Goal: Information Seeking & Learning: Check status

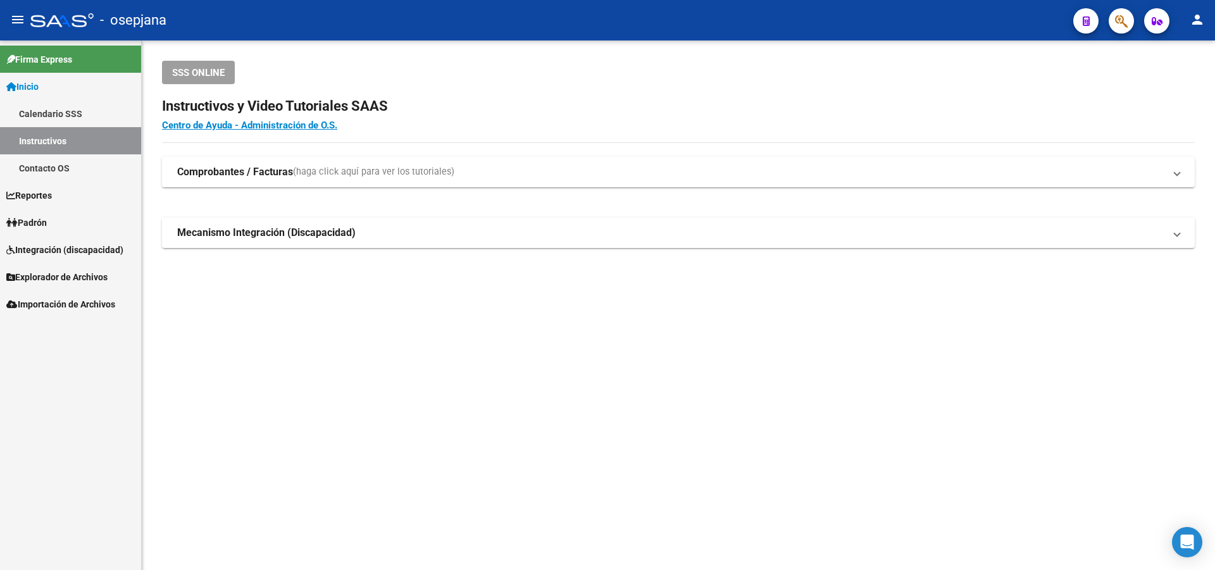
click at [39, 213] on link "Padrón" at bounding box center [70, 222] width 141 height 27
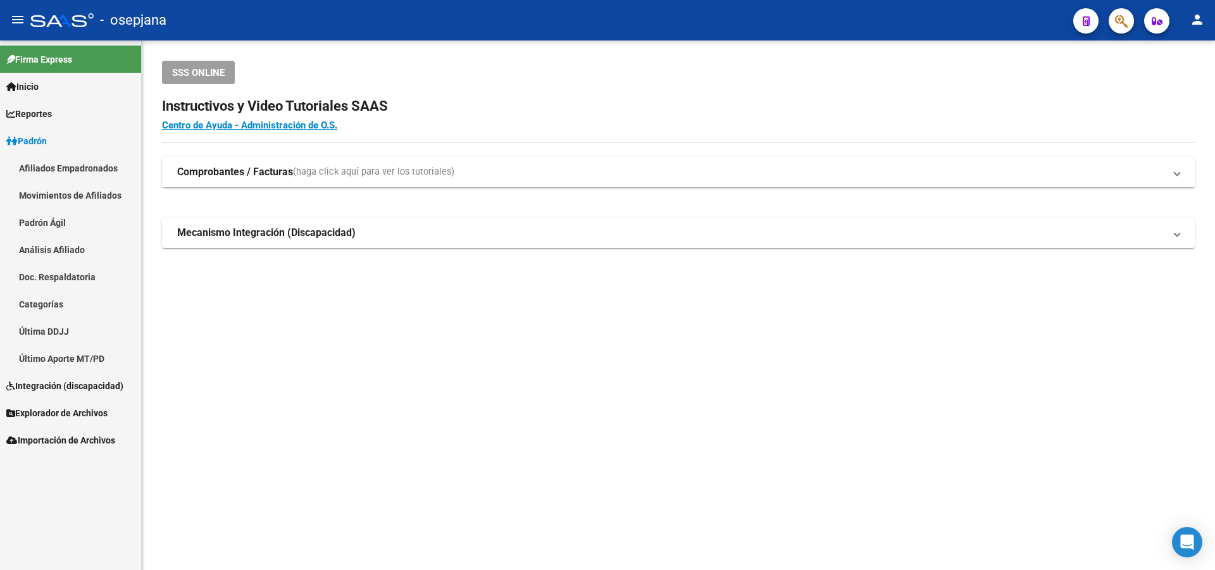
click at [67, 252] on link "Análisis Afiliado" at bounding box center [70, 249] width 141 height 27
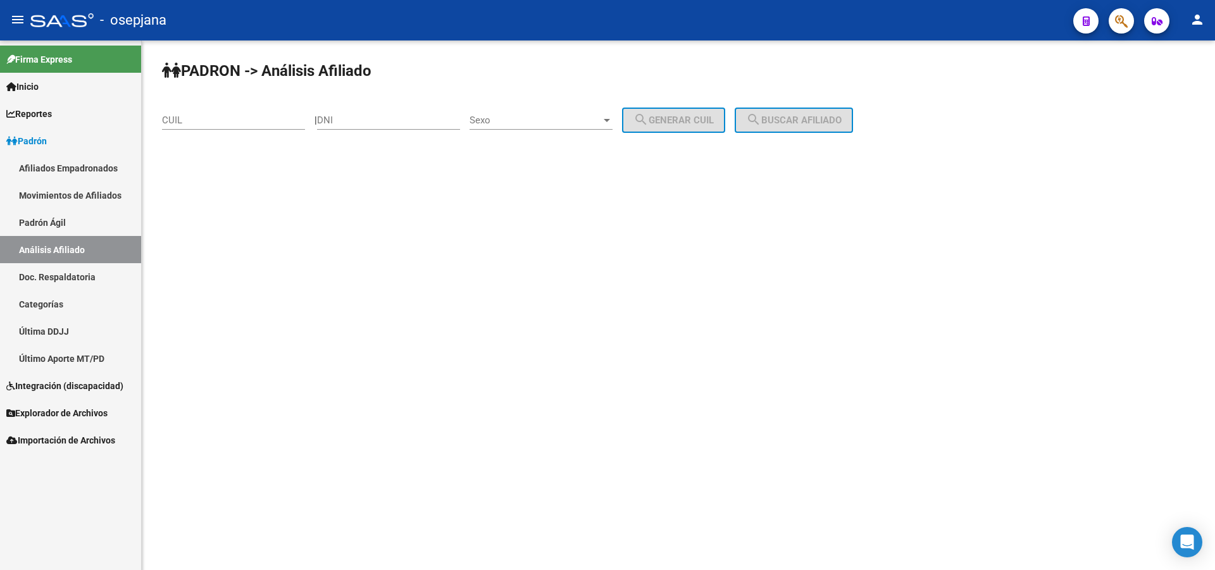
click at [394, 123] on input "DNI" at bounding box center [388, 120] width 143 height 11
paste input "41781669"
type input "41781669"
click at [601, 122] on span "Sexo" at bounding box center [535, 120] width 132 height 11
click at [570, 110] on span "Masculino" at bounding box center [554, 120] width 143 height 28
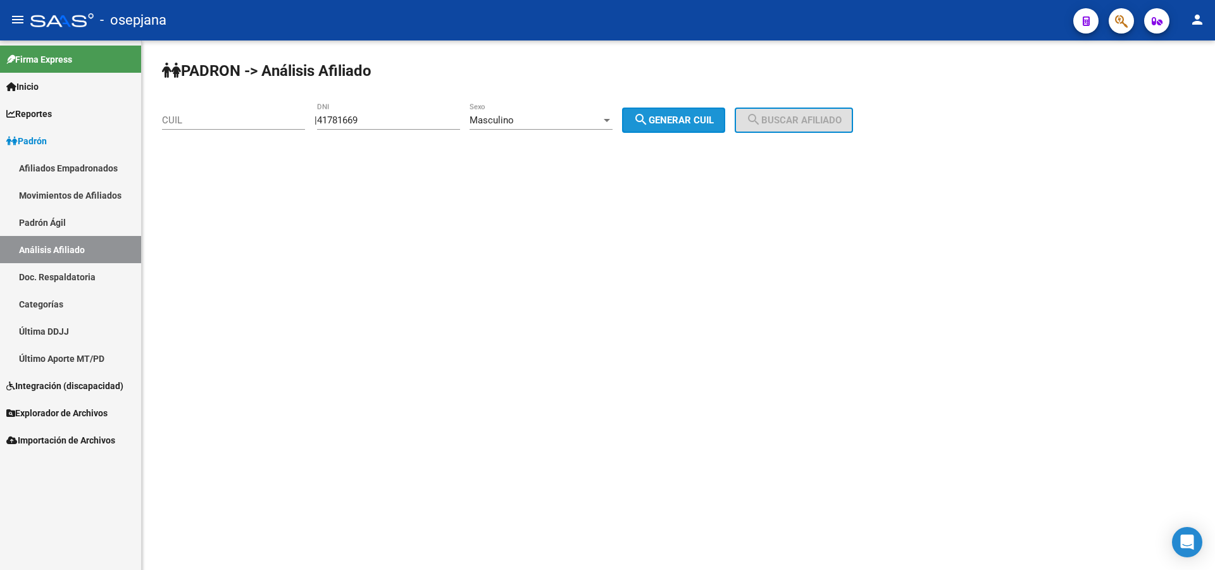
click at [690, 116] on span "search Generar CUIL" at bounding box center [673, 120] width 80 height 11
type input "20-41781669-1"
click at [814, 115] on span "search Buscar afiliado" at bounding box center [794, 120] width 96 height 11
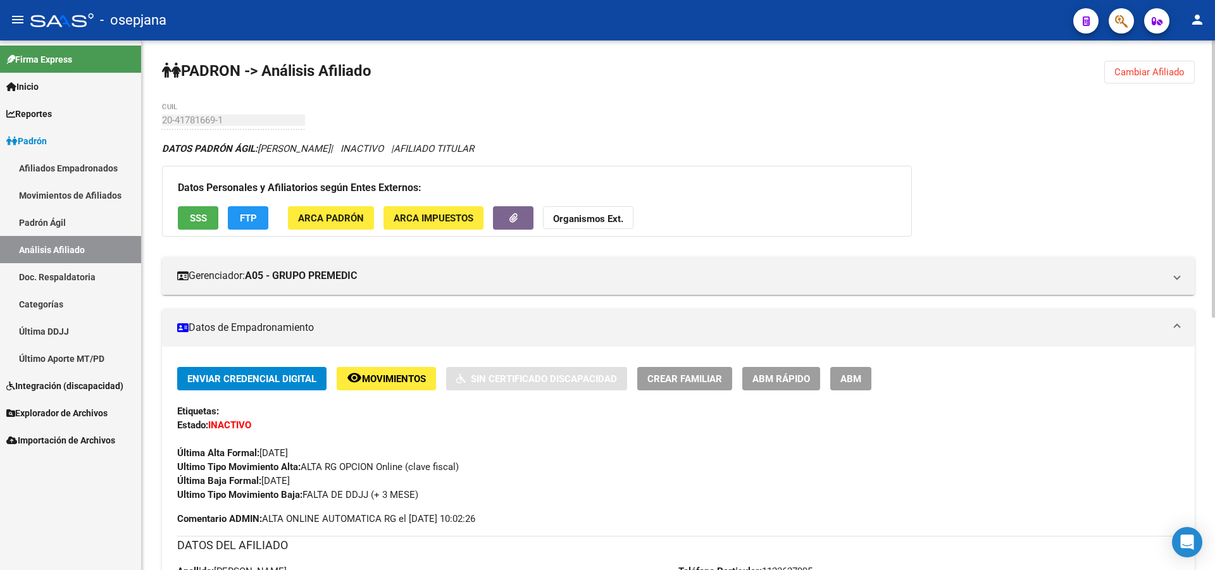
drag, startPoint x: 1210, startPoint y: 113, endPoint x: 1211, endPoint y: 128, distance: 15.2
click at [1211, 128] on div "PADRON -> Análisis Afiliado Cambiar Afiliado 20-41781669-1 CUIL DATOS PADRÓN ÁG…" at bounding box center [678, 545] width 1073 height 1011
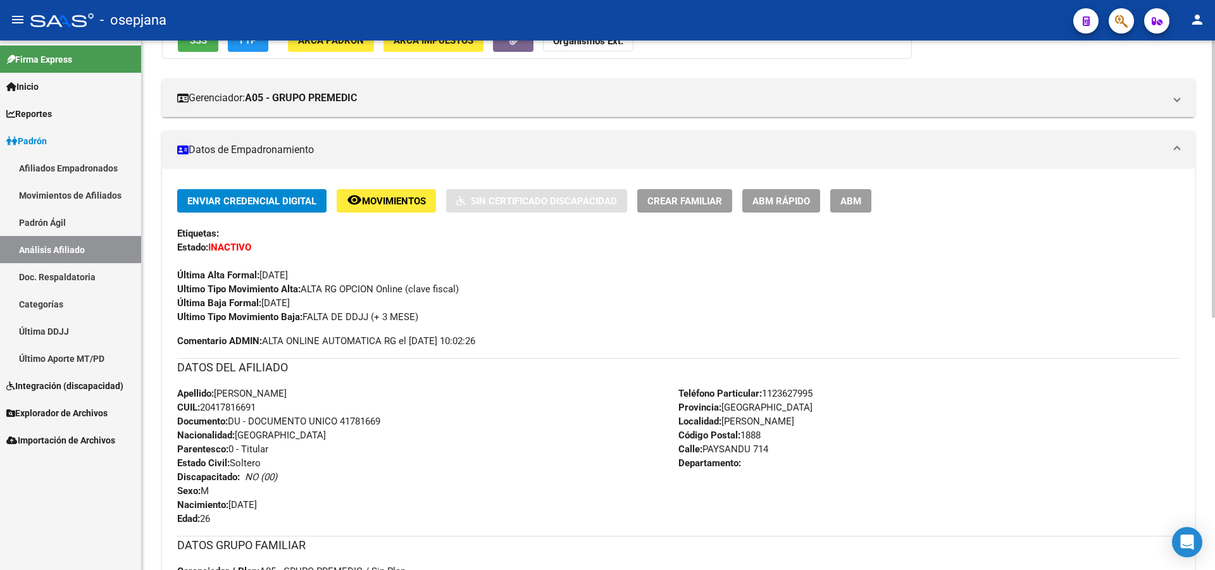
scroll to position [192, 0]
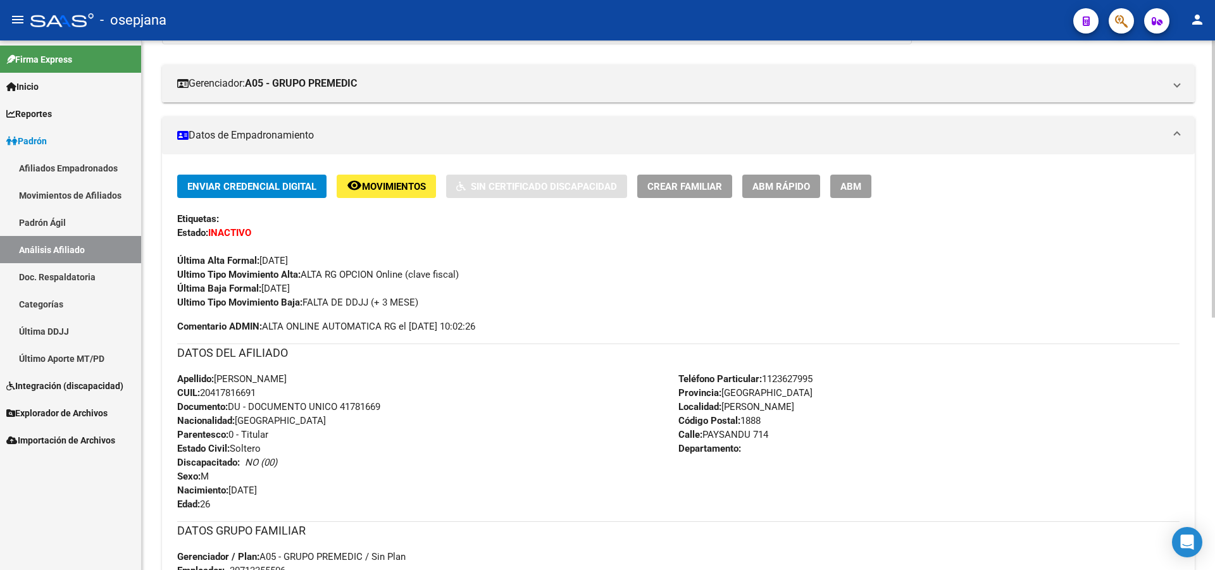
click at [1214, 283] on div at bounding box center [1213, 279] width 3 height 277
click at [383, 183] on span "Movimientos" at bounding box center [394, 186] width 64 height 11
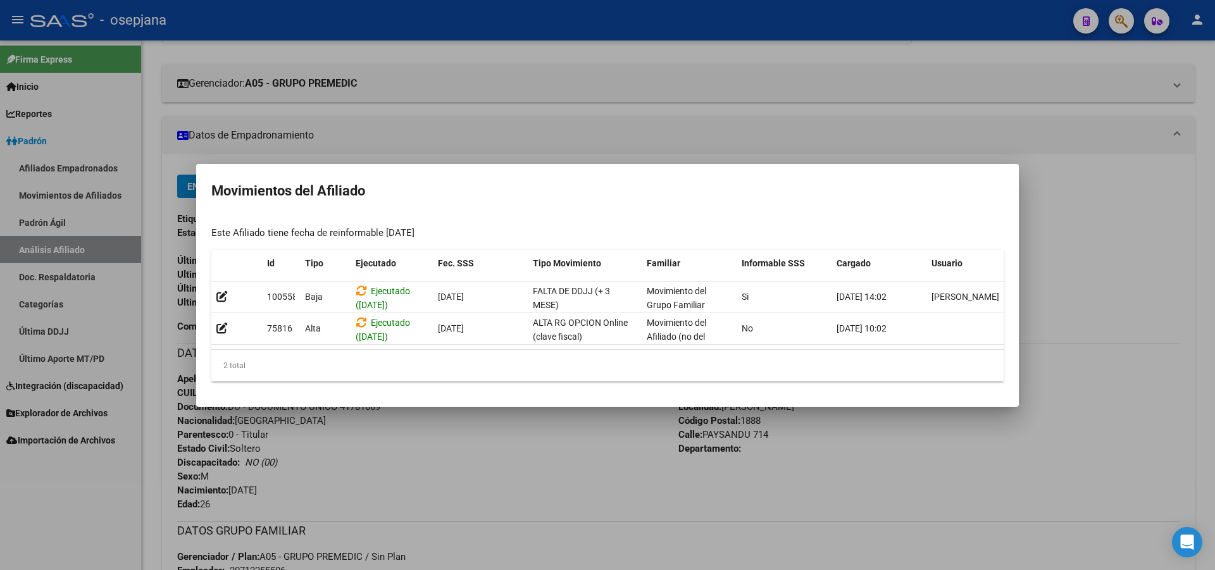
click at [1214, 197] on div at bounding box center [607, 285] width 1215 height 570
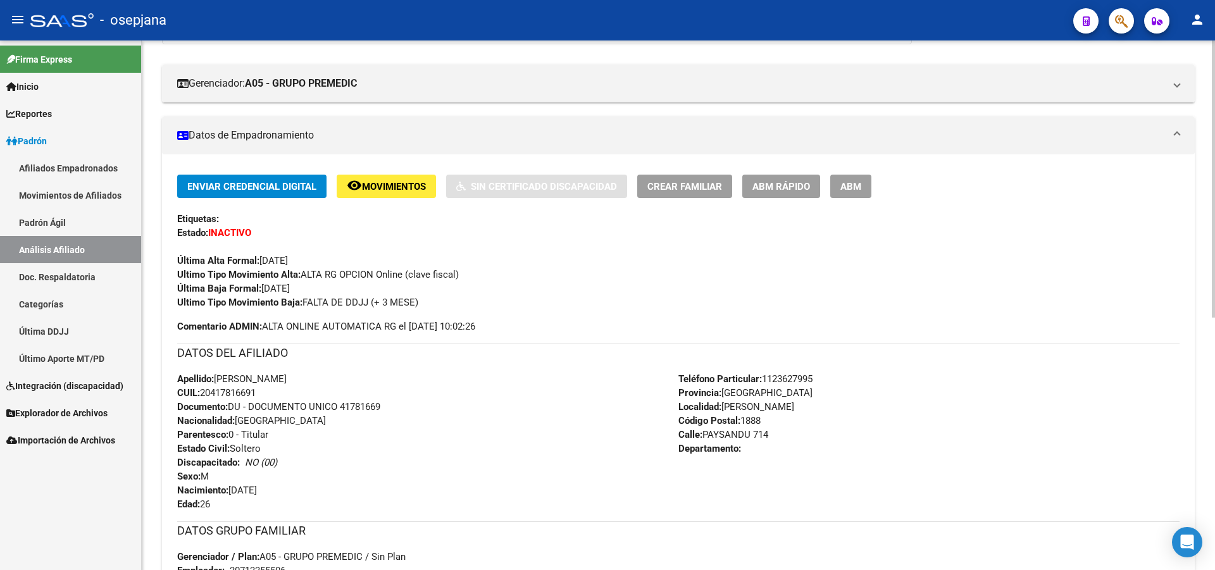
scroll to position [0, 0]
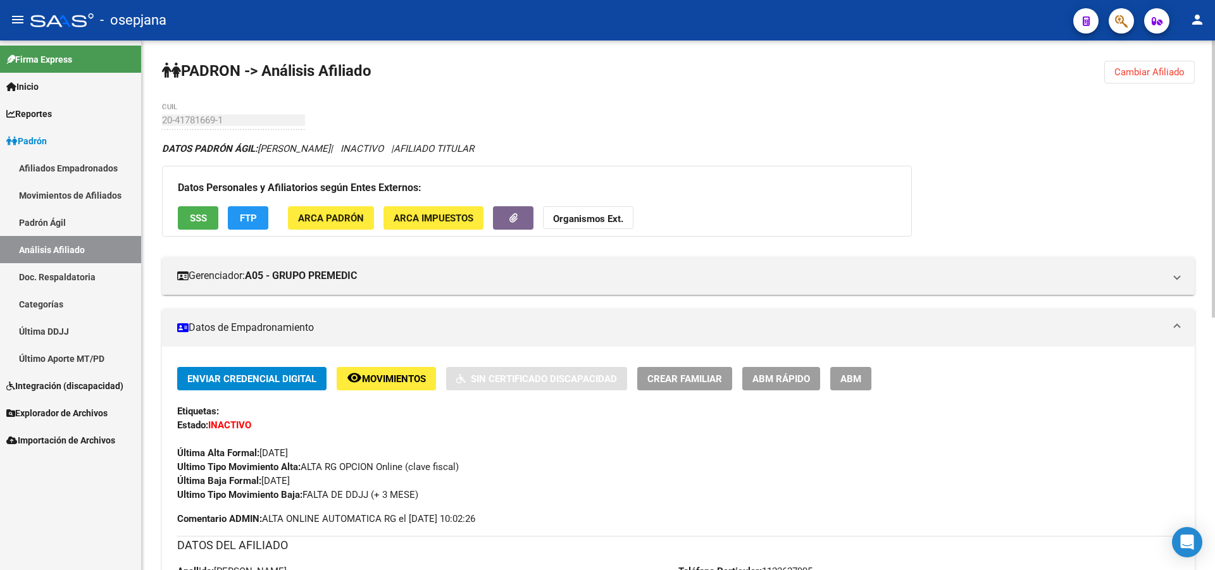
click at [1214, 78] on div at bounding box center [1213, 305] width 3 height 530
click at [195, 222] on span "SSS" at bounding box center [198, 218] width 17 height 11
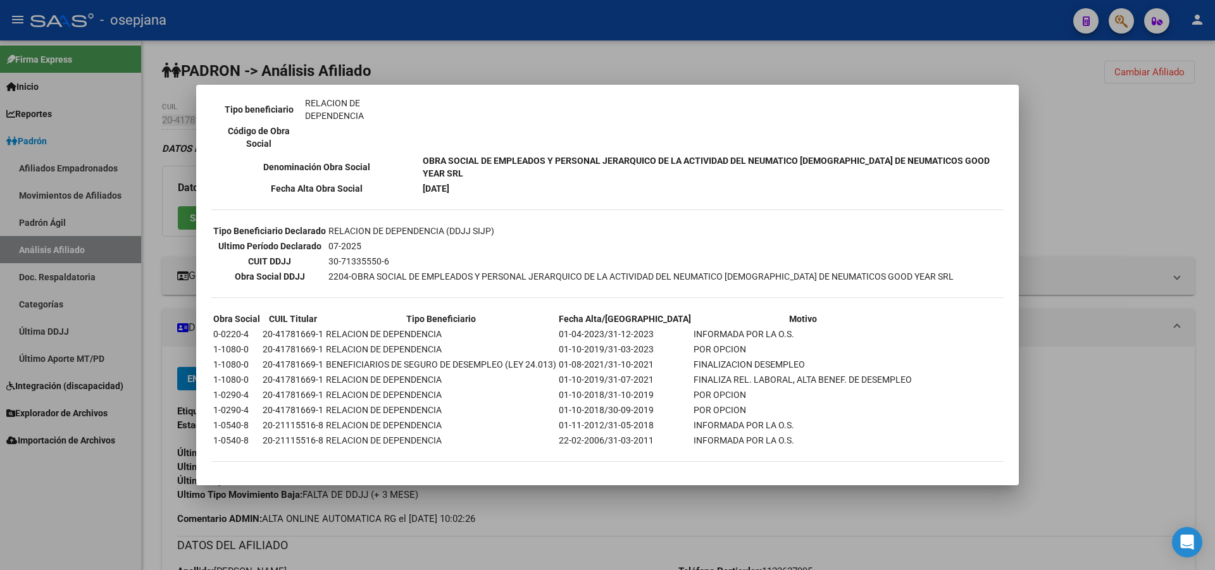
scroll to position [265, 0]
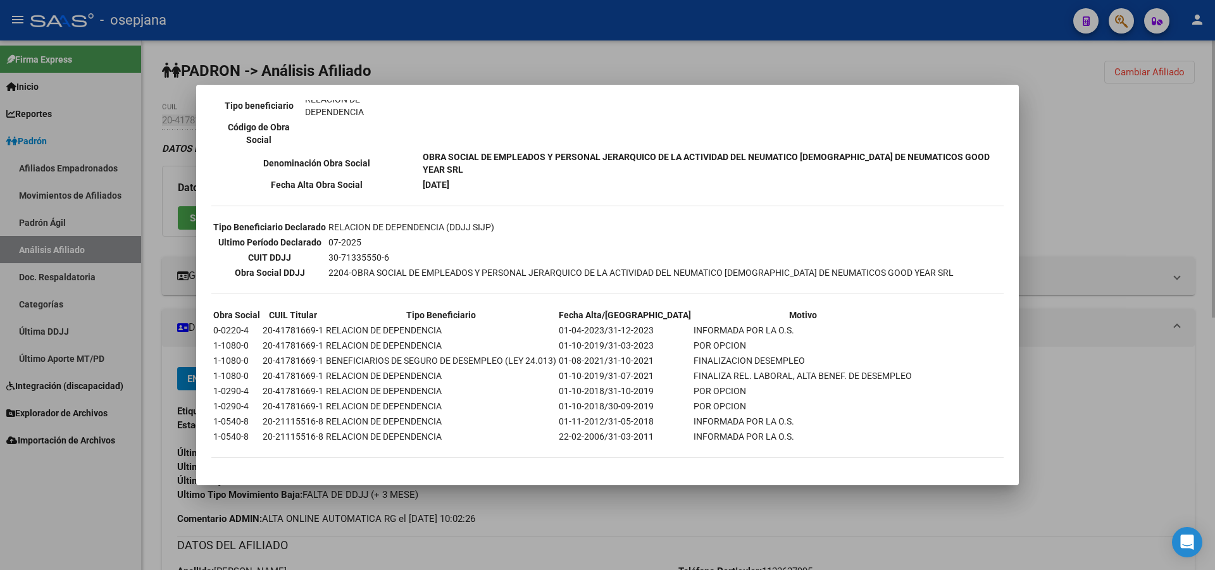
drag, startPoint x: 1134, startPoint y: 137, endPoint x: 1174, endPoint y: 135, distance: 39.9
click at [1134, 139] on div at bounding box center [607, 285] width 1215 height 570
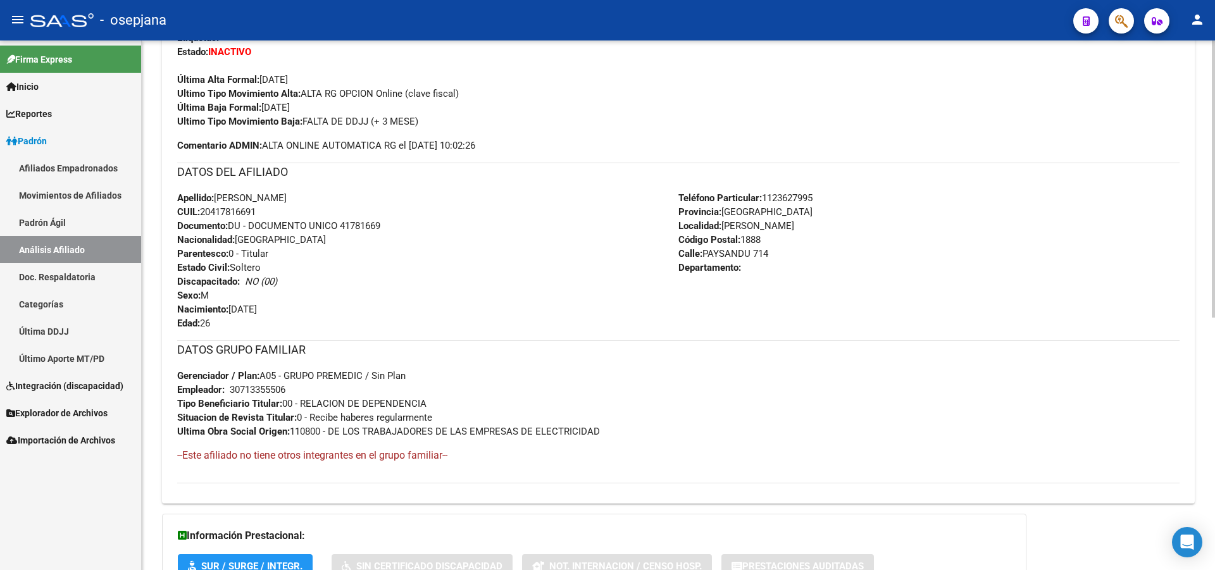
scroll to position [481, 0]
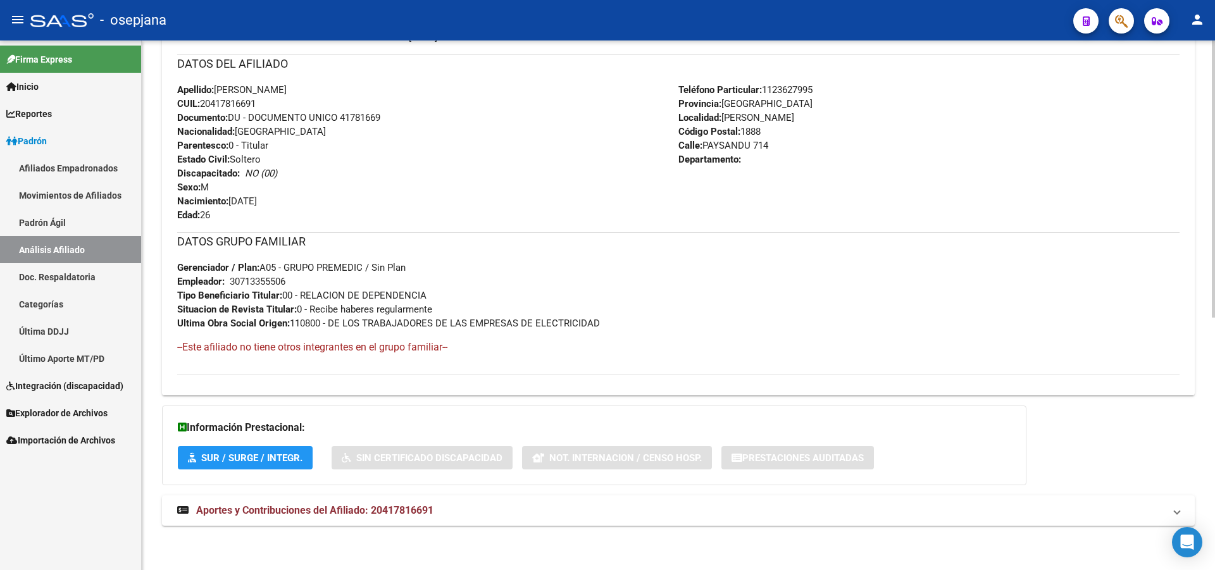
click at [1187, 520] on div "PADRON -> Análisis Afiliado Cambiar Afiliado 20-41781669-1 CUIL DATOS PADRÓN ÁG…" at bounding box center [680, 64] width 1076 height 1011
click at [1136, 515] on mat-panel-title "Aportes y Contribuciones del Afiliado: 20417816691" at bounding box center [670, 511] width 987 height 14
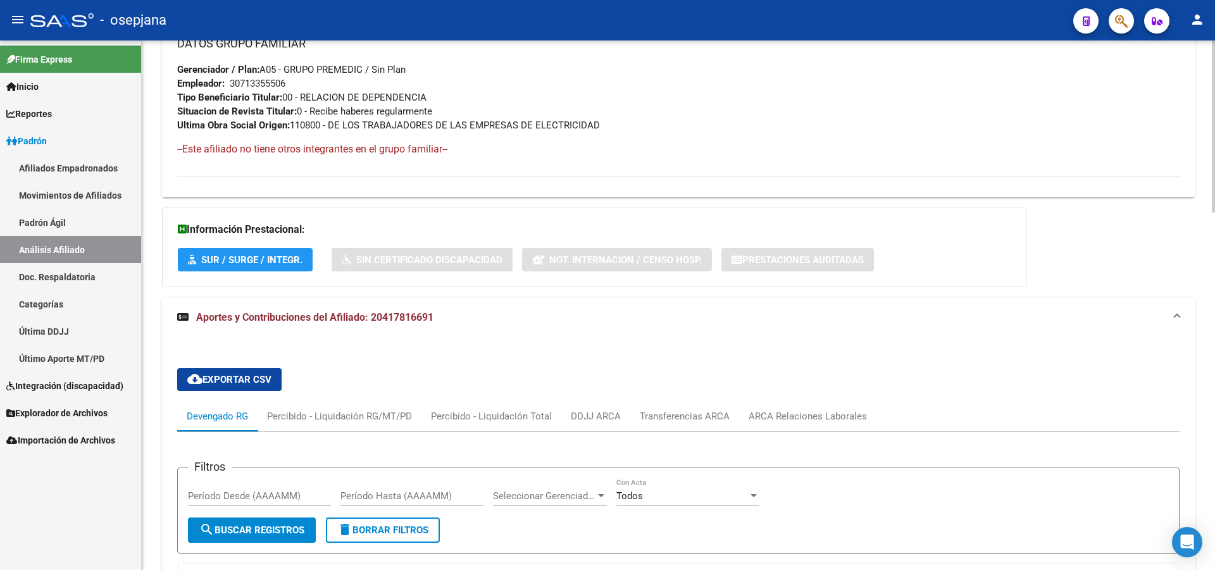
click at [1214, 499] on div at bounding box center [1213, 305] width 3 height 530
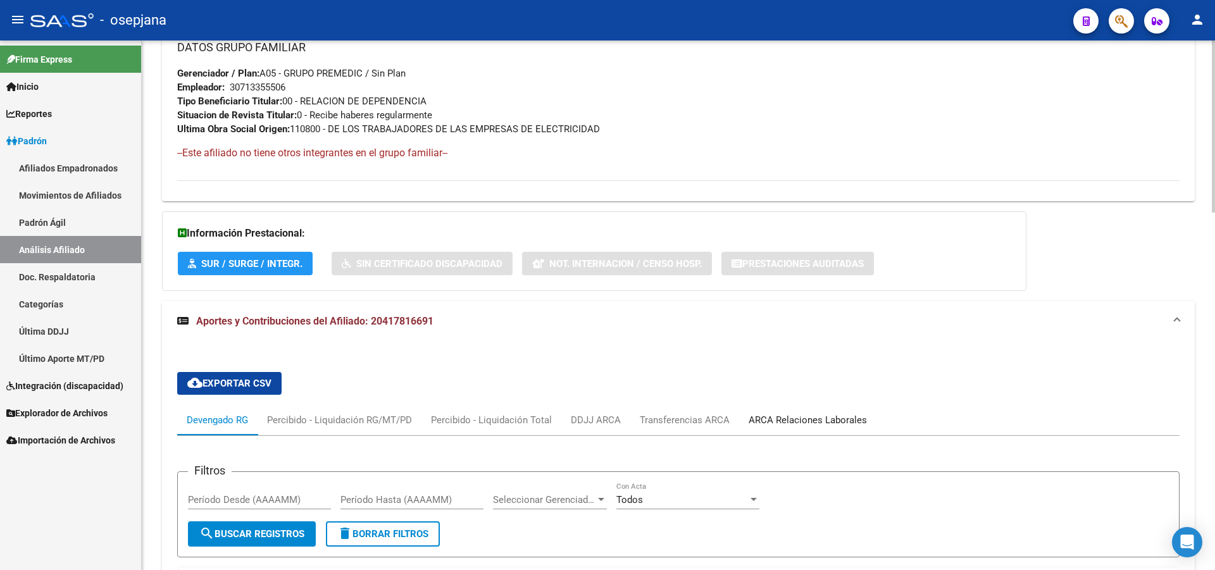
drag, startPoint x: 779, startPoint y: 404, endPoint x: 790, endPoint y: 425, distance: 22.9
click at [779, 407] on div "ARCA Relaciones Laborales" at bounding box center [807, 420] width 137 height 30
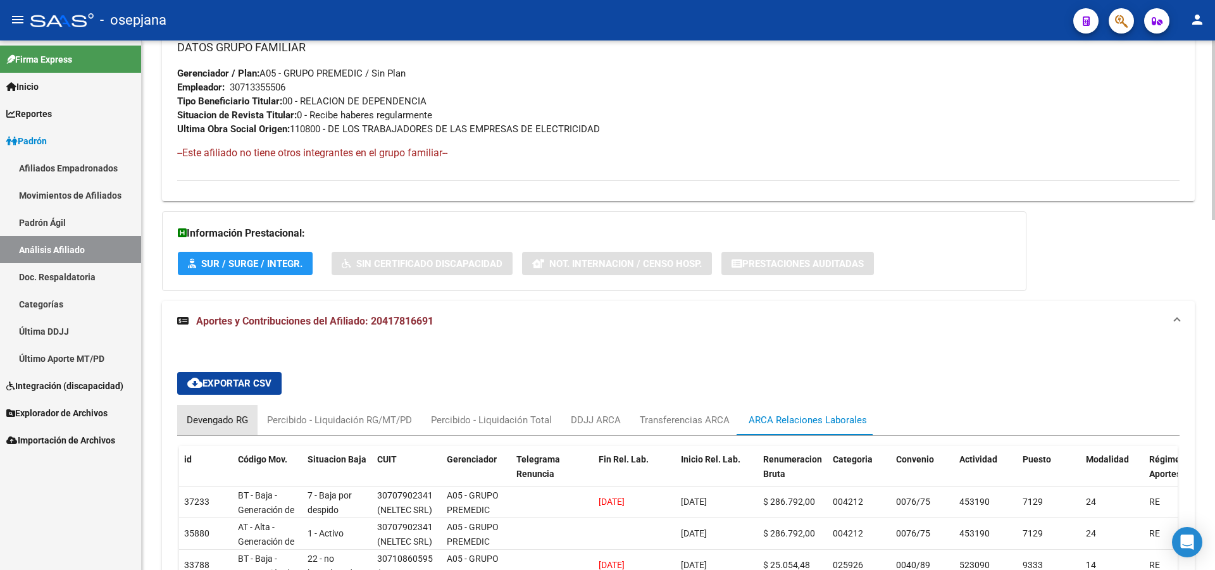
click at [213, 428] on div "Devengado RG" at bounding box center [217, 420] width 80 height 30
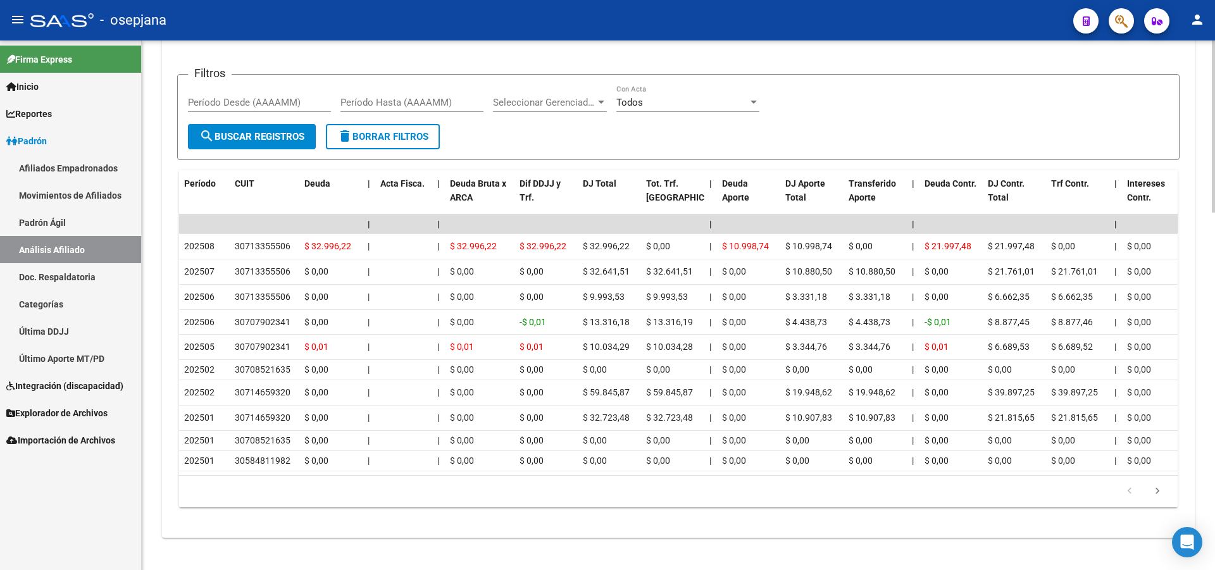
scroll to position [1101, 0]
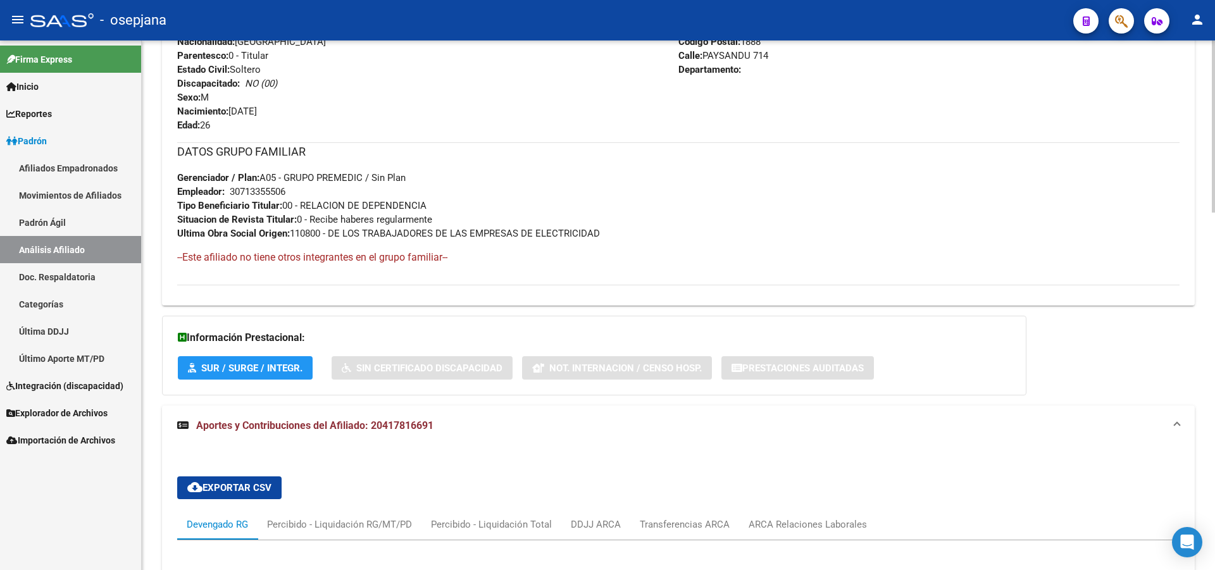
scroll to position [42, 0]
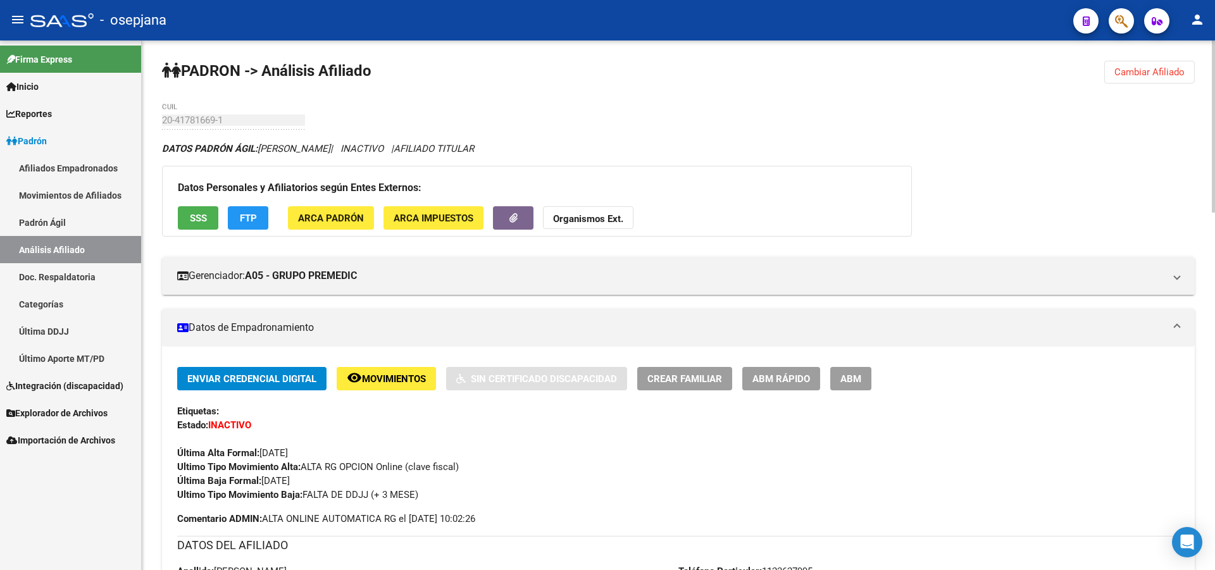
click at [1214, 40] on div at bounding box center [1213, 126] width 3 height 172
click at [1162, 70] on span "Cambiar Afiliado" at bounding box center [1149, 71] width 70 height 11
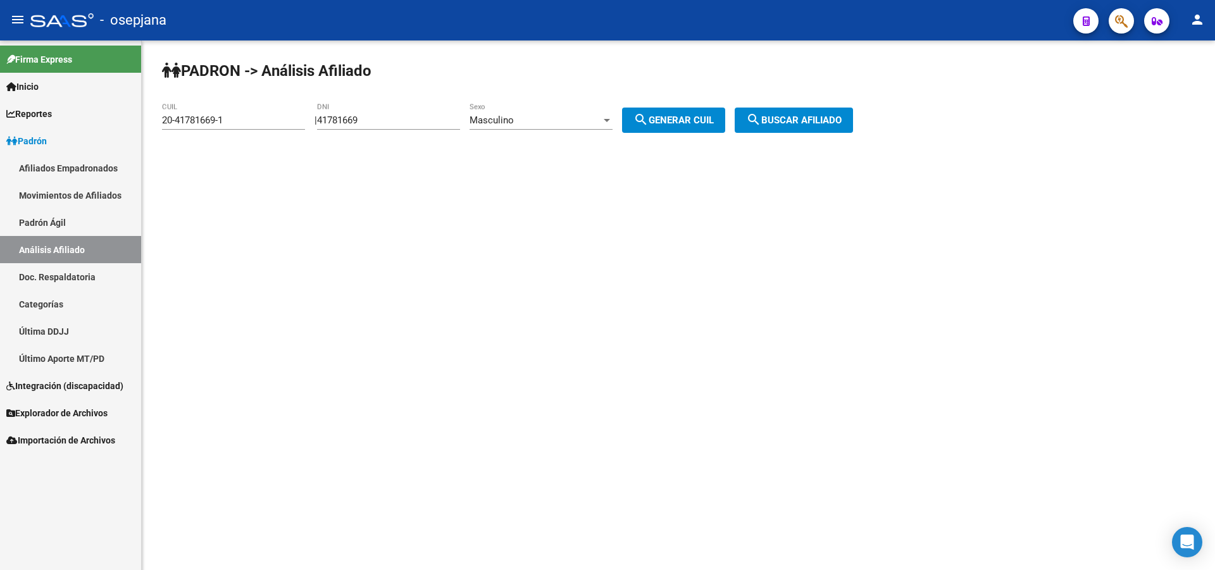
click at [72, 224] on link "Padrón Ágil" at bounding box center [70, 222] width 141 height 27
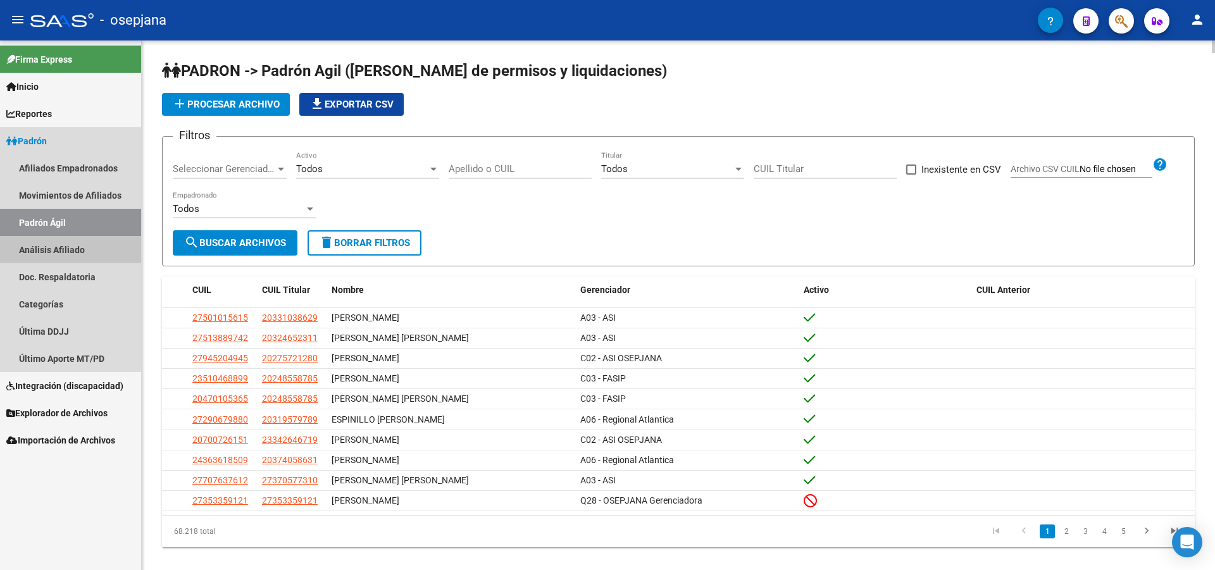
click at [63, 243] on link "Análisis Afiliado" at bounding box center [70, 249] width 141 height 27
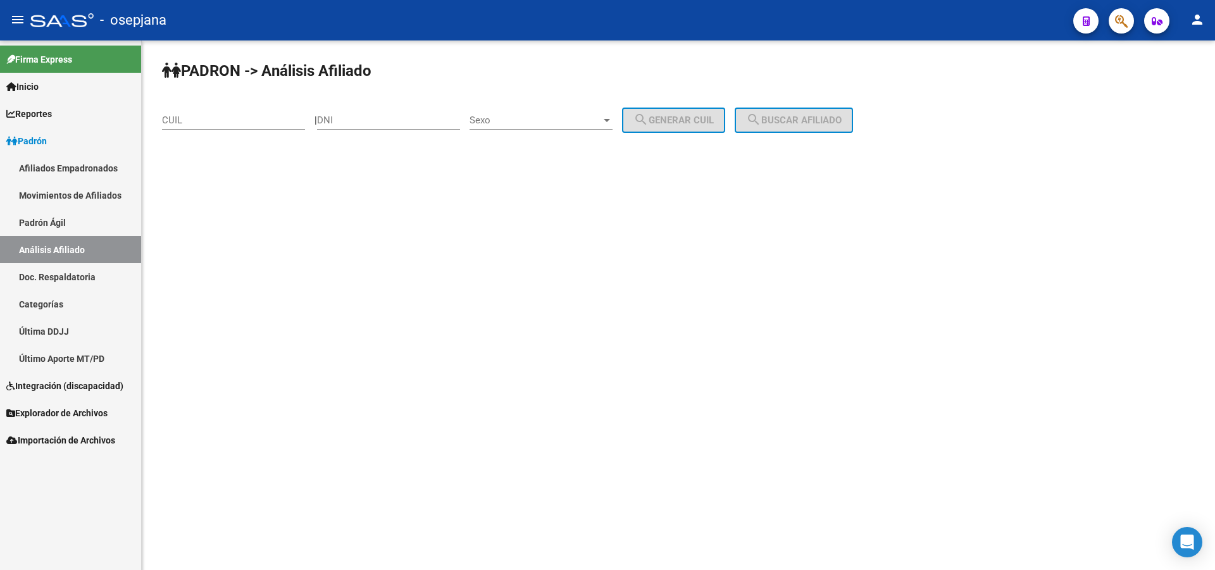
click at [216, 116] on input "CUIL" at bounding box center [233, 120] width 143 height 11
paste input "20-26861810-5"
type input "20-26861810-5"
click at [831, 120] on span "search Buscar afiliado" at bounding box center [794, 120] width 96 height 11
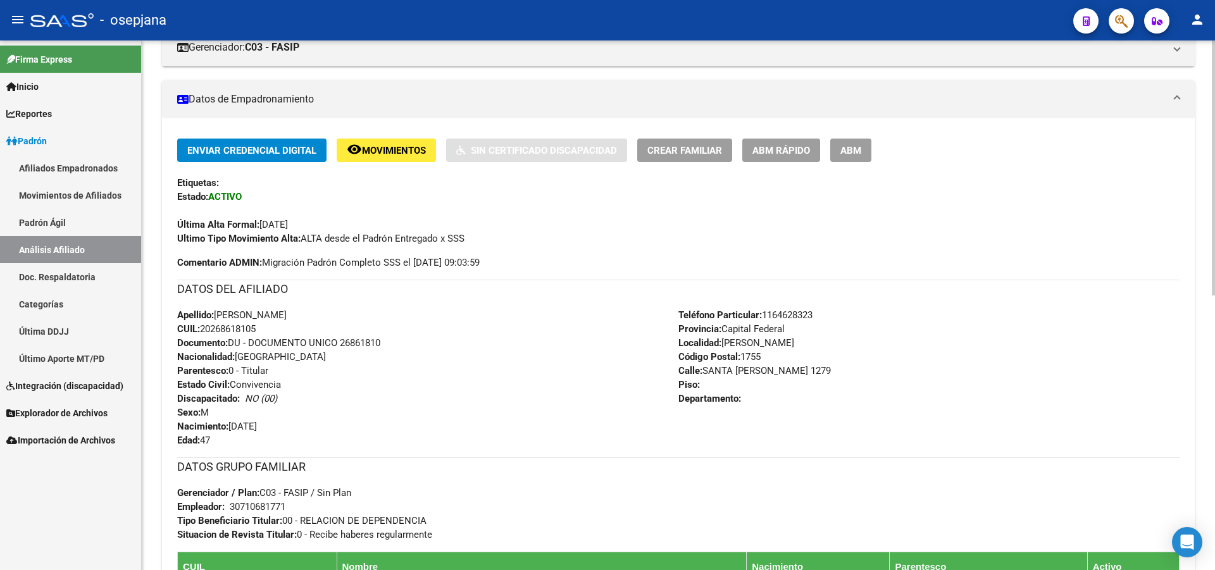
scroll to position [200, 0]
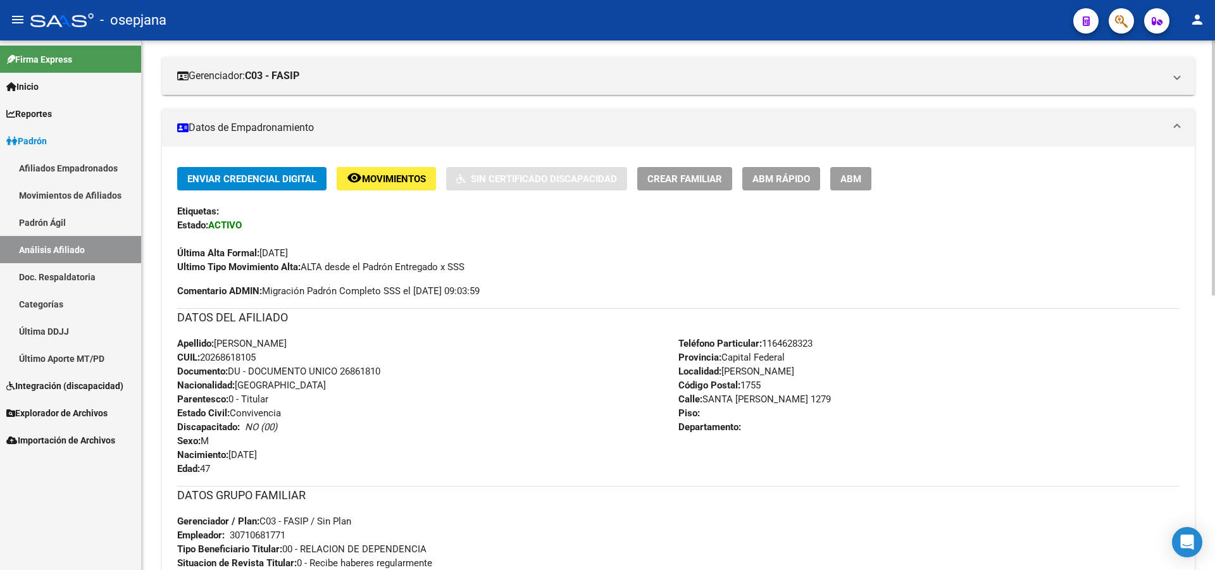
click at [1214, 235] on div at bounding box center [1213, 264] width 3 height 255
click at [795, 177] on span "ABM Rápido" at bounding box center [781, 178] width 58 height 11
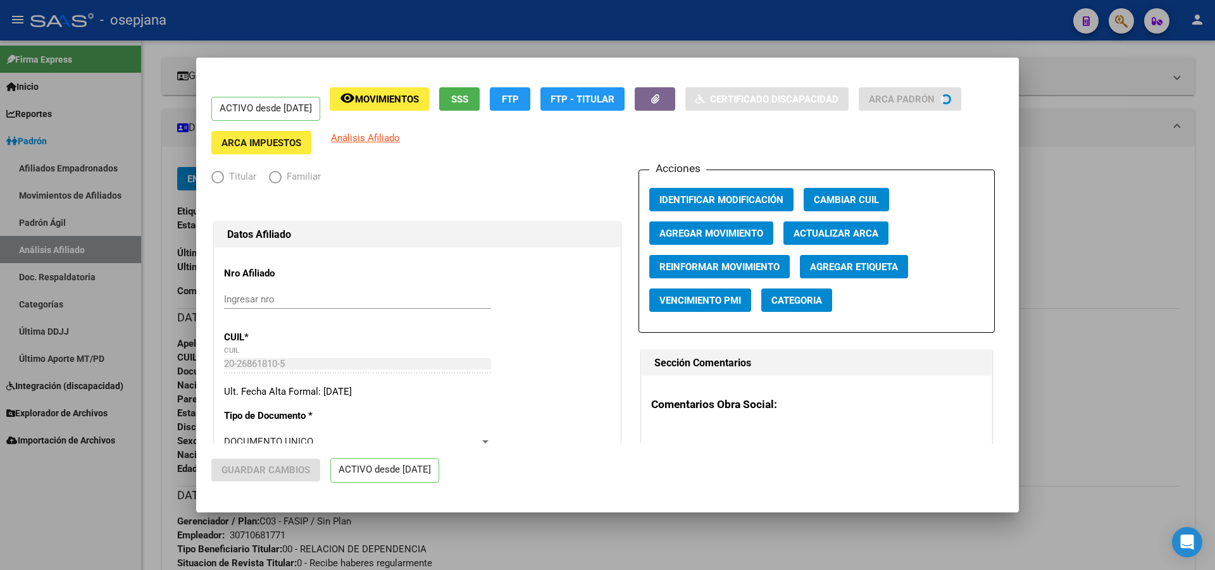
radio input "true"
type input "30-71068177-1"
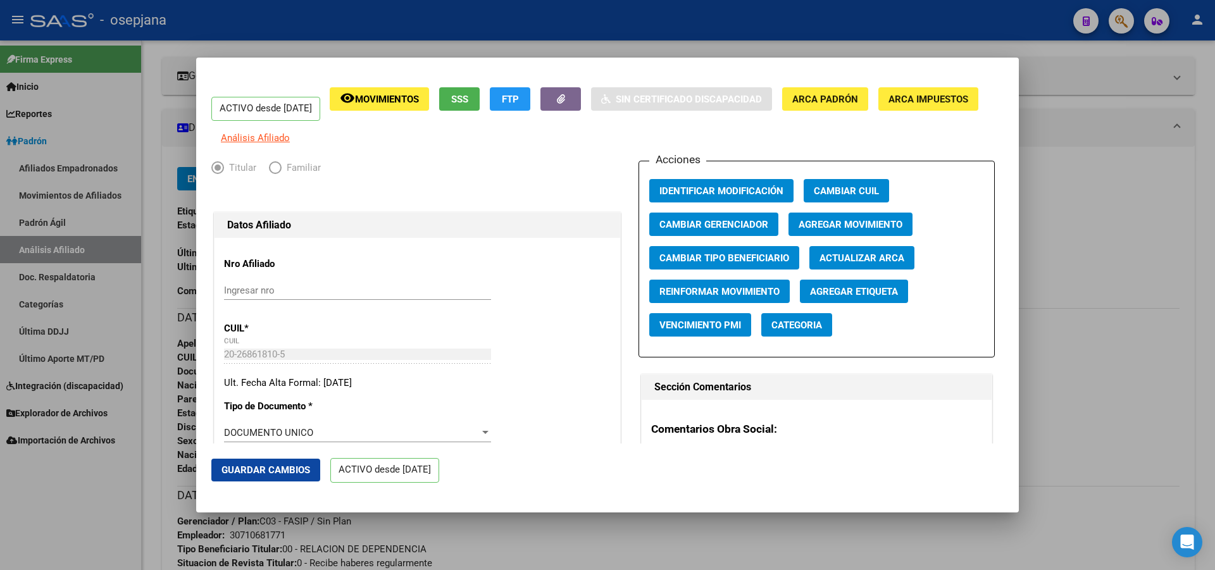
click at [879, 261] on span "Actualizar ARCA" at bounding box center [861, 257] width 85 height 11
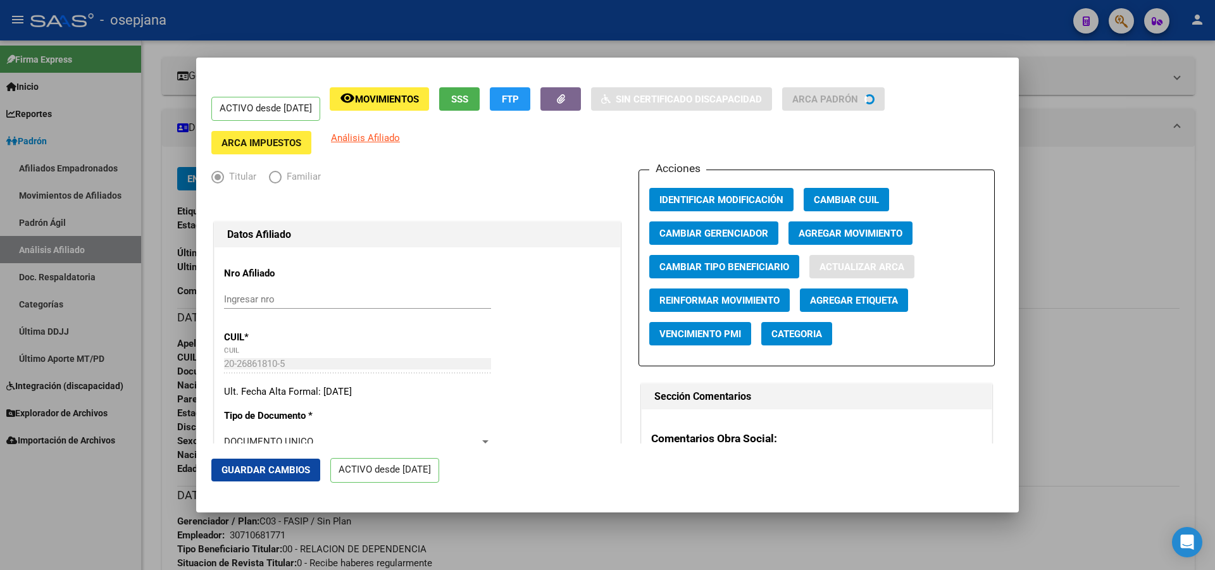
type input "BELLINI"
type input "EMANUEL RAMON"
type input "RAFAEL CASTILLO"
type input "SANTA ROSA"
type input "1279"
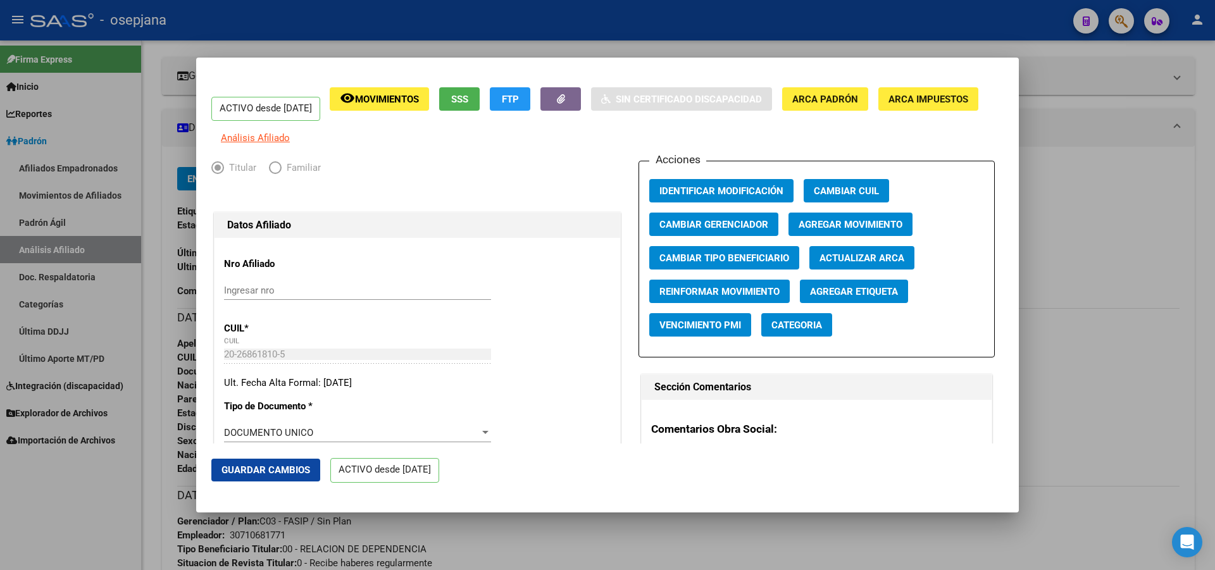
click at [282, 475] on span "Guardar Cambios" at bounding box center [265, 469] width 89 height 11
click at [297, 469] on span "Guardar Cambios" at bounding box center [265, 469] width 89 height 11
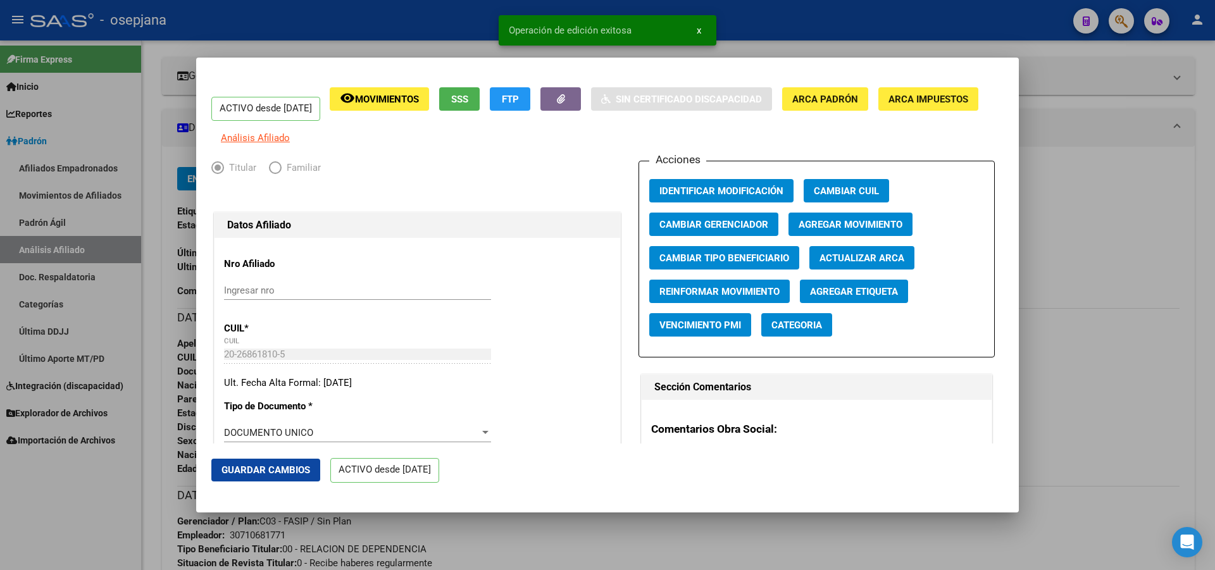
click at [1214, 236] on div at bounding box center [607, 285] width 1215 height 570
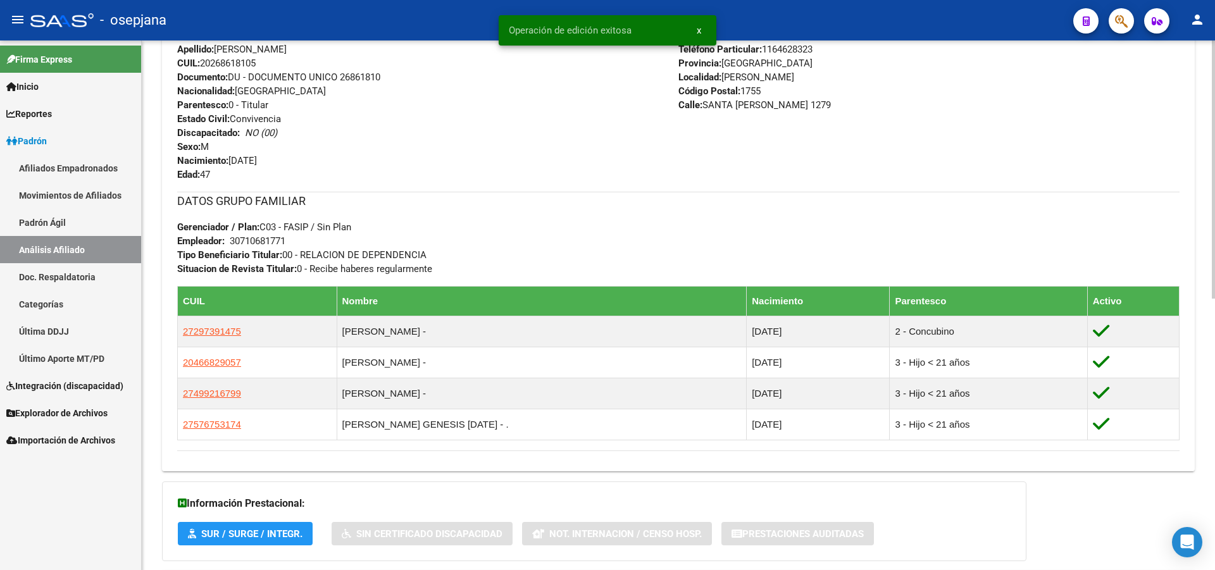
click at [1201, 314] on div "PADRON -> Análisis Afiliado Cambiar Afiliado 20-26861810-5 CUIL DATOS PADRÓN ÁG…" at bounding box center [680, 103] width 1076 height 1086
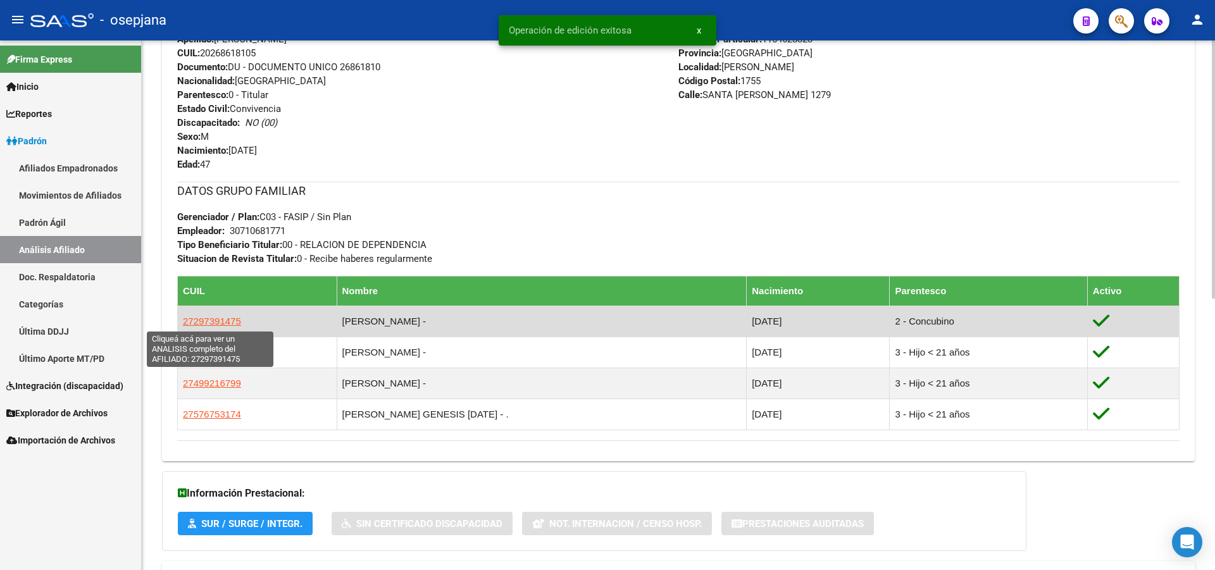
click at [199, 323] on span "27297391475" at bounding box center [212, 321] width 58 height 11
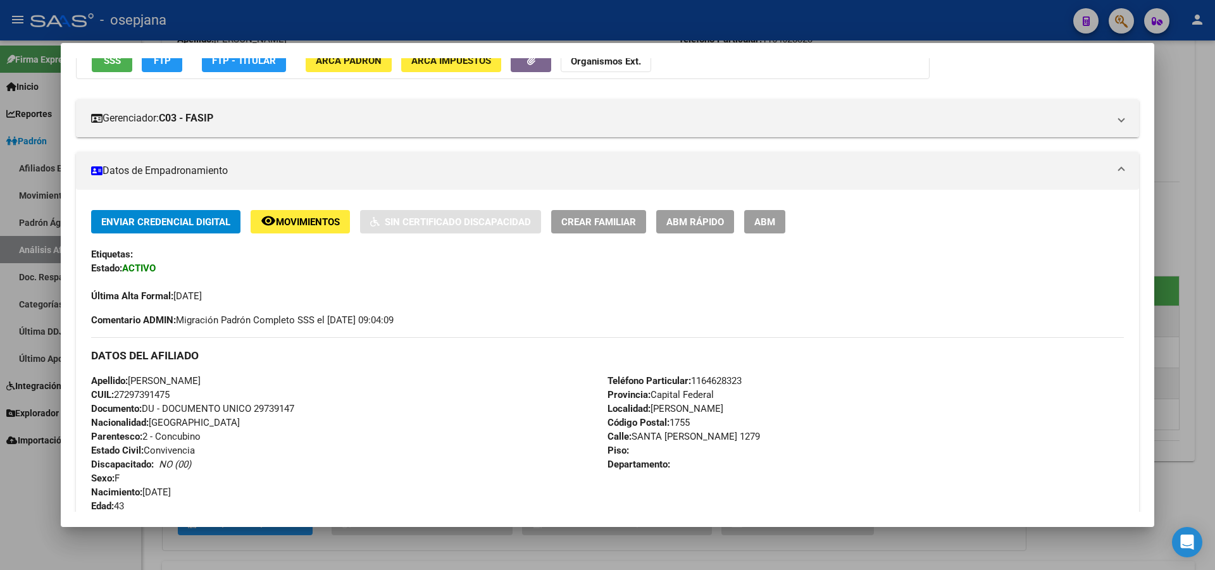
scroll to position [253, 0]
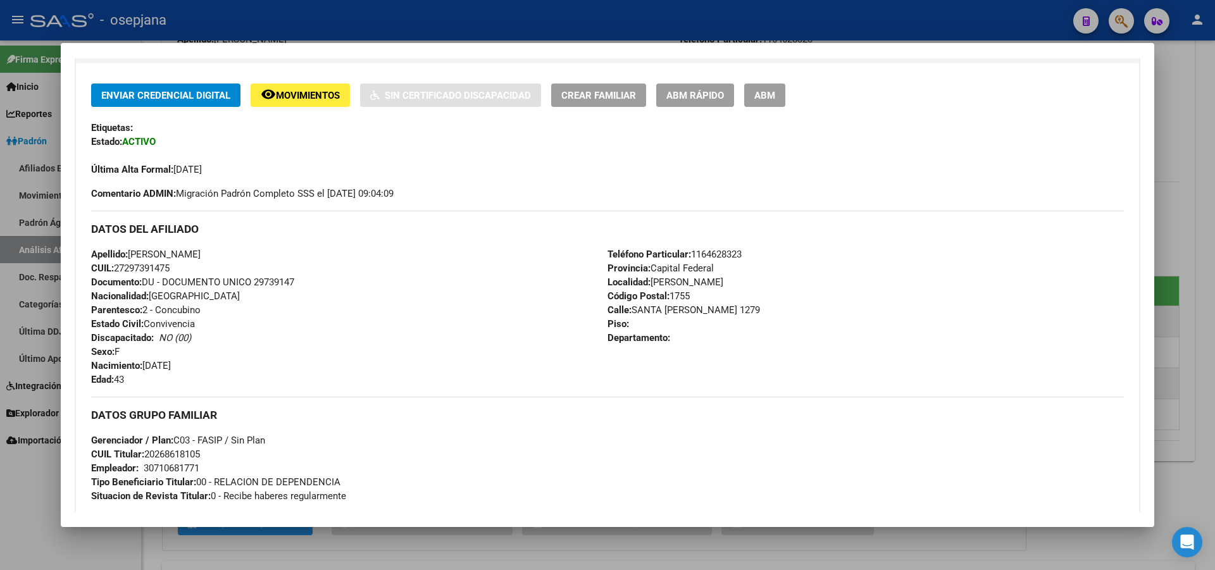
click at [710, 96] on span "ABM Rápido" at bounding box center [695, 95] width 58 height 11
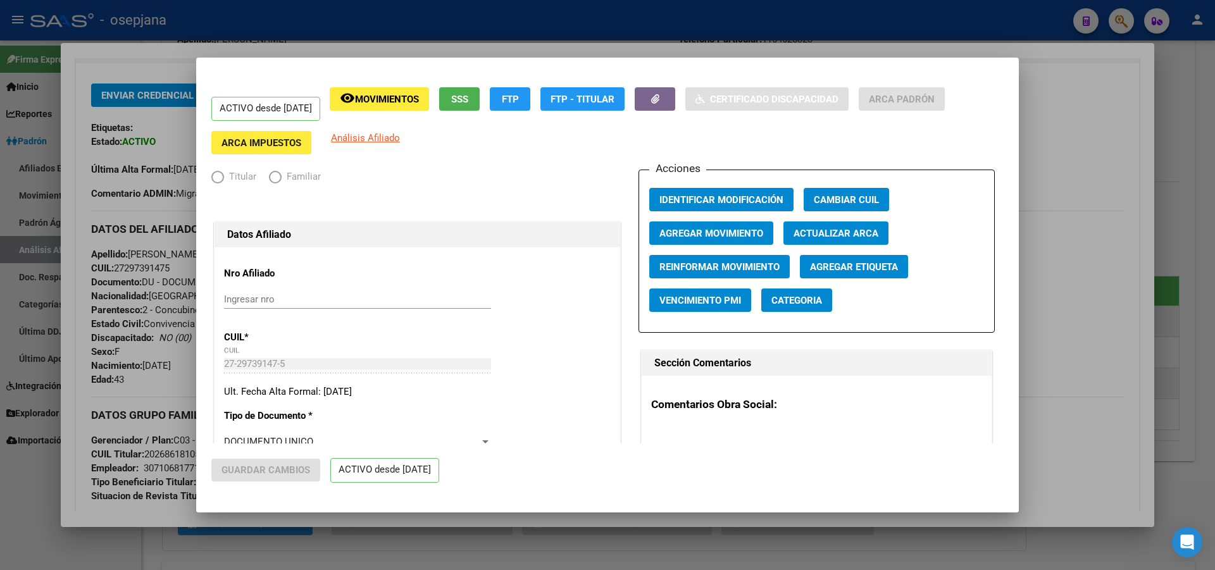
radio input "true"
type input "30-71068177-1"
click at [840, 230] on span "Actualizar ARCA" at bounding box center [835, 233] width 85 height 11
type input "RUIZ LORENA NOEMI"
type input "RAFAEL CASTILLO"
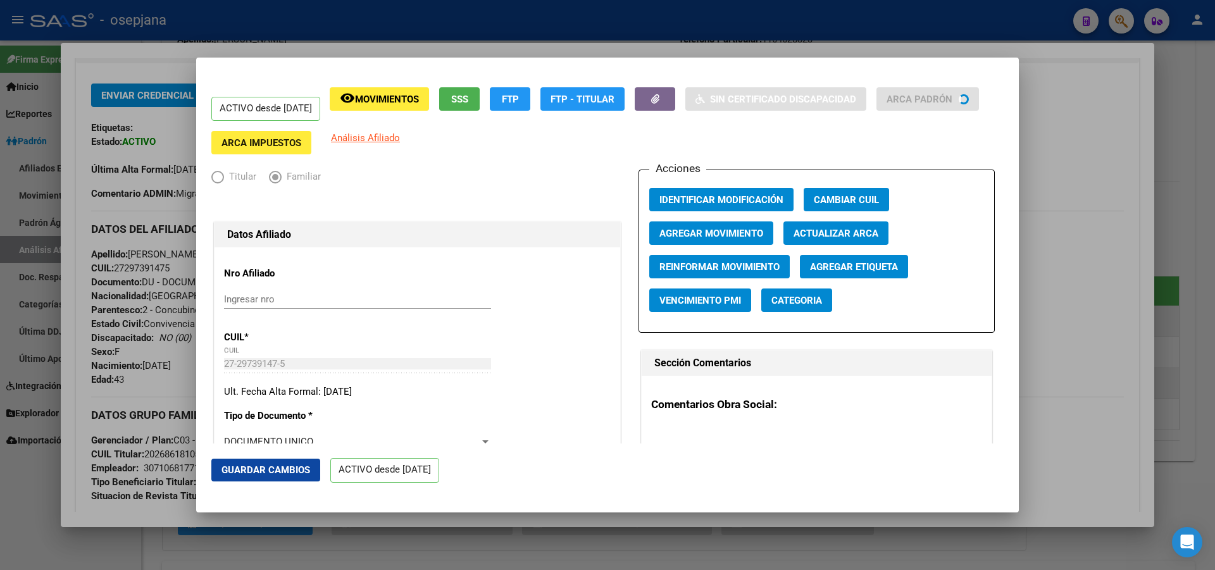
type input "SANTA ROSA"
type input "1279"
type input "00"
click at [270, 477] on button "Guardar Cambios" at bounding box center [265, 470] width 109 height 23
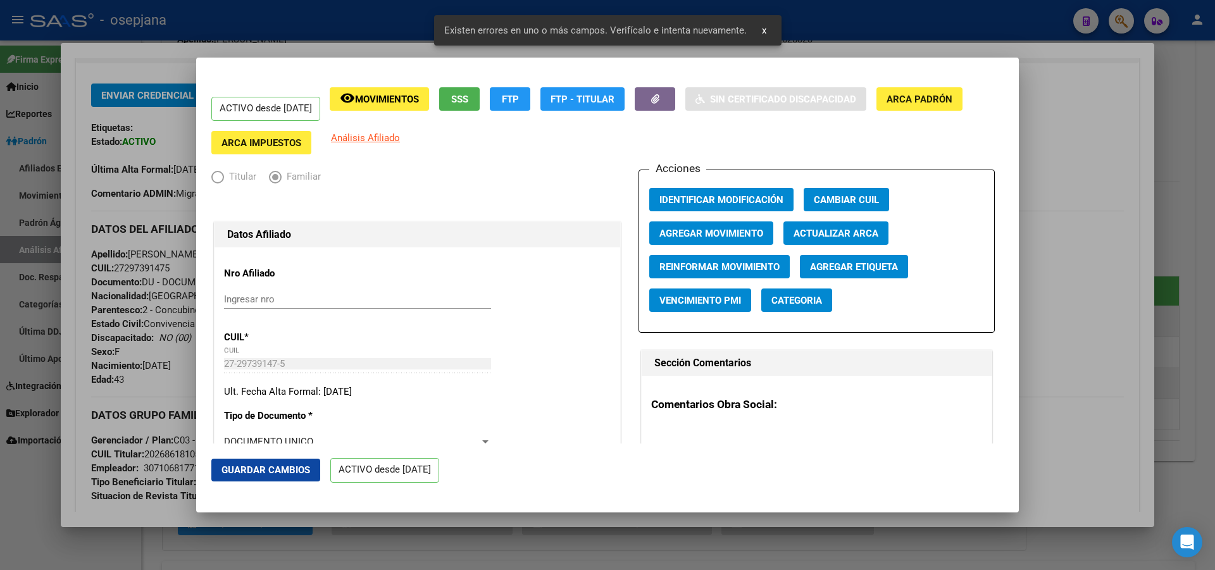
click at [230, 458] on mat-dialog-actions "Guardar Cambios ACTIVO desde 01/06/2020" at bounding box center [607, 470] width 792 height 54
click at [257, 474] on span "Guardar Cambios" at bounding box center [265, 469] width 89 height 11
click at [270, 464] on button "Guardar Cambios" at bounding box center [265, 470] width 109 height 23
click at [819, 224] on button "Actualizar ARCA" at bounding box center [835, 232] width 105 height 23
type input "RAFAEL CASTILLO"
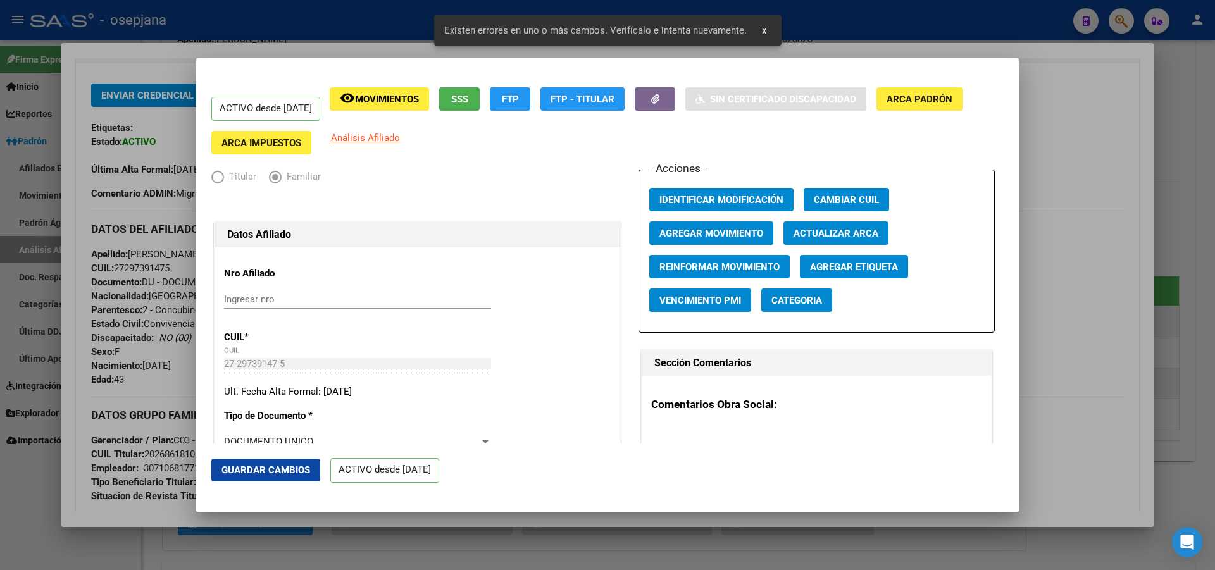
click at [254, 477] on button "Guardar Cambios" at bounding box center [265, 470] width 109 height 23
click at [1214, 331] on div at bounding box center [607, 285] width 1215 height 570
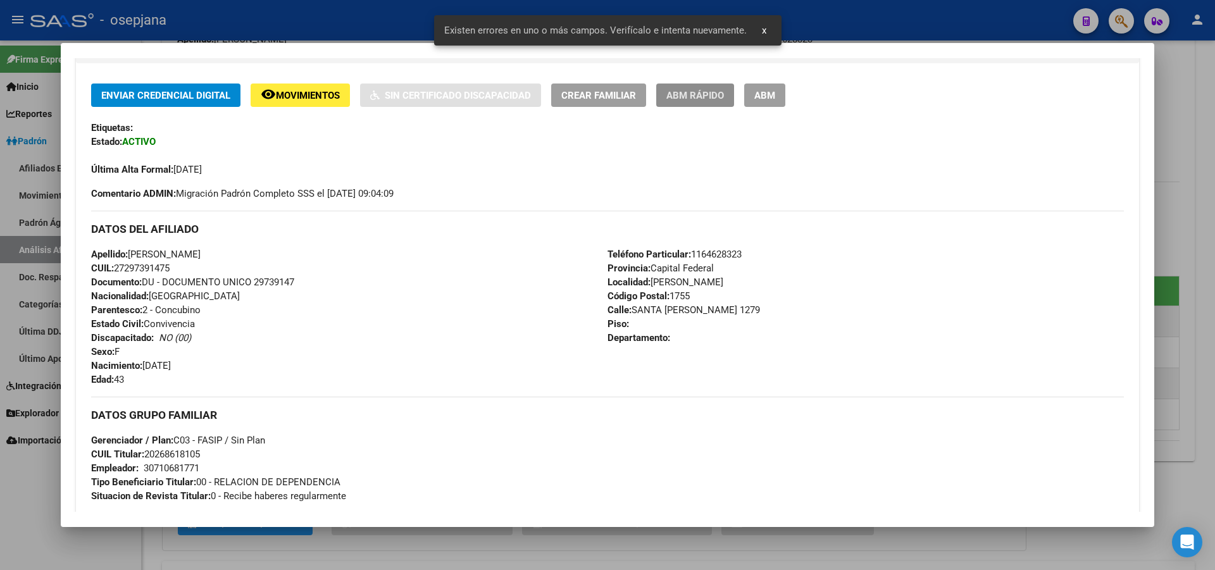
click at [716, 84] on button "ABM Rápido" at bounding box center [695, 95] width 78 height 23
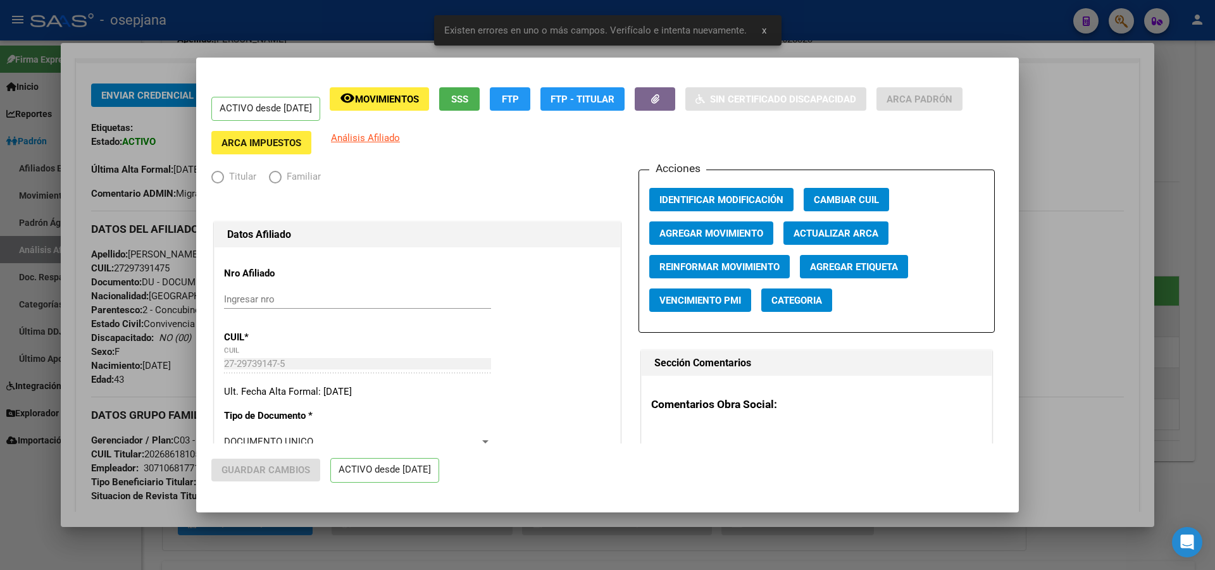
radio input "true"
type input "30-71068177-1"
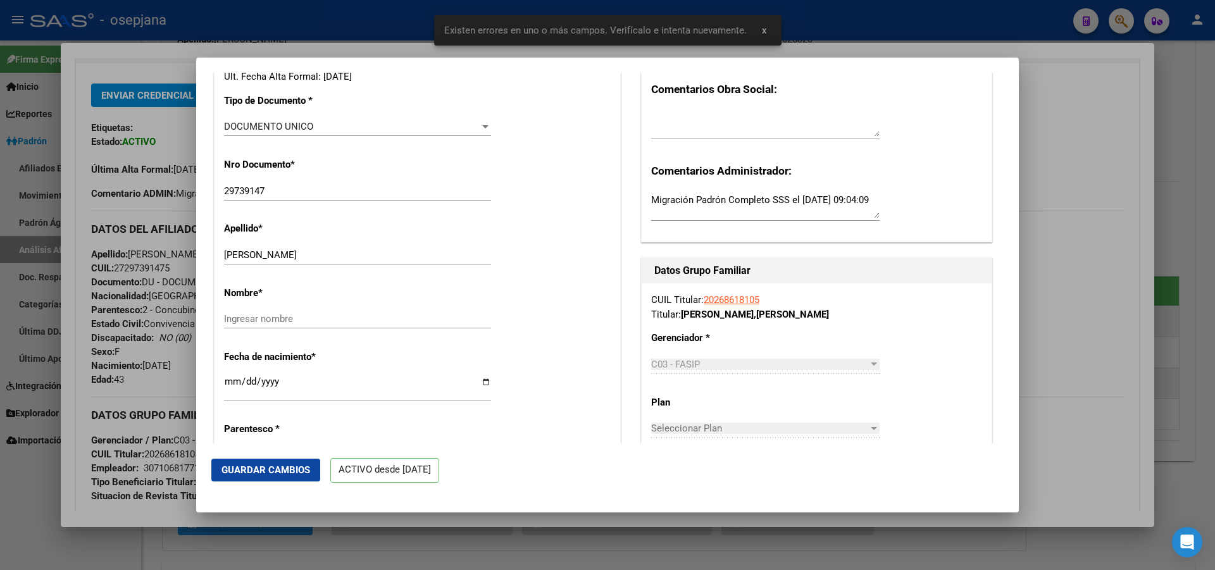
scroll to position [316, 0]
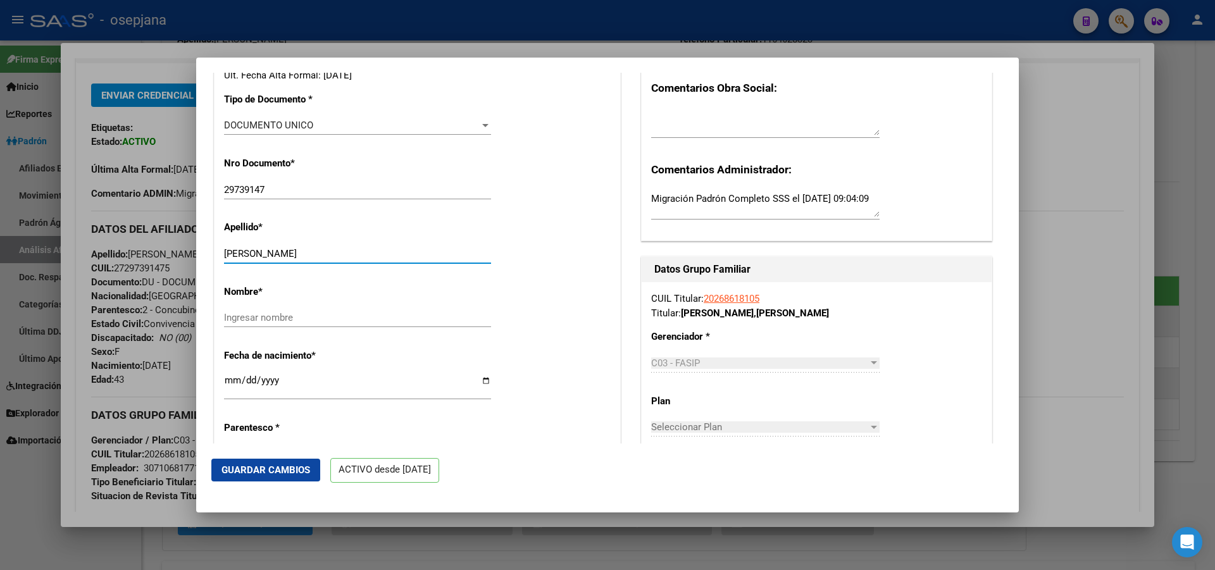
drag, startPoint x: 245, startPoint y: 252, endPoint x: 336, endPoint y: 247, distance: 91.2
click at [371, 246] on div "RUIZ LORENA NOEMI Ingresar apellido" at bounding box center [357, 253] width 267 height 19
type input "RUIZ"
click at [237, 322] on input "Ingresar nombre" at bounding box center [357, 317] width 267 height 11
paste input "LORENA NOEMI"
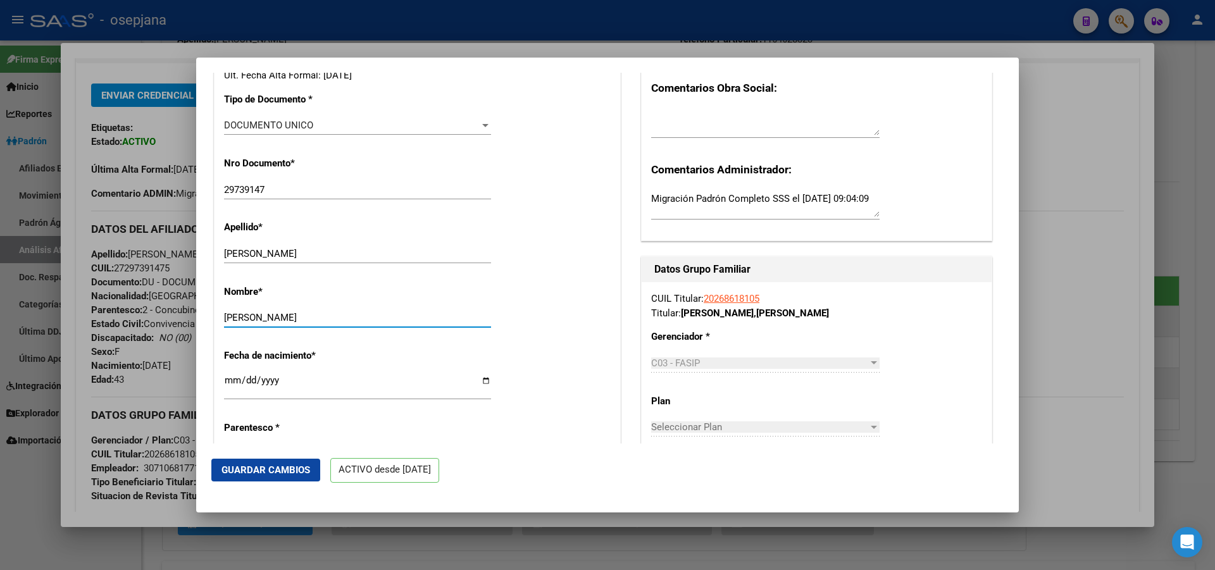
type input "LORENA NOEMI"
click at [273, 459] on button "Guardar Cambios" at bounding box center [265, 470] width 109 height 23
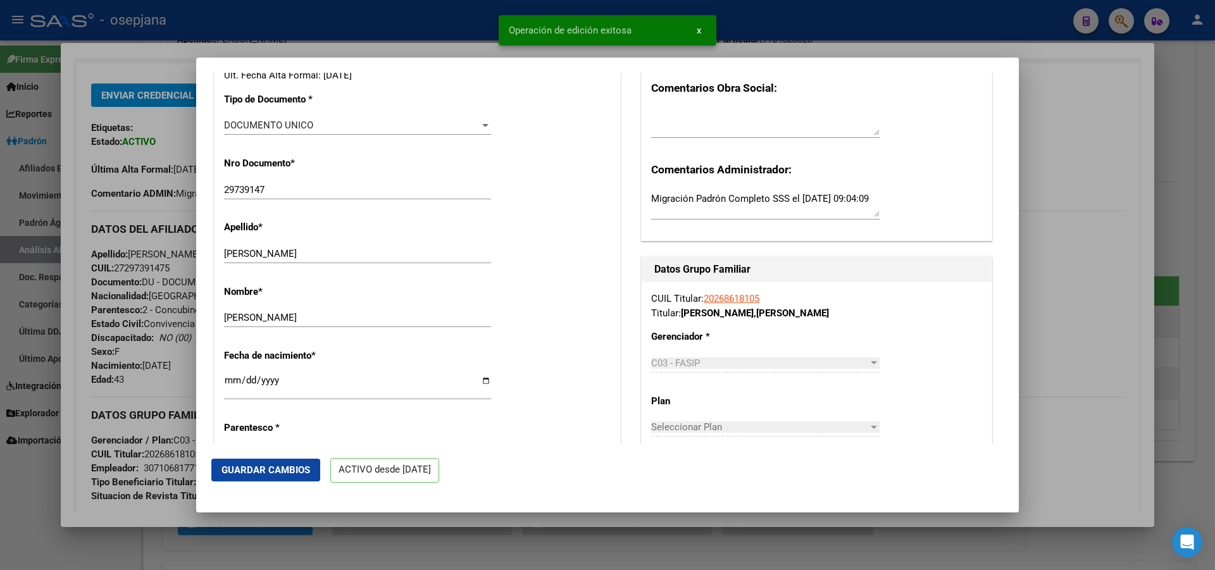
click at [1214, 238] on div at bounding box center [607, 285] width 1215 height 570
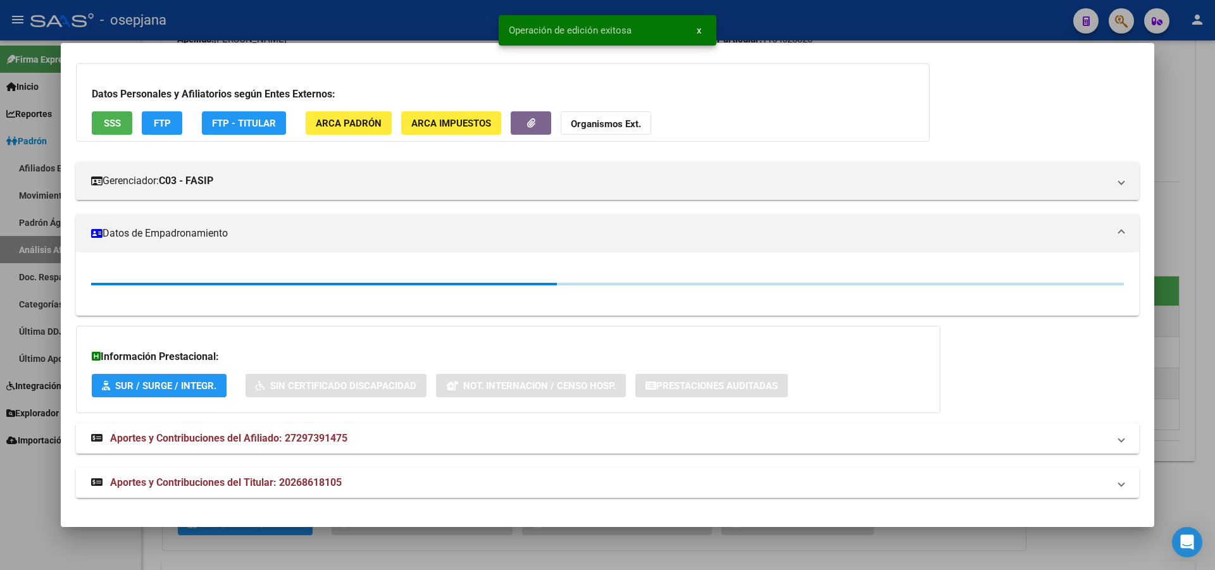
scroll to position [253, 0]
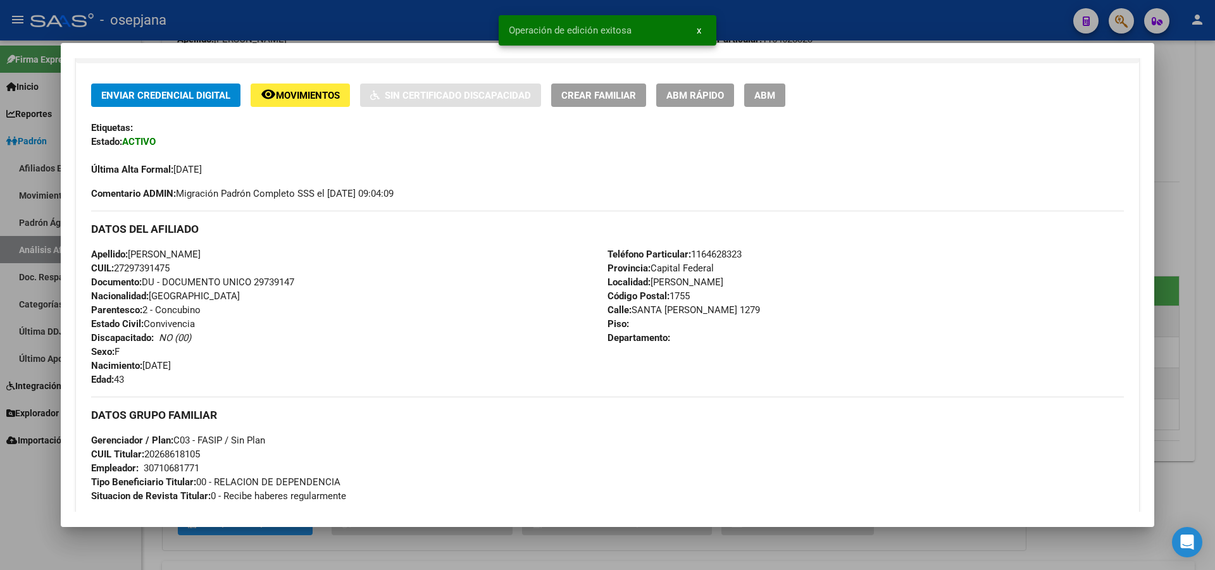
click at [1214, 238] on div at bounding box center [607, 285] width 1215 height 570
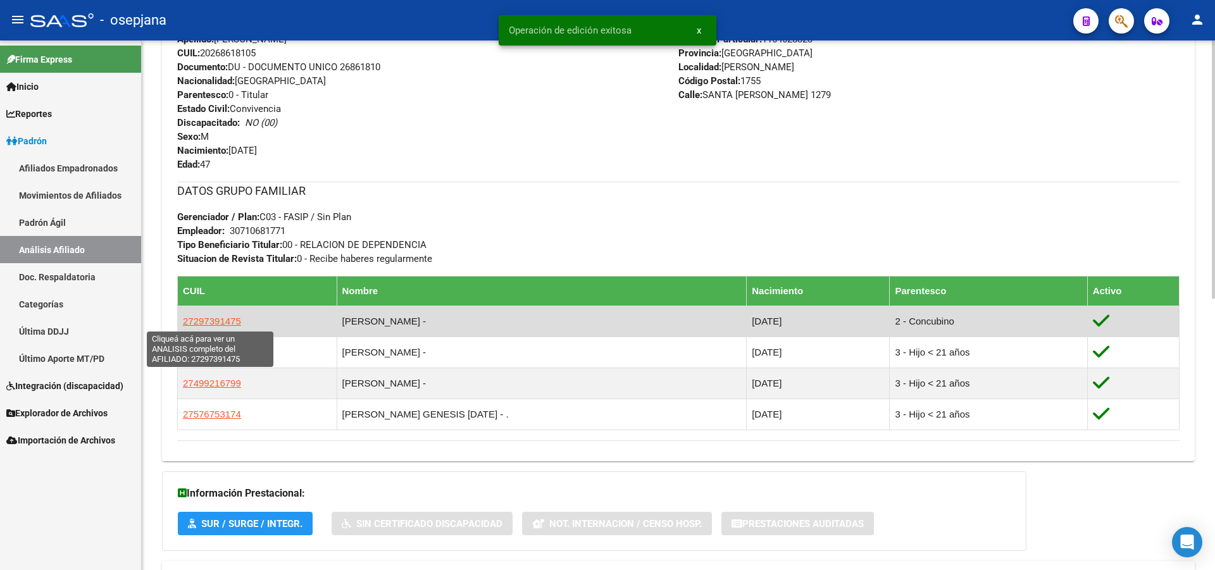
click at [202, 323] on span "27297391475" at bounding box center [212, 321] width 58 height 11
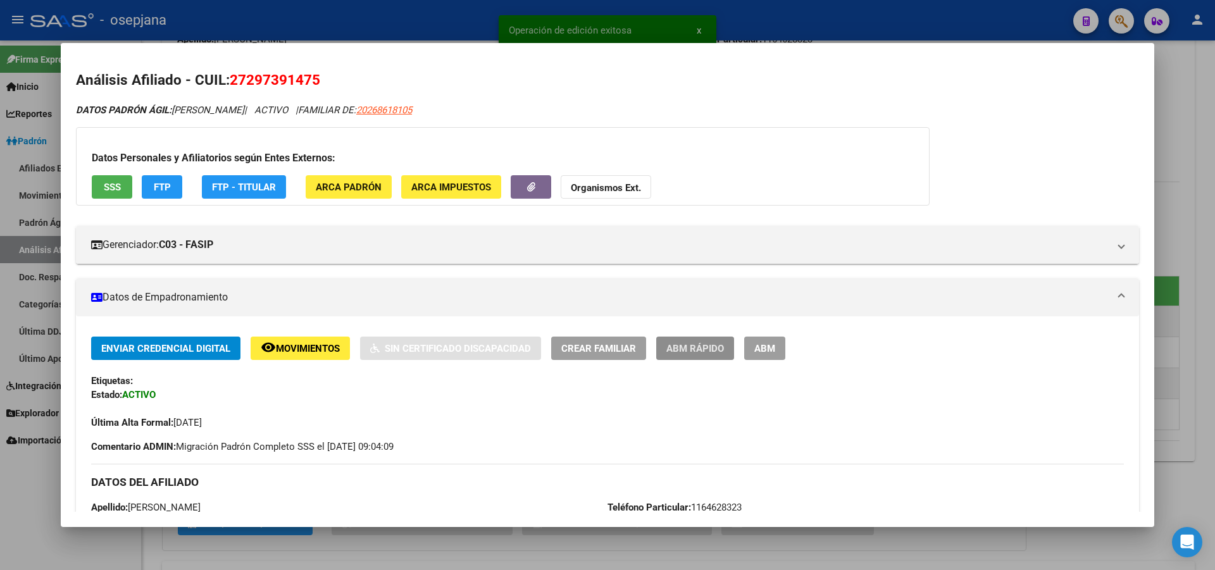
click at [691, 353] on span "ABM Rápido" at bounding box center [695, 348] width 58 height 11
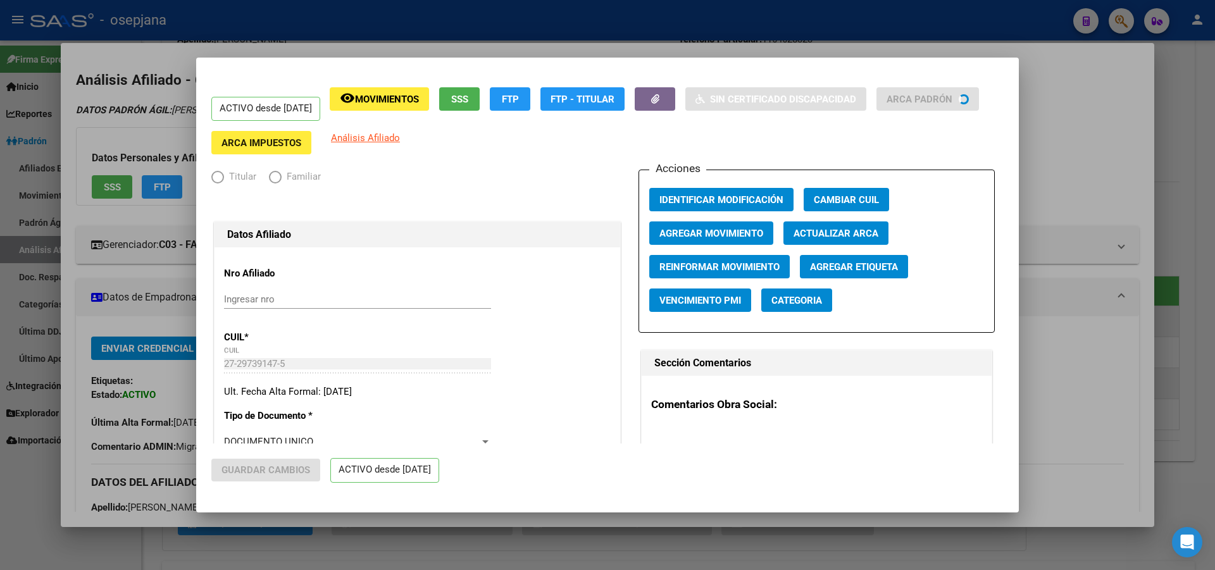
radio input "true"
type input "30-71068177-1"
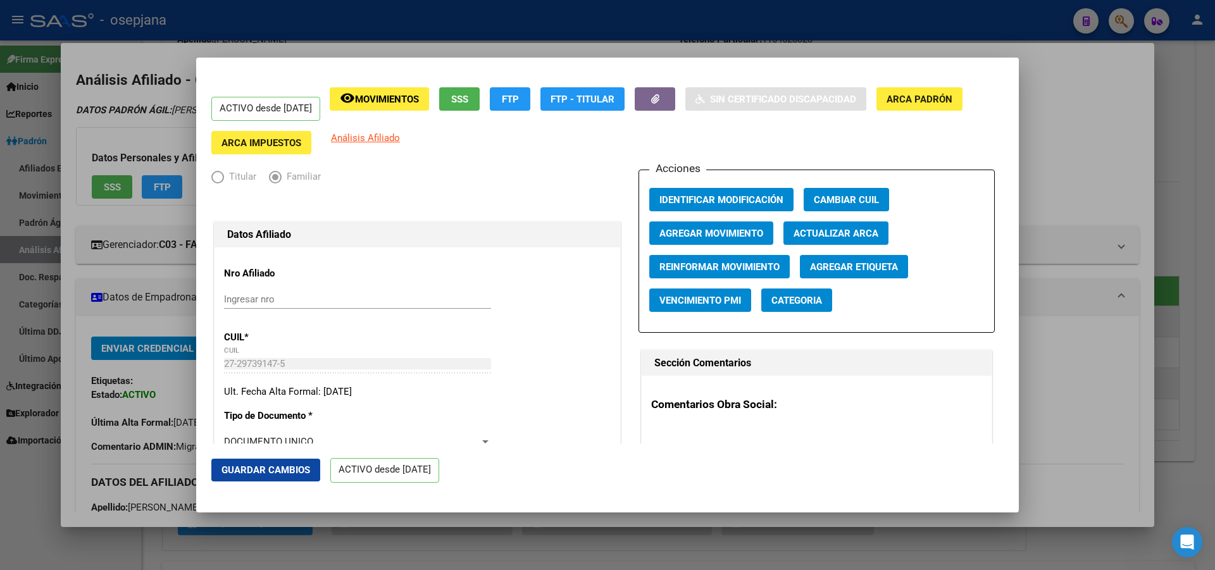
click at [852, 228] on span "Actualizar ARCA" at bounding box center [835, 233] width 85 height 11
type input "RUIZ LORENA NOEMI"
type input "RAFAEL CASTILLO"
type input "SANTA ROSA"
type input "1279"
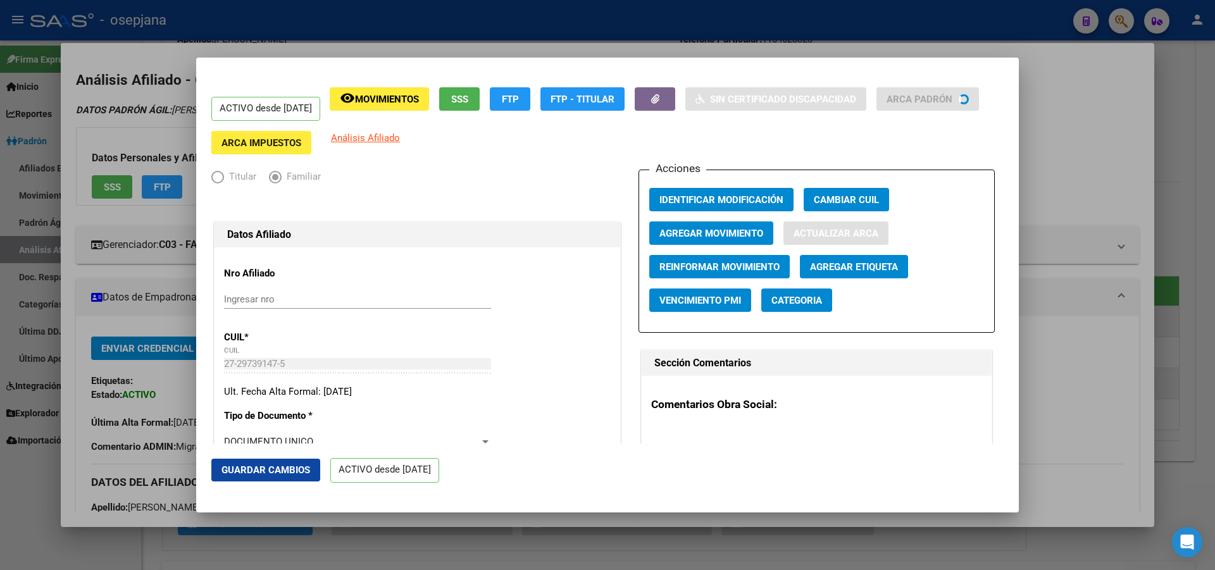
type input "00"
click at [283, 471] on span "Guardar Cambios" at bounding box center [265, 469] width 89 height 11
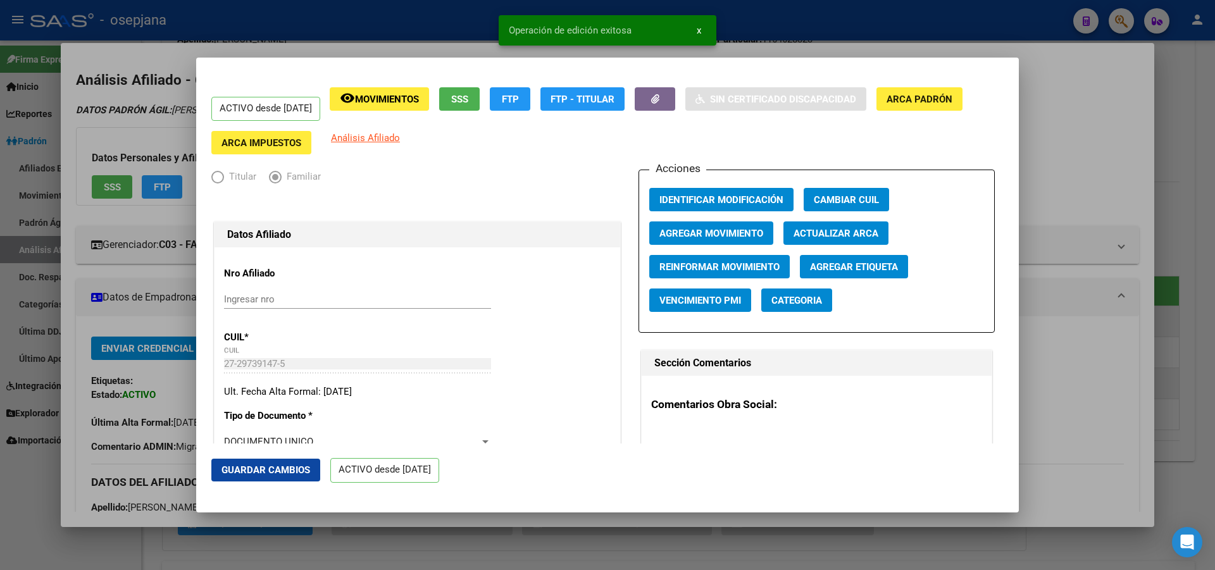
click at [1214, 345] on div at bounding box center [607, 285] width 1215 height 570
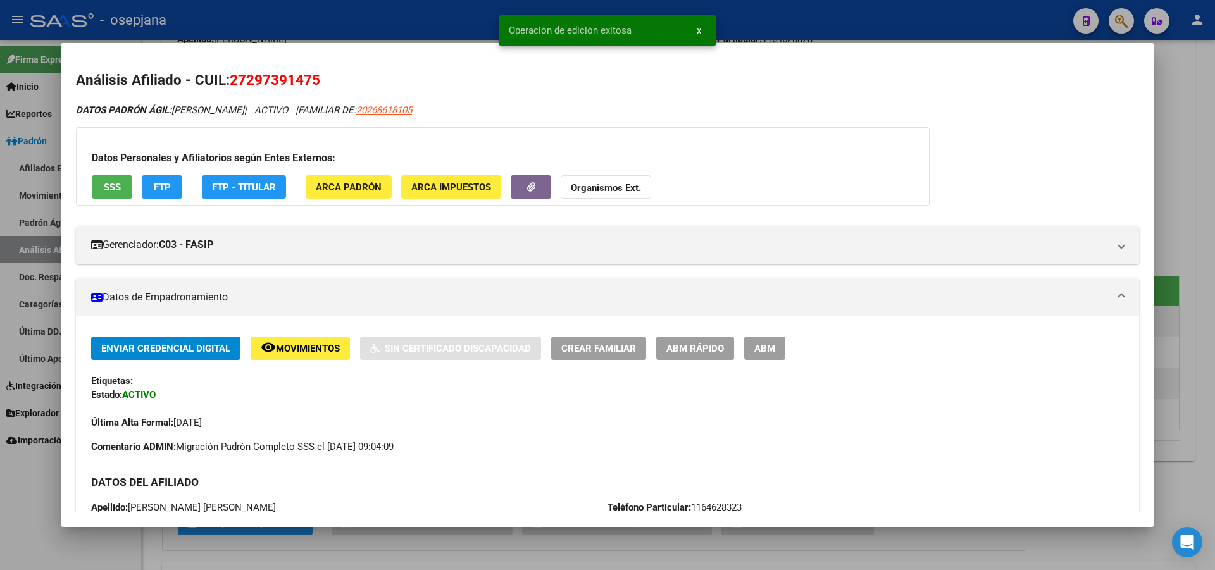
click at [1214, 345] on div at bounding box center [607, 285] width 1215 height 570
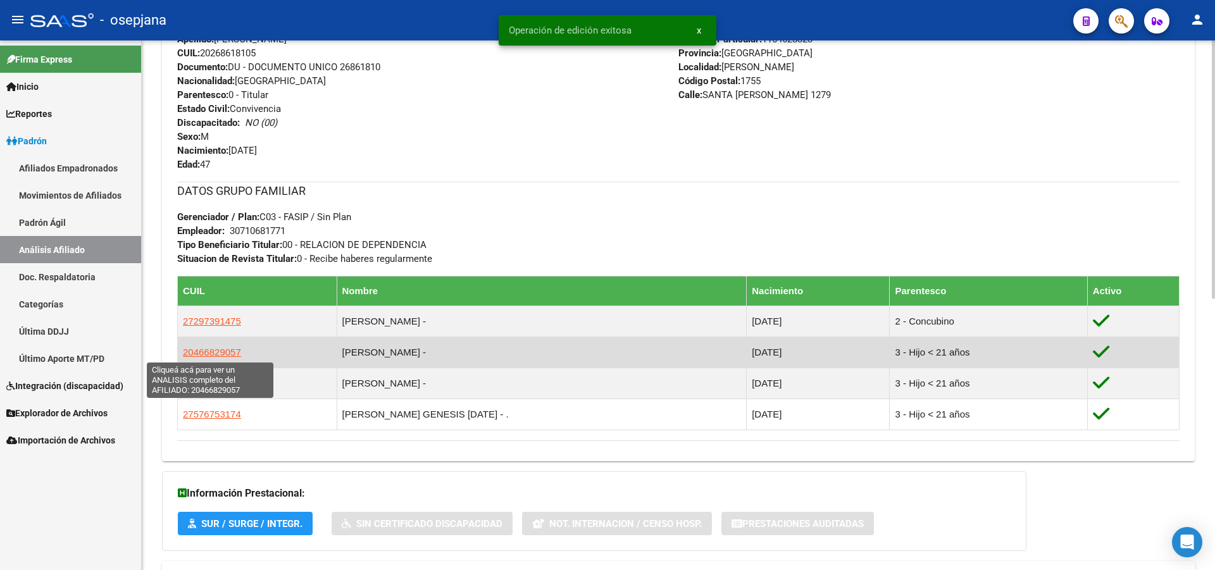
click at [204, 354] on span "20466829057" at bounding box center [212, 352] width 58 height 11
type textarea "20466829057"
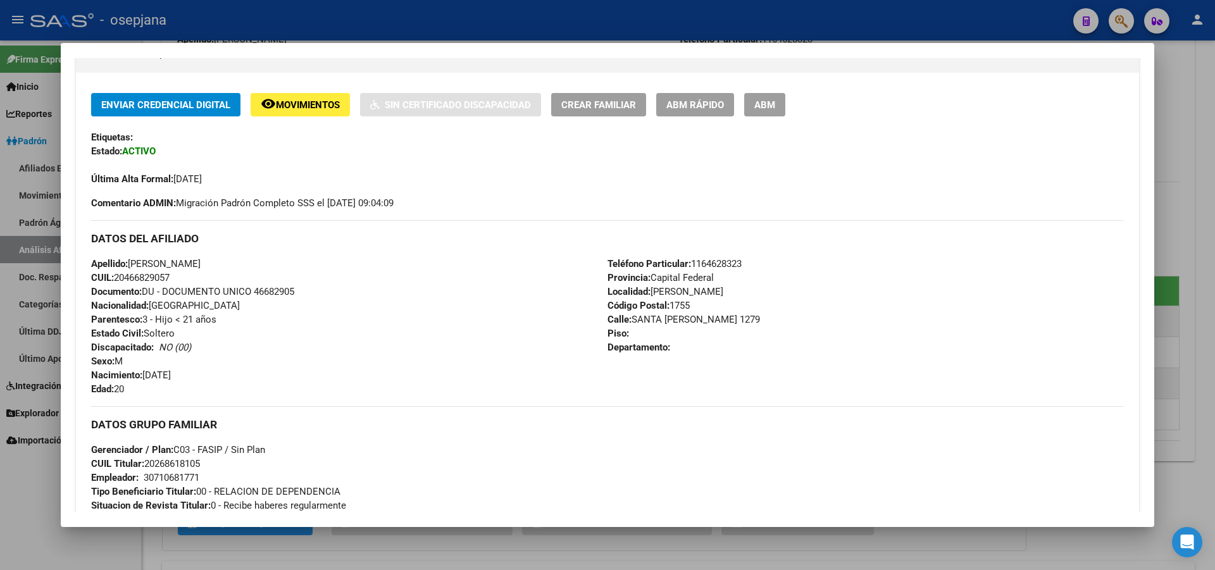
scroll to position [245, 0]
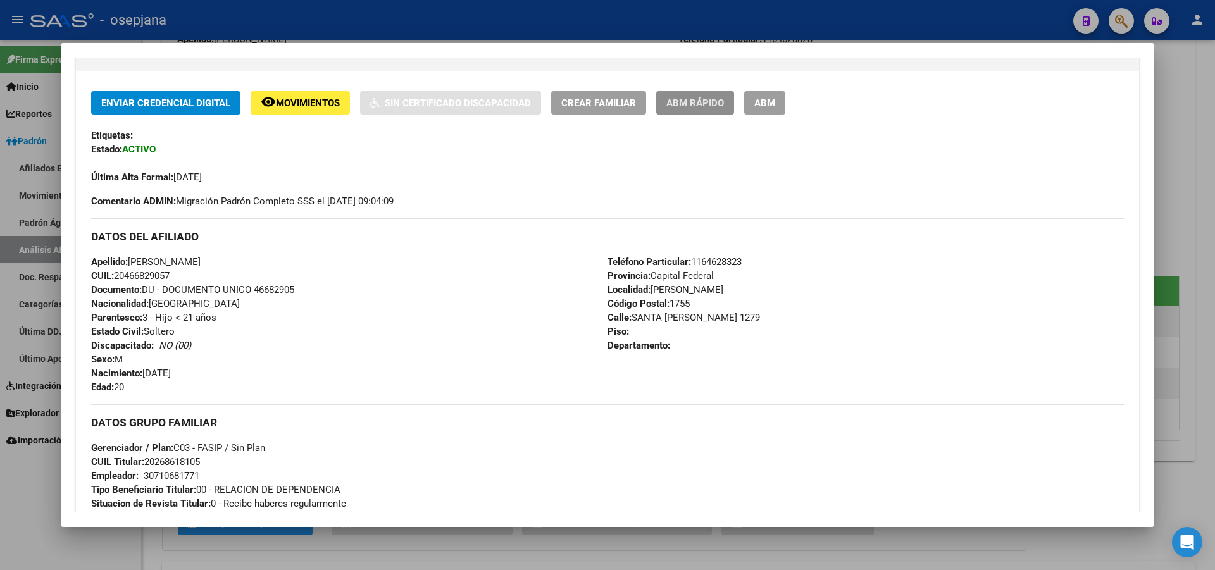
click at [694, 98] on span "ABM Rápido" at bounding box center [695, 102] width 58 height 11
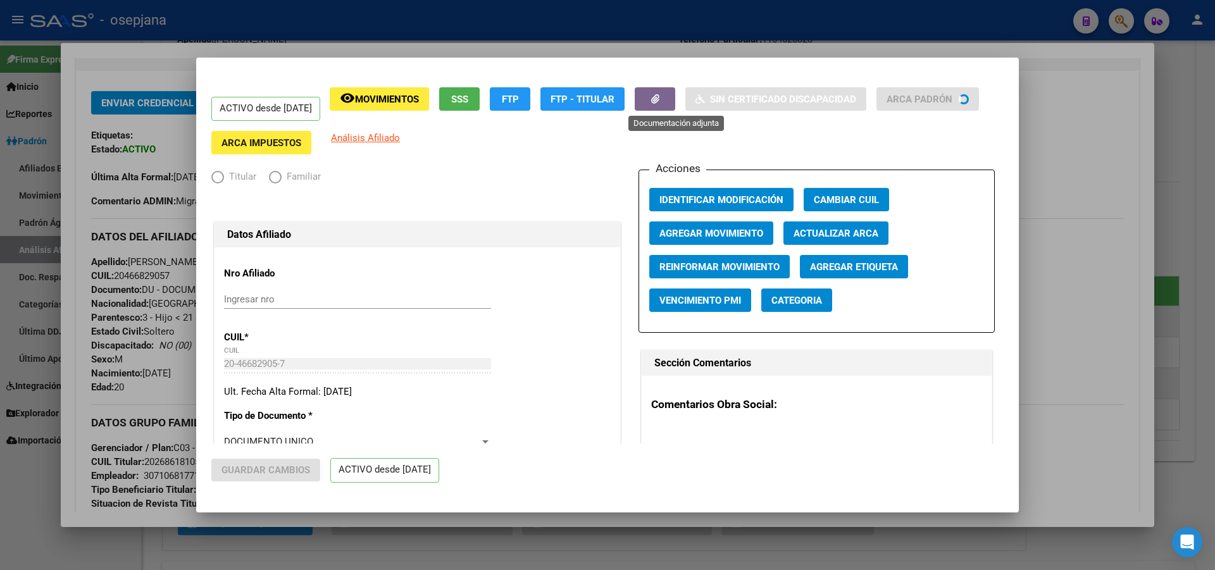
radio input "true"
type input "30-71068177-1"
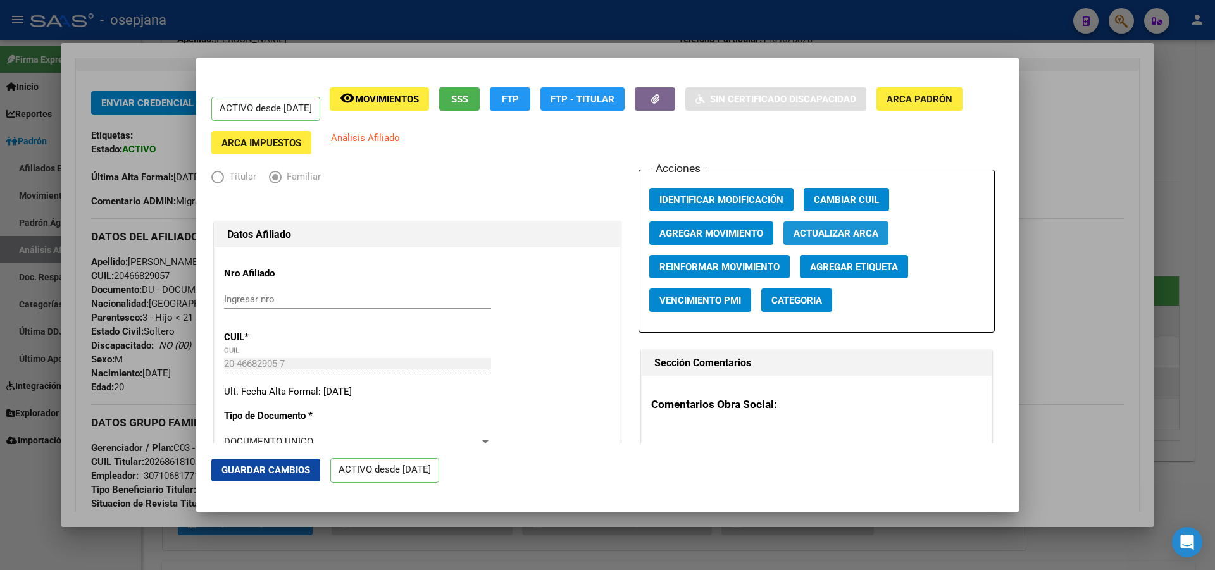
click at [819, 232] on span "Actualizar ARCA" at bounding box center [835, 233] width 85 height 11
type input "BELLINI"
type input "EMANUEL"
type input "RAFAEL CASTILLO"
type input "SANTA ROSA"
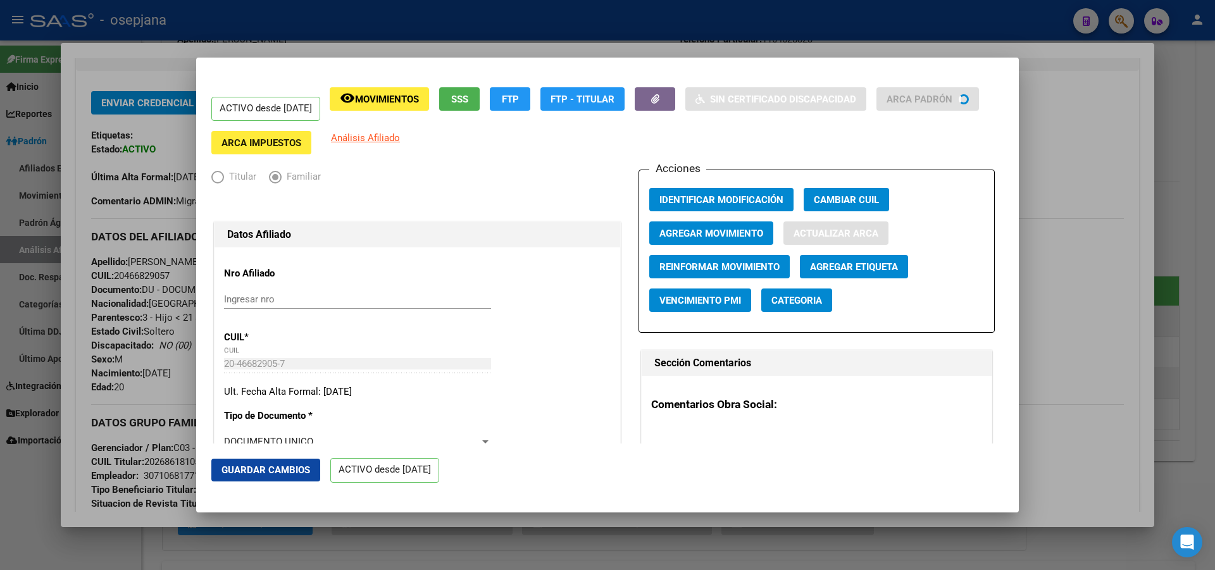
type input "1279"
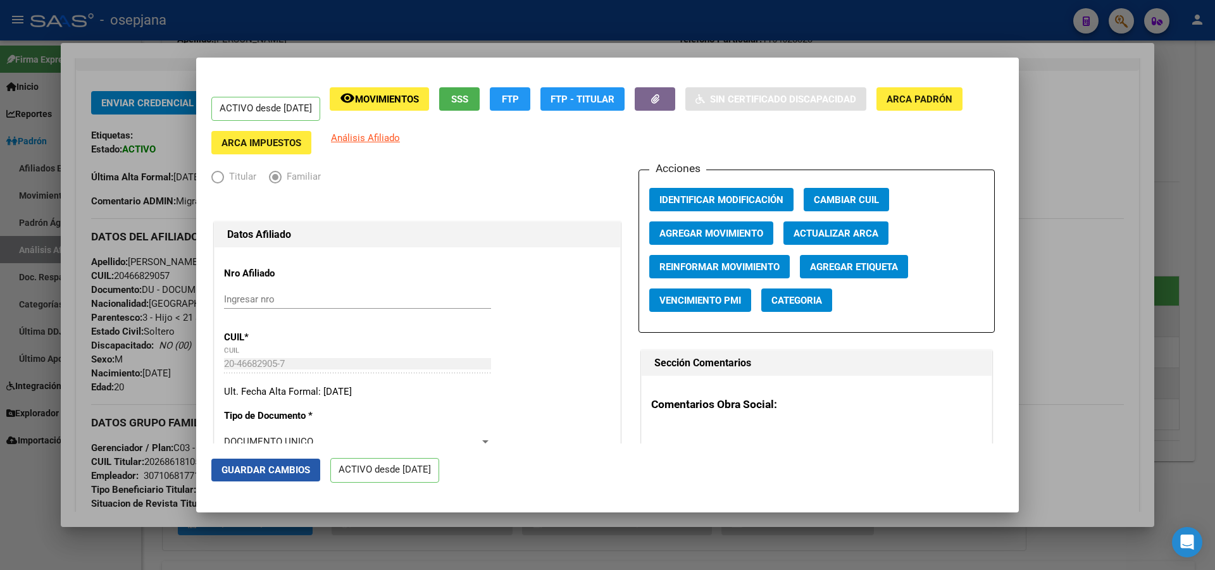
click at [261, 465] on span "Guardar Cambios" at bounding box center [265, 469] width 89 height 11
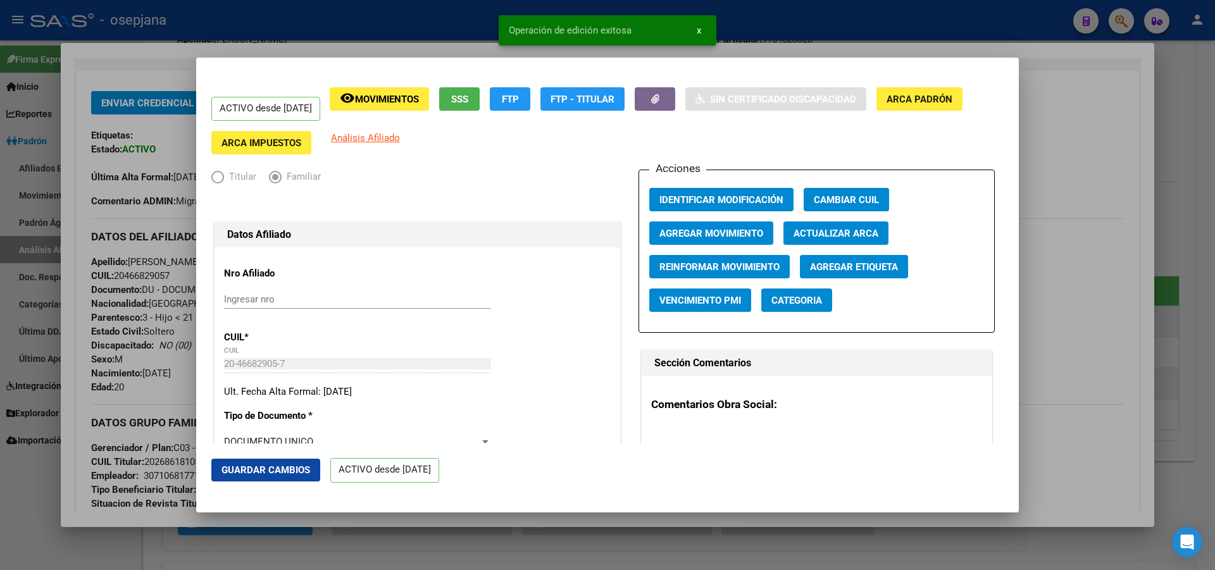
click at [1214, 216] on div at bounding box center [607, 285] width 1215 height 570
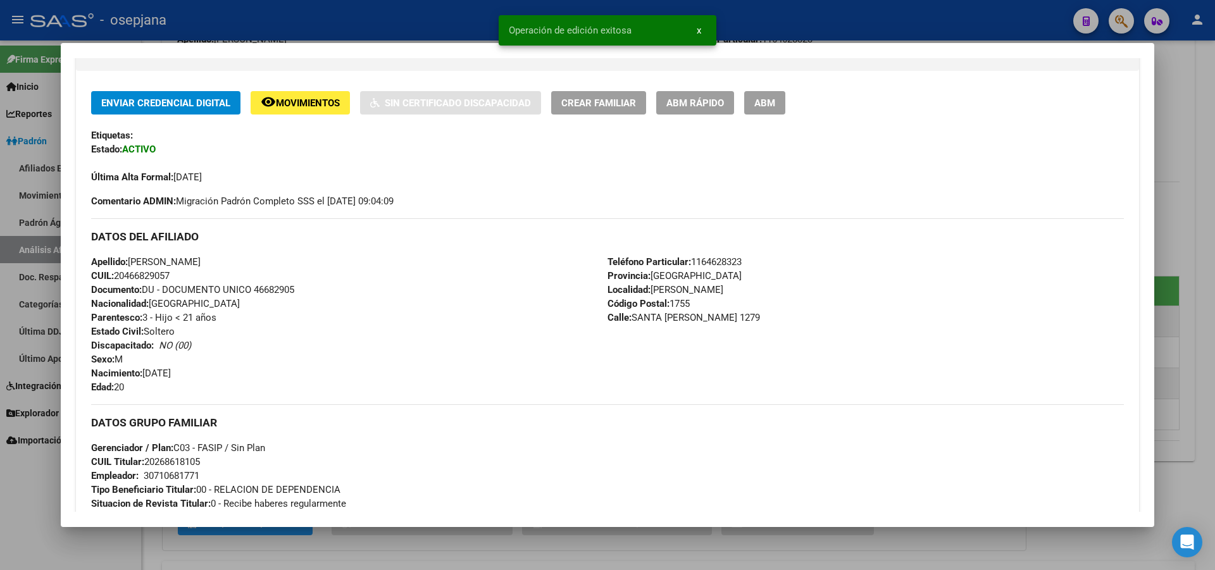
click at [1214, 216] on div at bounding box center [607, 285] width 1215 height 570
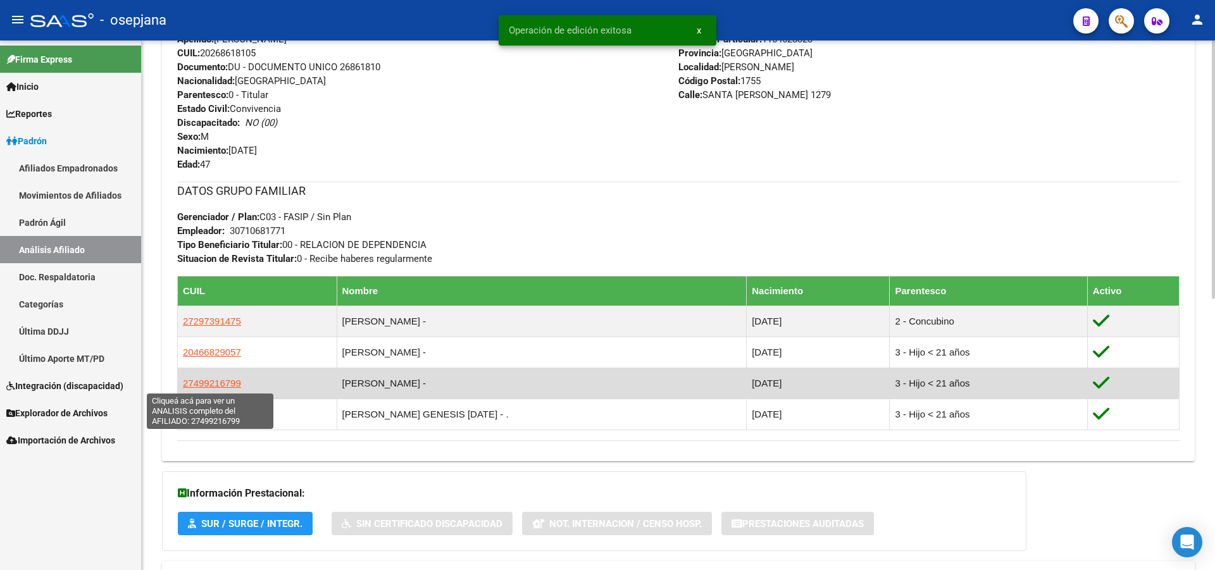
click at [216, 387] on span "27499216799" at bounding box center [212, 383] width 58 height 11
type textarea "27499216799"
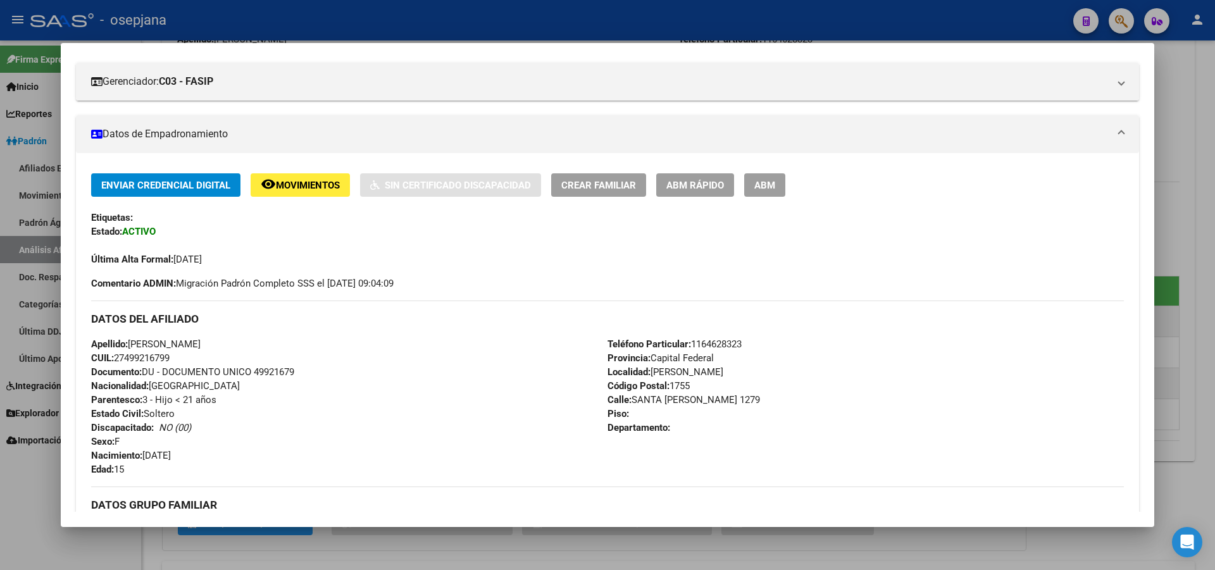
scroll to position [167, 0]
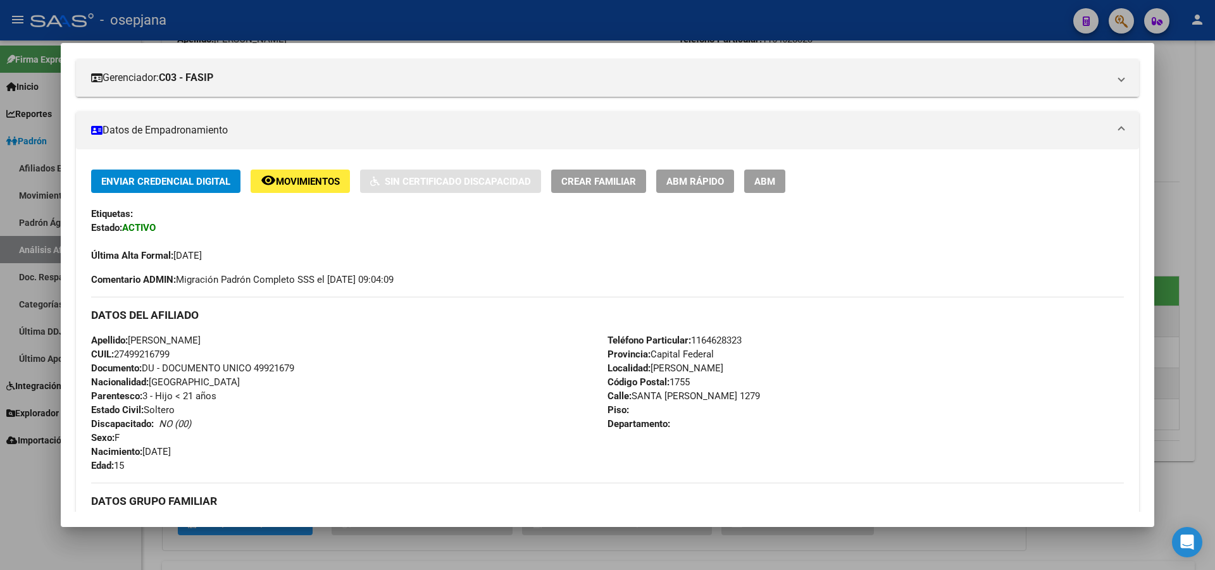
click at [707, 182] on span "ABM Rápido" at bounding box center [695, 181] width 58 height 11
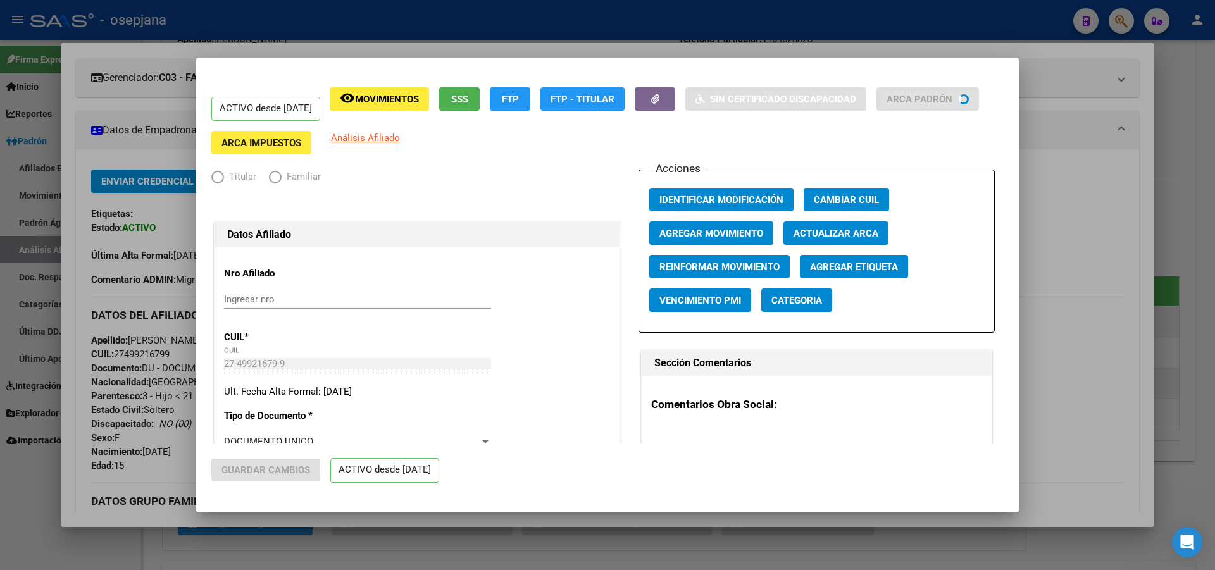
radio input "true"
type input "30-71068177-1"
click at [834, 220] on div "Acciones Identificar Modificación Cambiar CUIL Agregar Movimiento Actualizar AR…" at bounding box center [816, 251] width 356 height 163
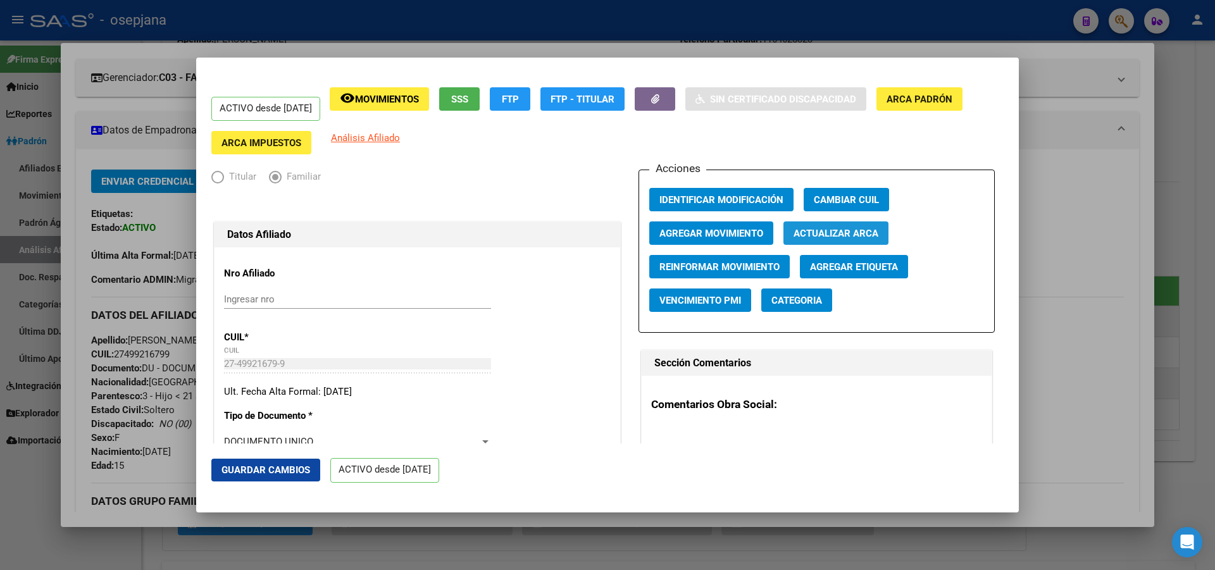
click at [831, 224] on button "Actualizar ARCA" at bounding box center [835, 232] width 105 height 23
type input "BELLINI MORENA LORELEY"
type input "ISIDRO CASANOVA"
type input "1765"
type input "DESEADO"
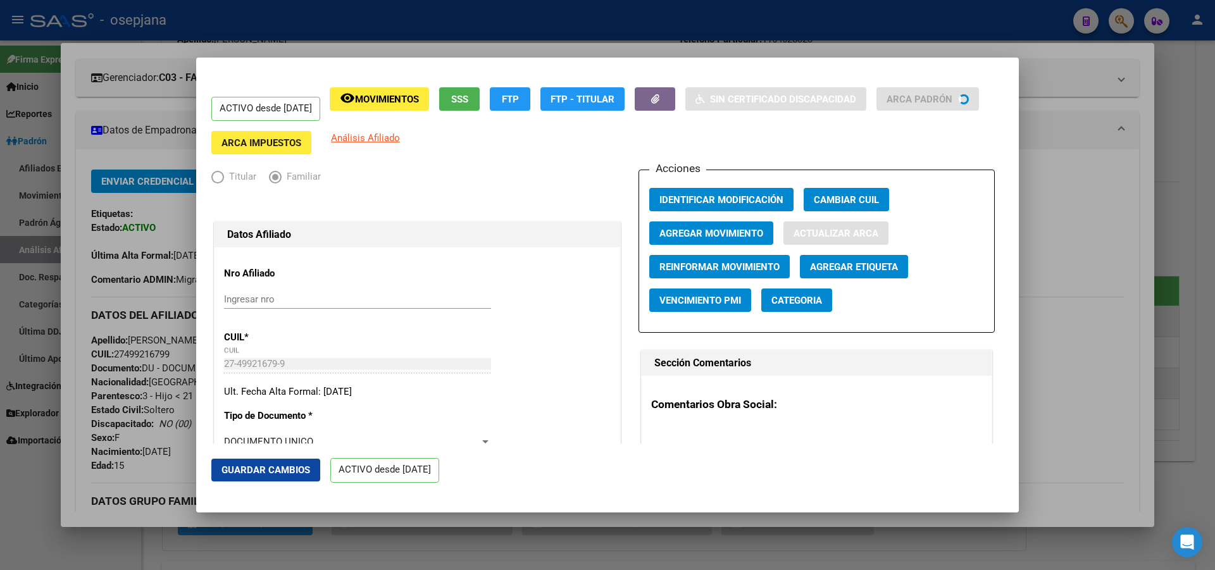
type input "5328"
click at [257, 466] on span "Guardar Cambios" at bounding box center [265, 469] width 89 height 11
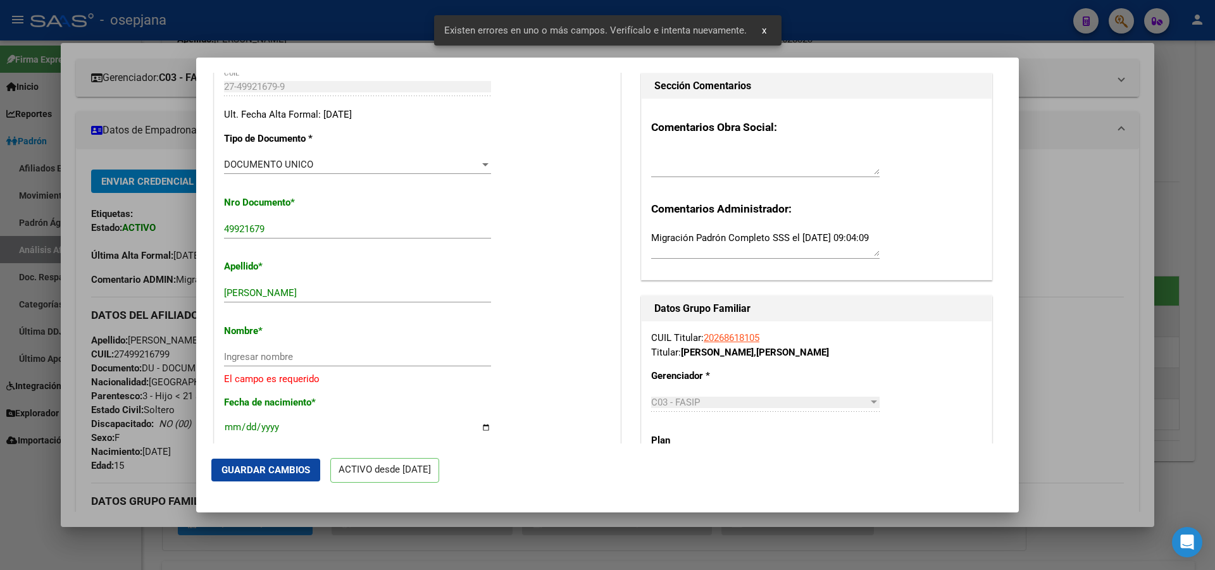
scroll to position [316, 0]
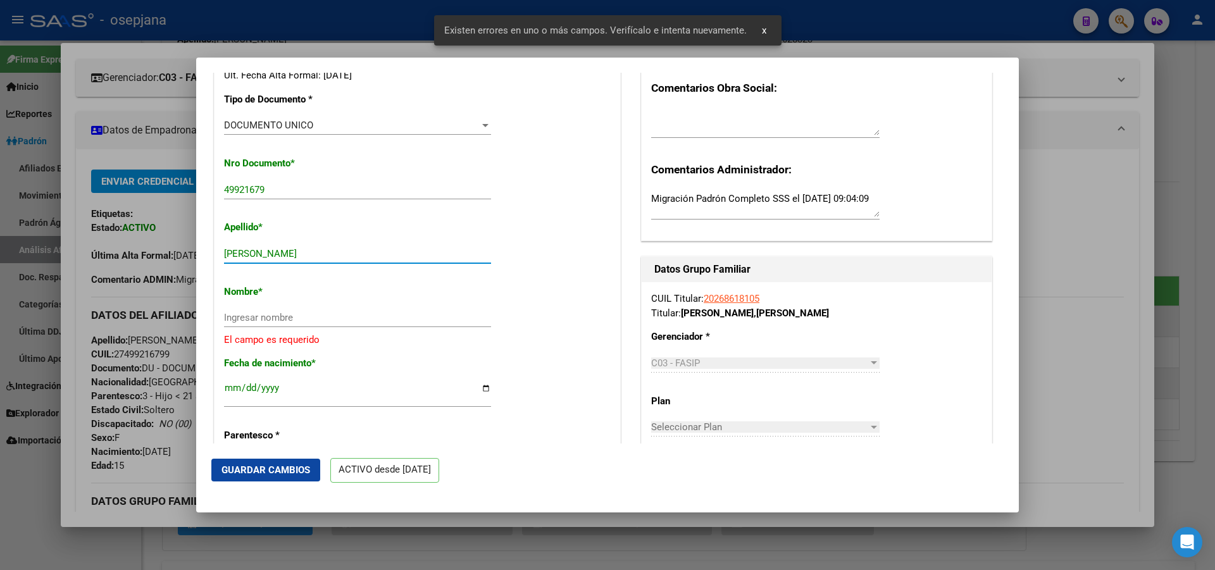
drag, startPoint x: 259, startPoint y: 251, endPoint x: 412, endPoint y: 252, distance: 153.1
click at [412, 252] on input "BELLINI MORENA LORELEY" at bounding box center [357, 253] width 267 height 11
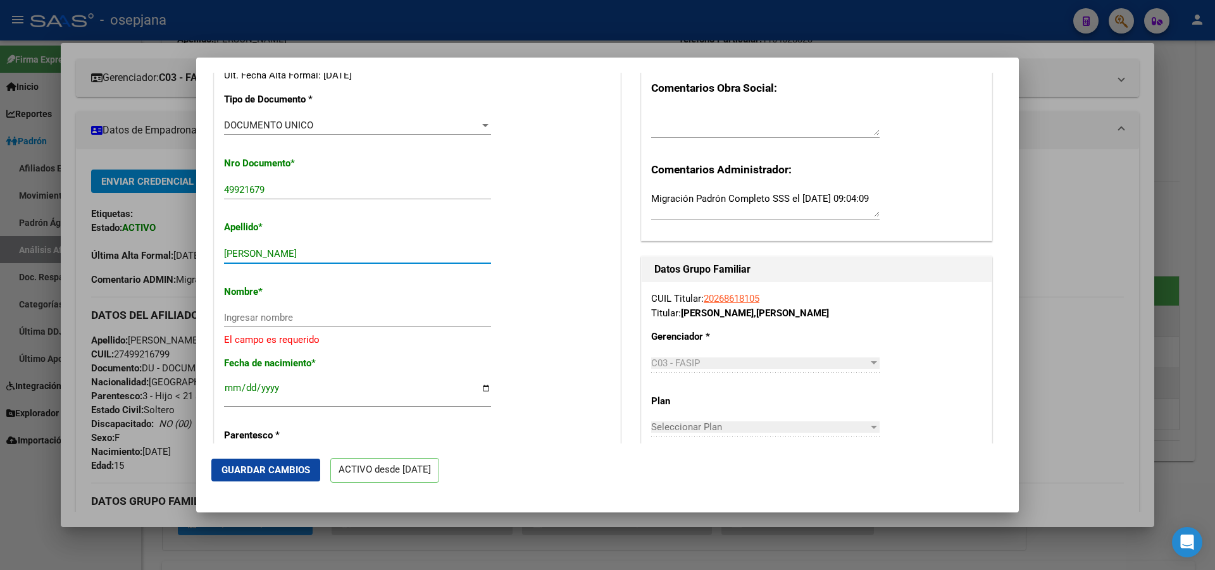
type input "BELLINI"
click at [230, 314] on input "Ingresar nombre" at bounding box center [357, 317] width 267 height 11
paste input "MORENA LORELEY"
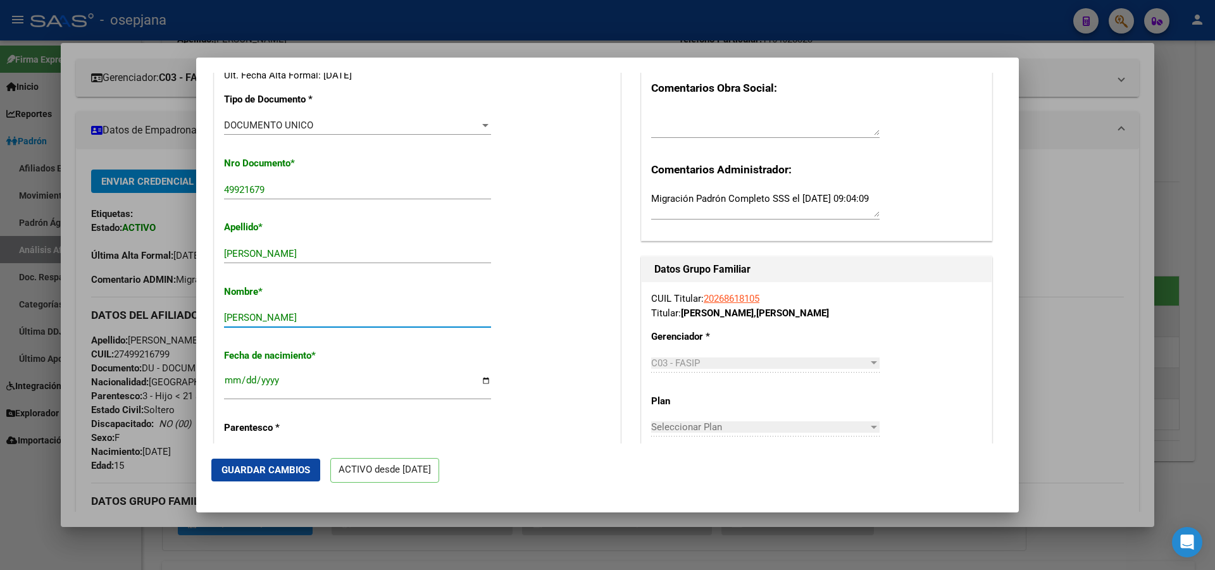
type input "MORENA LORELEY"
click at [300, 473] on span "Guardar Cambios" at bounding box center [265, 469] width 89 height 11
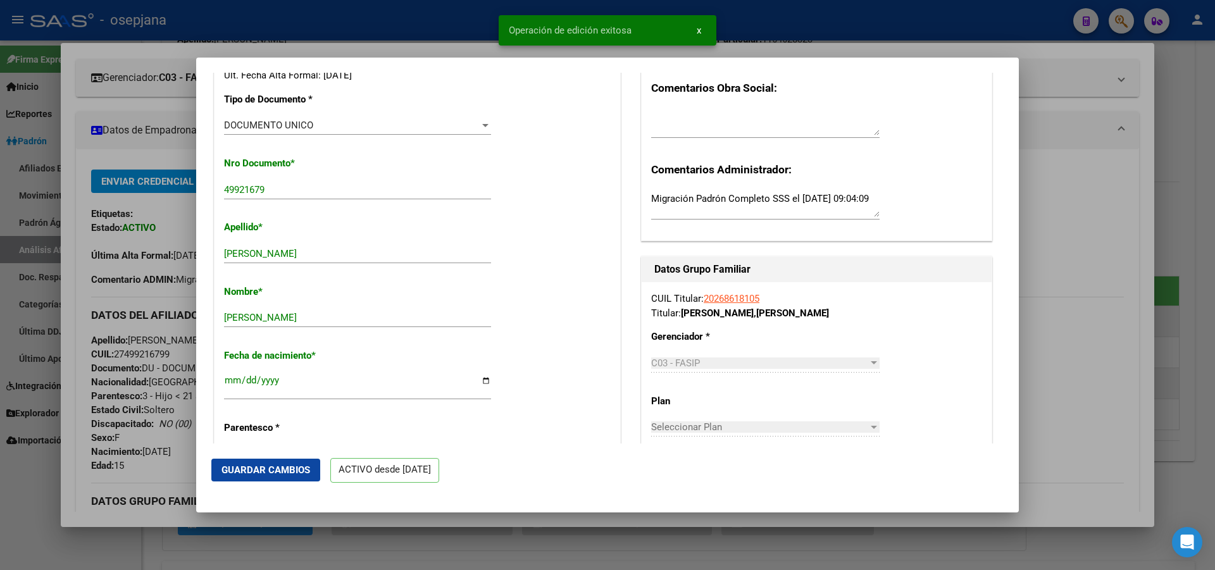
click at [1214, 265] on div at bounding box center [607, 285] width 1215 height 570
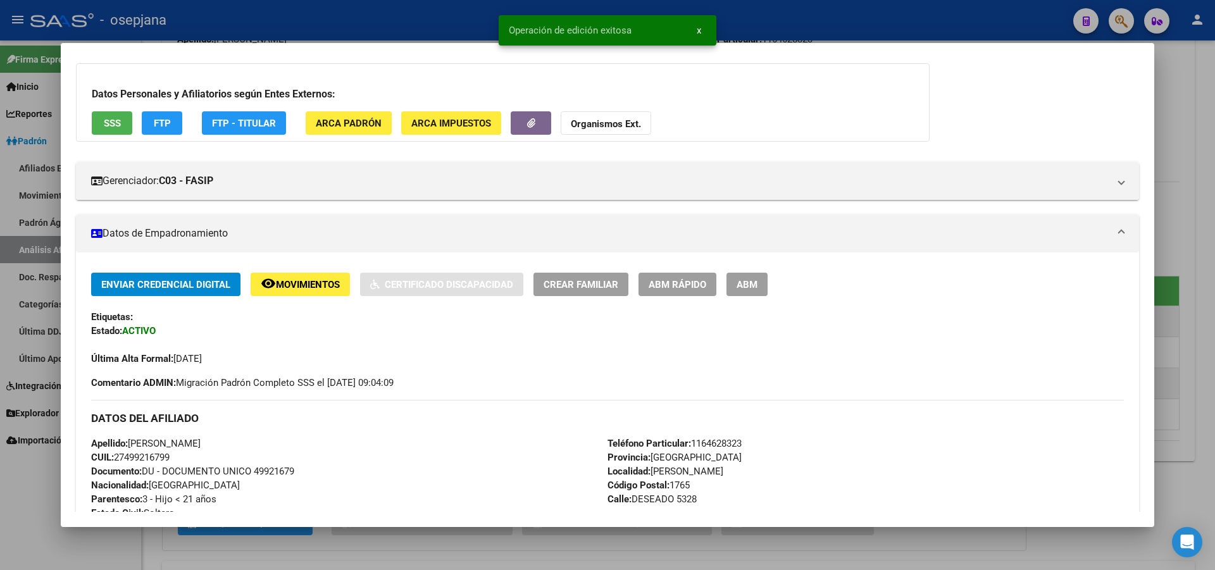
scroll to position [167, 0]
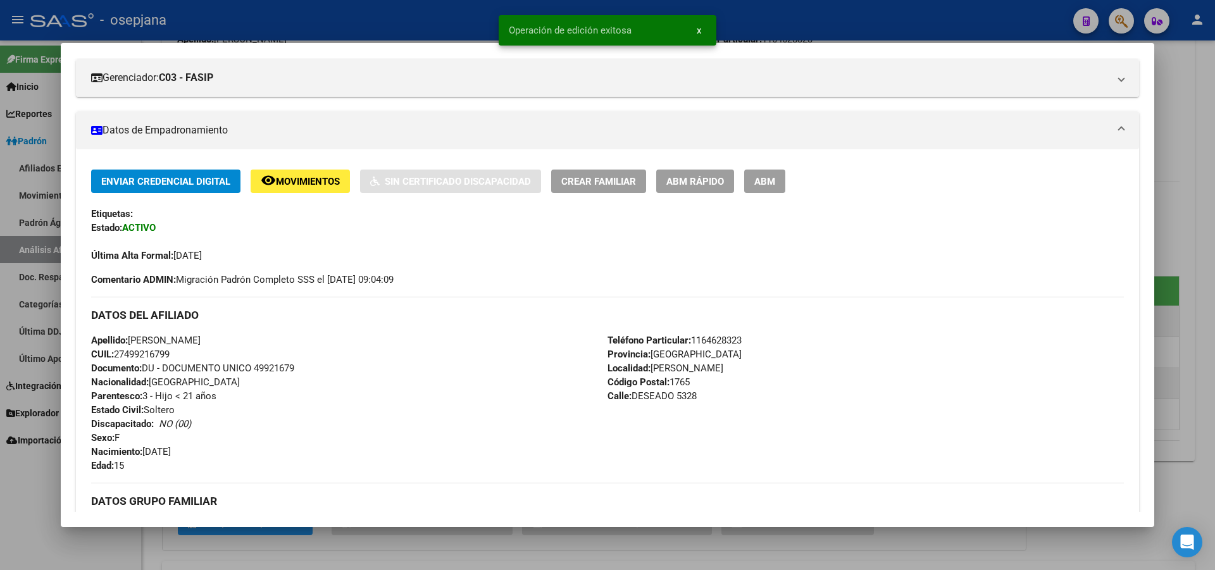
click at [1214, 265] on div at bounding box center [607, 285] width 1215 height 570
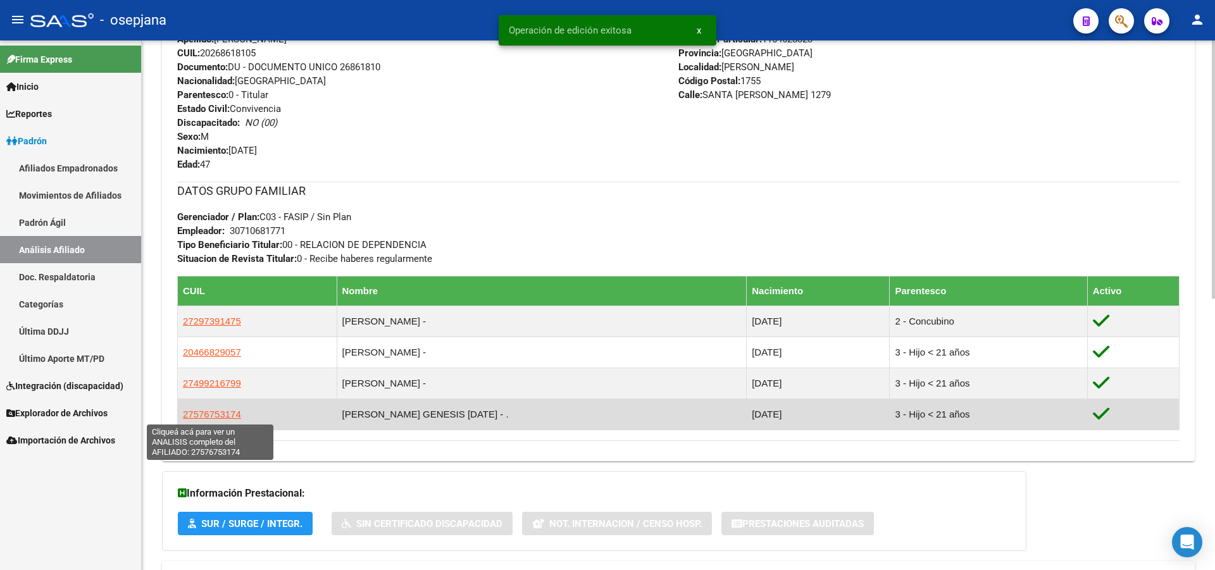
click at [213, 415] on span "27576753174" at bounding box center [212, 414] width 58 height 11
type textarea "27576753174"
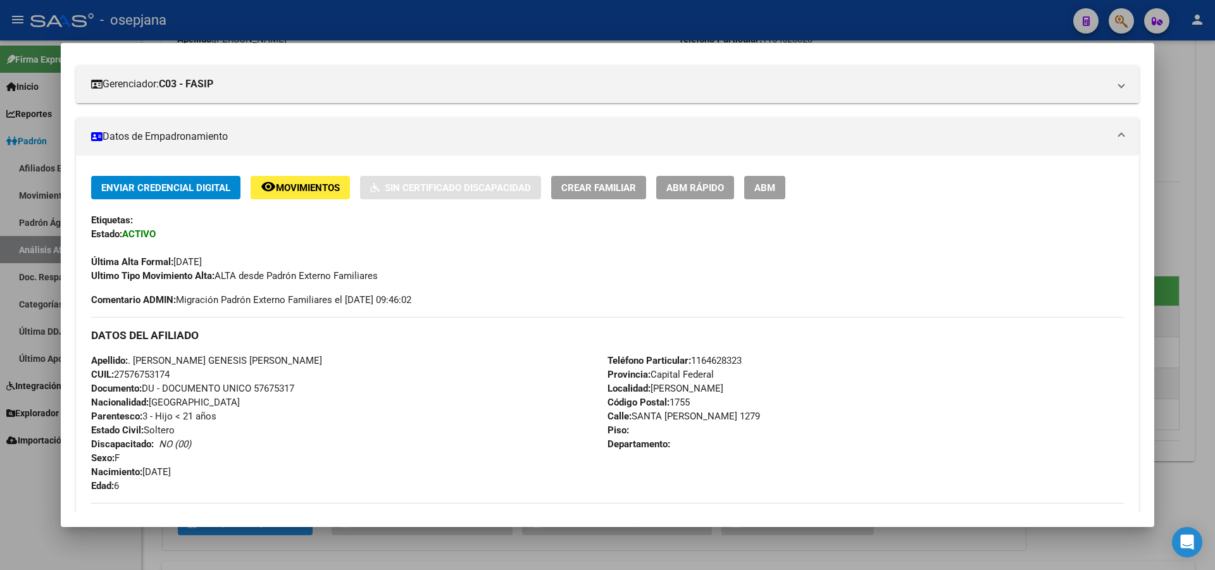
scroll to position [162, 0]
click at [673, 187] on span "ABM Rápido" at bounding box center [695, 186] width 58 height 11
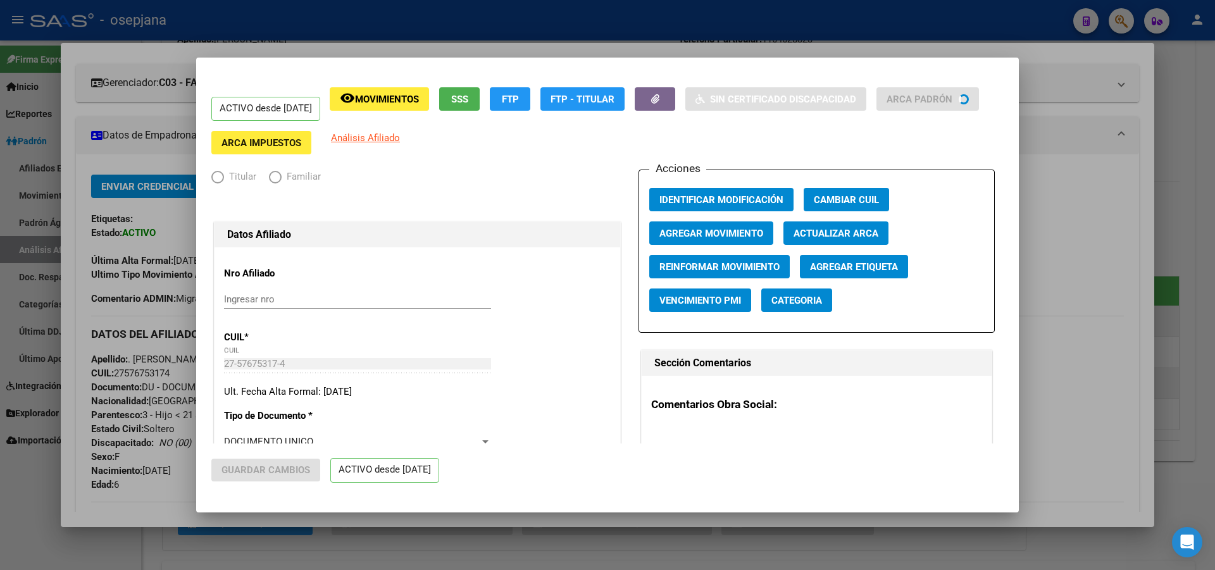
radio input "true"
type input "30-71068177-1"
click at [840, 235] on span "Actualizar ARCA" at bounding box center [835, 233] width 85 height 11
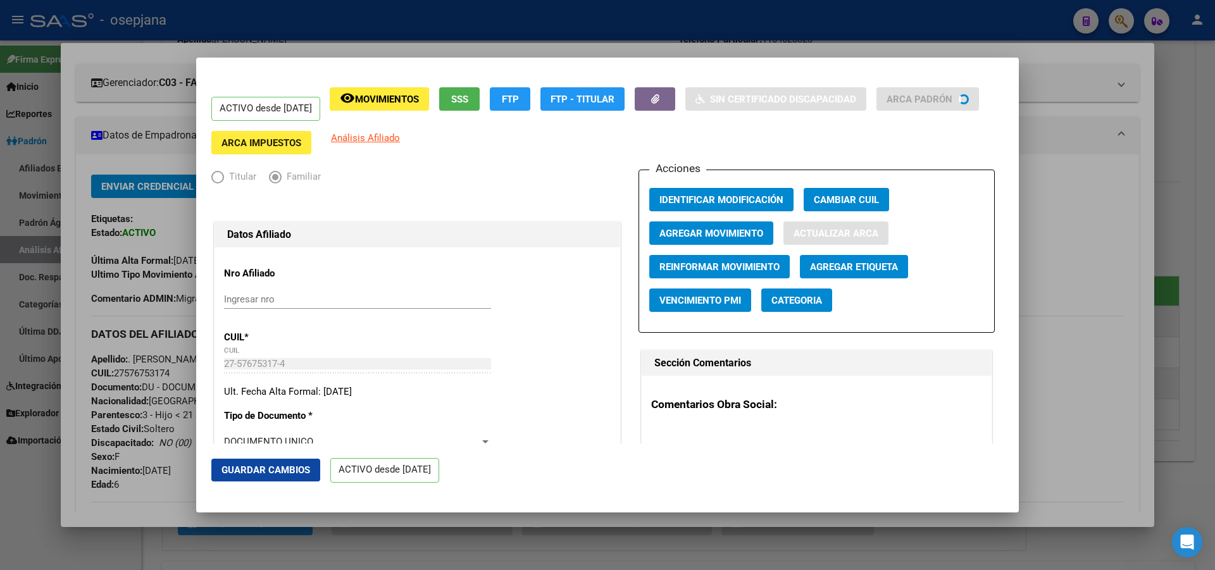
type input "BELLINI"
type input "GENESIS LUCIA"
type input "RAFAEL CASTILLO"
type input "SANTA ROSA"
type input "1279"
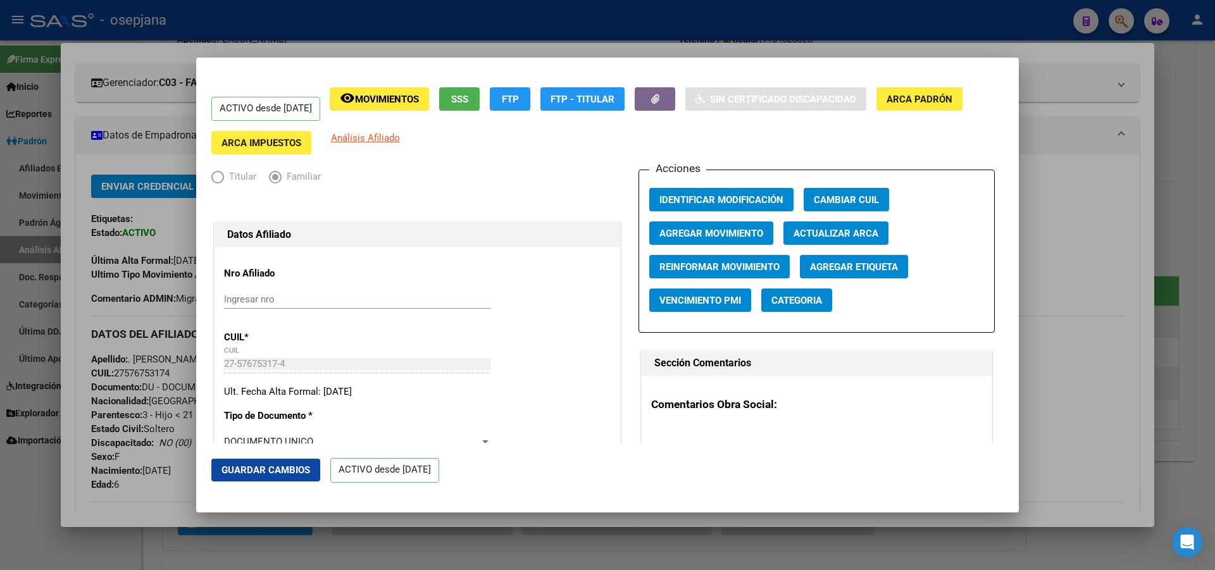
click at [268, 462] on button "Guardar Cambios" at bounding box center [265, 470] width 109 height 23
click at [1214, 282] on div at bounding box center [607, 285] width 1215 height 570
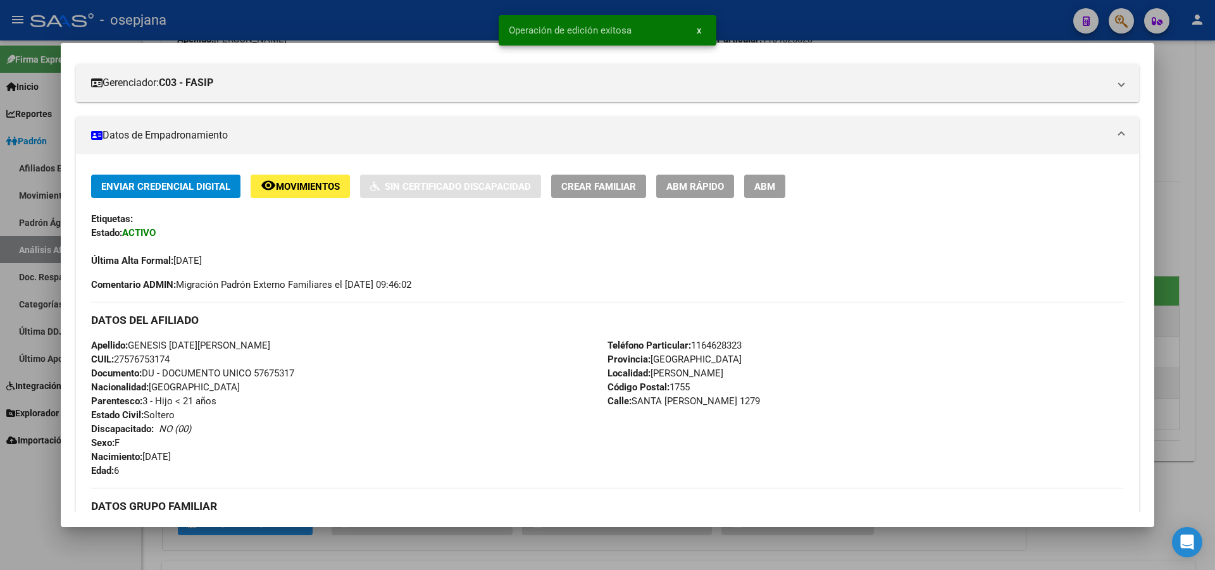
click at [1214, 281] on div at bounding box center [607, 285] width 1215 height 570
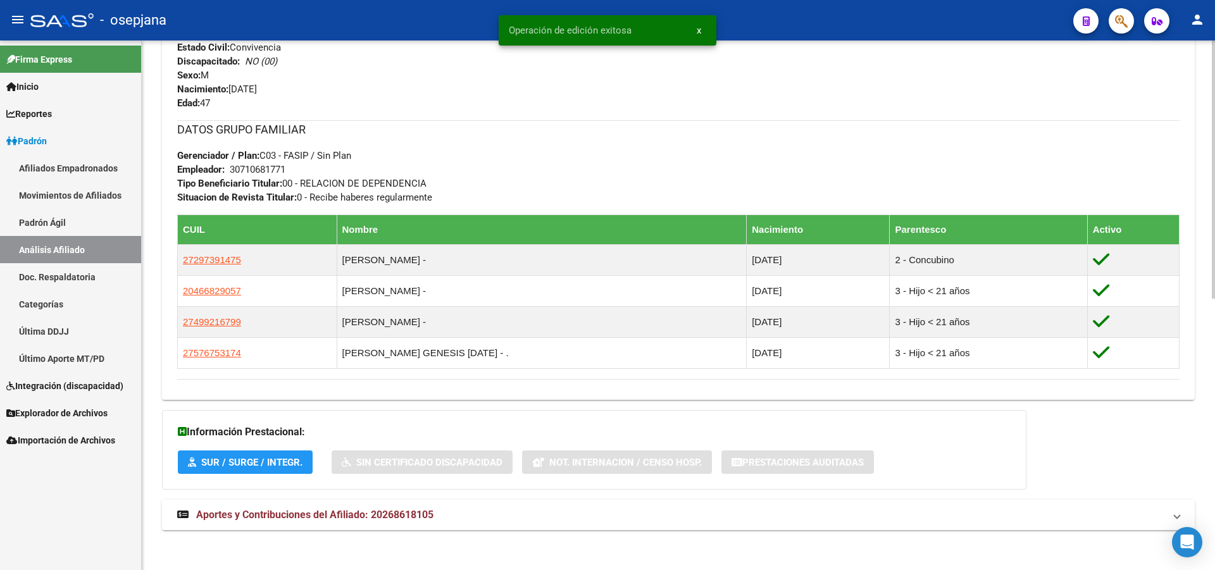
scroll to position [556, 0]
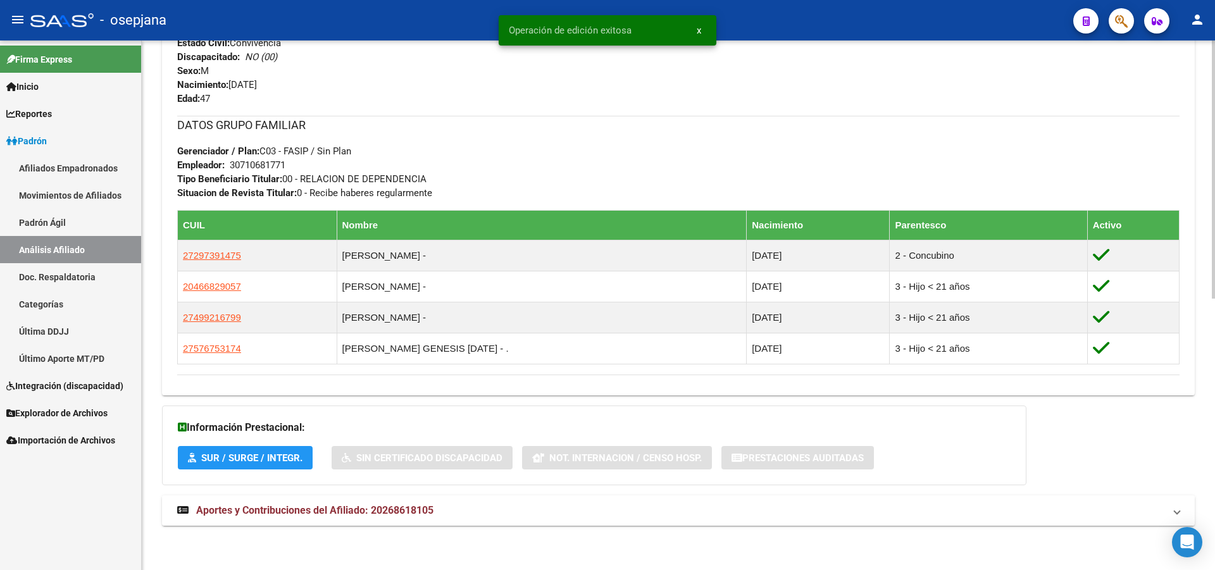
click at [1046, 508] on mat-panel-title "Aportes y Contribuciones del Afiliado: 20268618105" at bounding box center [670, 511] width 987 height 14
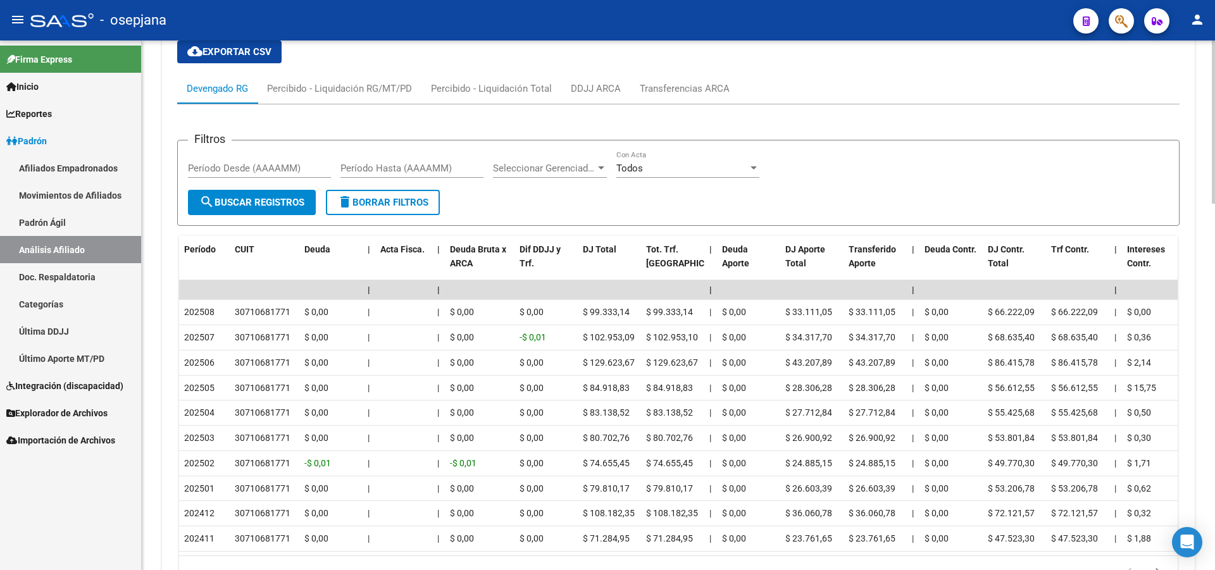
scroll to position [1105, 0]
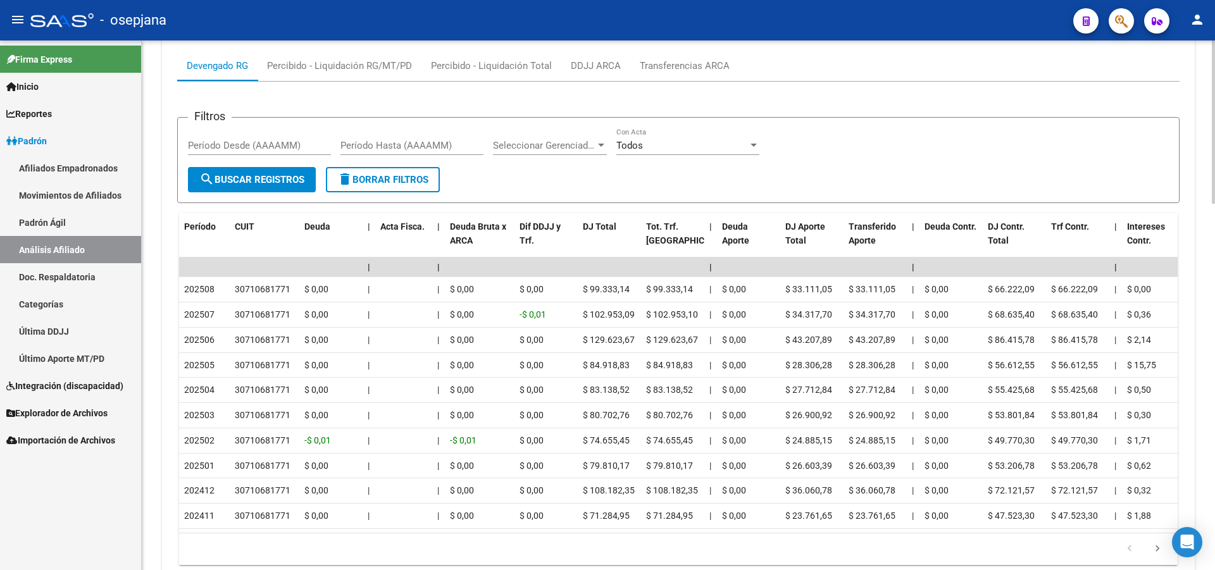
click at [1214, 434] on div at bounding box center [1213, 466] width 3 height 163
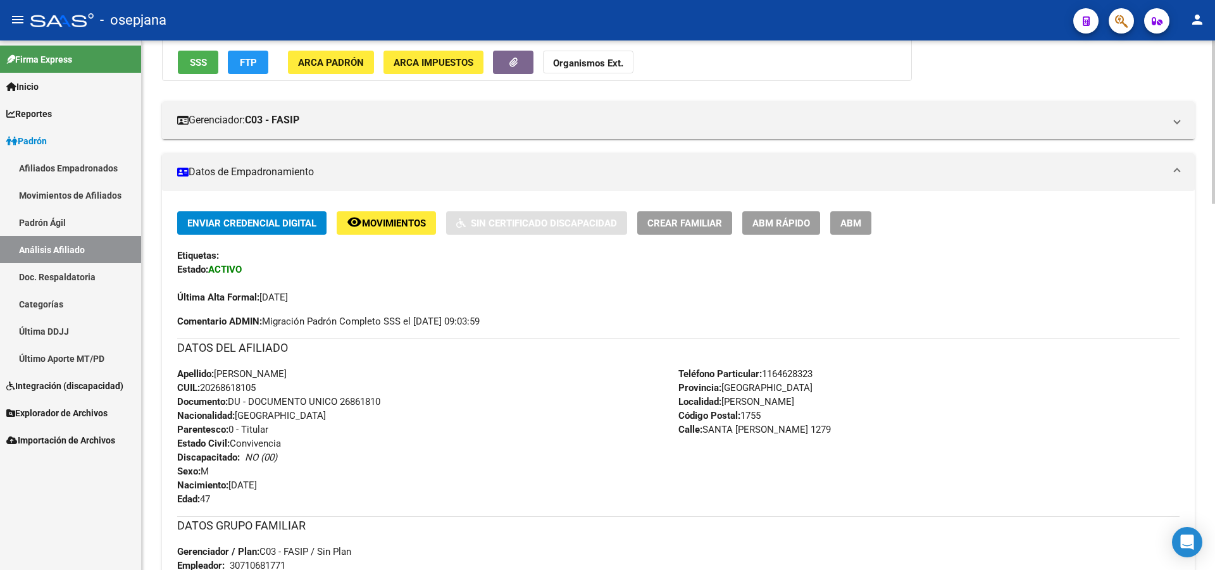
scroll to position [0, 0]
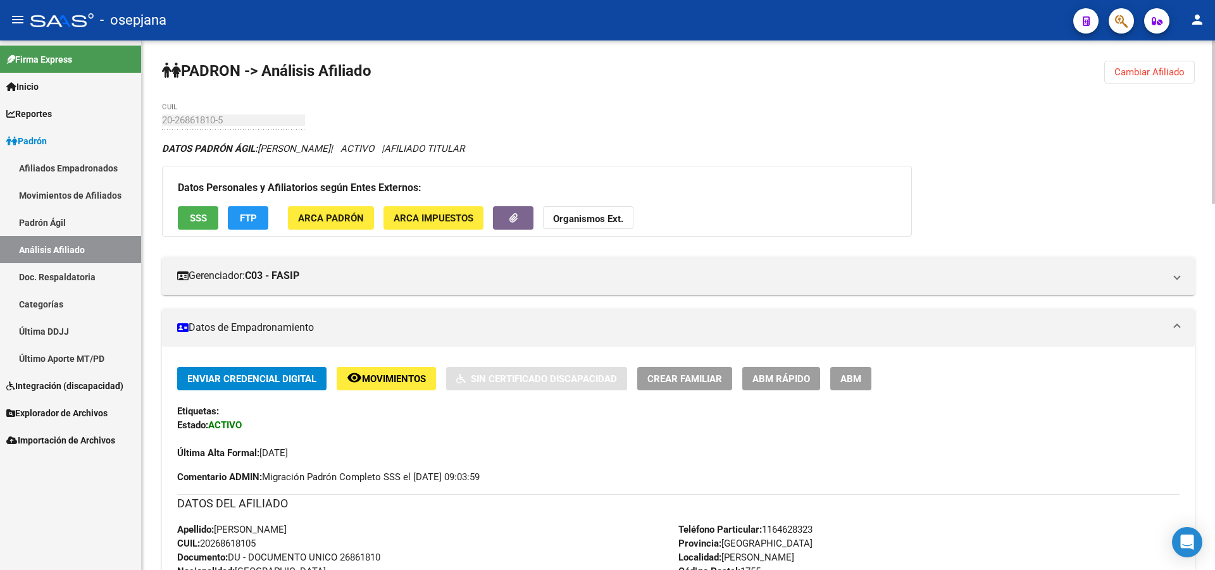
click at [189, 227] on button "SSS" at bounding box center [198, 217] width 40 height 23
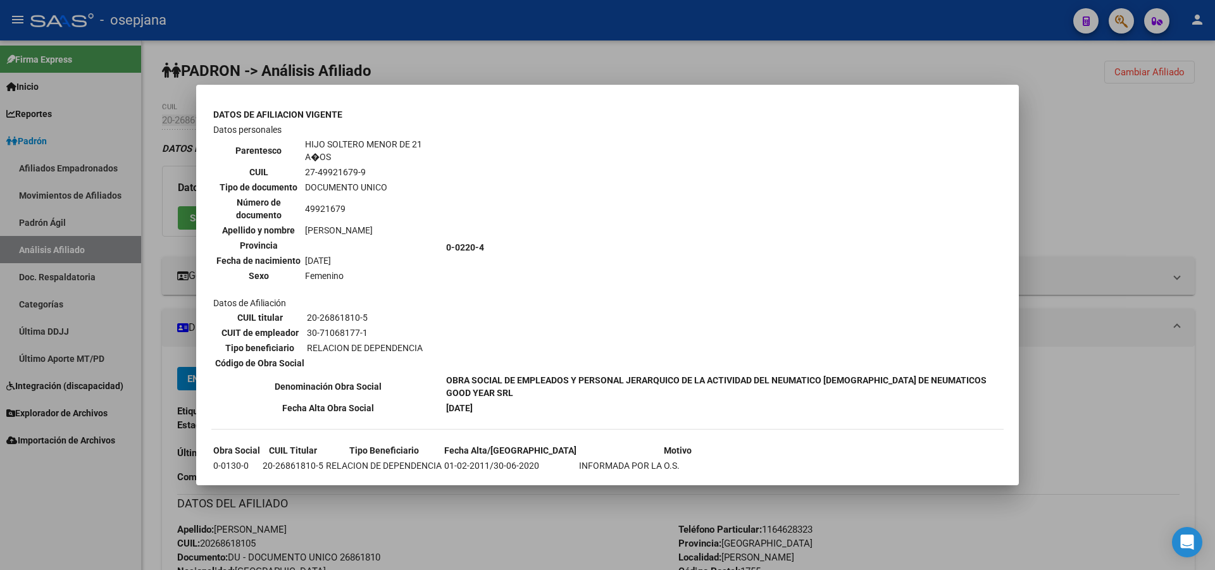
scroll to position [1212, 0]
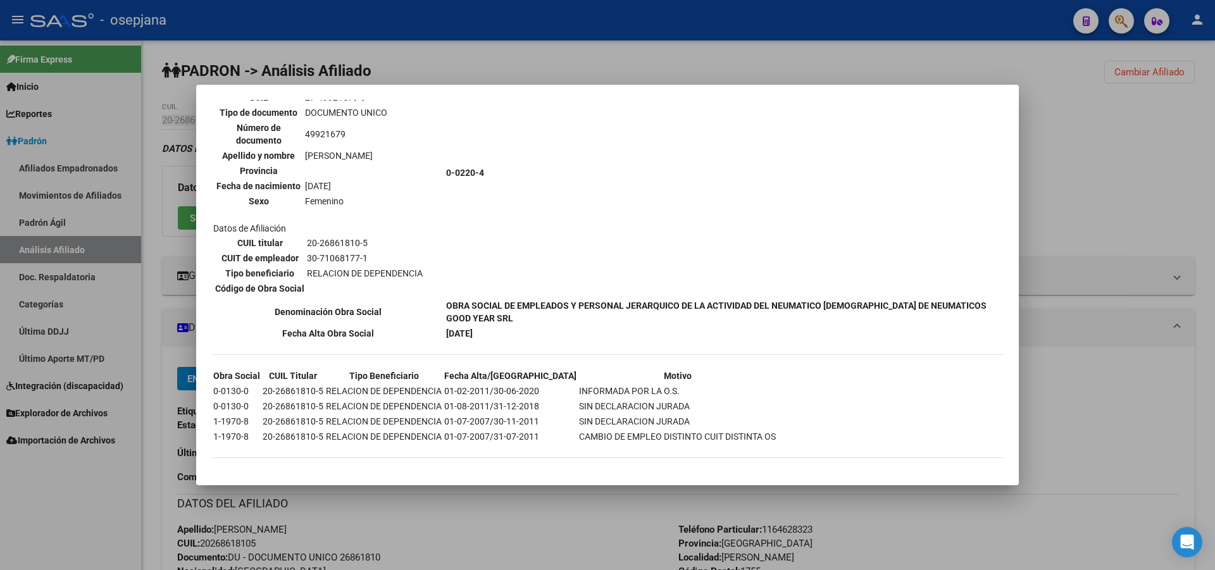
click at [1140, 166] on div at bounding box center [607, 285] width 1215 height 570
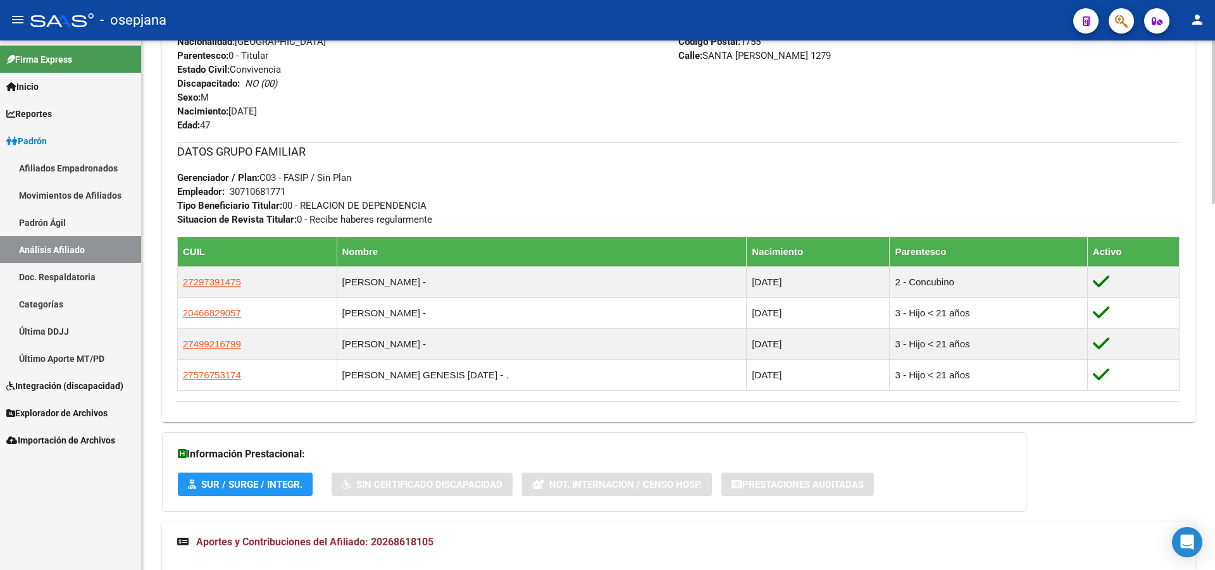
scroll to position [1059, 0]
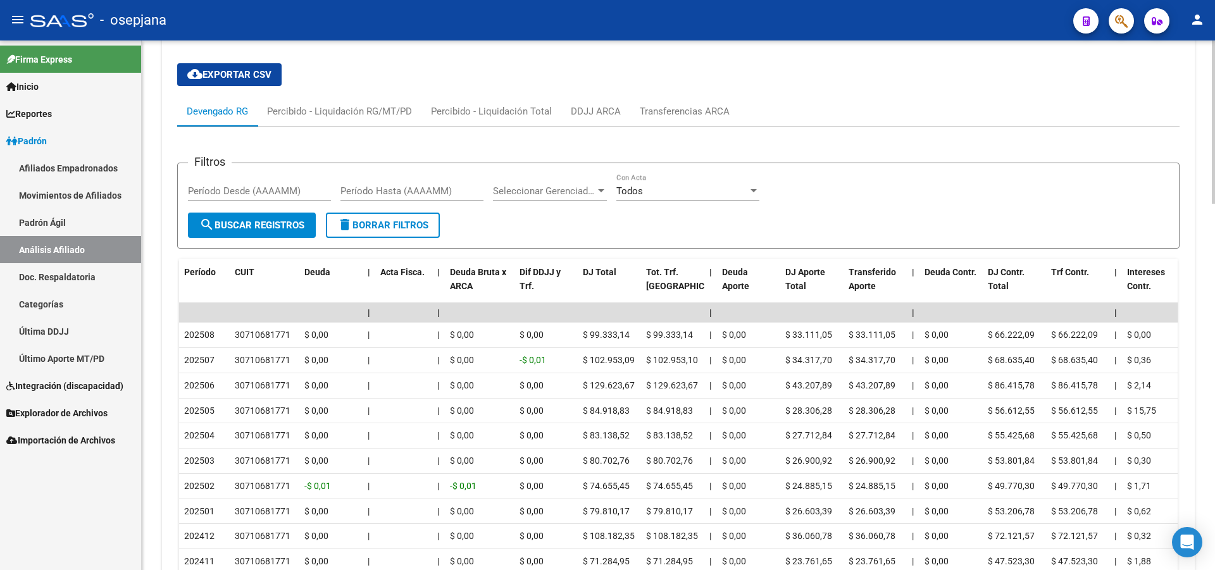
click at [1214, 382] on div at bounding box center [1213, 305] width 3 height 530
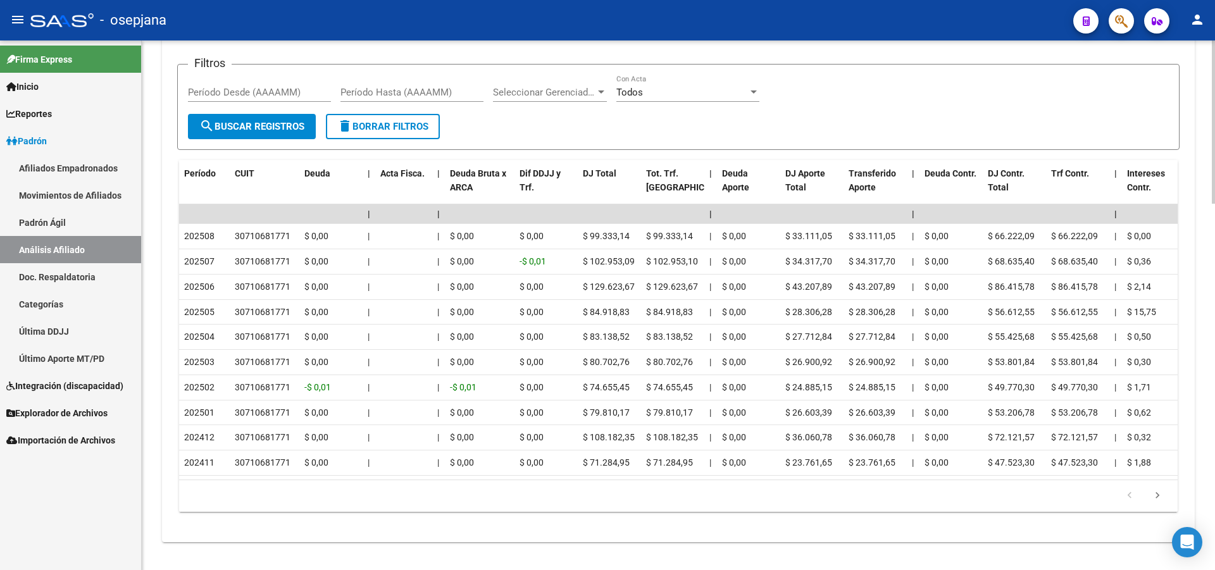
click at [1214, 426] on div at bounding box center [1213, 483] width 3 height 163
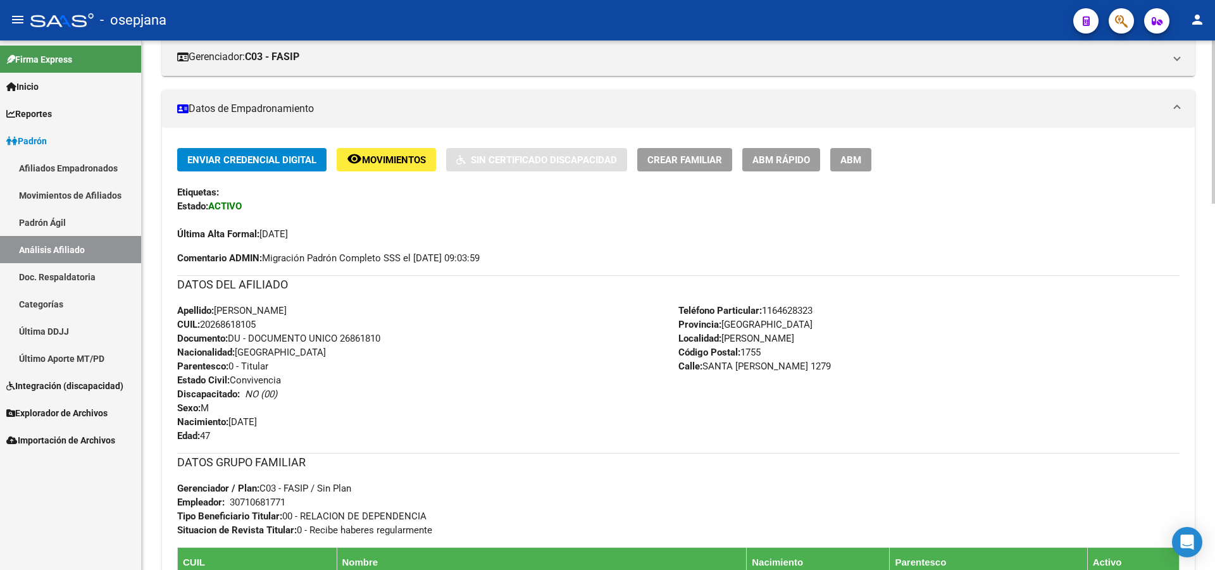
scroll to position [0, 0]
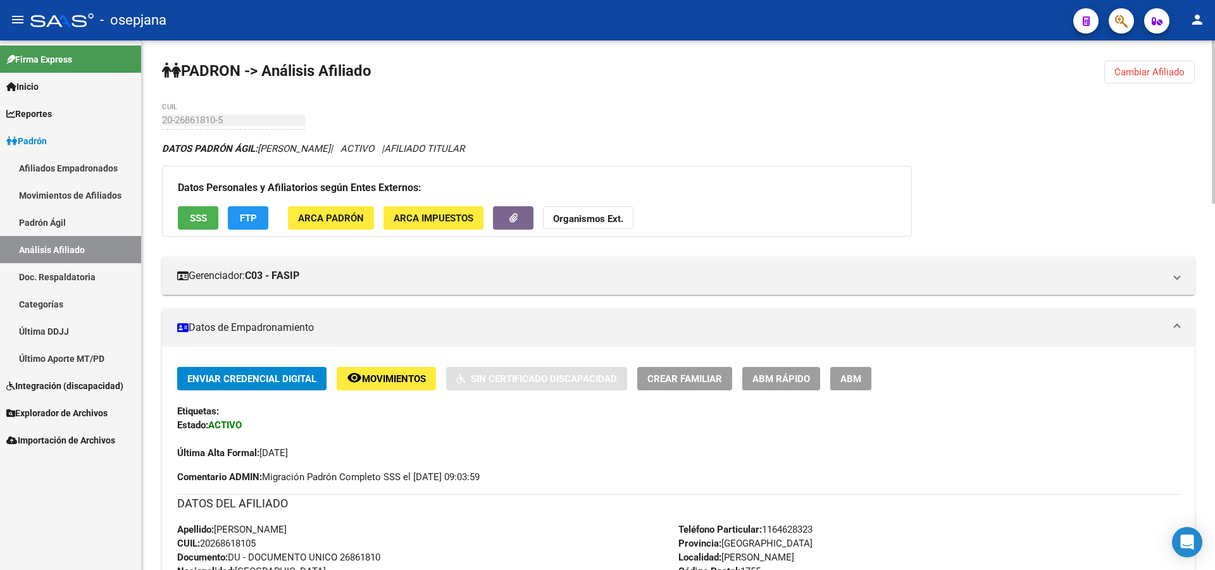
drag, startPoint x: 1136, startPoint y: 70, endPoint x: 1118, endPoint y: 73, distance: 18.6
click at [1136, 69] on span "Cambiar Afiliado" at bounding box center [1149, 71] width 70 height 11
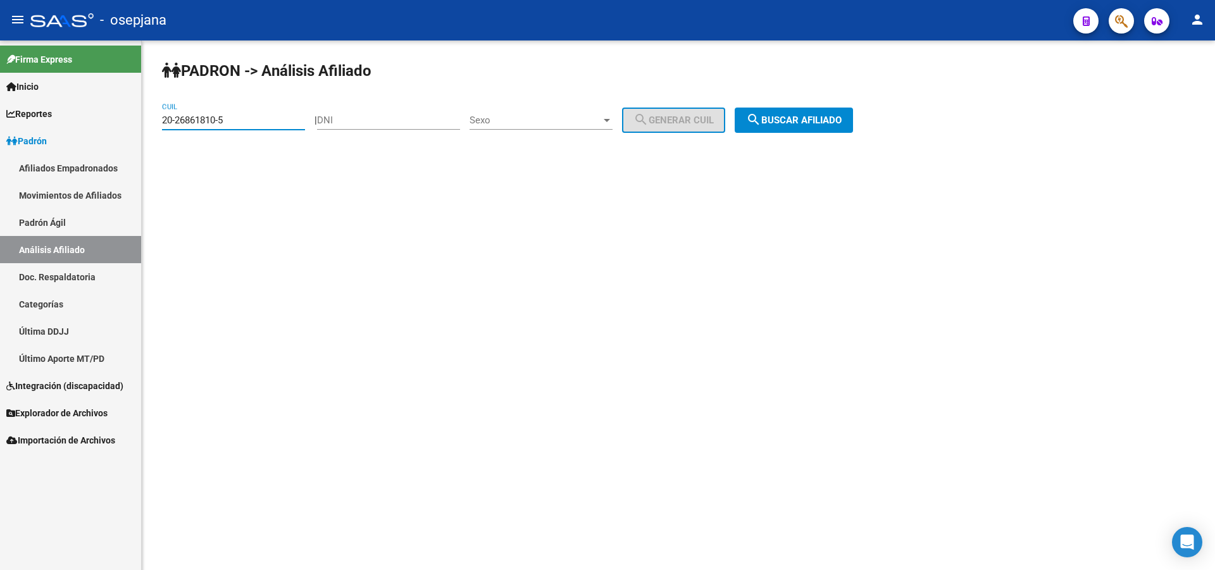
drag, startPoint x: 248, startPoint y: 119, endPoint x: 4, endPoint y: 187, distance: 252.8
click at [0, 187] on mat-sidenav-container "Firma Express Inicio Calendario SSS Instructivos Contacto OS Reportes [PERSON_N…" at bounding box center [607, 305] width 1215 height 530
paste input "7-26201730-9"
click at [827, 125] on span "search Buscar afiliado" at bounding box center [794, 120] width 96 height 11
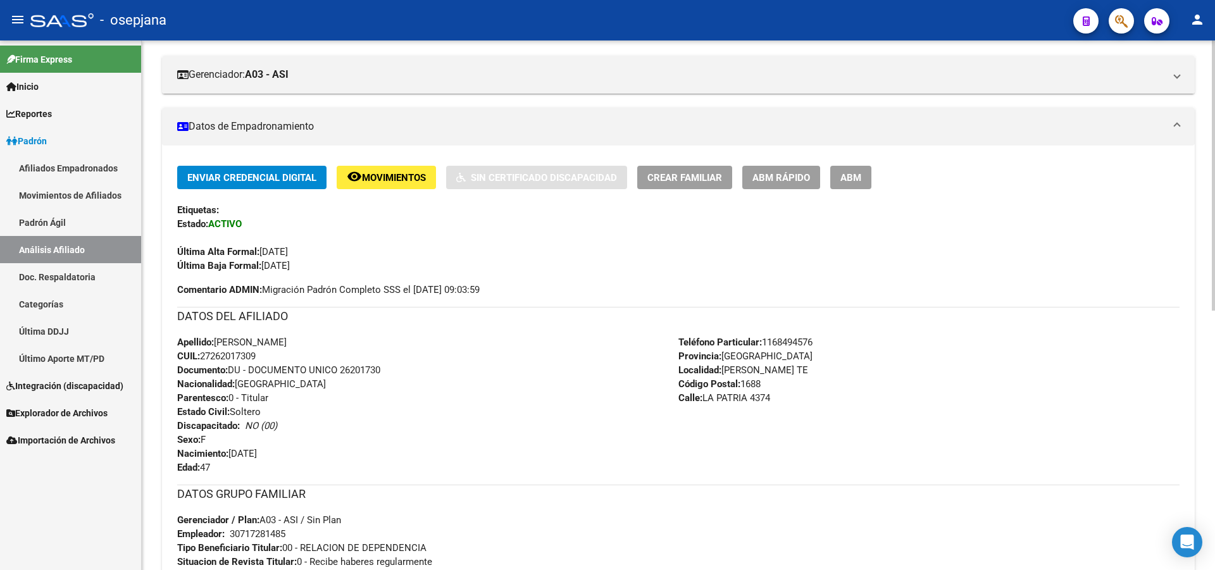
scroll to position [200, 0]
click at [1214, 307] on div at bounding box center [1213, 277] width 3 height 270
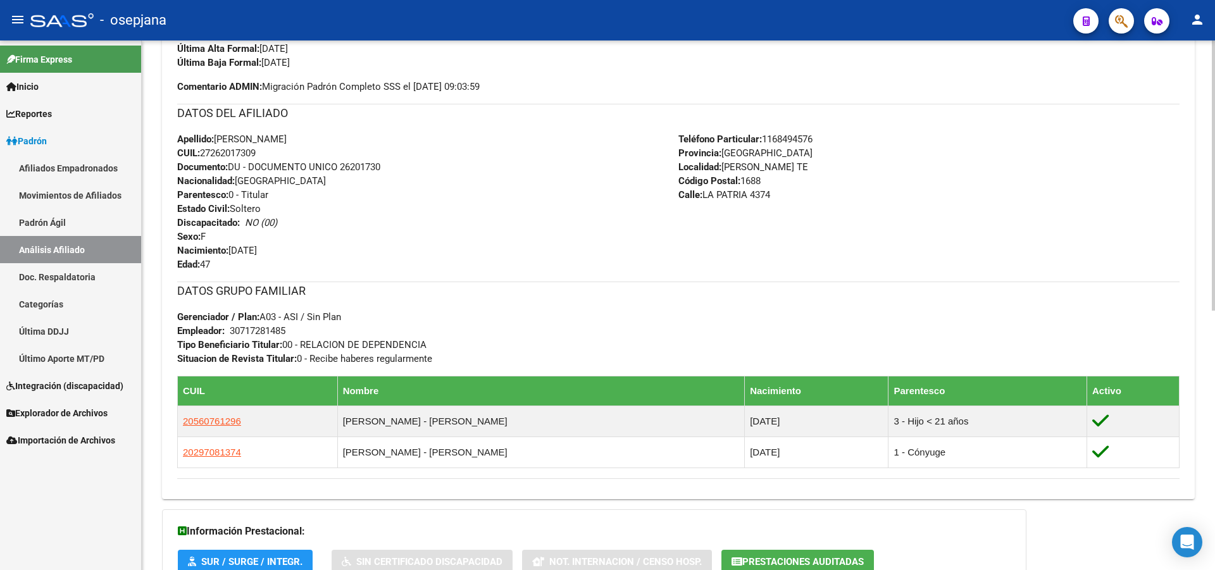
scroll to position [508, 0]
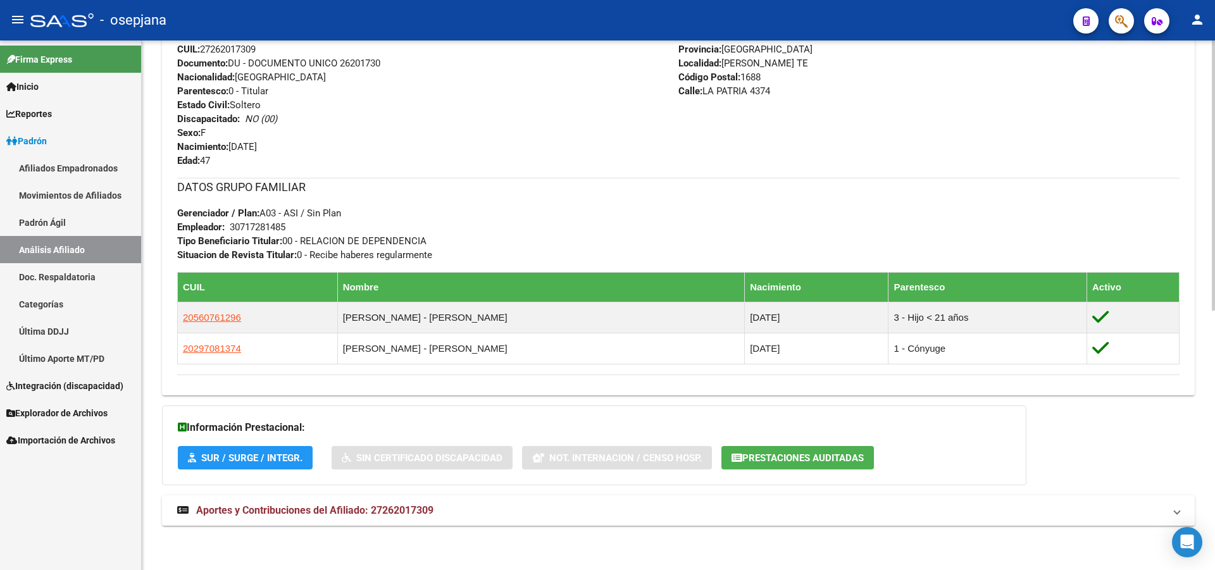
click at [1214, 471] on div at bounding box center [1213, 435] width 3 height 270
click at [1130, 508] on mat-panel-title "Aportes y Contribuciones del Afiliado: 27262017309" at bounding box center [670, 511] width 987 height 14
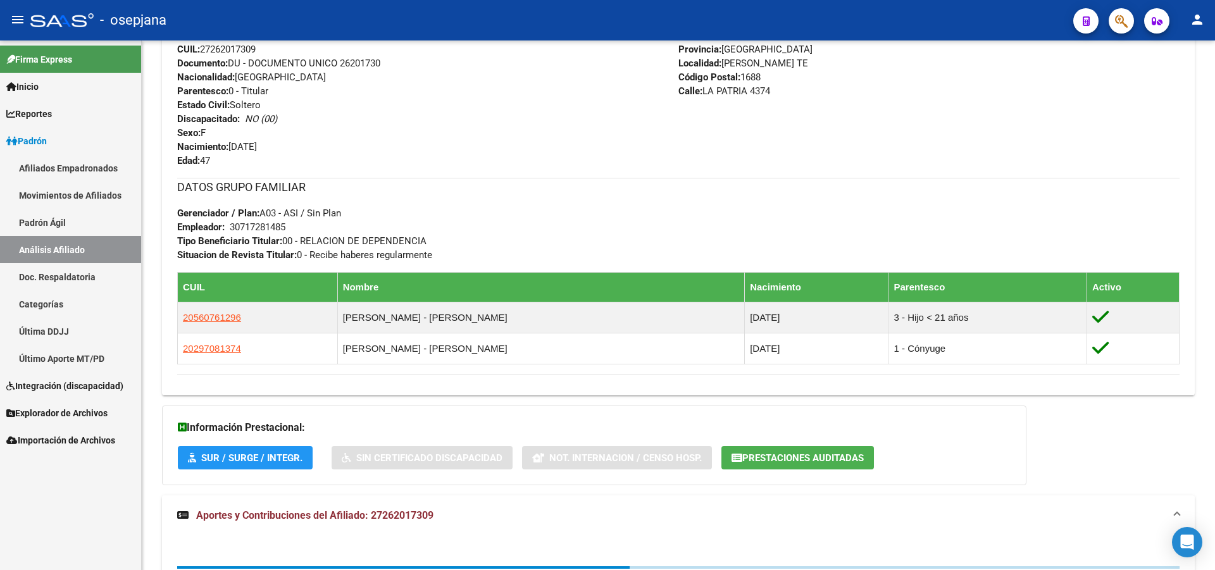
click at [1214, 251] on div at bounding box center [1213, 335] width 3 height 252
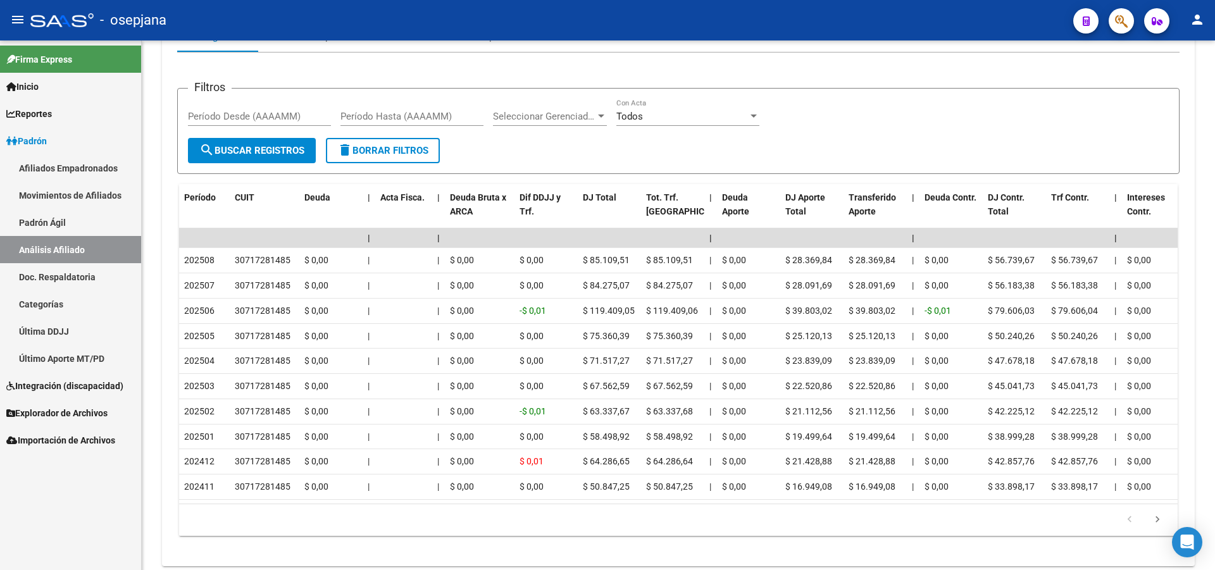
scroll to position [1088, 0]
click at [1214, 418] on div at bounding box center [1213, 474] width 3 height 168
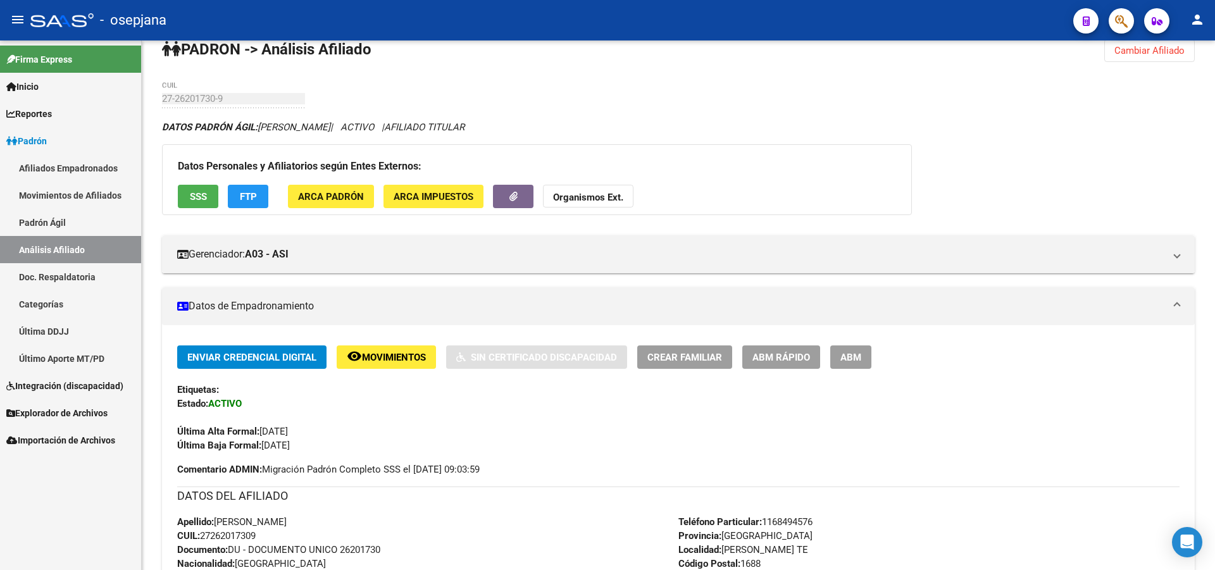
scroll to position [0, 0]
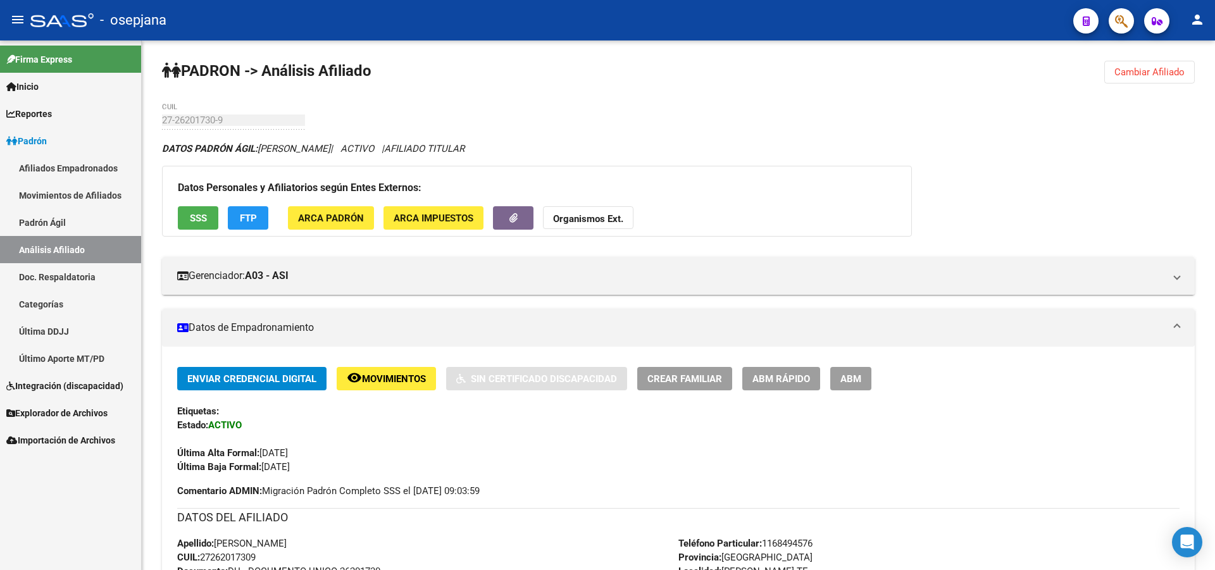
click at [1214, 73] on div at bounding box center [1213, 124] width 3 height 168
click at [201, 217] on span "SSS" at bounding box center [198, 218] width 17 height 11
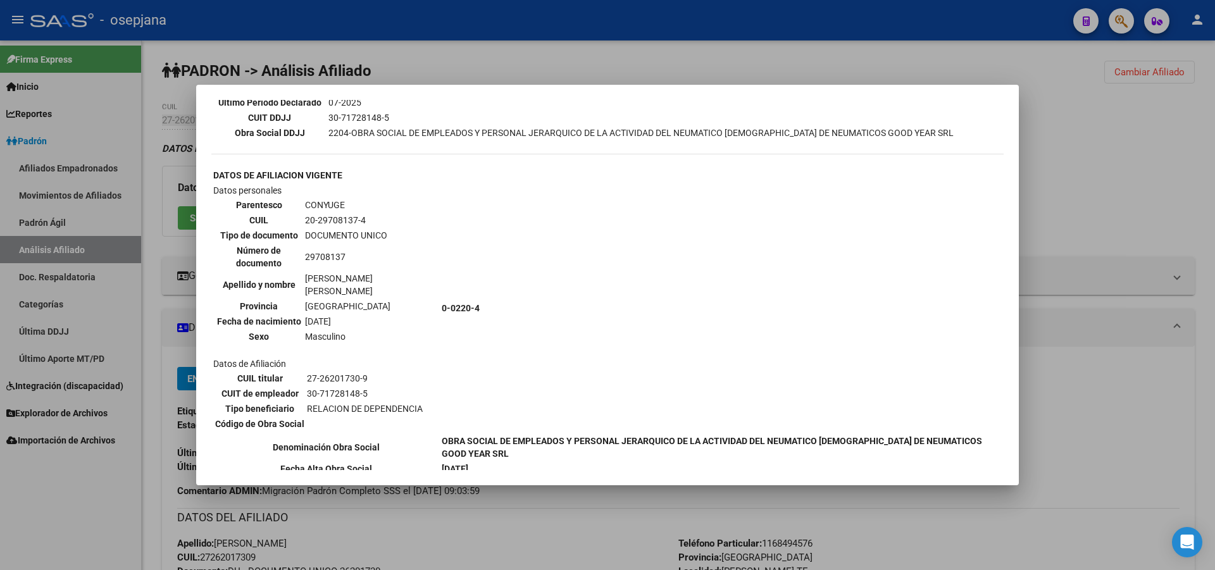
scroll to position [444, 0]
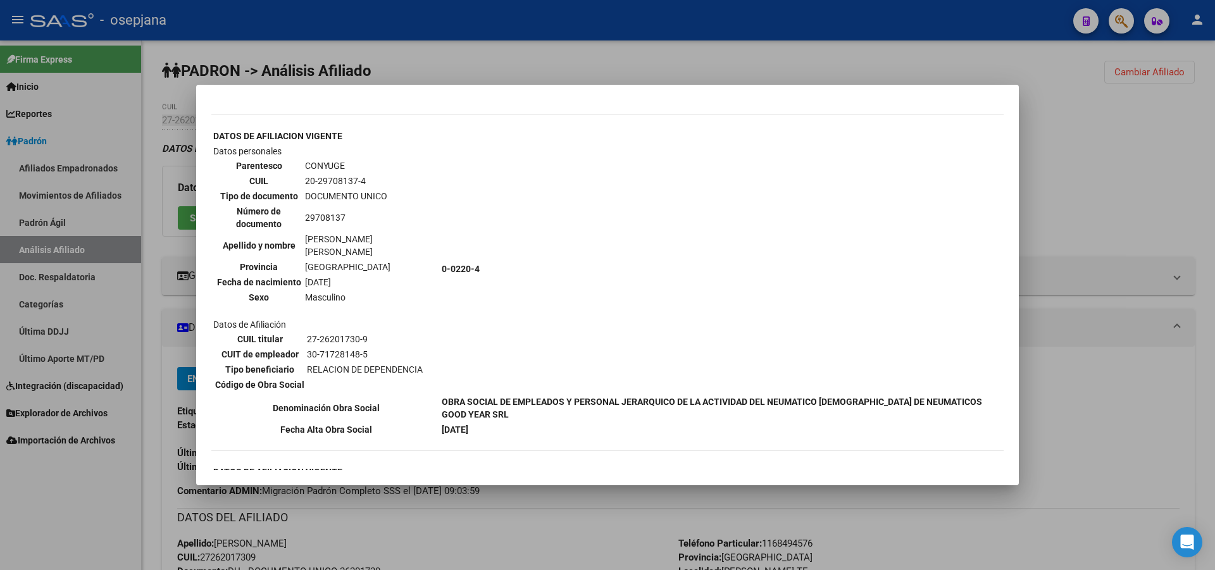
click at [1141, 162] on div at bounding box center [607, 285] width 1215 height 570
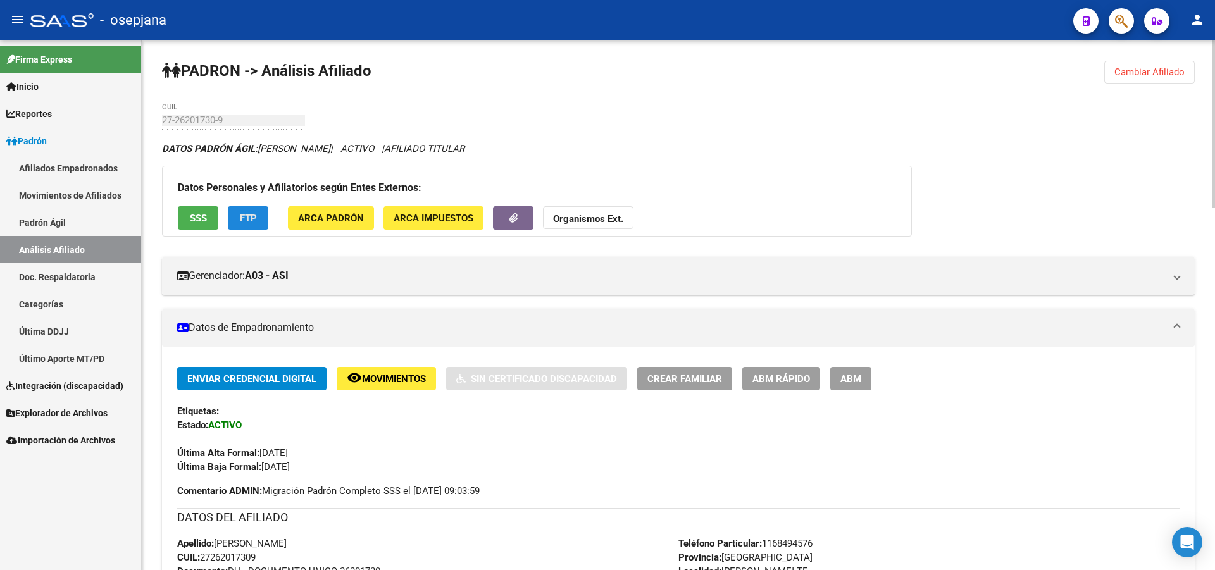
click at [254, 213] on span "FTP" at bounding box center [248, 218] width 17 height 11
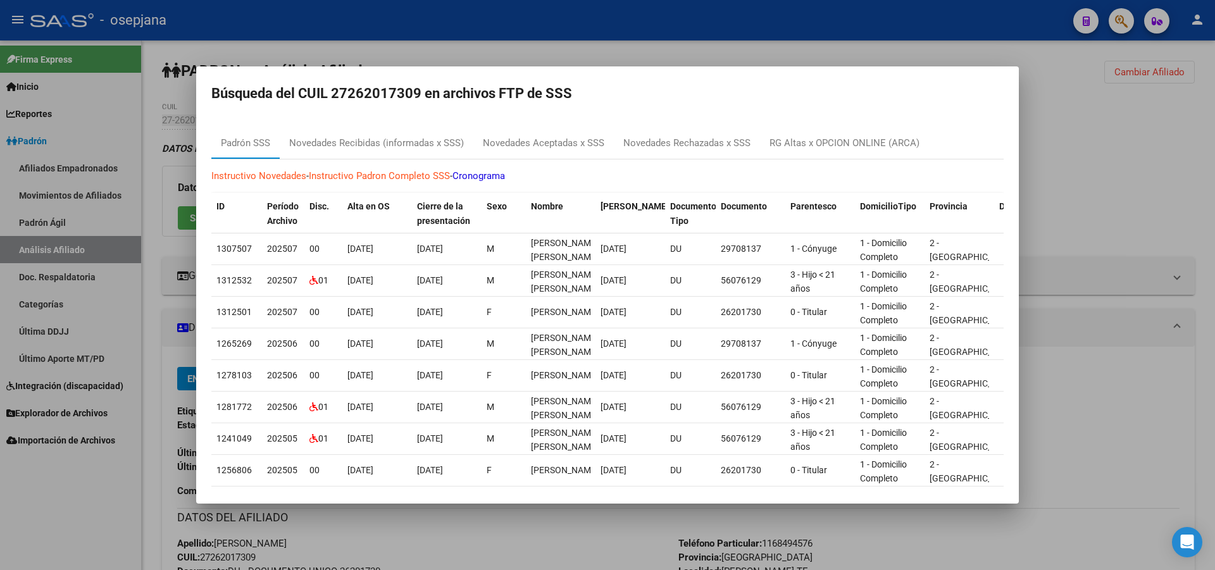
click at [1214, 145] on div at bounding box center [607, 285] width 1215 height 570
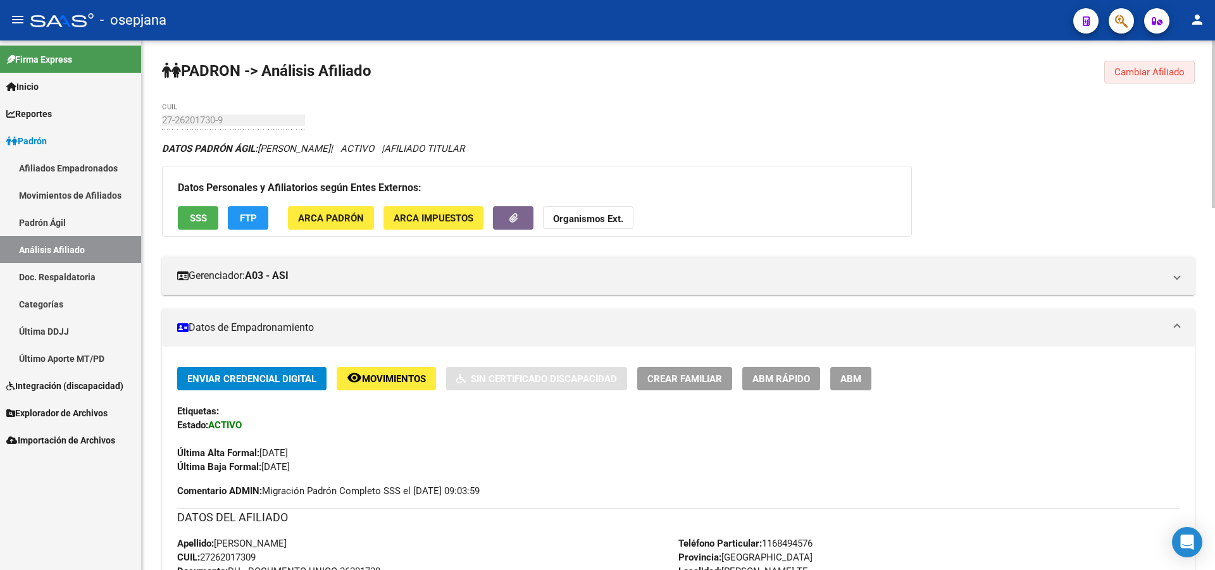
click at [1131, 68] on span "Cambiar Afiliado" at bounding box center [1149, 71] width 70 height 11
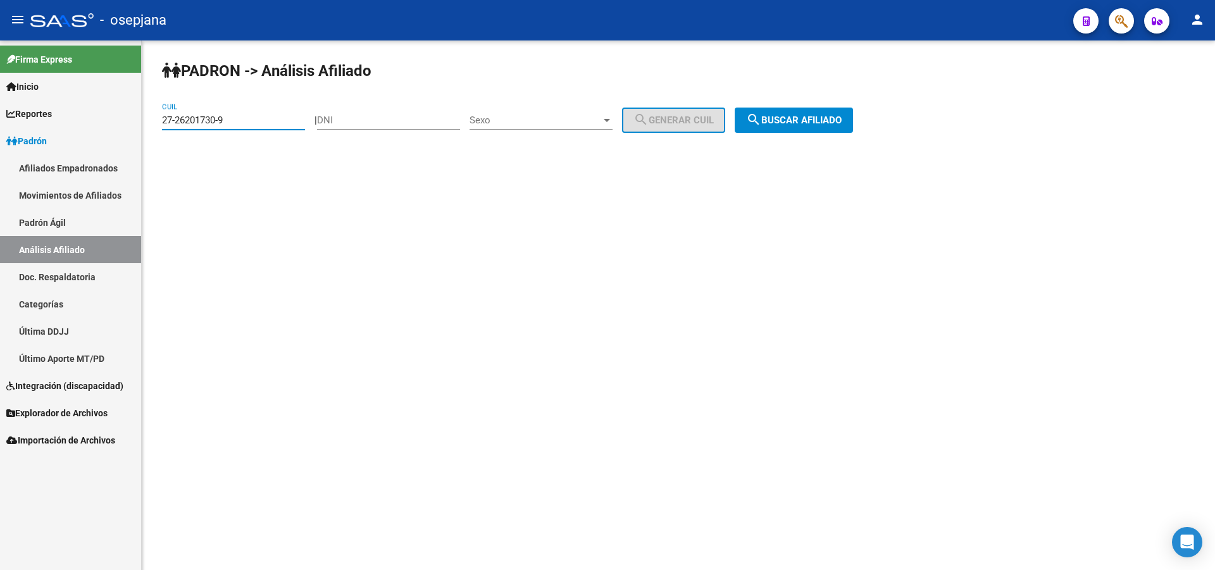
drag, startPoint x: 259, startPoint y: 116, endPoint x: 0, endPoint y: 181, distance: 267.3
click at [0, 181] on mat-sidenav-container "Firma Express Inicio Calendario SSS Instructivos Contacto OS Reportes [PERSON_N…" at bounding box center [607, 305] width 1215 height 530
paste input "3-16335823"
type input "23-16335823-9"
click at [841, 122] on span "search Buscar afiliado" at bounding box center [794, 120] width 96 height 11
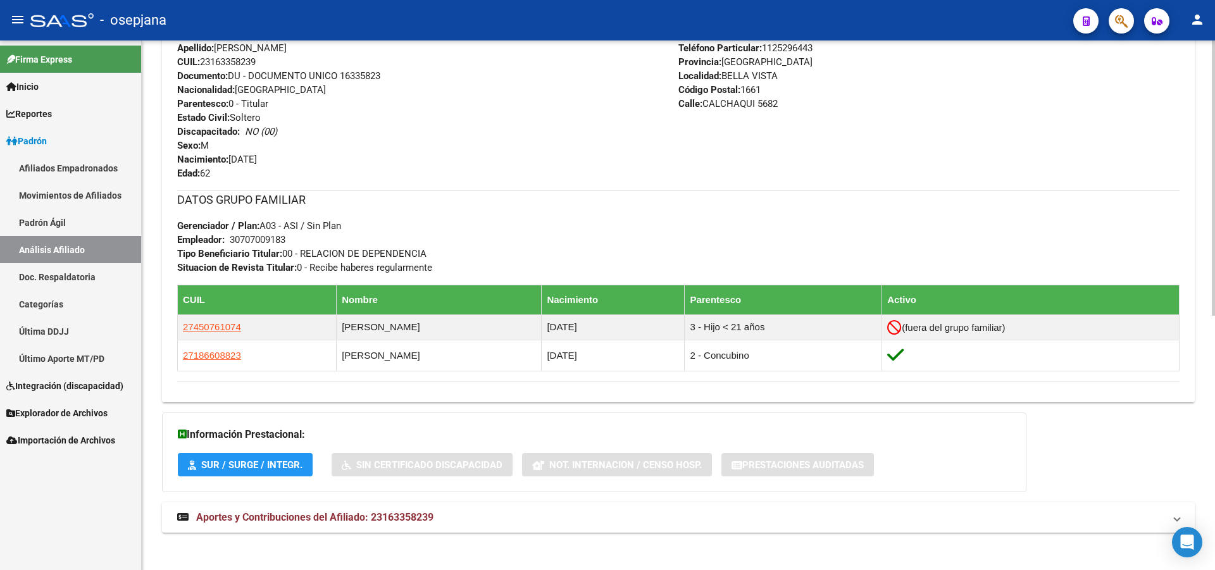
scroll to position [488, 0]
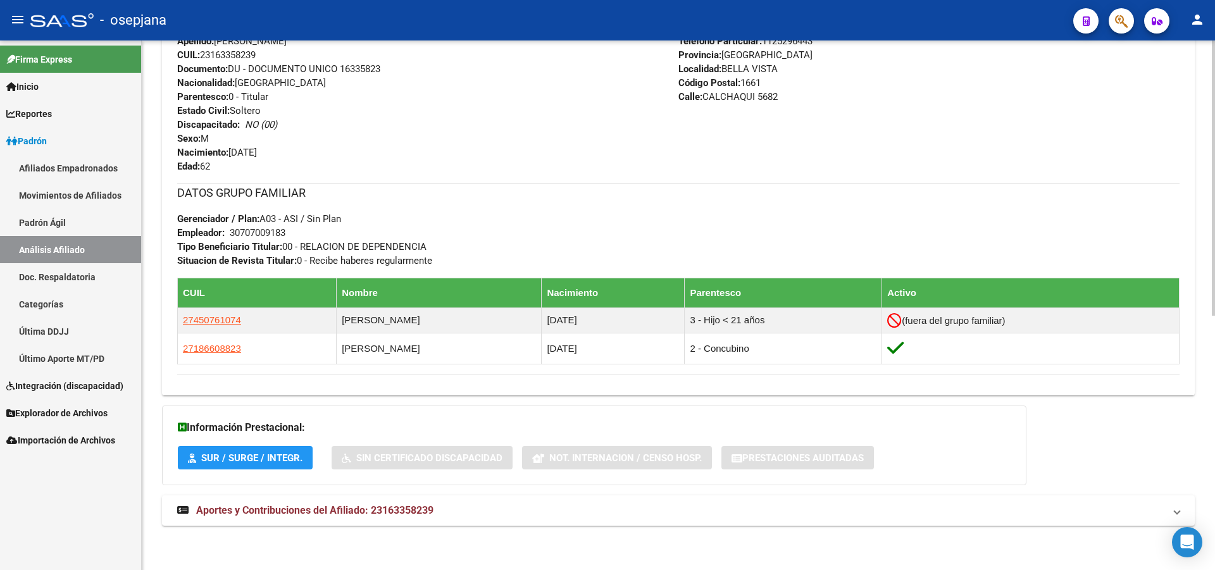
click at [1214, 390] on div at bounding box center [1213, 432] width 3 height 275
click at [958, 504] on mat-panel-title "Aportes y Contribuciones del Afiliado: 23163358239" at bounding box center [670, 511] width 987 height 14
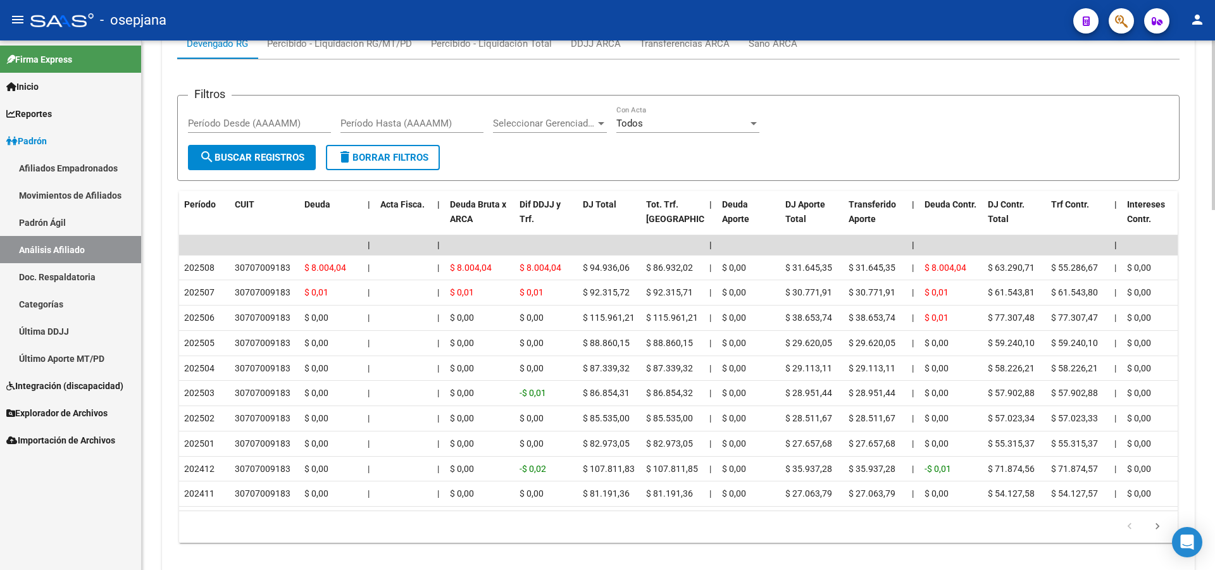
scroll to position [1074, 0]
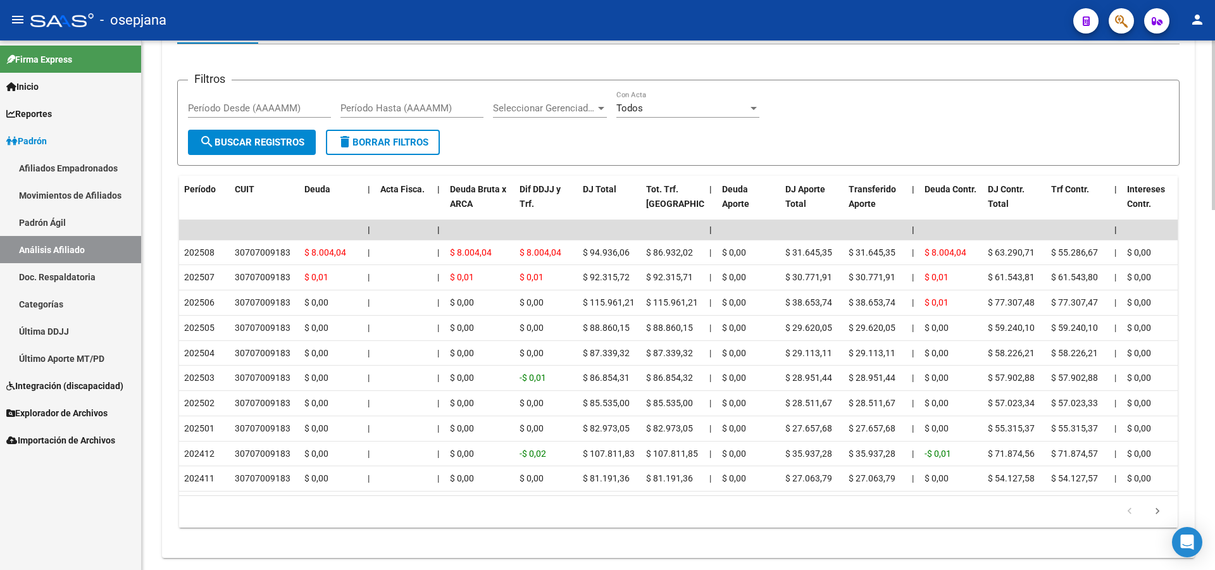
click at [1214, 505] on div at bounding box center [1213, 475] width 3 height 170
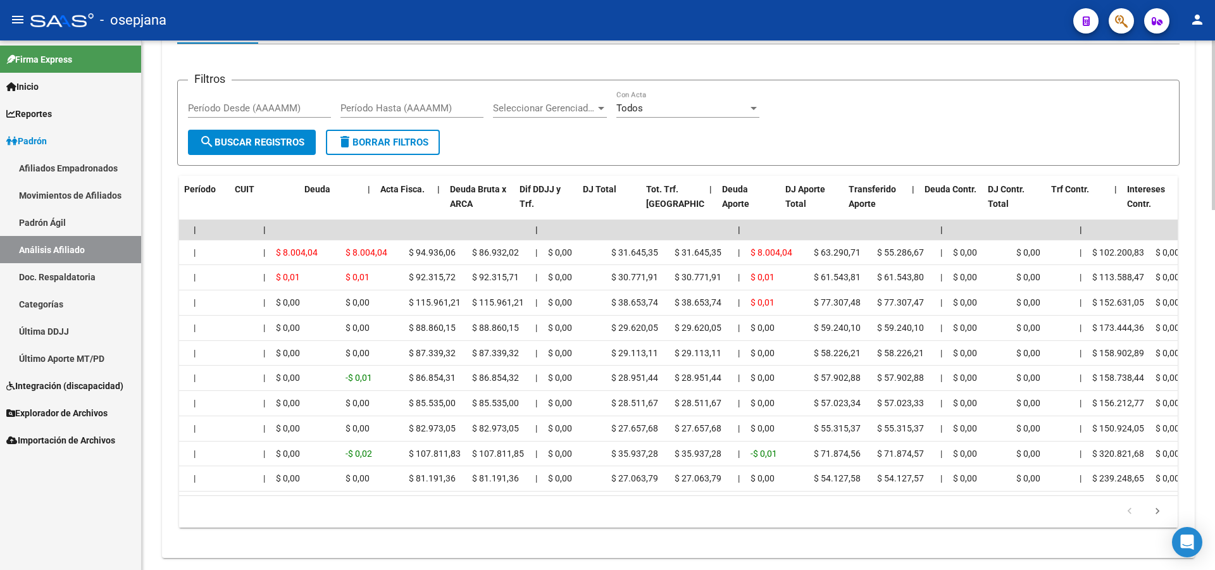
scroll to position [0, 0]
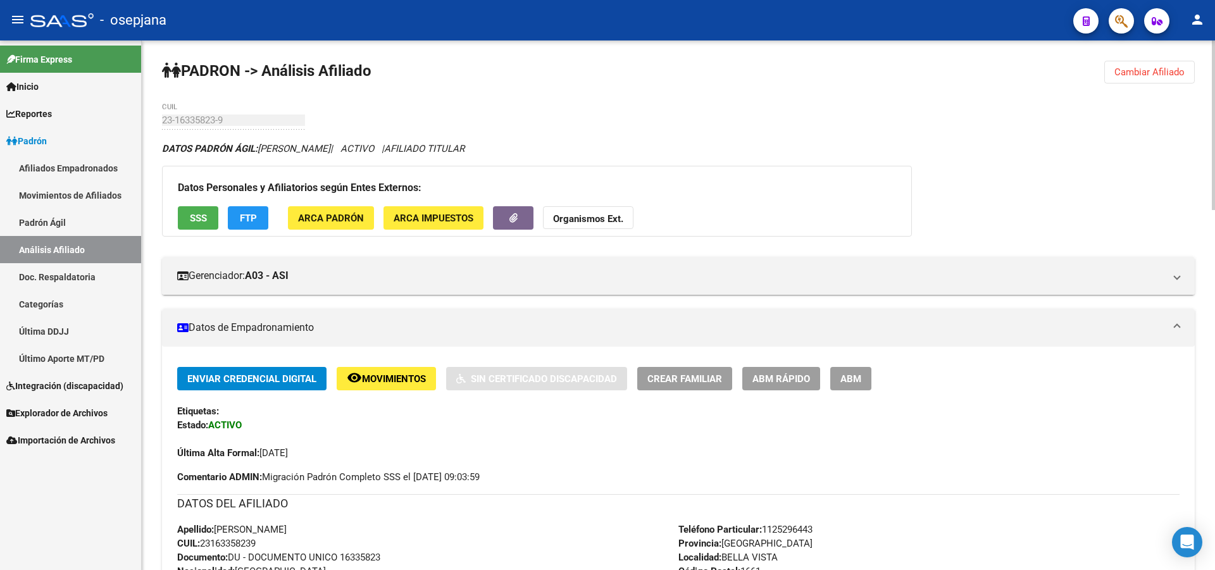
click at [1178, 16] on div "menu - osepjana person Firma Express Inicio Calendario SSS Instructivos Contact…" at bounding box center [607, 285] width 1215 height 570
click at [211, 207] on button "SSS" at bounding box center [198, 217] width 40 height 23
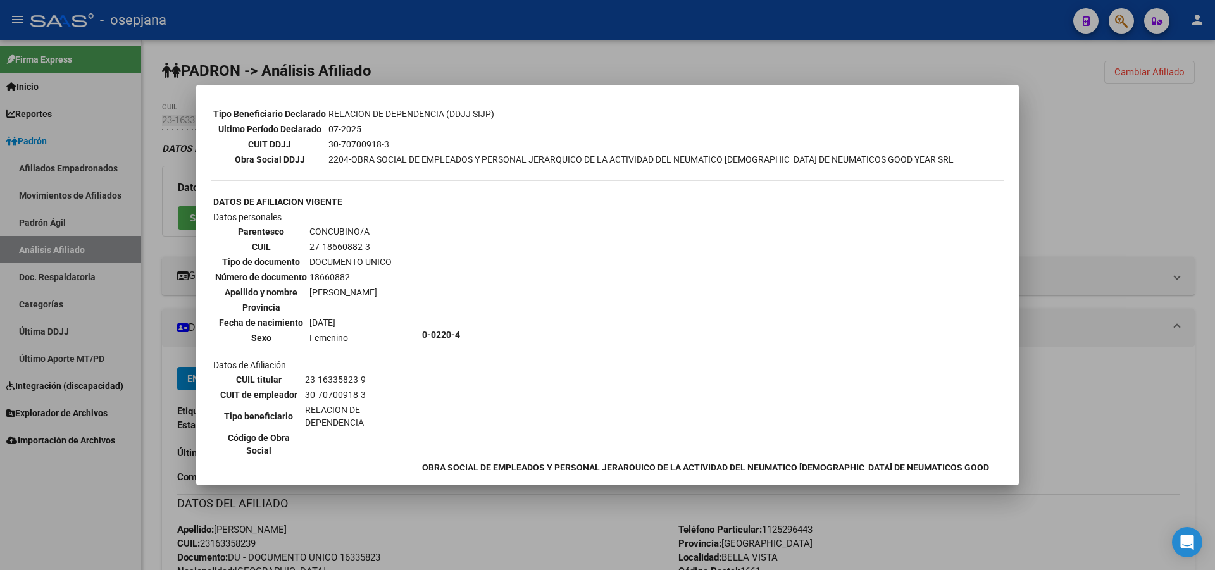
scroll to position [380, 0]
click at [1143, 180] on div at bounding box center [607, 285] width 1215 height 570
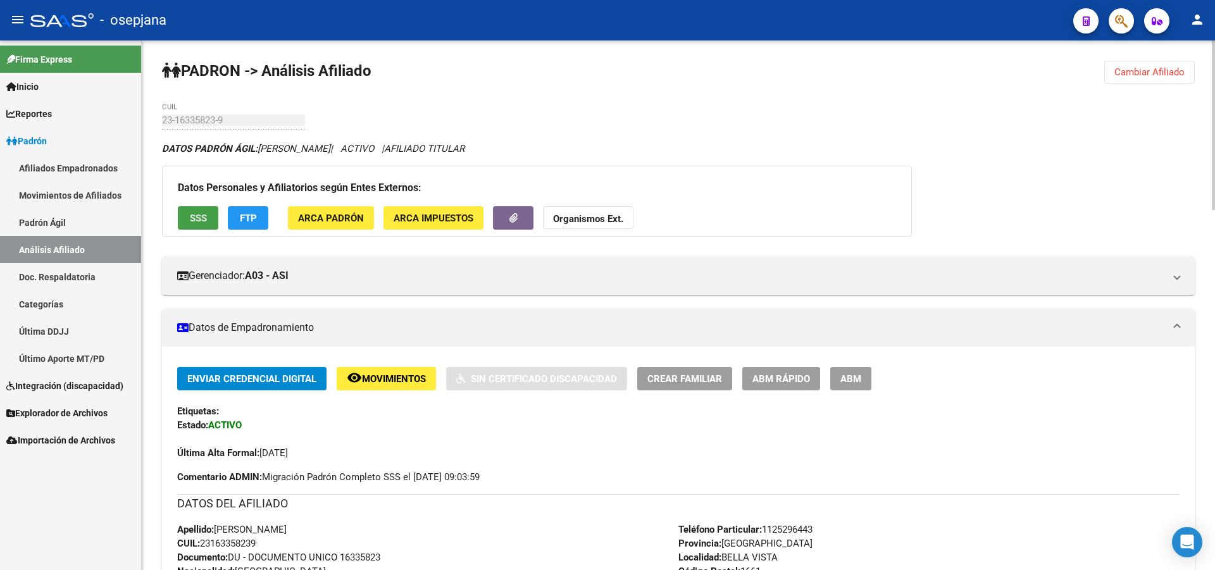
click at [216, 210] on button "SSS" at bounding box center [198, 217] width 40 height 23
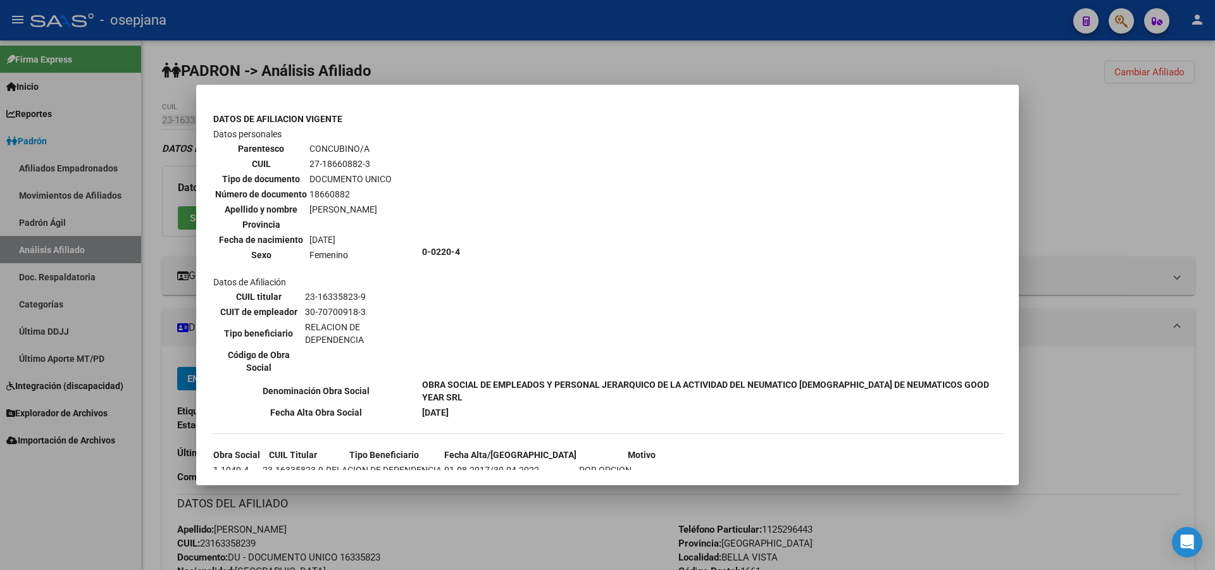
scroll to position [458, 0]
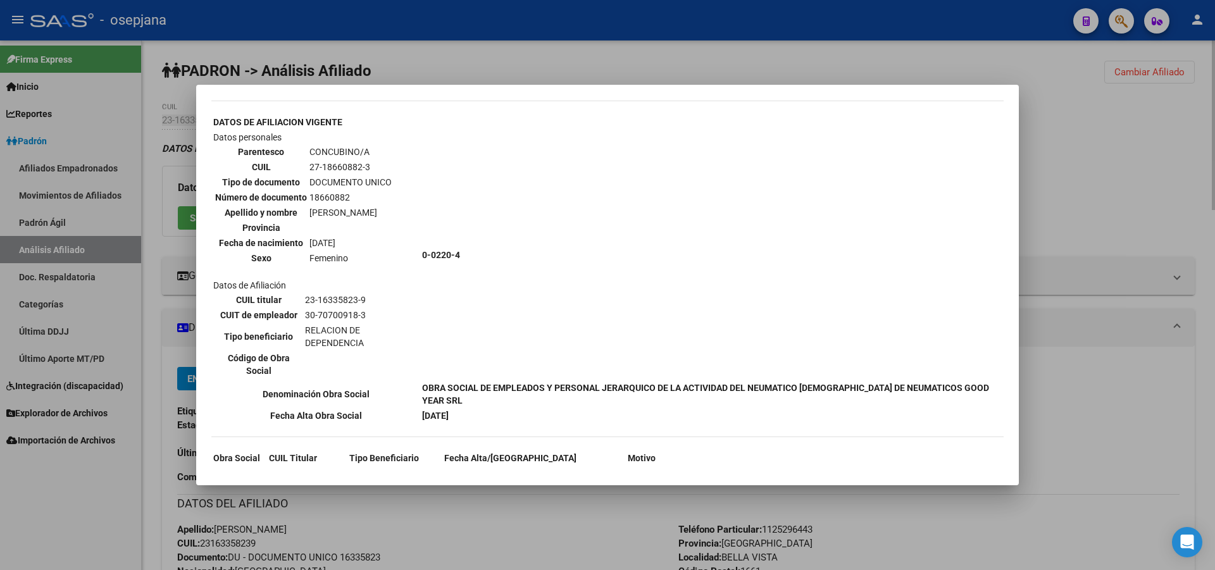
drag, startPoint x: 1176, startPoint y: 206, endPoint x: 1214, endPoint y: 214, distance: 38.8
click at [1185, 214] on div at bounding box center [607, 285] width 1215 height 570
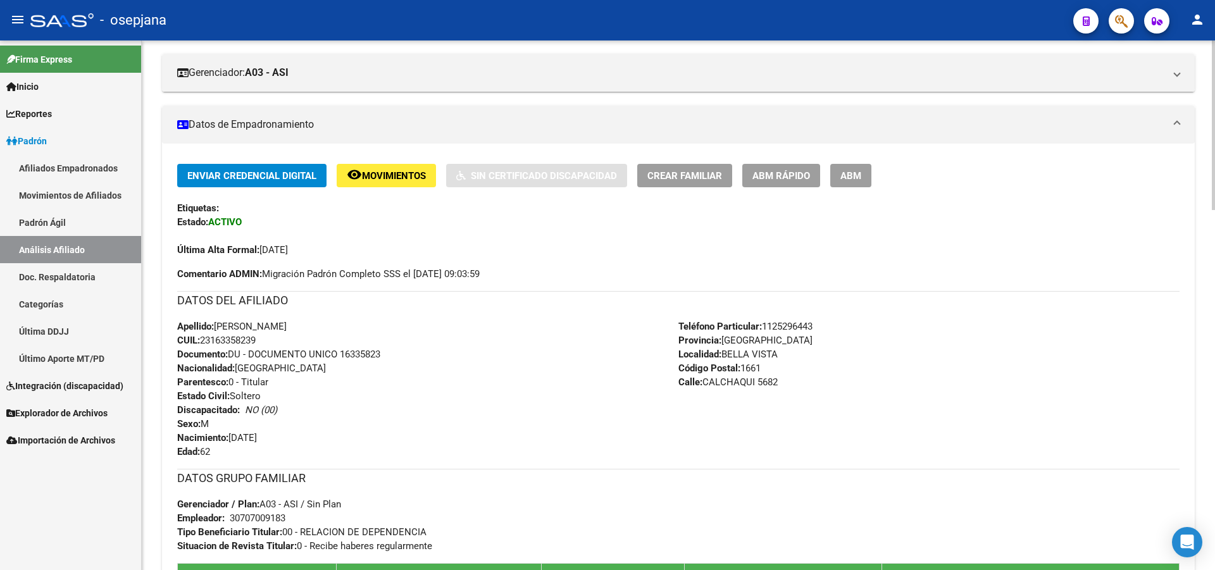
drag, startPoint x: 1205, startPoint y: 247, endPoint x: 1206, endPoint y: 332, distance: 85.4
drag, startPoint x: 1115, startPoint y: 344, endPoint x: 1204, endPoint y: 335, distance: 89.1
click at [1115, 345] on div "Teléfono Particular: 1125296443 Provincia: Buenos Aires Localidad: BELLA VISTA …" at bounding box center [928, 388] width 501 height 139
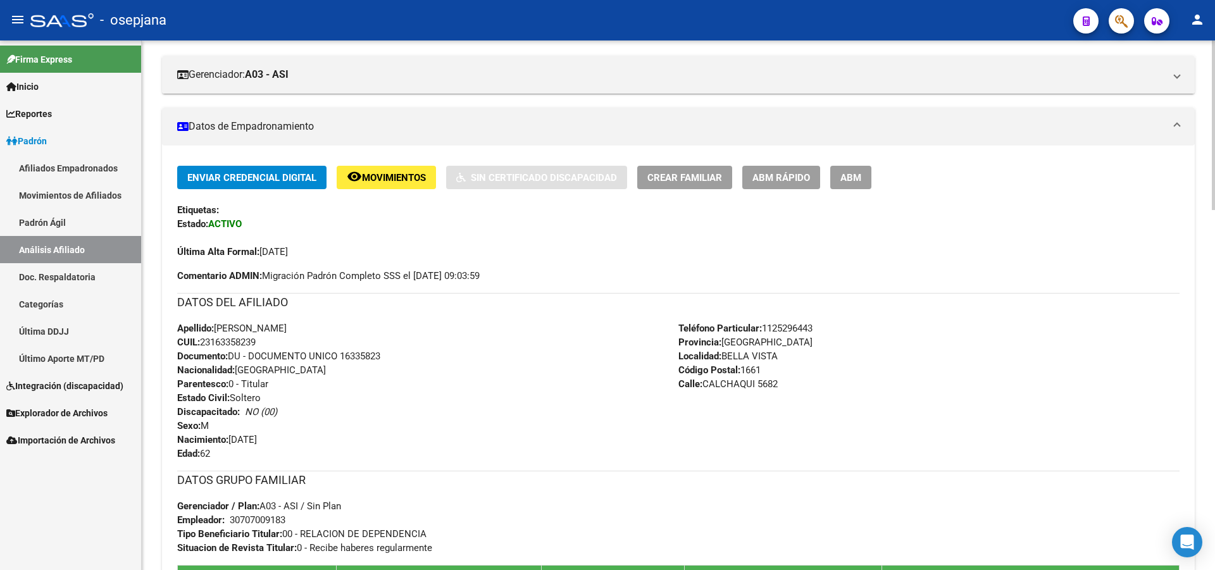
click at [1214, 234] on div at bounding box center [1213, 191] width 3 height 170
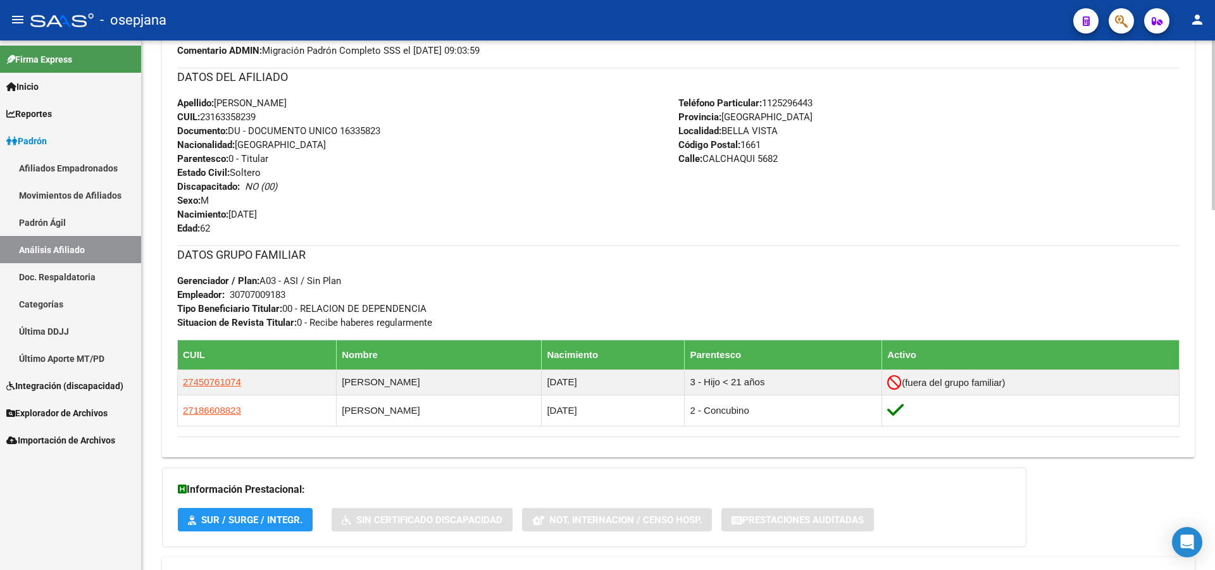
scroll to position [473, 0]
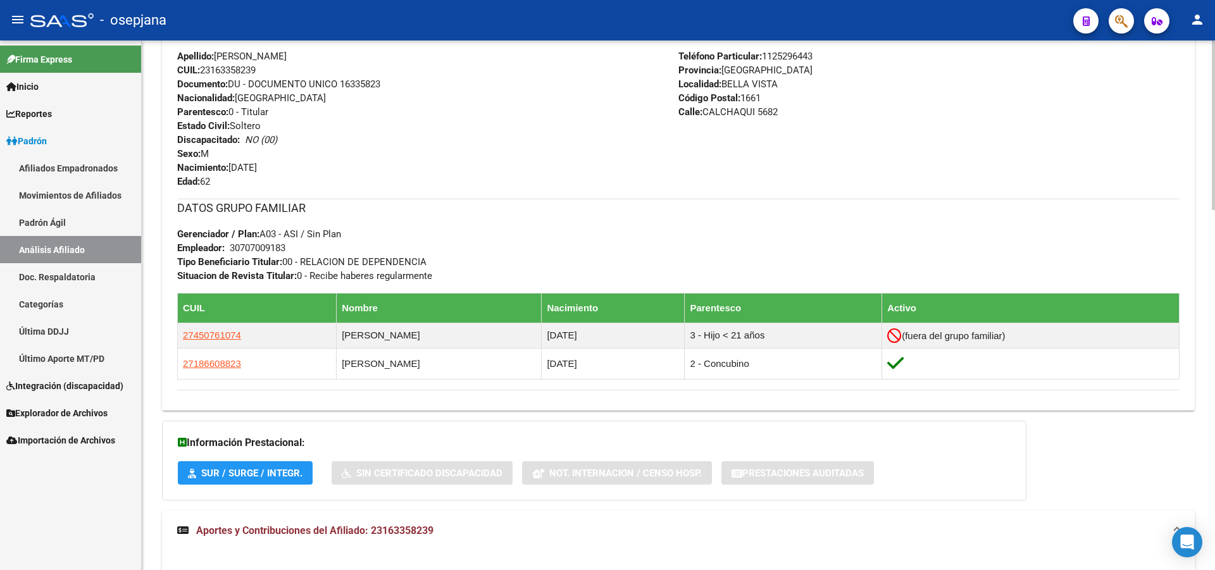
click at [1206, 321] on div "PADRON -> Análisis Afiliado Cambiar Afiliado 23-16335823-9 CUIL DATOS PADRÓN ÁG…" at bounding box center [680, 385] width 1076 height 1636
drag, startPoint x: 434, startPoint y: 144, endPoint x: 430, endPoint y: 161, distance: 17.6
click at [436, 146] on div "Apellido: RODOLFO ARGENTINO PAJON CUIL: 23163358239 Documento: DU - DOCUMENTO U…" at bounding box center [427, 118] width 501 height 139
click at [410, 110] on div "Apellido: RODOLFO ARGENTINO PAJON CUIL: 23163358239 Documento: DU - DOCUMENTO U…" at bounding box center [427, 118] width 501 height 139
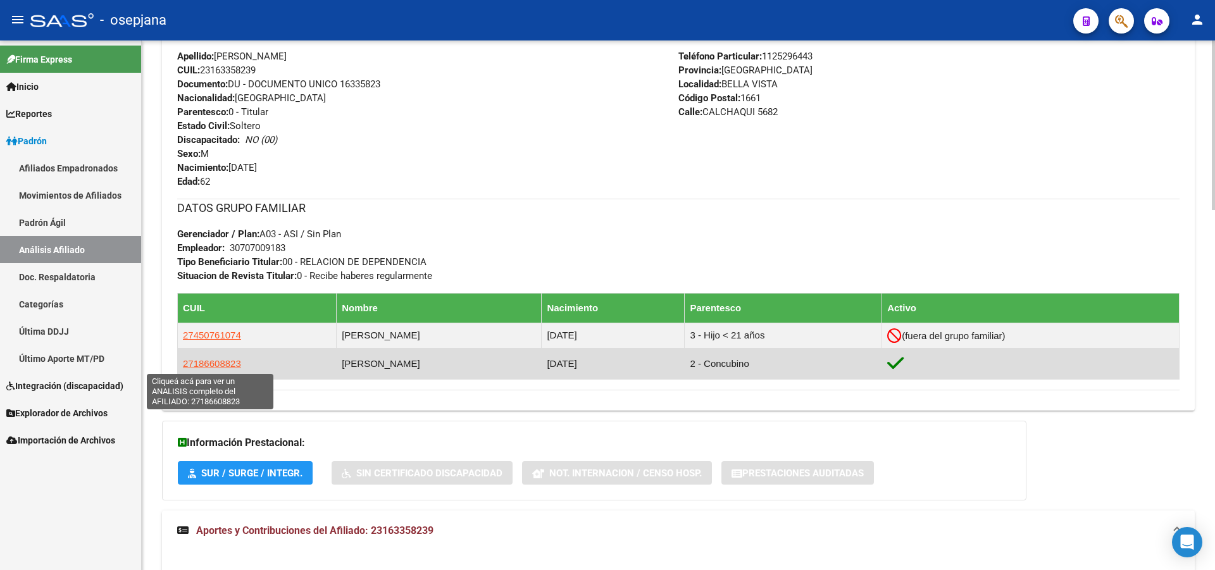
click at [214, 366] on span "27186608823" at bounding box center [212, 363] width 58 height 11
type textarea "27186608823"
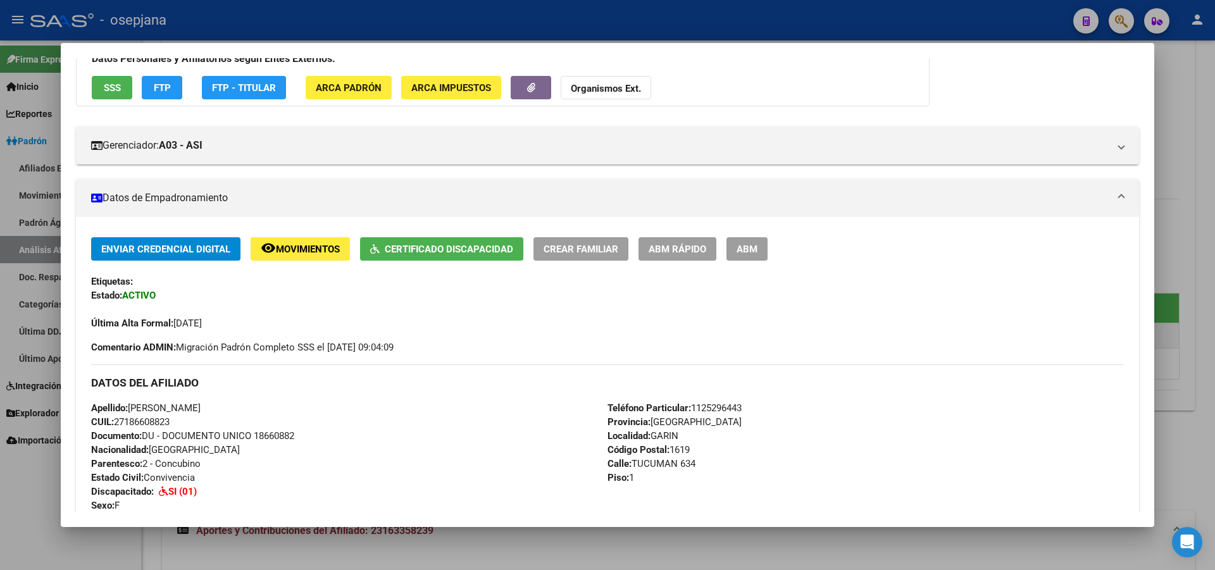
scroll to position [0, 0]
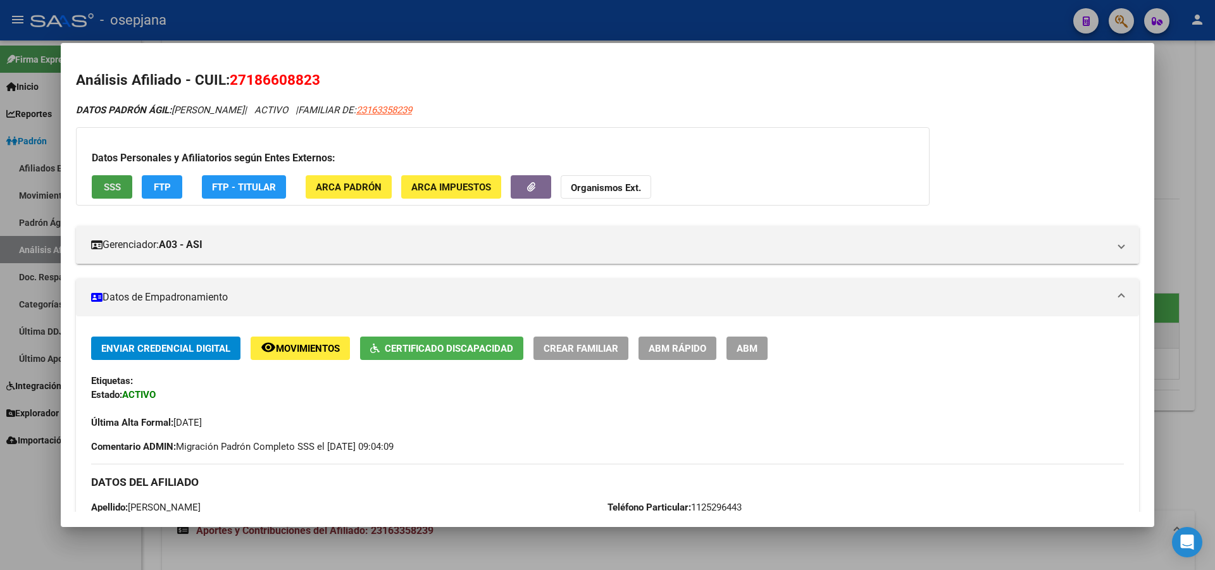
click at [109, 187] on span "SSS" at bounding box center [112, 187] width 17 height 11
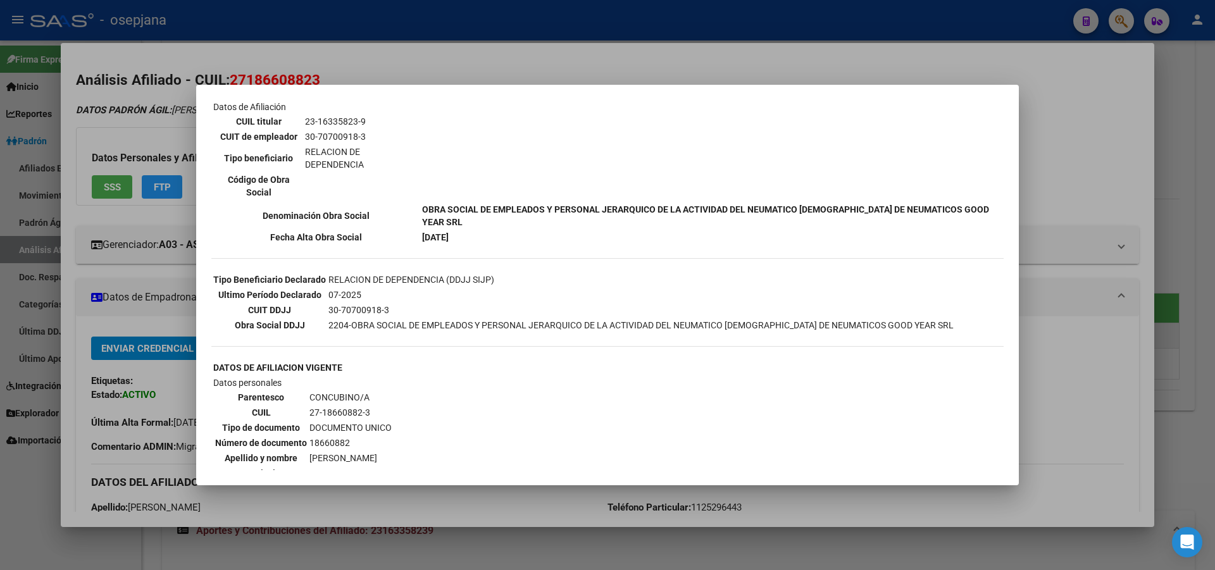
scroll to position [223, 0]
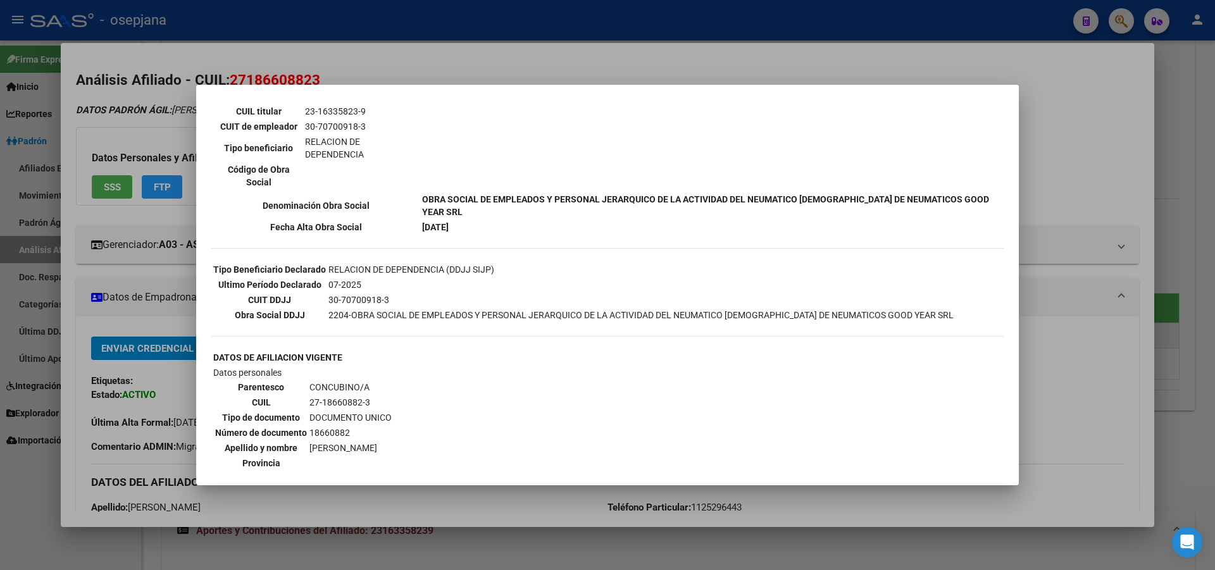
click at [1148, 158] on div at bounding box center [607, 285] width 1215 height 570
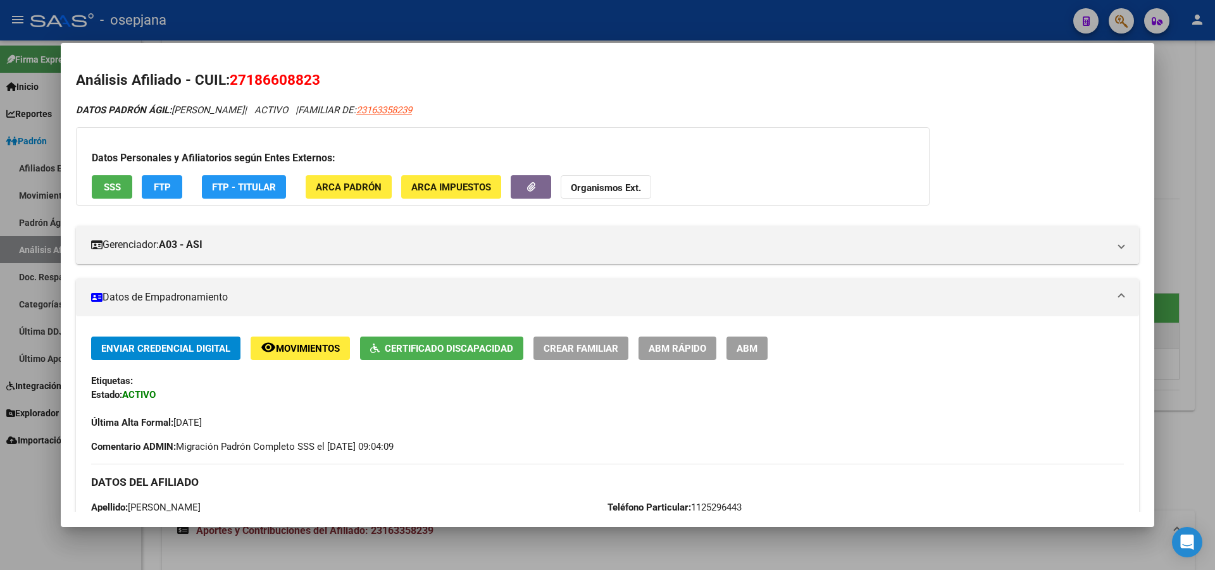
click at [143, 183] on button "FTP" at bounding box center [162, 186] width 40 height 23
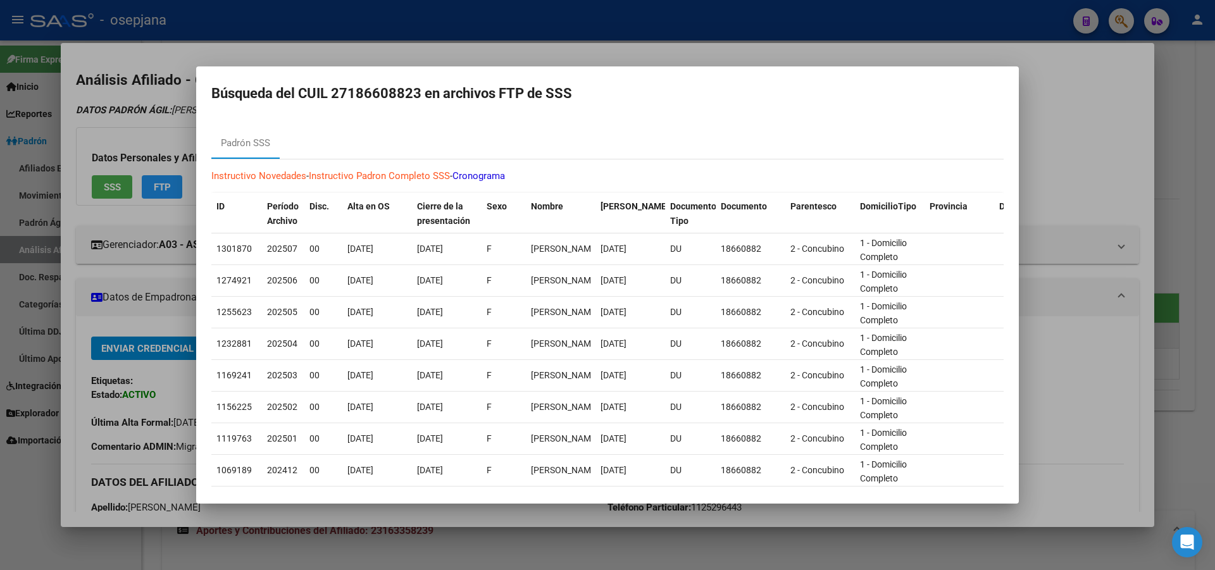
click at [1214, 69] on div at bounding box center [607, 285] width 1215 height 570
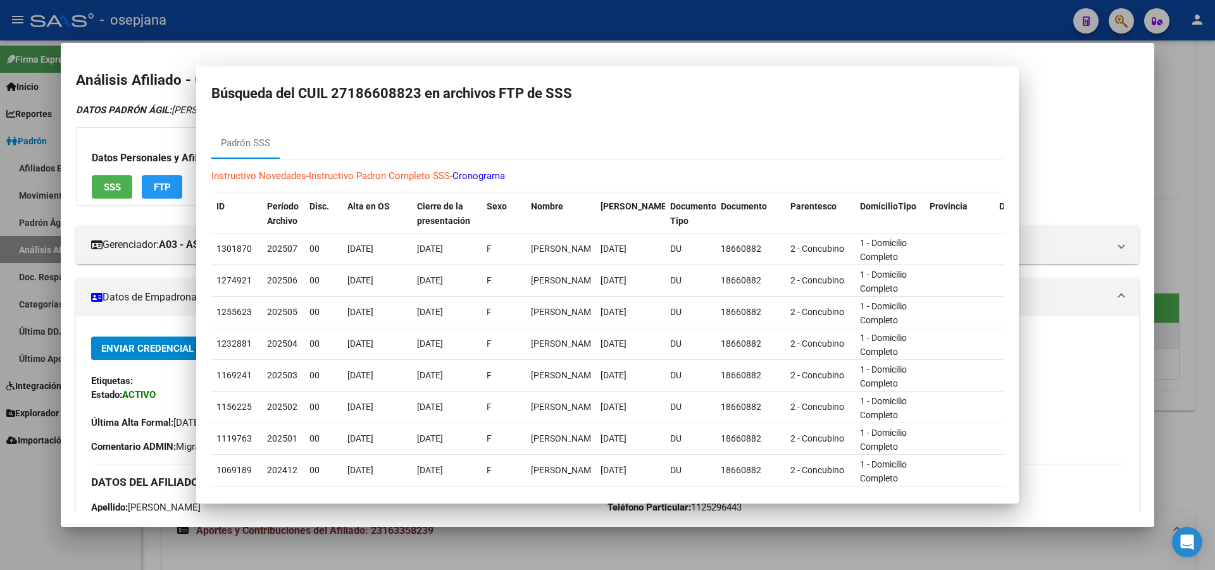
click at [1214, 69] on div at bounding box center [607, 285] width 1215 height 570
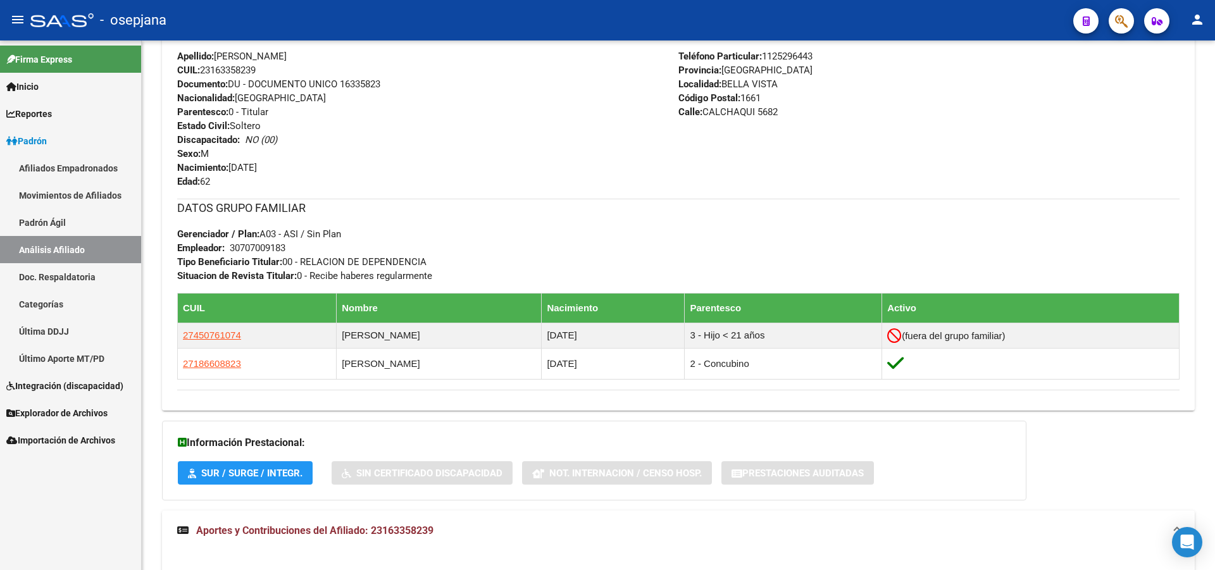
click at [1214, 39] on mat-toolbar "menu - osepjana person" at bounding box center [607, 20] width 1215 height 40
click at [1209, 53] on div "PADRON -> Análisis Afiliado Cambiar Afiliado 23-16335823-9 CUIL DATOS PADRÓN ÁG…" at bounding box center [678, 385] width 1073 height 1636
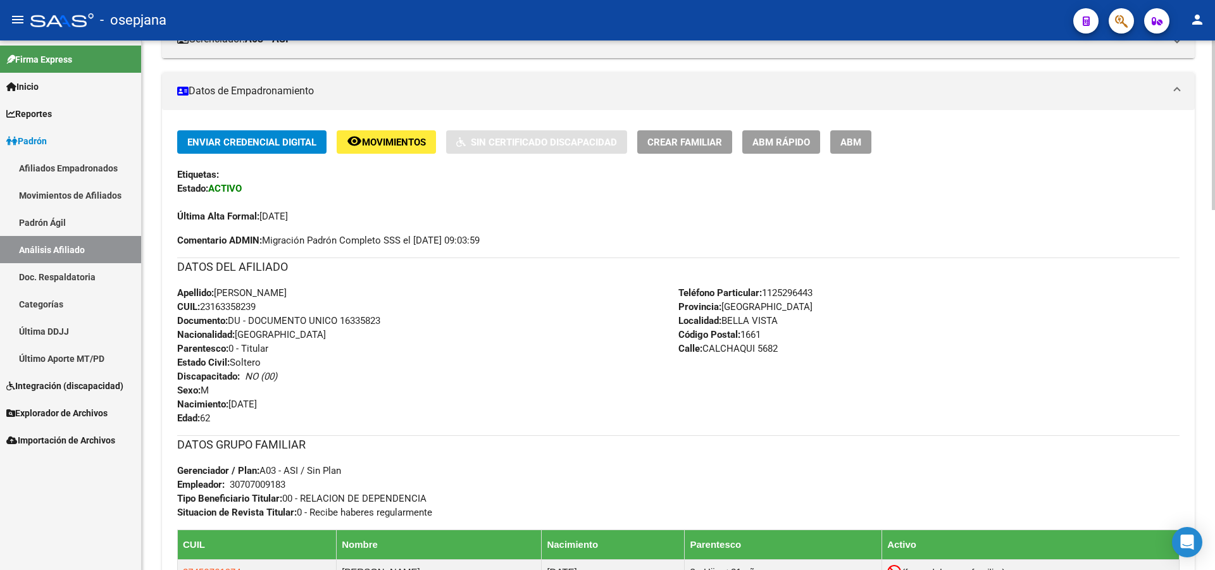
scroll to position [0, 0]
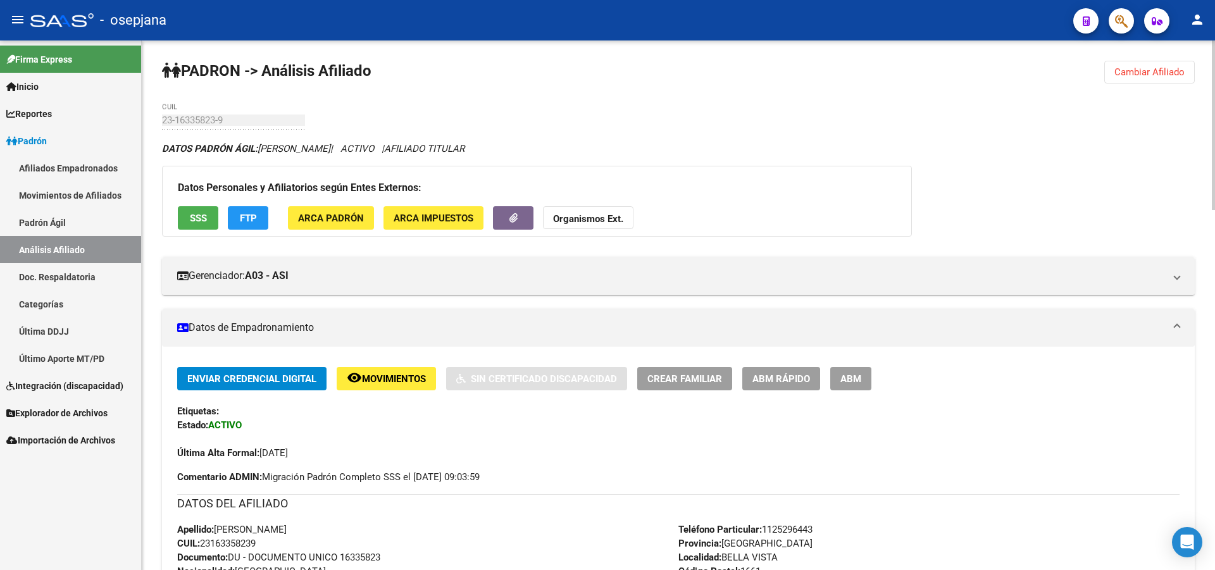
click at [1214, 78] on div at bounding box center [1213, 125] width 3 height 170
click at [1133, 69] on span "Cambiar Afiliado" at bounding box center [1149, 71] width 70 height 11
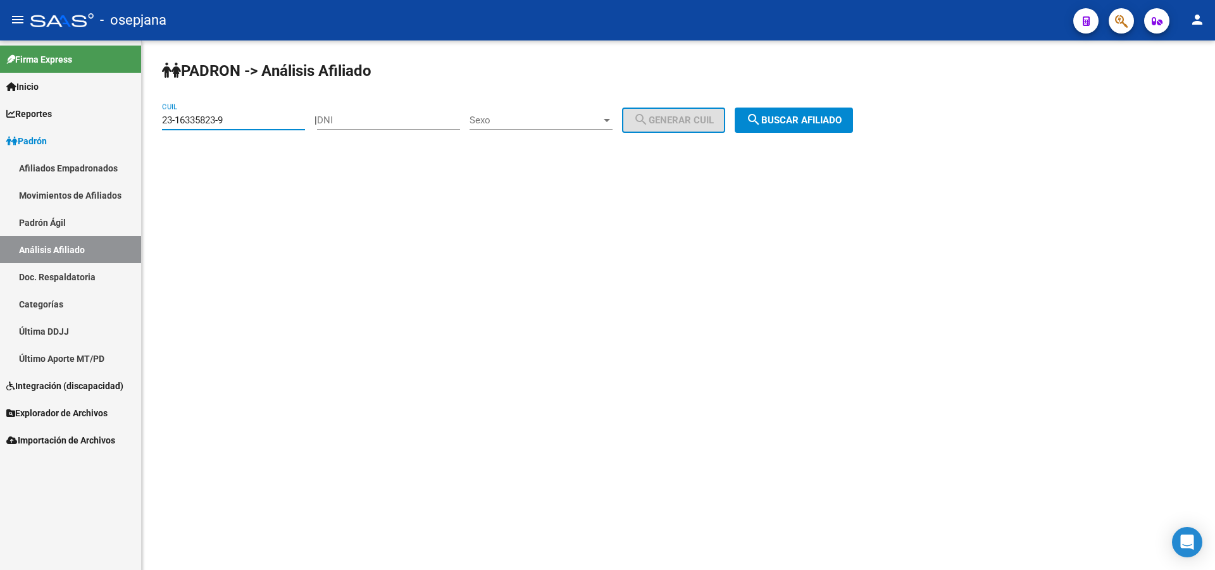
drag, startPoint x: 263, startPoint y: 118, endPoint x: 70, endPoint y: 144, distance: 195.2
click at [71, 143] on mat-sidenav-container "Firma Express Inicio Calendario SSS Instructivos Contacto OS Reportes [PERSON_N…" at bounding box center [607, 305] width 1215 height 530
click at [829, 111] on button "search Buscar afiliado" at bounding box center [794, 120] width 118 height 25
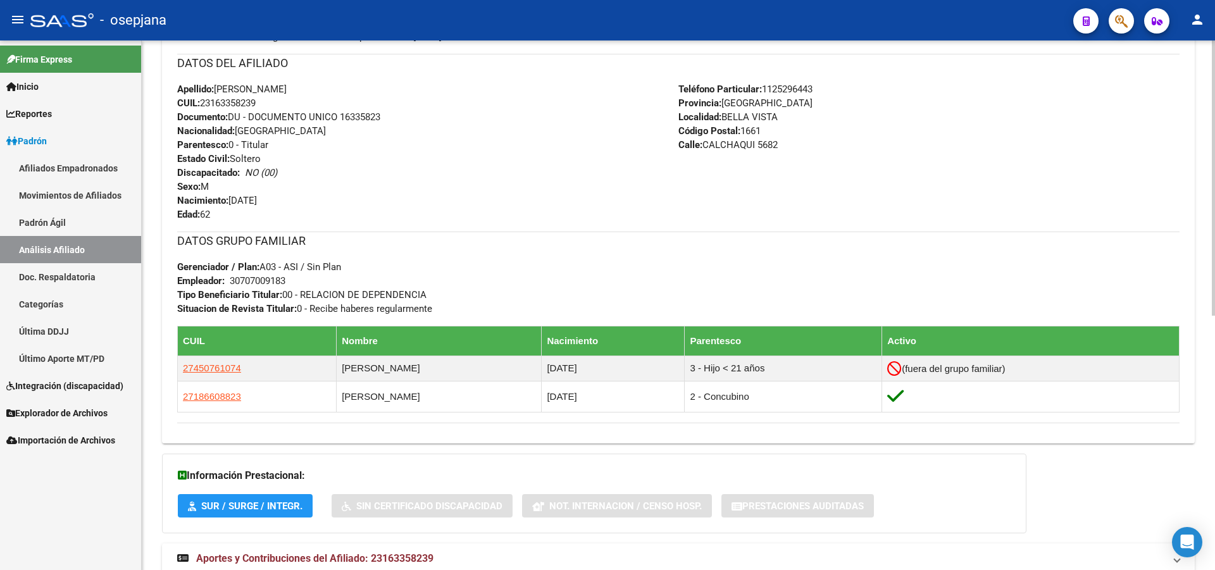
scroll to position [451, 0]
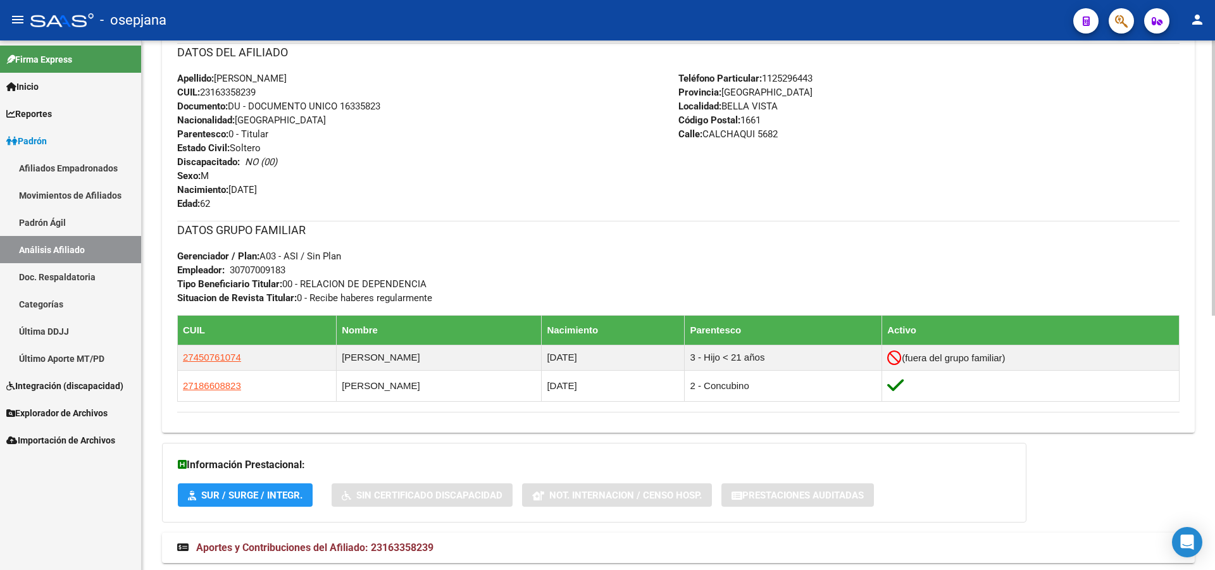
click at [1214, 461] on div at bounding box center [1213, 412] width 3 height 275
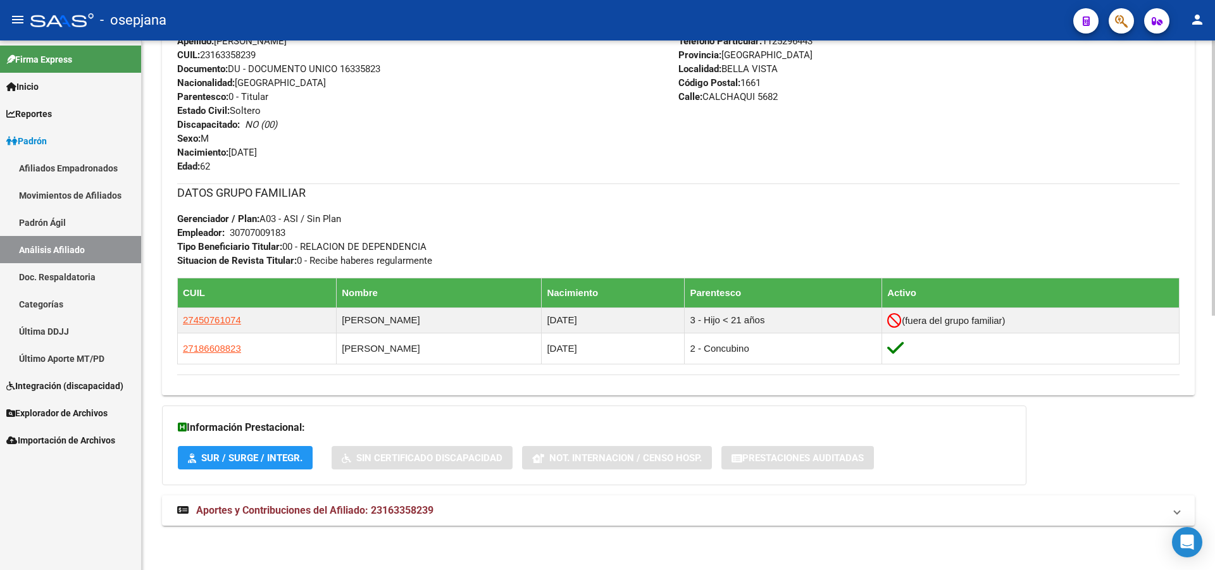
click at [1214, 412] on div at bounding box center [1213, 432] width 3 height 275
click at [1039, 524] on mat-expansion-panel-header "Aportes y Contribuciones del Afiliado: 23163358239" at bounding box center [678, 510] width 1032 height 30
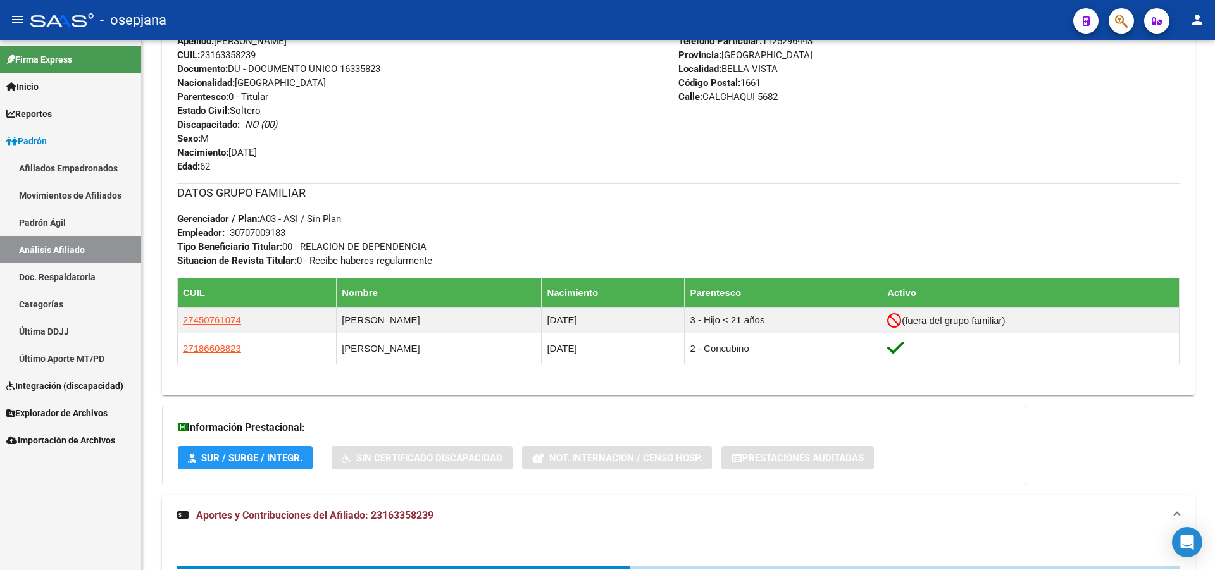
click at [1214, 296] on div at bounding box center [1213, 337] width 3 height 209
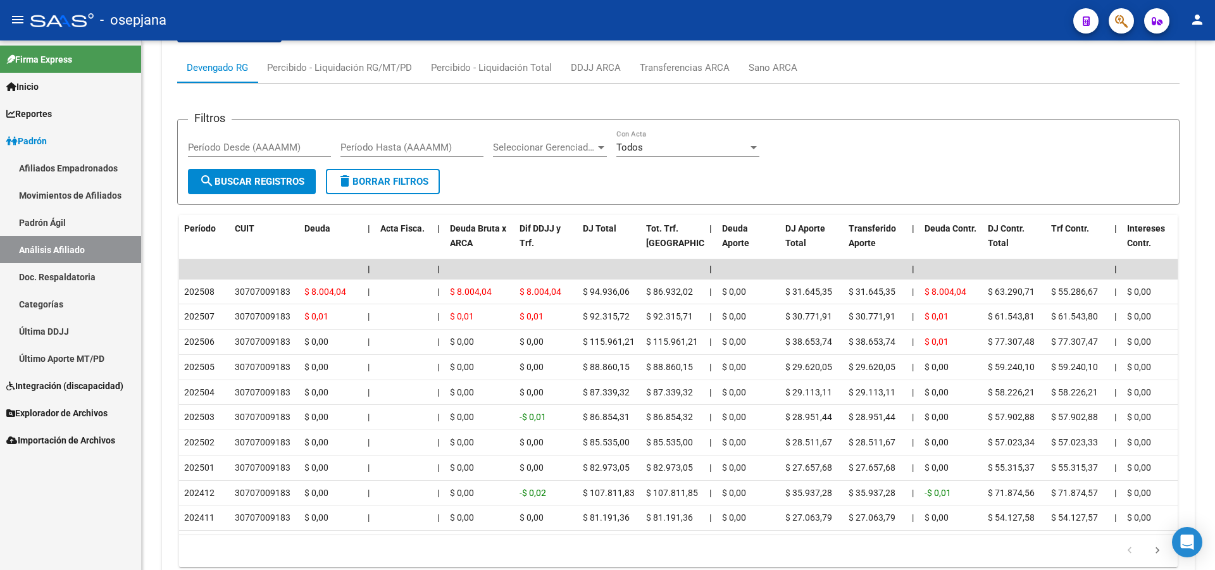
scroll to position [1104, 0]
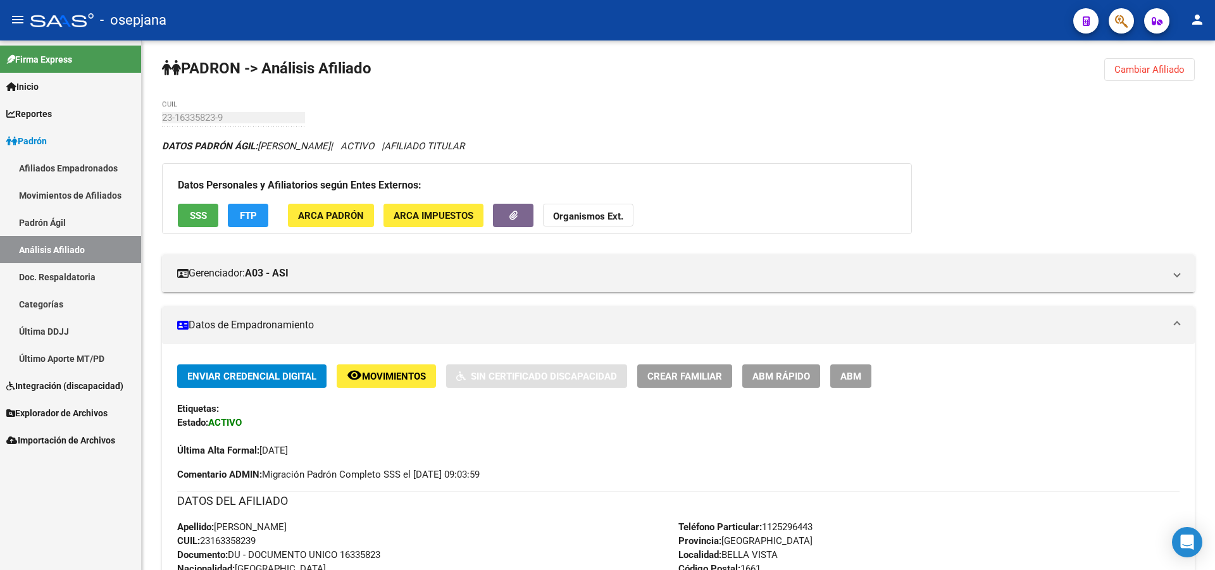
scroll to position [0, 0]
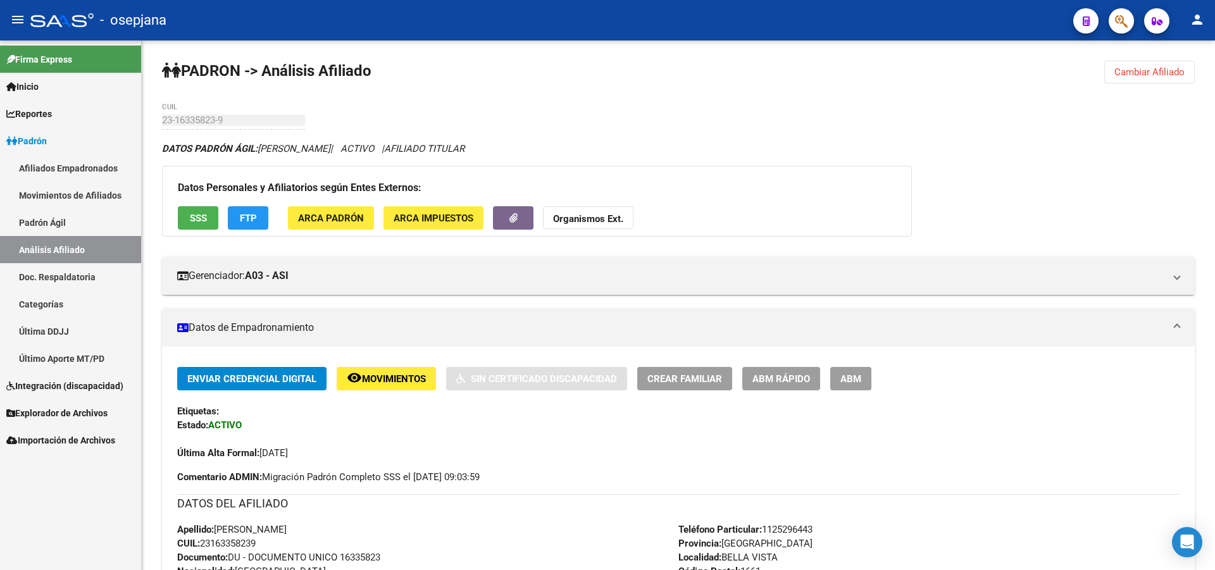
click at [1205, 35] on div "menu - osepjana person Firma Express Inicio Calendario SSS Instructivos Contact…" at bounding box center [607, 285] width 1215 height 570
click at [199, 220] on span "SSS" at bounding box center [198, 218] width 17 height 11
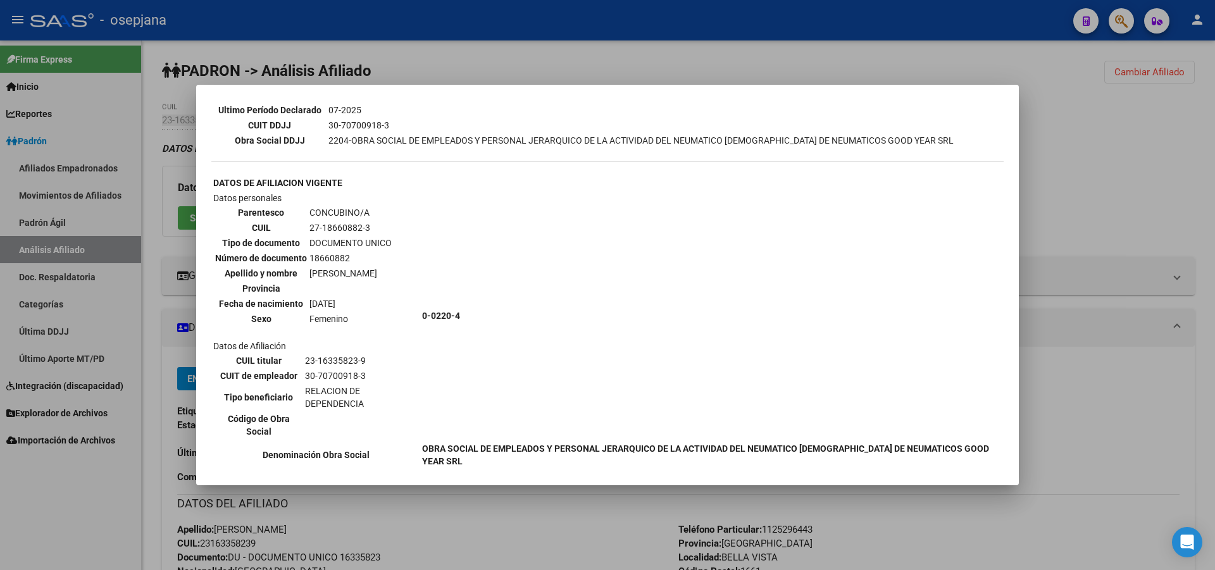
scroll to position [411, 0]
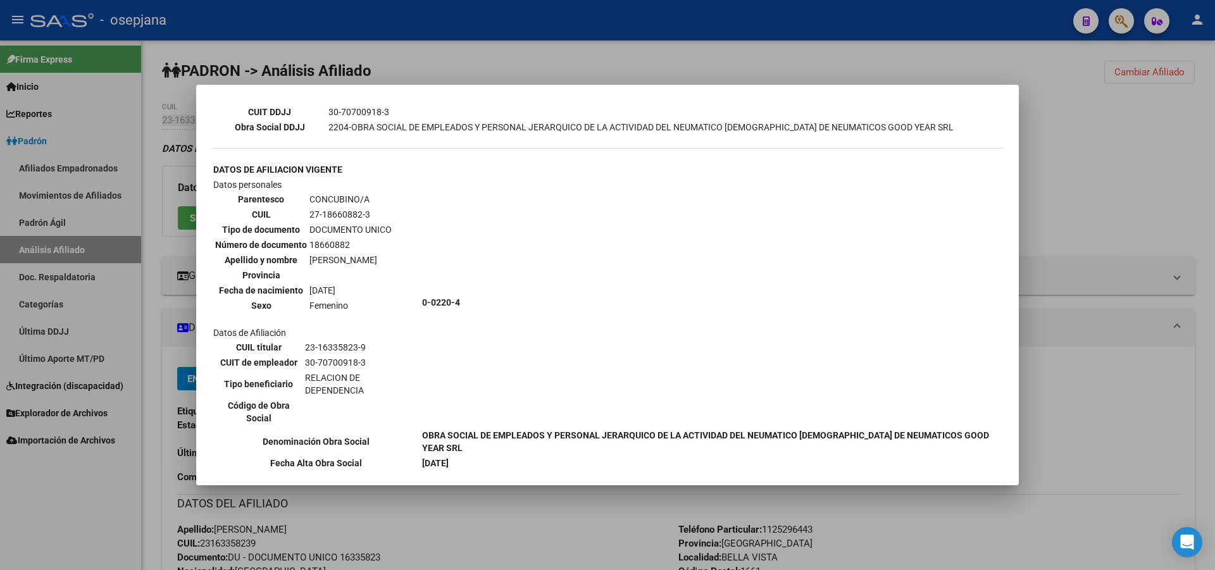
click at [1199, 175] on div at bounding box center [607, 285] width 1215 height 570
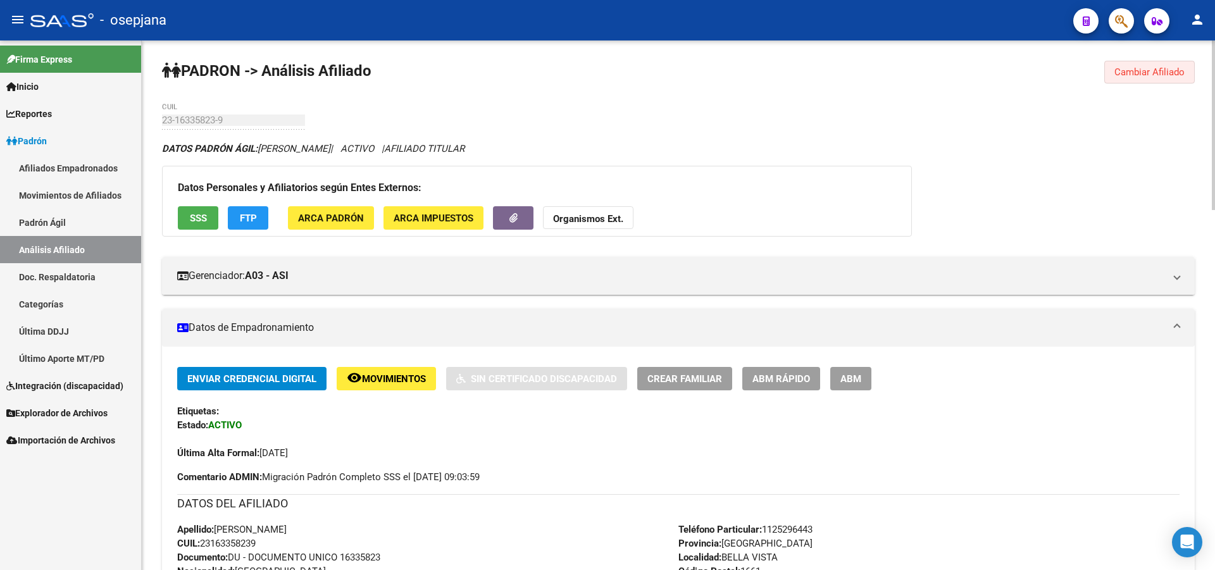
click at [1152, 64] on button "Cambiar Afiliado" at bounding box center [1149, 72] width 90 height 23
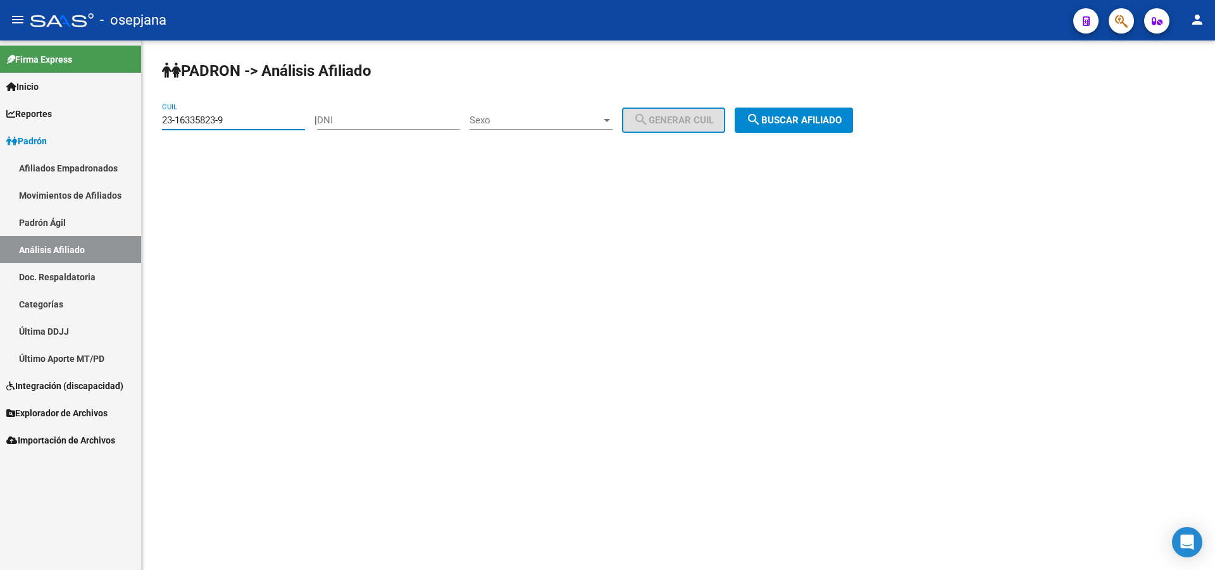
drag, startPoint x: 236, startPoint y: 121, endPoint x: 0, endPoint y: 183, distance: 244.0
click at [0, 183] on mat-sidenav-container "Firma Express Inicio Calendario SSS Instructivos Contacto OS Reportes [PERSON_N…" at bounding box center [607, 305] width 1215 height 530
paste input "32402983-4"
click at [799, 131] on button "search Buscar afiliado" at bounding box center [794, 120] width 118 height 25
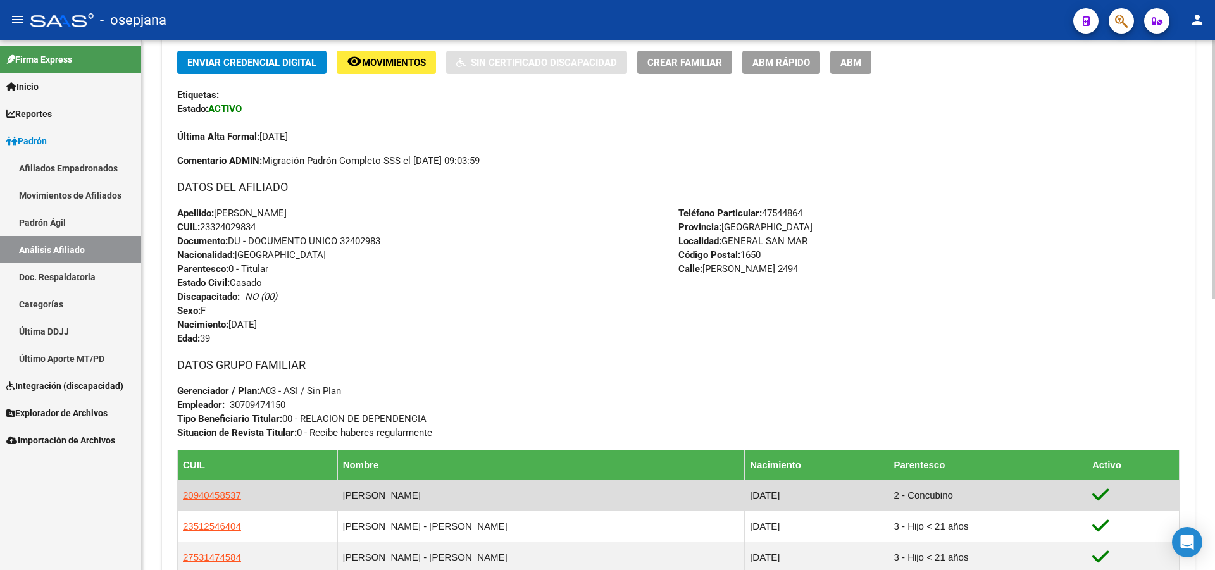
scroll to position [556, 0]
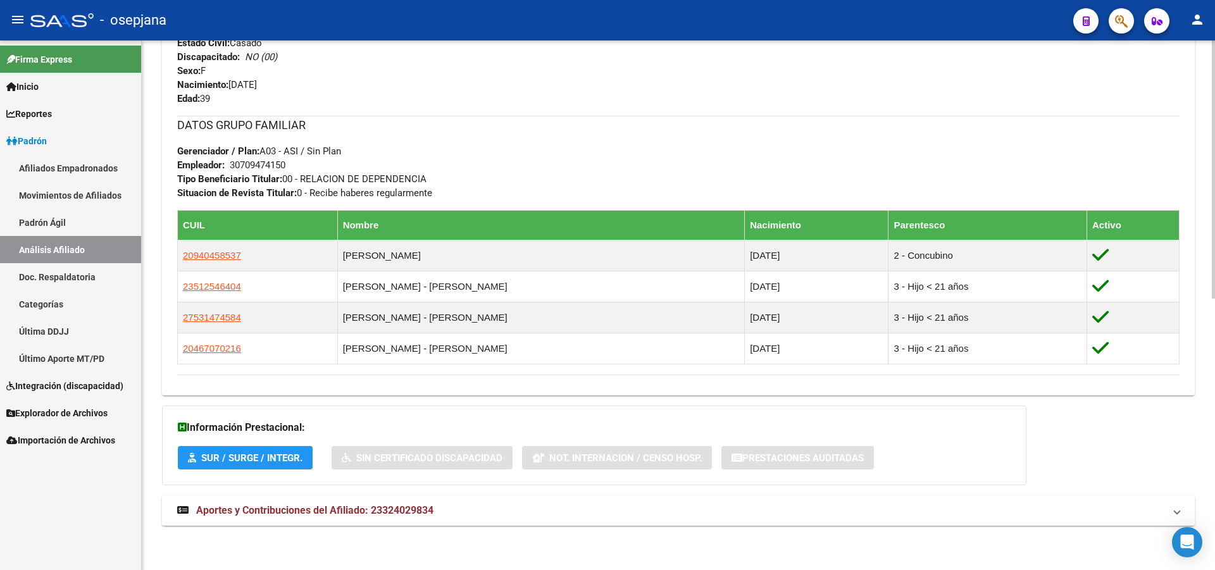
click at [445, 508] on mat-panel-title "Aportes y Contribuciones del Afiliado: 23324029834" at bounding box center [670, 511] width 987 height 14
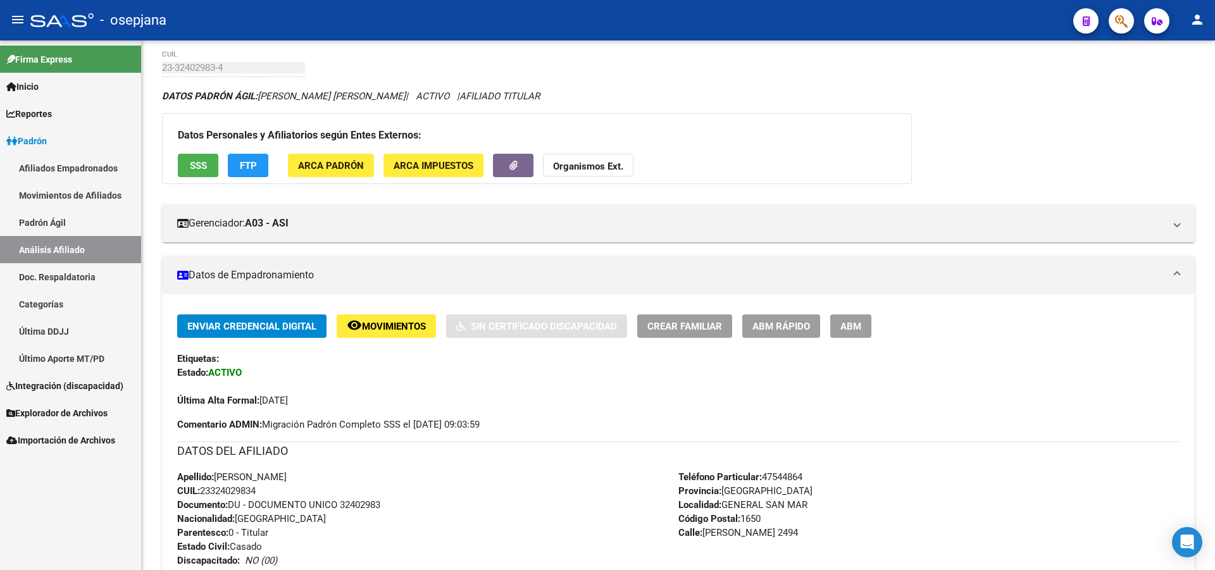
scroll to position [51, 0]
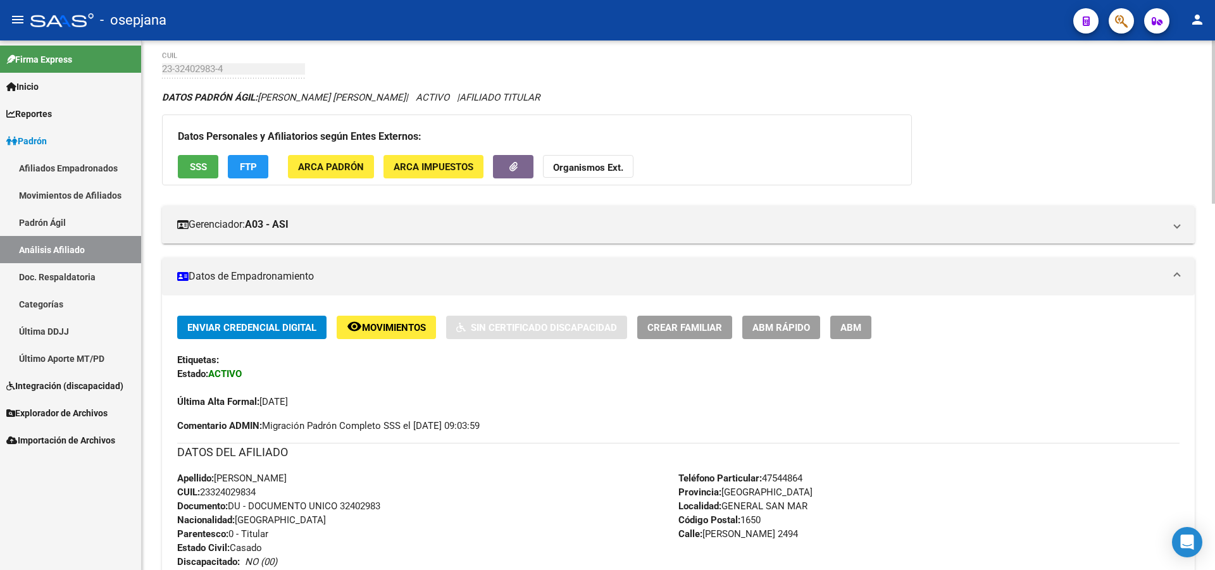
click at [197, 161] on span "SSS" at bounding box center [198, 166] width 17 height 11
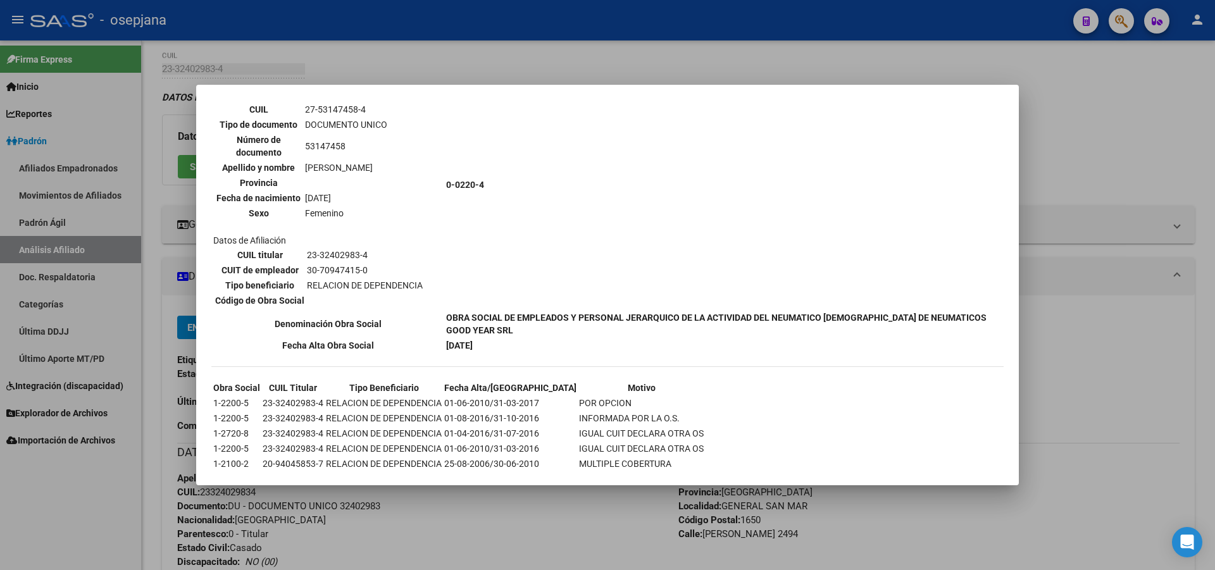
scroll to position [1227, 0]
drag, startPoint x: 238, startPoint y: 60, endPoint x: 246, endPoint y: 4, distance: 56.3
click at [242, 51] on div at bounding box center [607, 285] width 1215 height 570
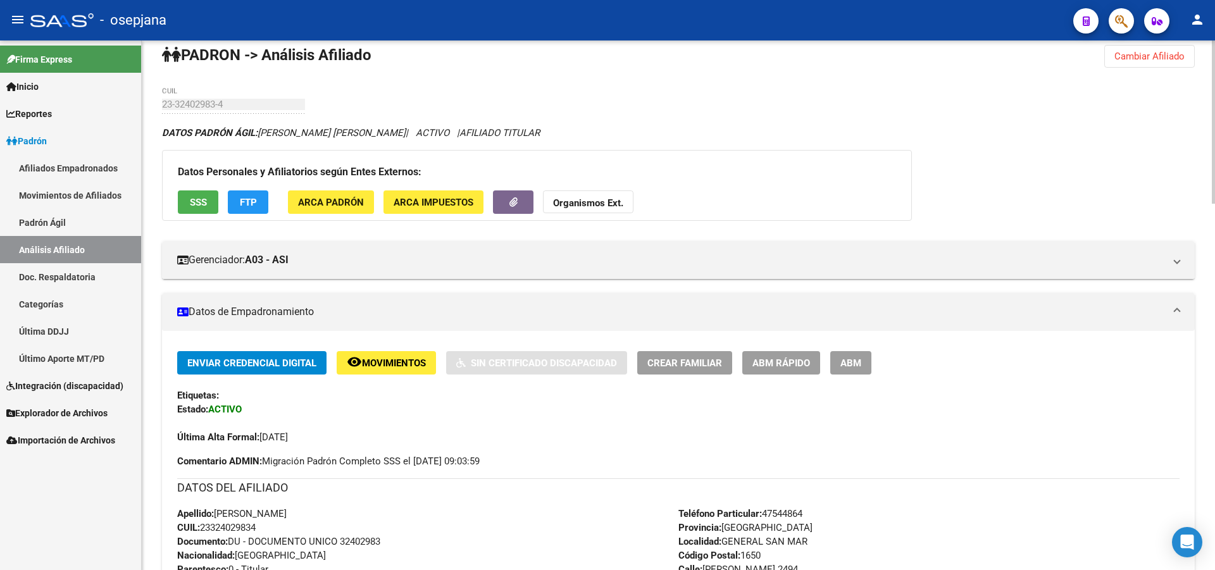
scroll to position [0, 0]
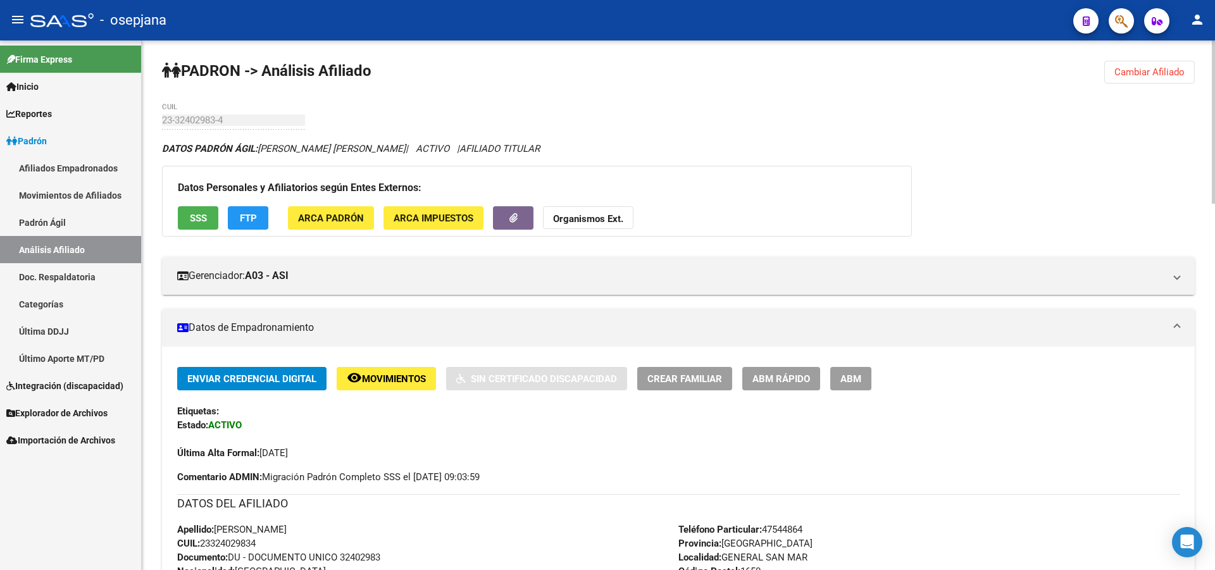
click at [1169, 72] on span "Cambiar Afiliado" at bounding box center [1149, 71] width 70 height 11
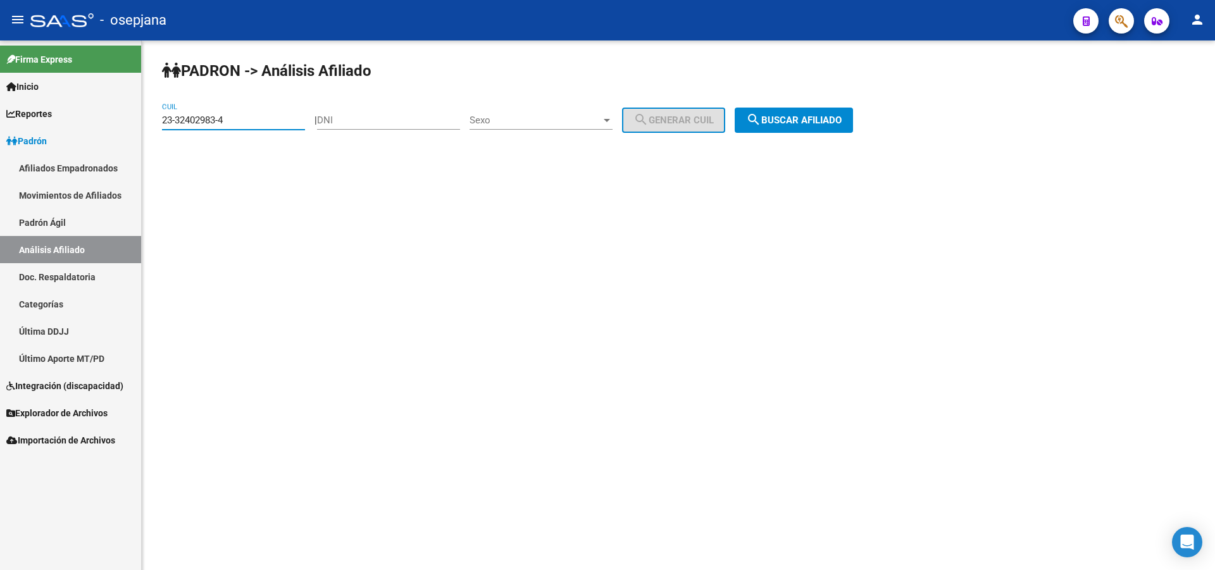
drag, startPoint x: 259, startPoint y: 123, endPoint x: 4, endPoint y: 167, distance: 258.8
click at [3, 168] on mat-sidenav-container "Firma Express Inicio Calendario SSS Instructivos Contacto OS Reportes [PERSON_N…" at bounding box center [607, 305] width 1215 height 530
paste input "0-37896595-1"
click at [853, 126] on button "search Buscar afiliado" at bounding box center [794, 120] width 118 height 25
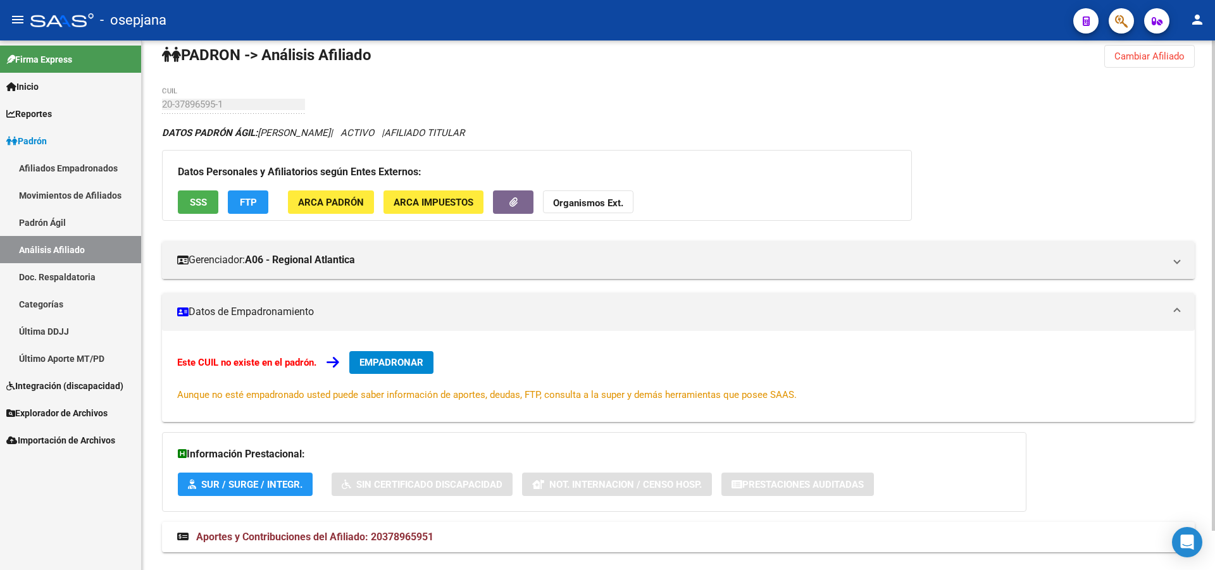
scroll to position [17, 0]
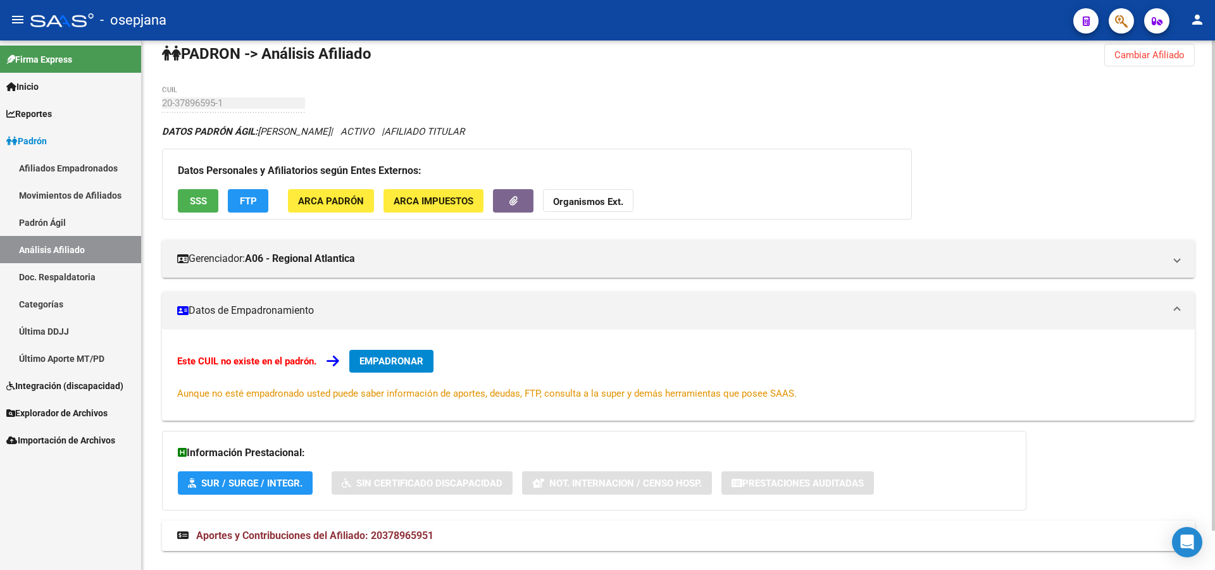
click at [1214, 123] on div at bounding box center [1213, 301] width 3 height 490
click at [200, 199] on span "SSS" at bounding box center [198, 200] width 17 height 11
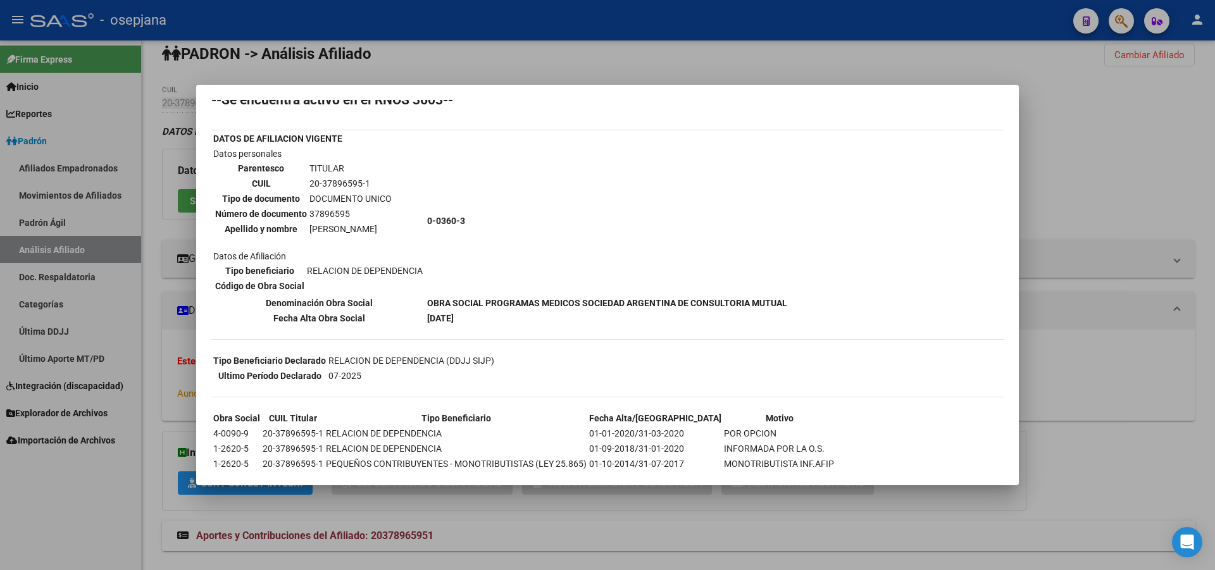
scroll to position [114, 0]
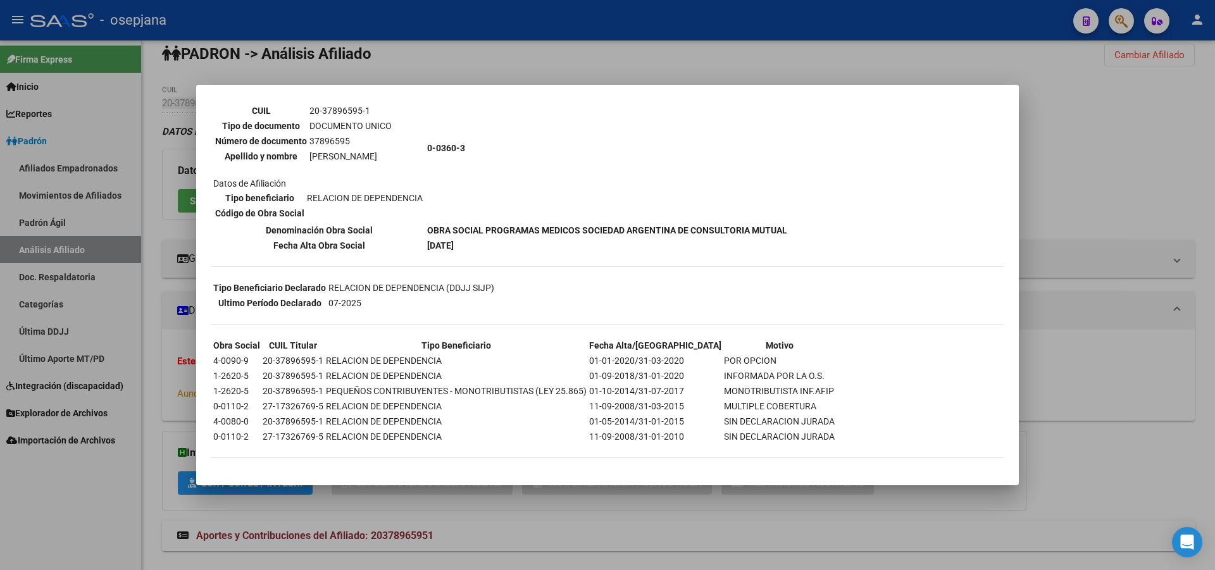
click at [1038, 154] on div at bounding box center [607, 285] width 1215 height 570
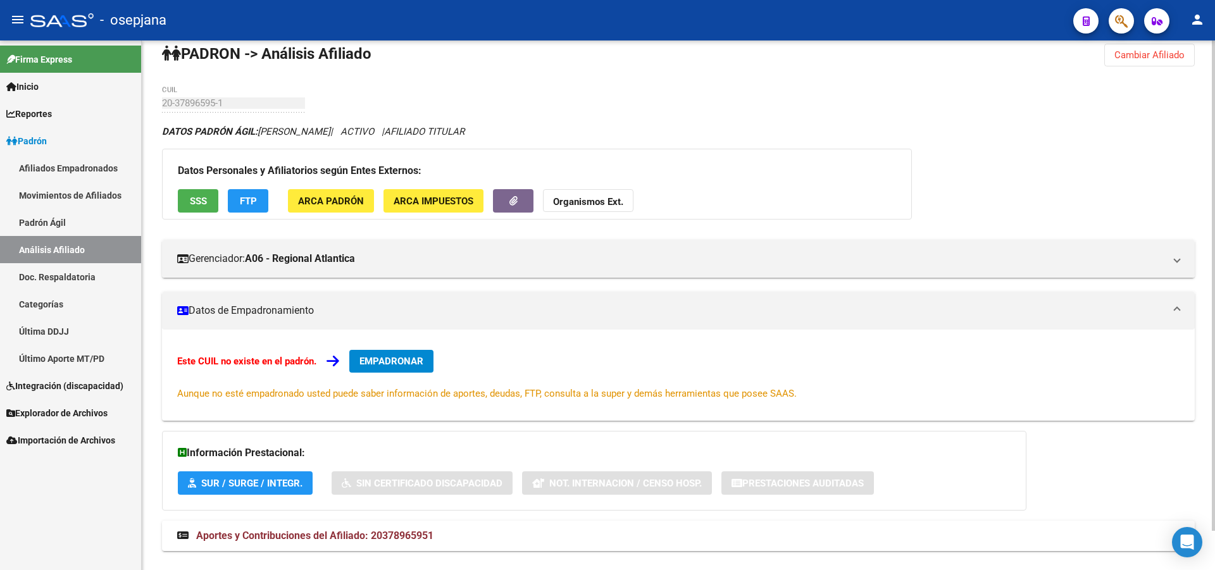
click at [204, 209] on button "SSS" at bounding box center [198, 200] width 40 height 23
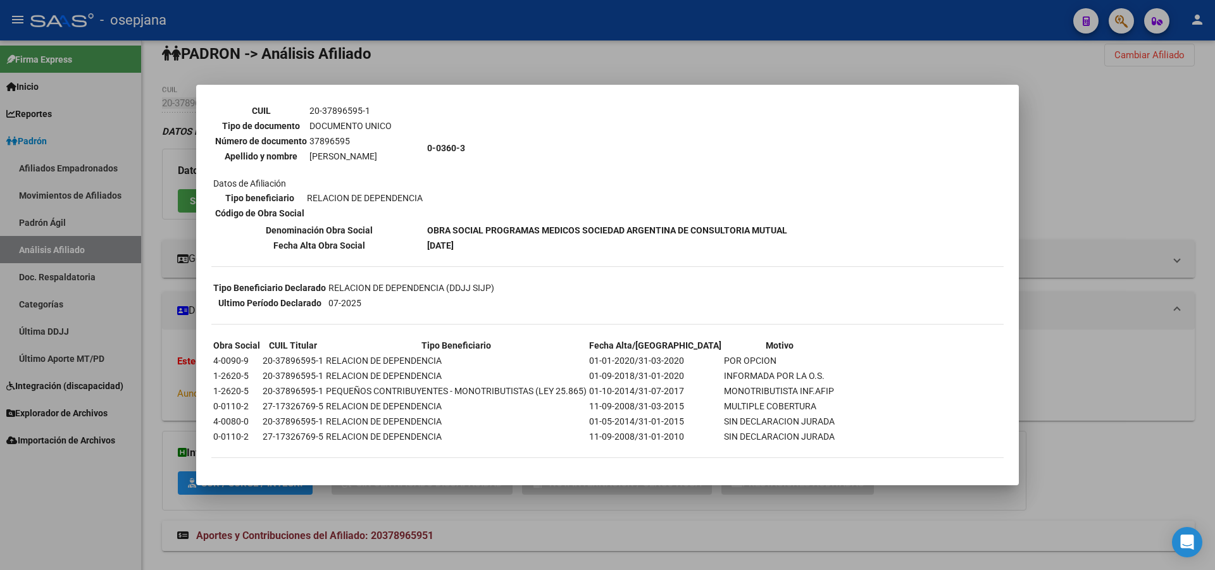
click at [1146, 210] on div at bounding box center [607, 285] width 1215 height 570
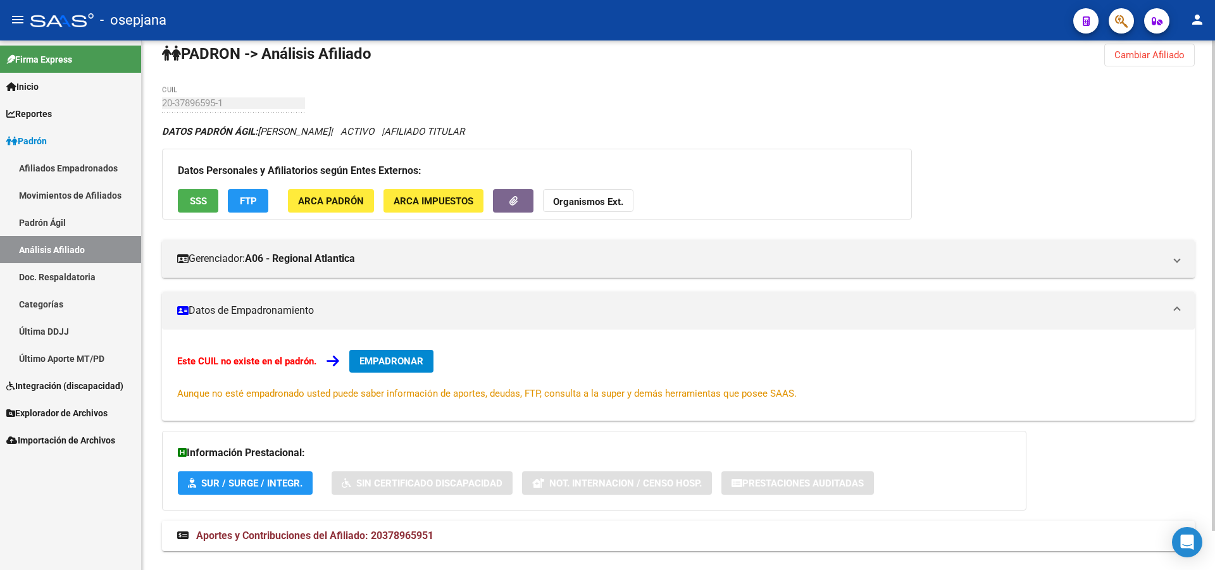
click at [245, 179] on h3 "Datos Personales y Afiliatorios según Entes Externos:" at bounding box center [537, 171] width 718 height 18
click at [244, 192] on button "FTP" at bounding box center [248, 200] width 40 height 23
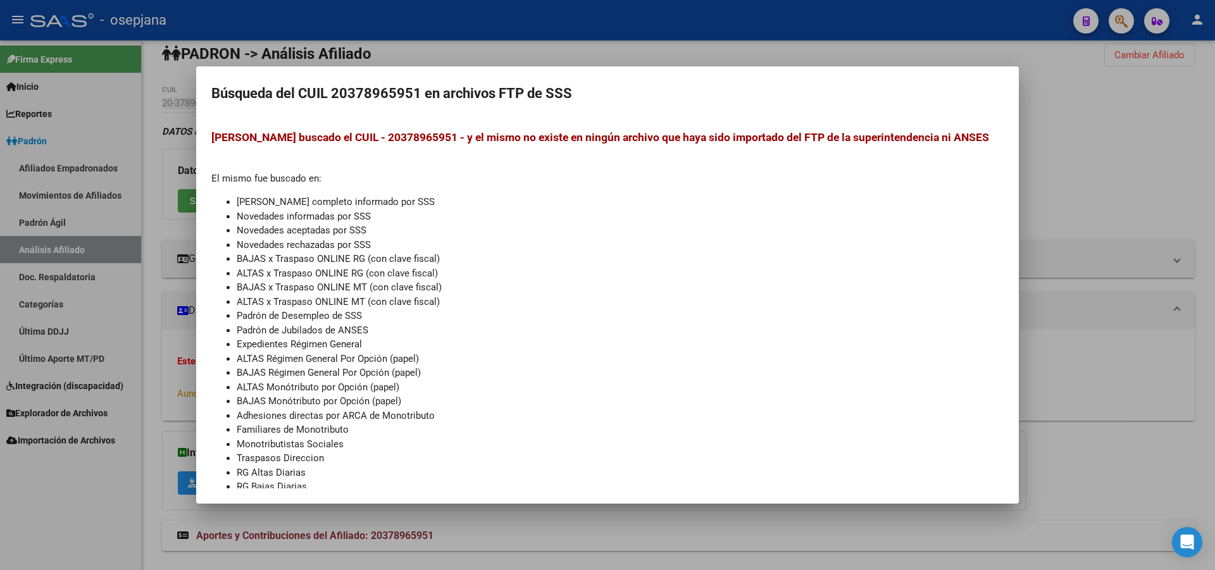
click at [1214, 77] on div at bounding box center [607, 285] width 1215 height 570
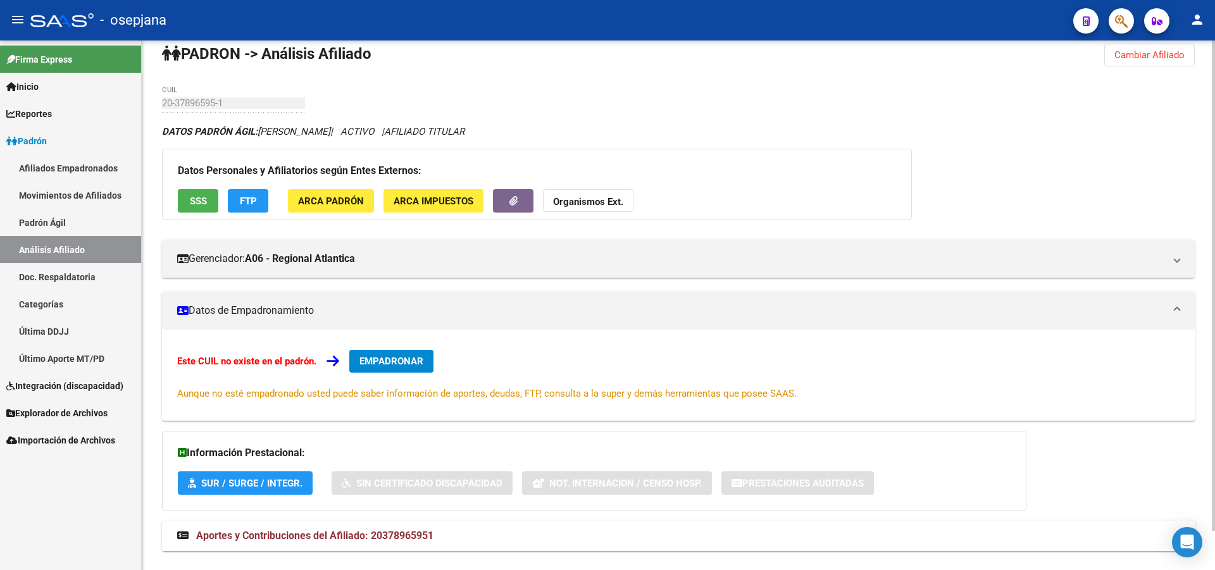
click at [193, 199] on span "SSS" at bounding box center [198, 200] width 17 height 11
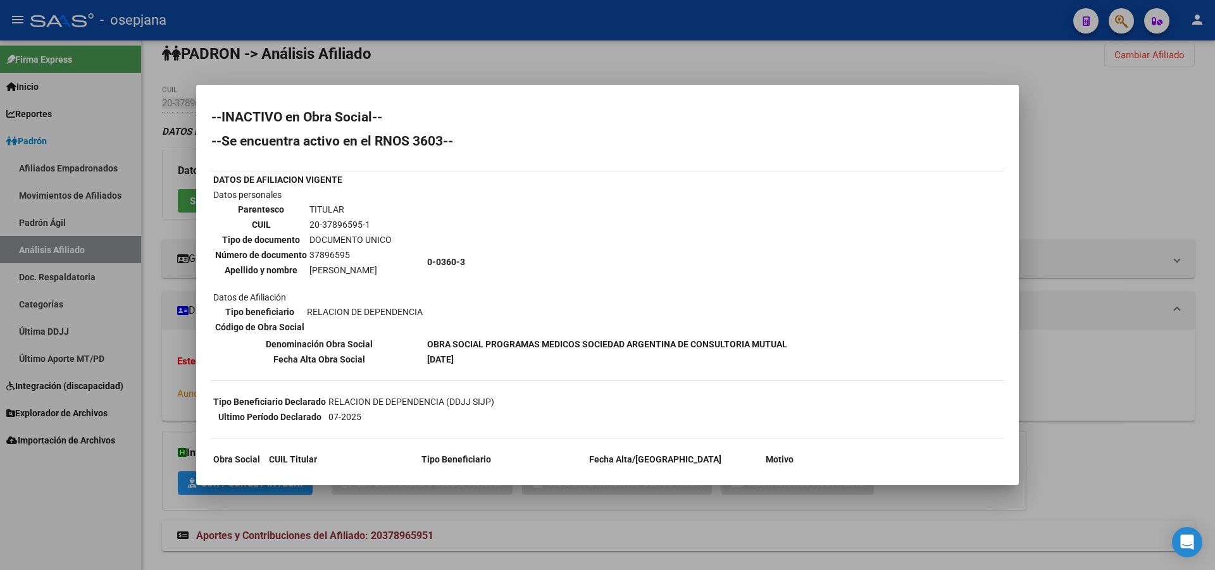
drag, startPoint x: 797, startPoint y: 342, endPoint x: 397, endPoint y: 344, distance: 399.8
click at [397, 344] on div "--INACTIVO en Obra Social-- --Se encuentra activo en el RNOS 3603-- DATOS DE AF…" at bounding box center [607, 348] width 792 height 474
click at [419, 346] on th "Denominación Obra Social" at bounding box center [319, 344] width 213 height 14
drag, startPoint x: 424, startPoint y: 344, endPoint x: 790, endPoint y: 340, distance: 365.7
click at [790, 340] on div "--INACTIVO en Obra Social-- --Se encuentra activo en el RNOS 3603-- DATOS DE AF…" at bounding box center [607, 348] width 792 height 474
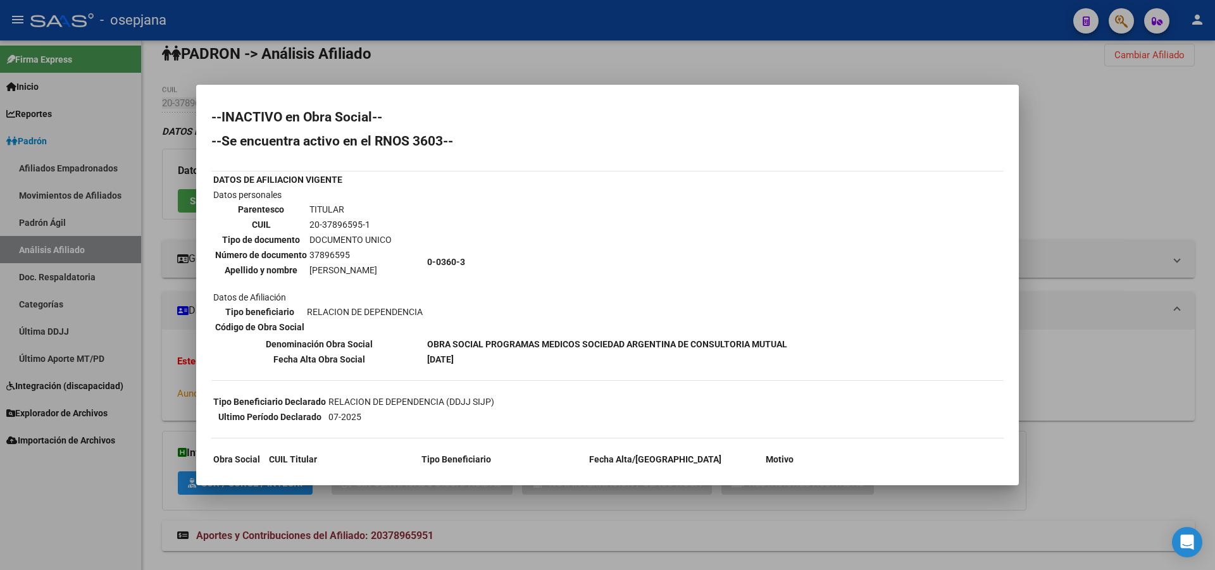
drag, startPoint x: 479, startPoint y: 339, endPoint x: 492, endPoint y: 315, distance: 27.5
click at [480, 340] on b "OBRA SOCIAL PROGRAMAS MEDICOS SOCIEDAD ARGENTINA DE CONSULTORIA MUTUAL" at bounding box center [607, 344] width 360 height 10
click at [582, 352] on td "01-04-2020" at bounding box center [606, 359] width 361 height 14
drag, startPoint x: 427, startPoint y: 338, endPoint x: 788, endPoint y: 337, distance: 360.6
click at [788, 337] on td "OBRA SOCIAL PROGRAMAS MEDICOS SOCIEDAD ARGENTINA DE CONSULTORIA MUTUAL" at bounding box center [606, 344] width 361 height 14
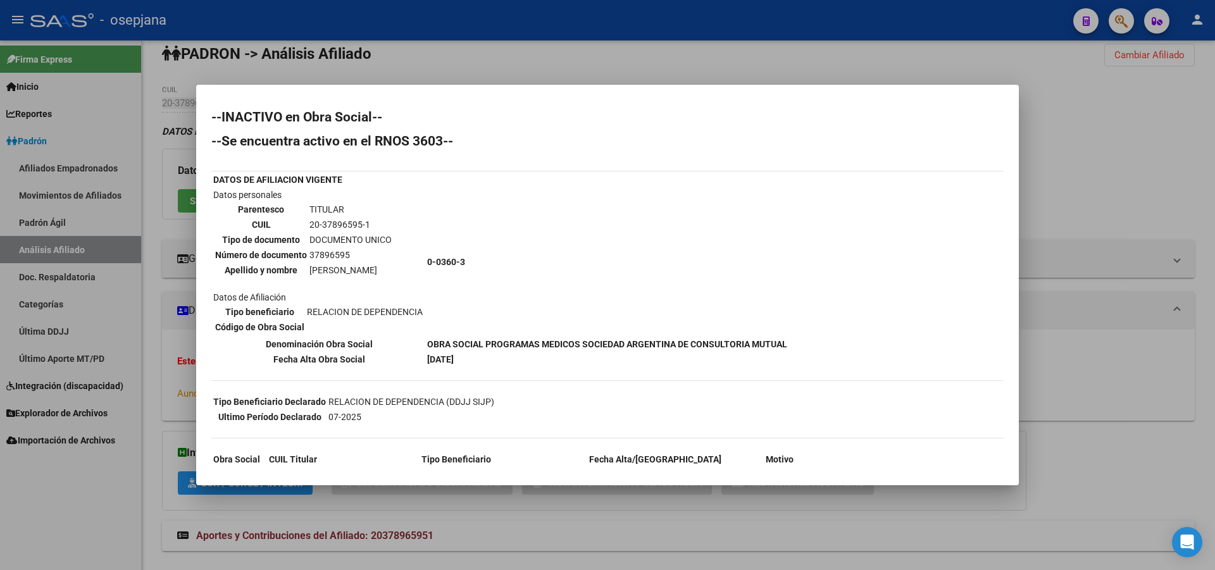
copy b "OBRA SOCIAL PROGRAMAS MEDICOS SOCIEDAD ARGENTINA DE CONSULTORIA MUTUAL"
click at [546, 61] on div at bounding box center [607, 285] width 1215 height 570
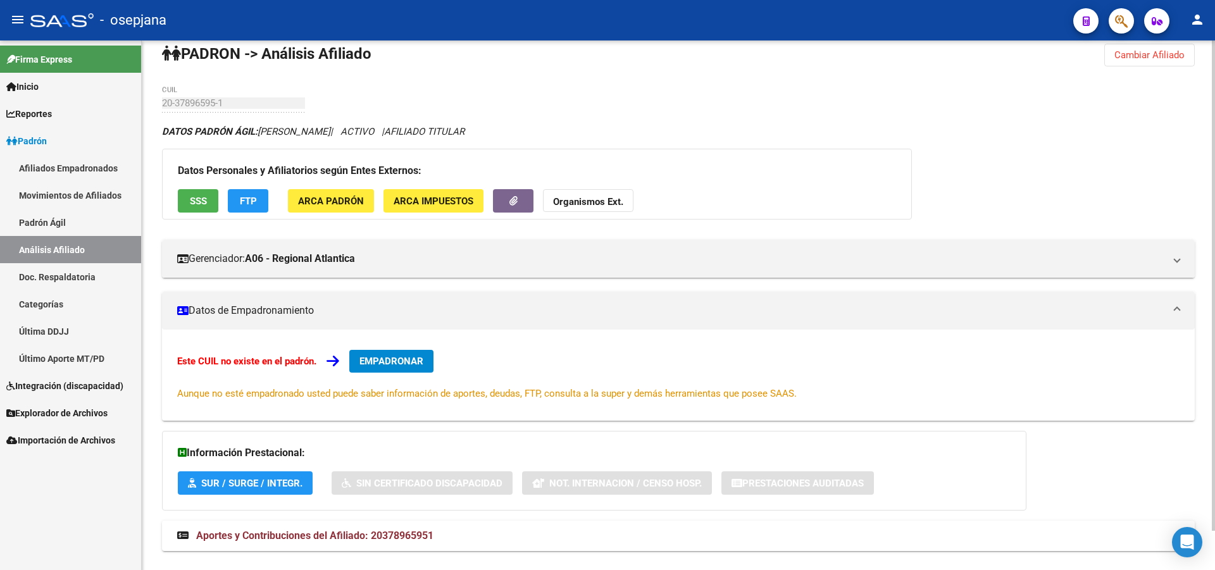
click at [1131, 49] on button "Cambiar Afiliado" at bounding box center [1149, 55] width 90 height 23
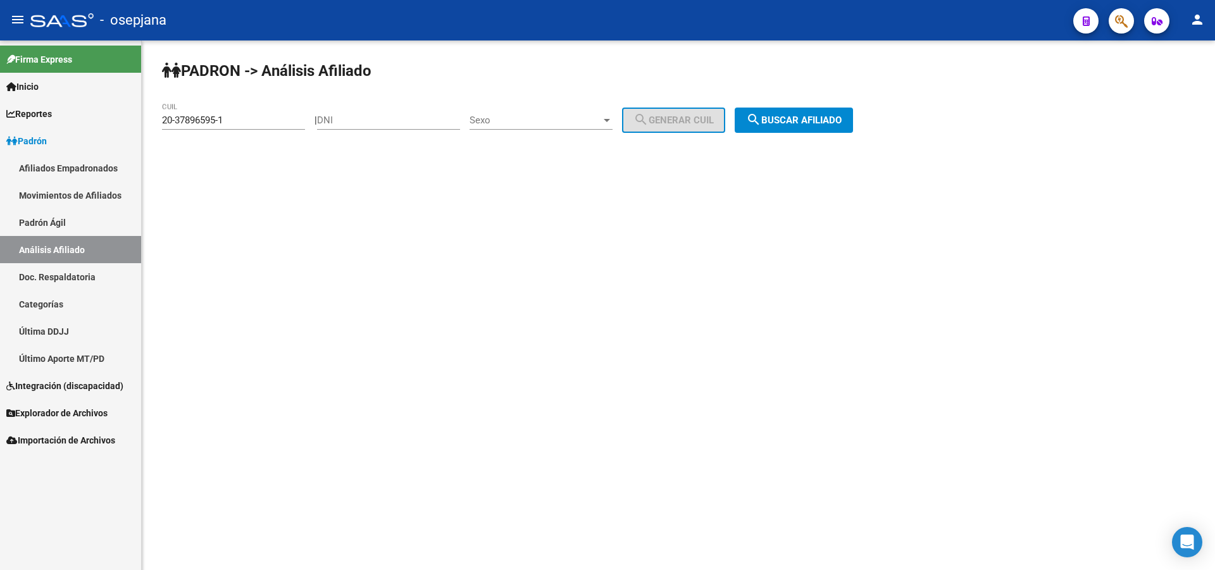
scroll to position [0, 0]
click at [225, 113] on div "20-37896595-1 CUIL" at bounding box center [233, 115] width 143 height 27
drag, startPoint x: 240, startPoint y: 118, endPoint x: 0, endPoint y: 179, distance: 247.5
click at [0, 179] on mat-sidenav-container "Firma Express Inicio Calendario SSS Instructivos Contacto OS Reportes [PERSON_N…" at bounding box center [607, 305] width 1215 height 530
paste input "7-30061665-3"
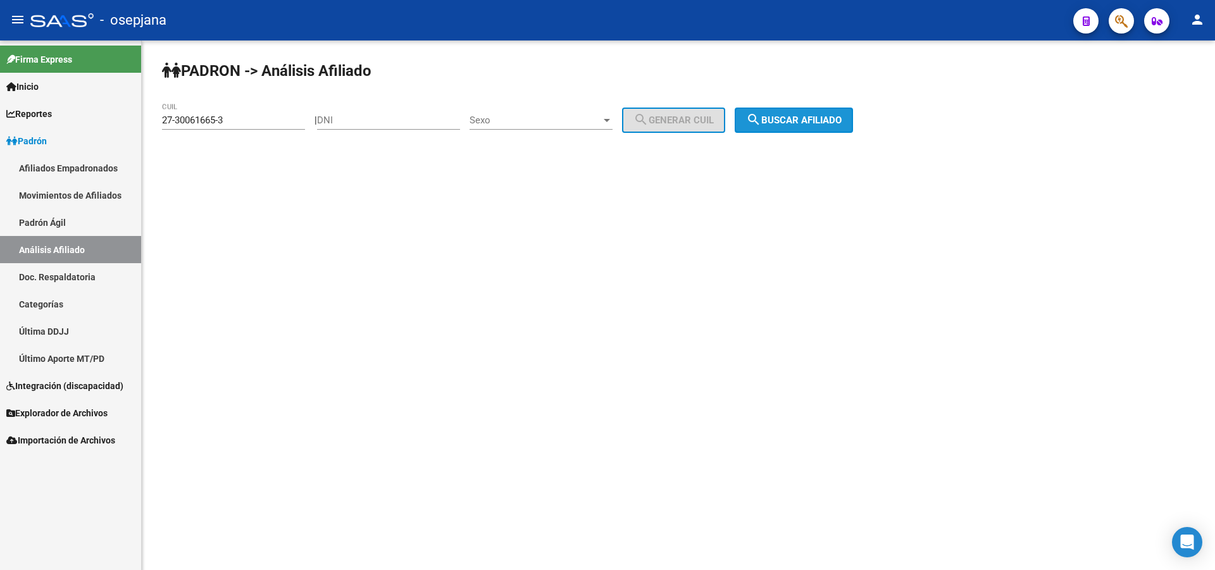
drag, startPoint x: 828, startPoint y: 130, endPoint x: 767, endPoint y: 122, distance: 61.2
click at [828, 130] on button "search Buscar afiliado" at bounding box center [794, 120] width 118 height 25
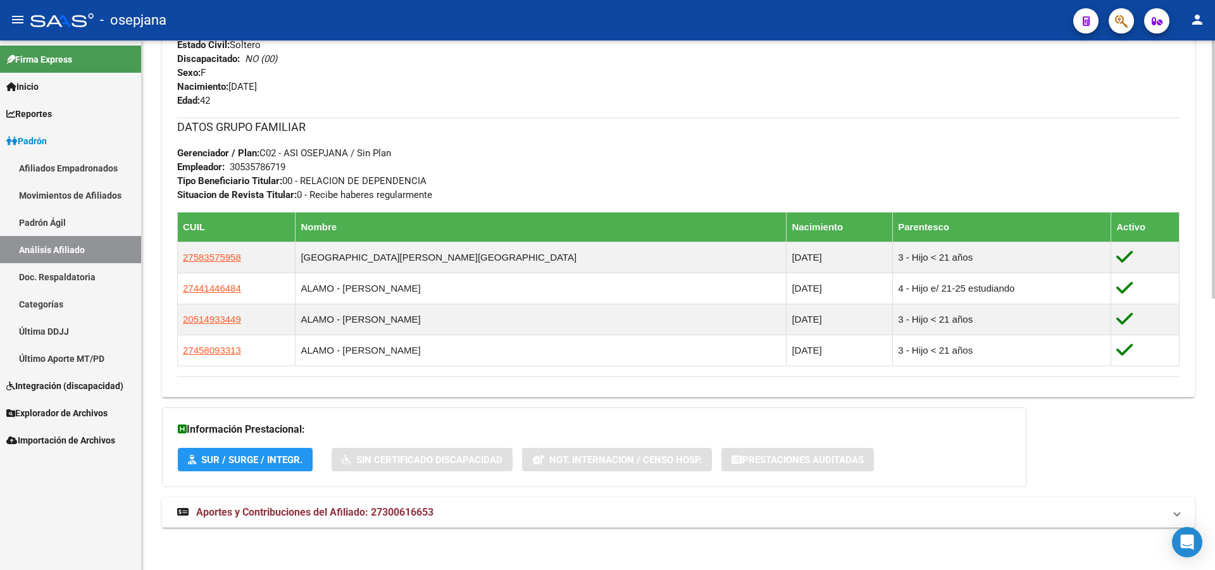
scroll to position [556, 0]
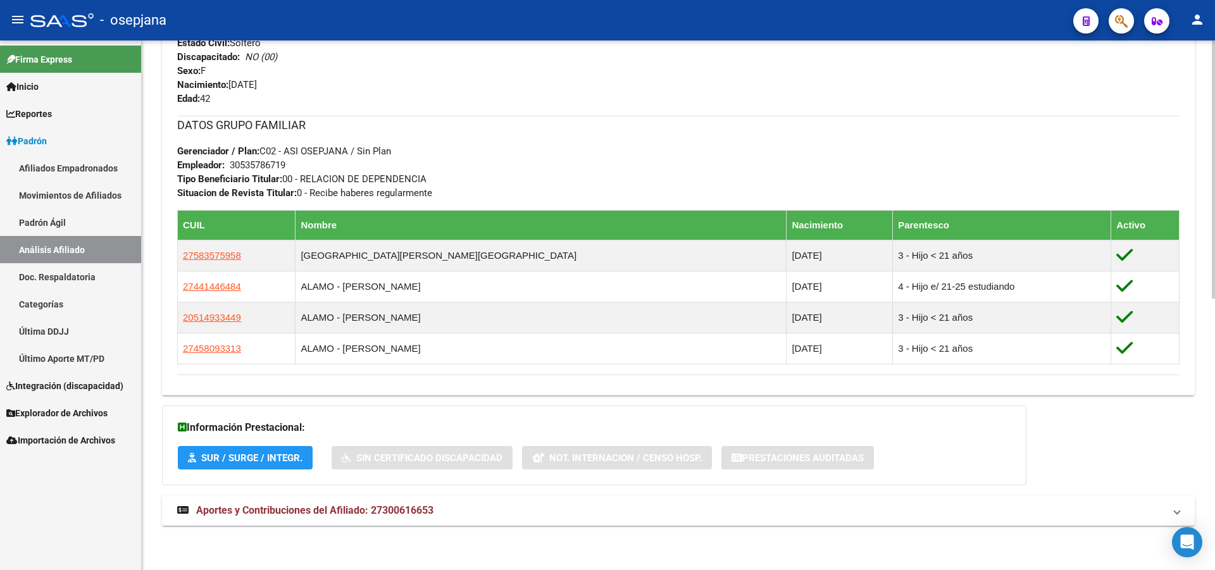
click at [679, 499] on mat-expansion-panel-header "Aportes y Contribuciones del Afiliado: 27300616653" at bounding box center [678, 510] width 1032 height 30
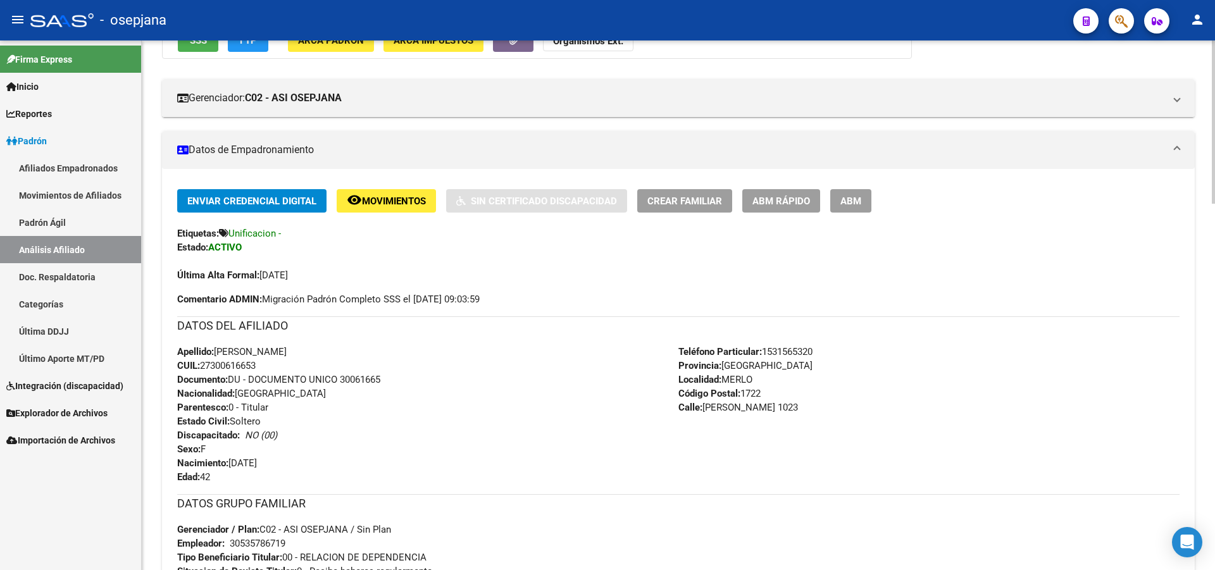
scroll to position [0, 0]
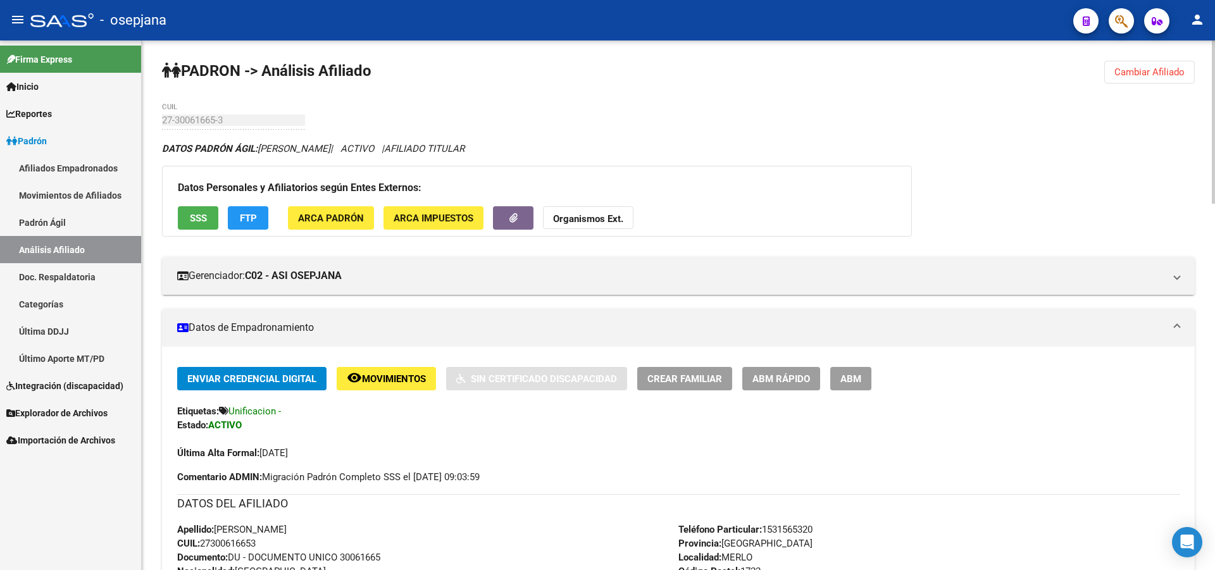
click at [187, 213] on button "SSS" at bounding box center [198, 217] width 40 height 23
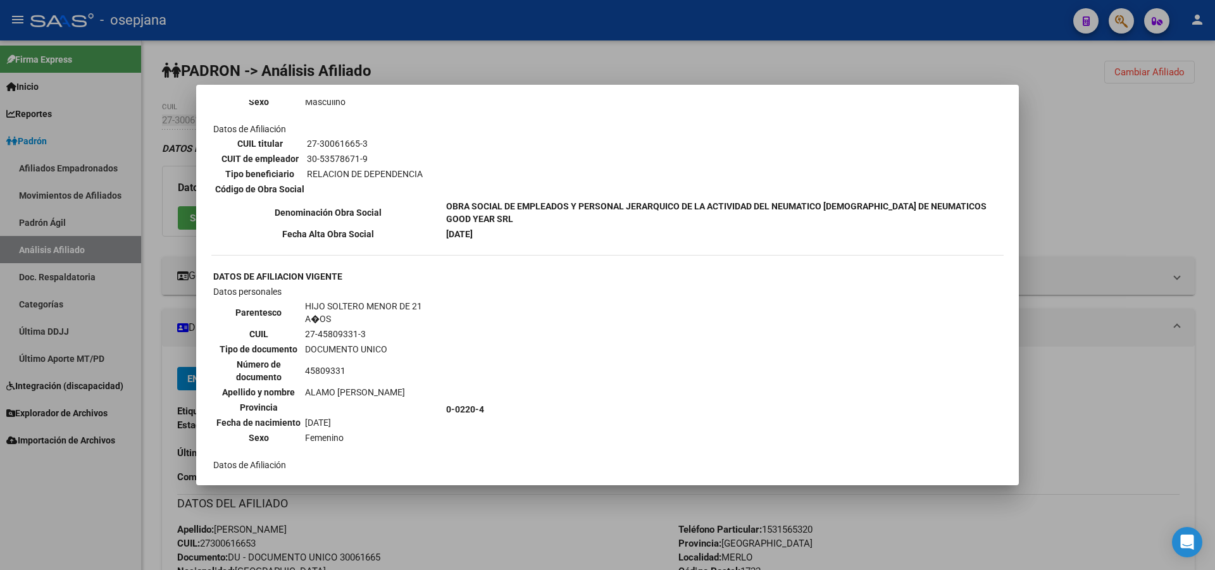
scroll to position [1076, 0]
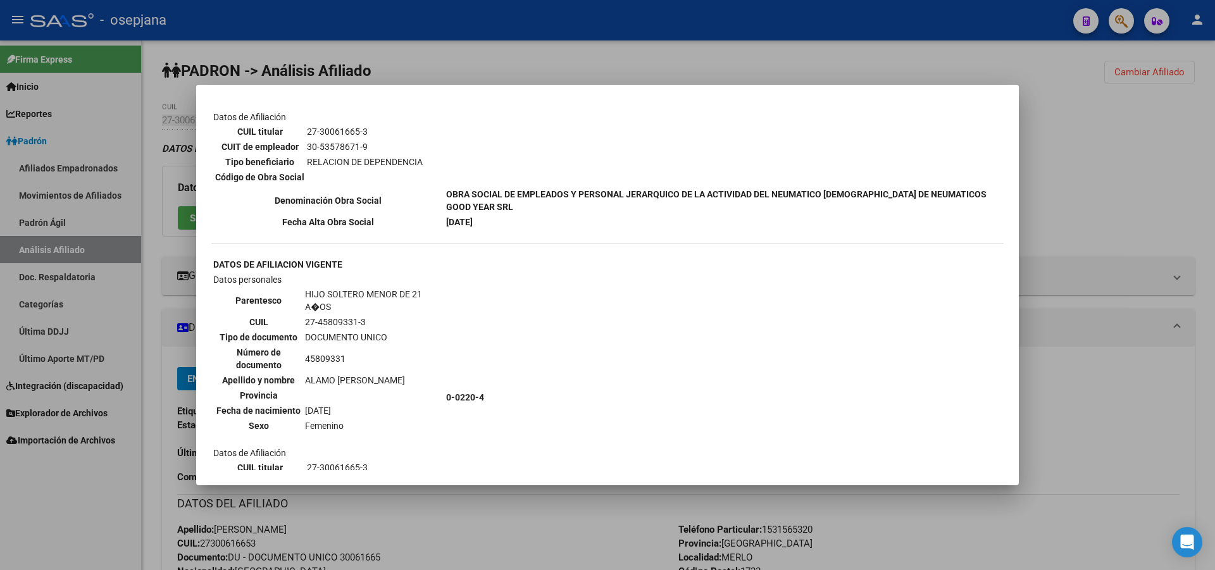
click at [596, 27] on div at bounding box center [607, 285] width 1215 height 570
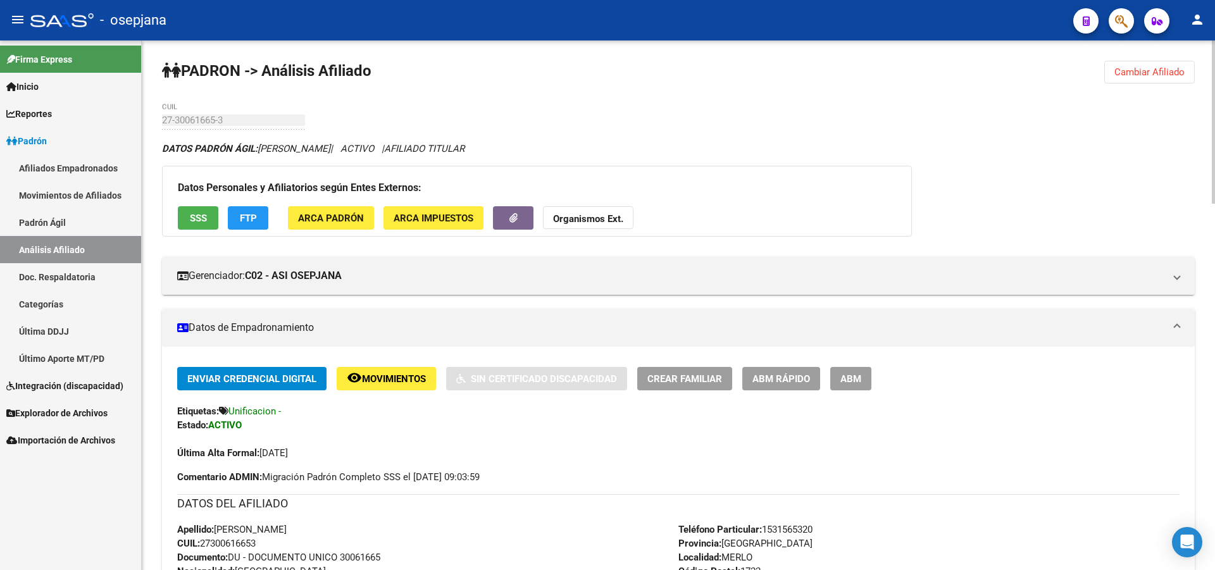
click at [1154, 65] on button "Cambiar Afiliado" at bounding box center [1149, 72] width 90 height 23
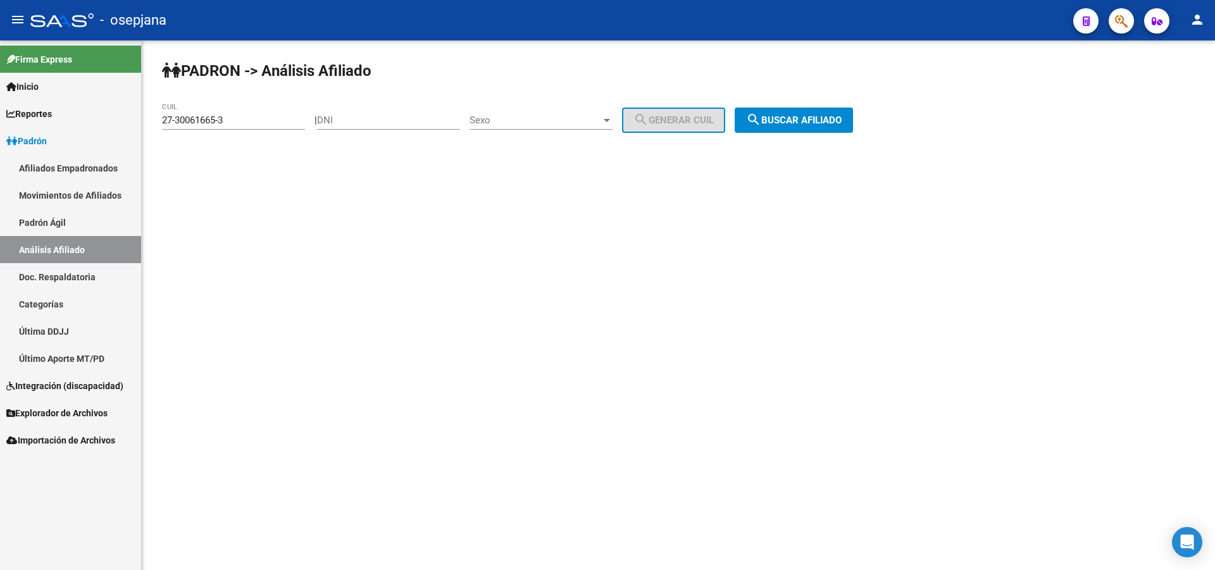
drag, startPoint x: 275, startPoint y: 114, endPoint x: 146, endPoint y: 143, distance: 131.7
click at [146, 143] on div "PADRON -> Análisis Afiliado 27-30061665-3 CUIL | DNI Sexo Sexo search Generar C…" at bounding box center [678, 106] width 1073 height 133
click at [267, 109] on div "27-30061665-3 CUIL" at bounding box center [233, 115] width 143 height 27
drag, startPoint x: 253, startPoint y: 118, endPoint x: 116, endPoint y: 146, distance: 140.1
click at [113, 146] on mat-sidenav-container "Firma Express Inicio Calendario SSS Instructivos Contacto OS Reportes [PERSON_N…" at bounding box center [607, 305] width 1215 height 530
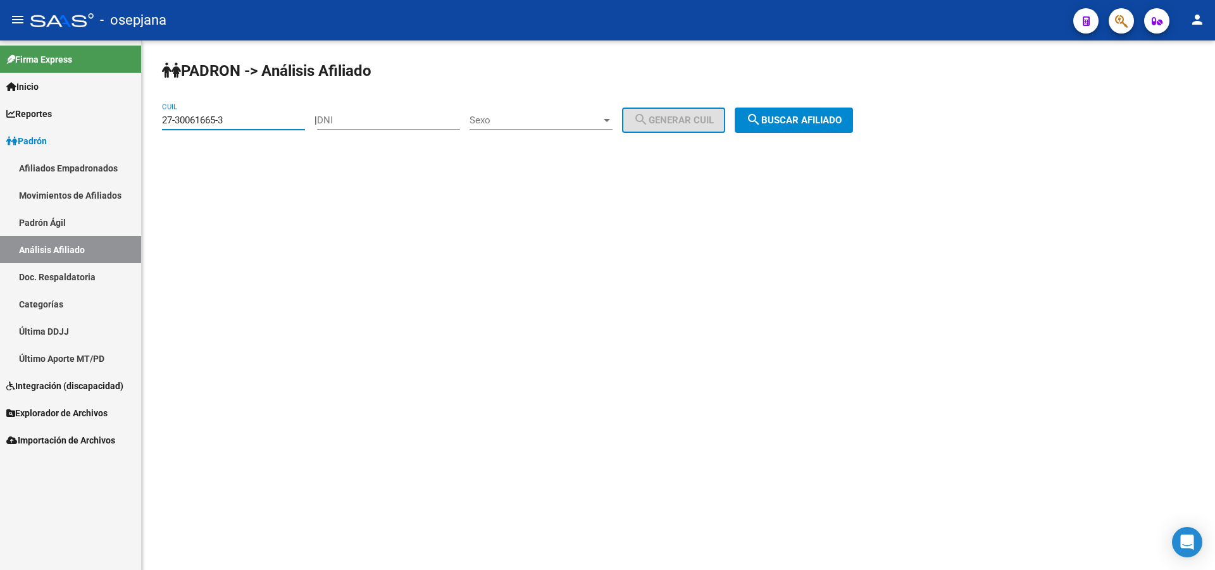
paste input "0-54668426-2"
click at [834, 118] on span "search Buscar afiliado" at bounding box center [794, 120] width 96 height 11
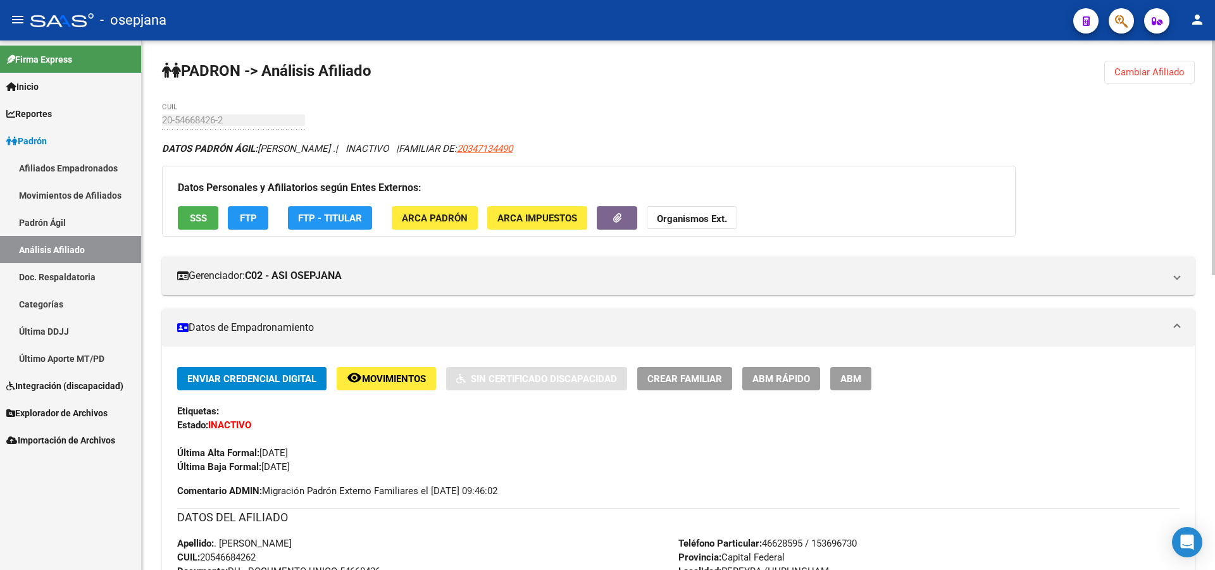
click at [198, 210] on button "SSS" at bounding box center [198, 217] width 40 height 23
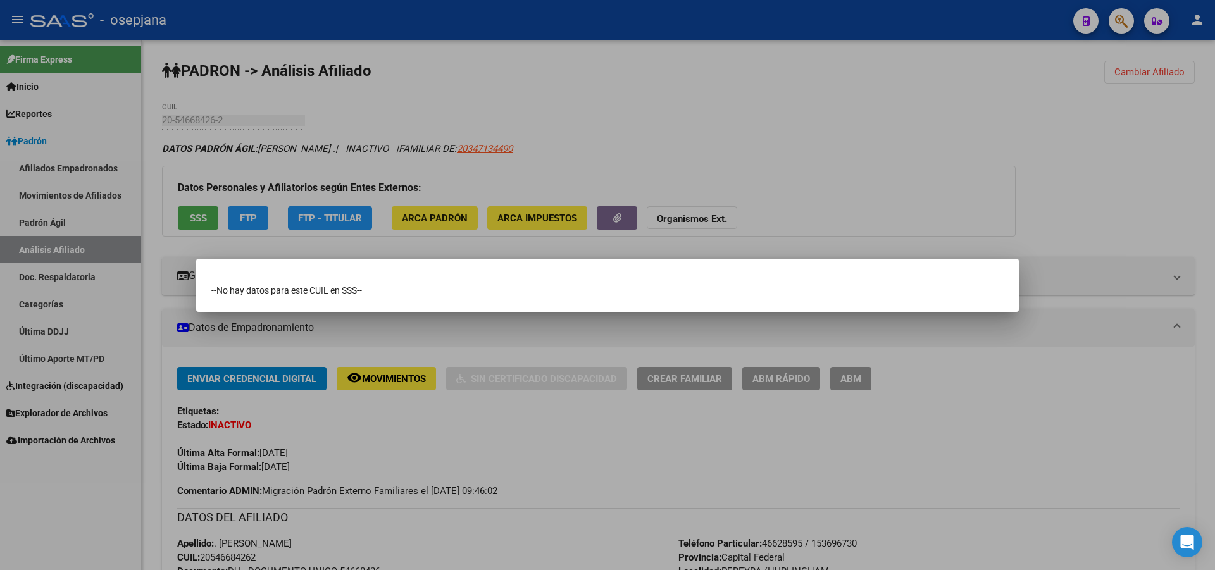
click at [987, 91] on div at bounding box center [607, 285] width 1215 height 570
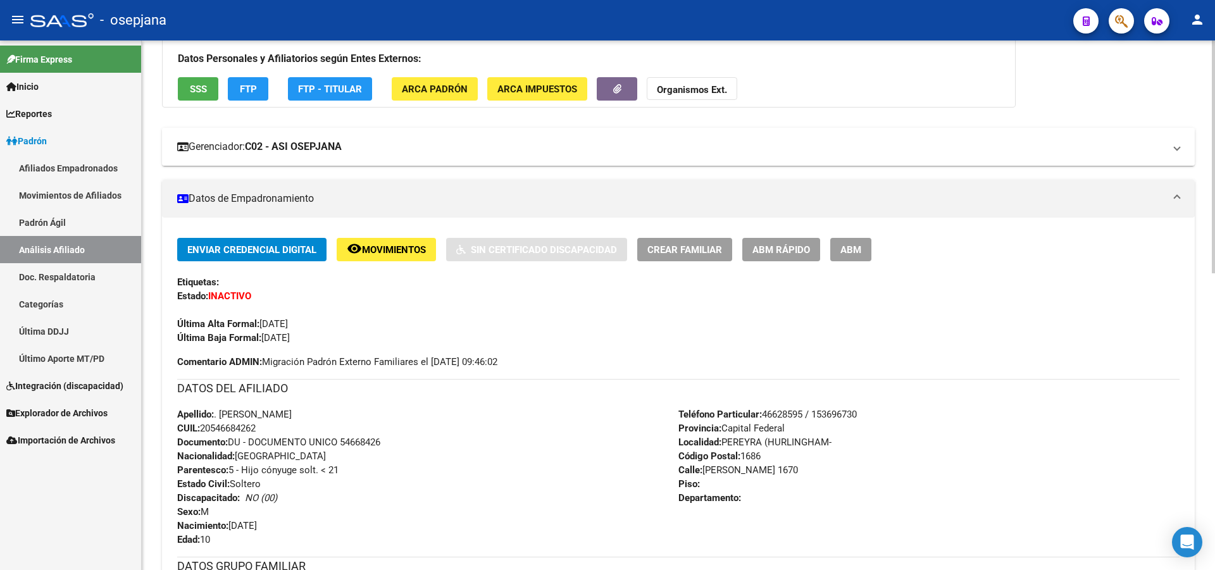
scroll to position [127, 0]
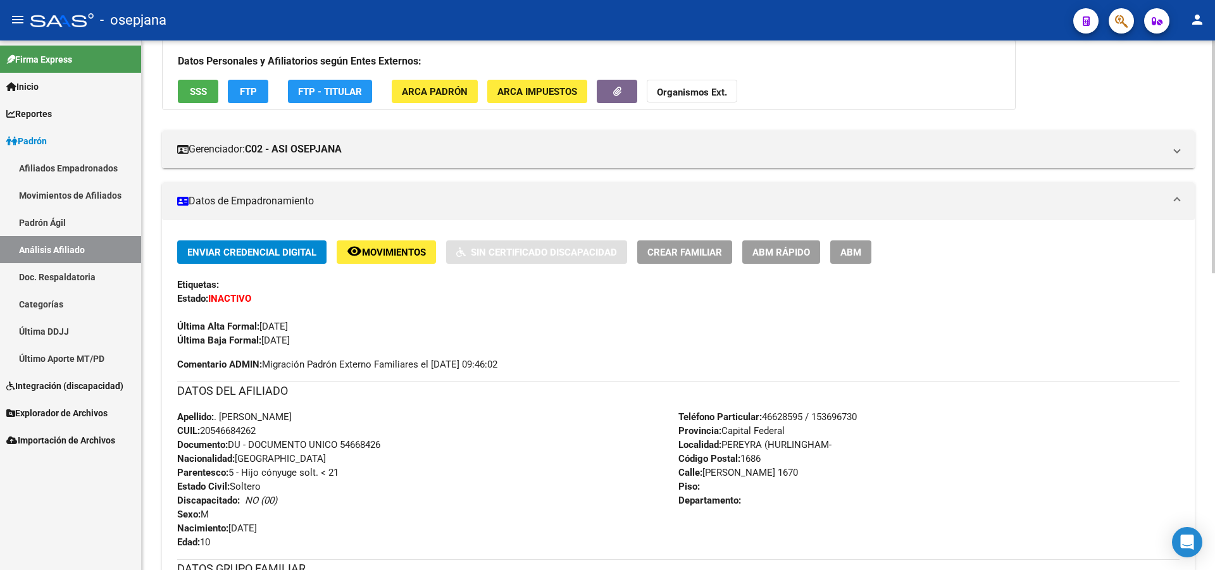
click at [240, 88] on span "FTP" at bounding box center [248, 91] width 17 height 11
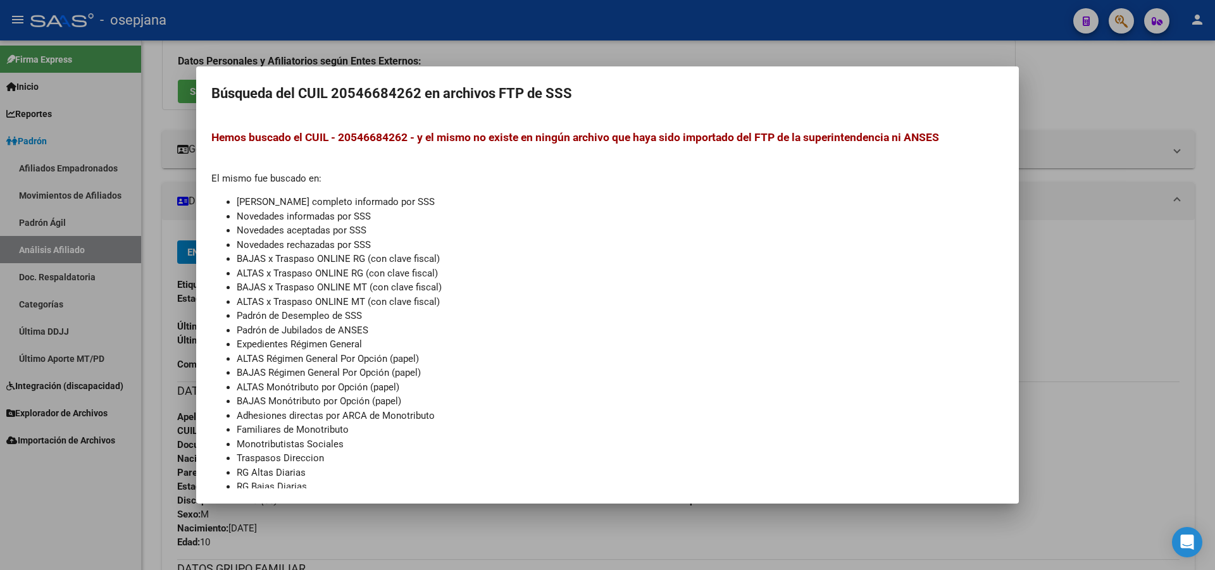
click at [1213, 308] on div at bounding box center [607, 285] width 1215 height 570
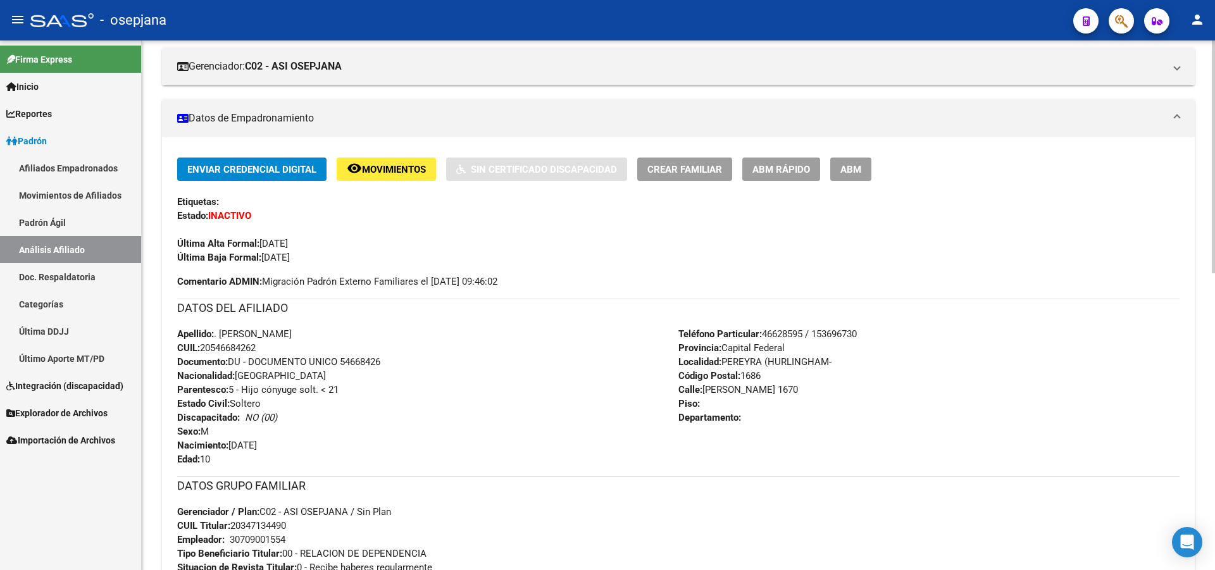
scroll to position [190, 0]
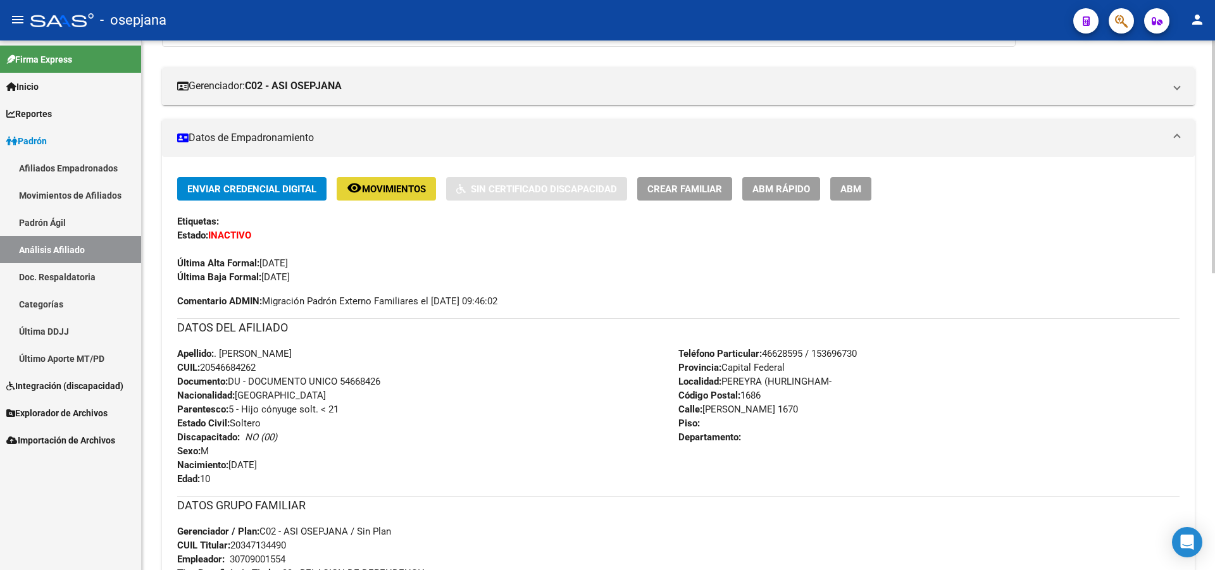
click at [384, 183] on span "Movimientos" at bounding box center [394, 188] width 64 height 11
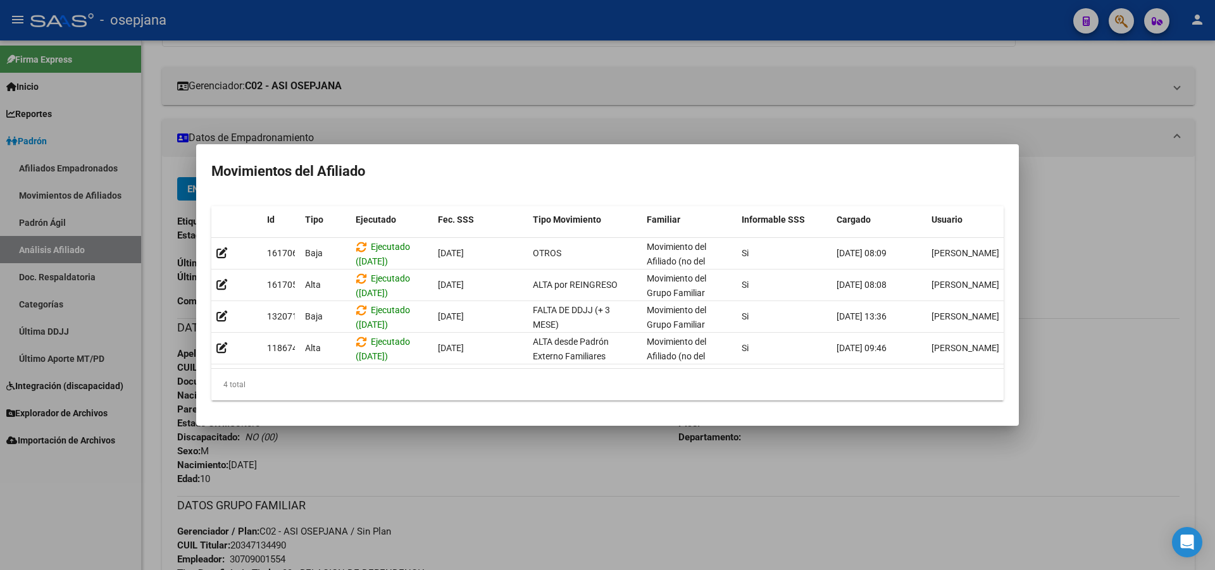
click at [1198, 309] on div at bounding box center [607, 285] width 1215 height 570
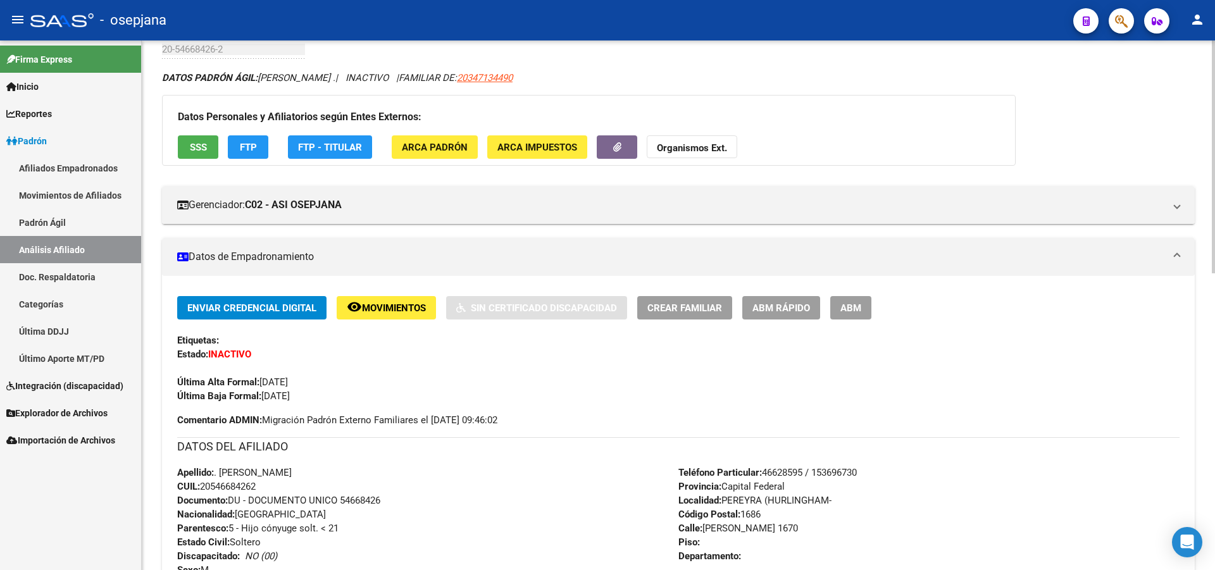
scroll to position [0, 0]
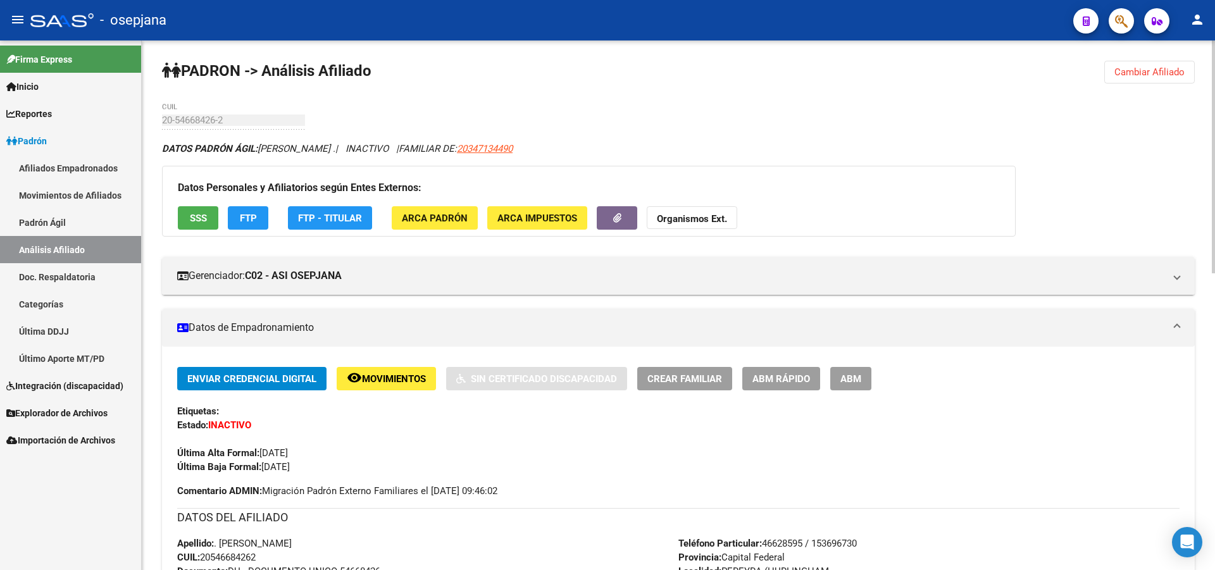
click at [1112, 65] on button "Cambiar Afiliado" at bounding box center [1149, 72] width 90 height 23
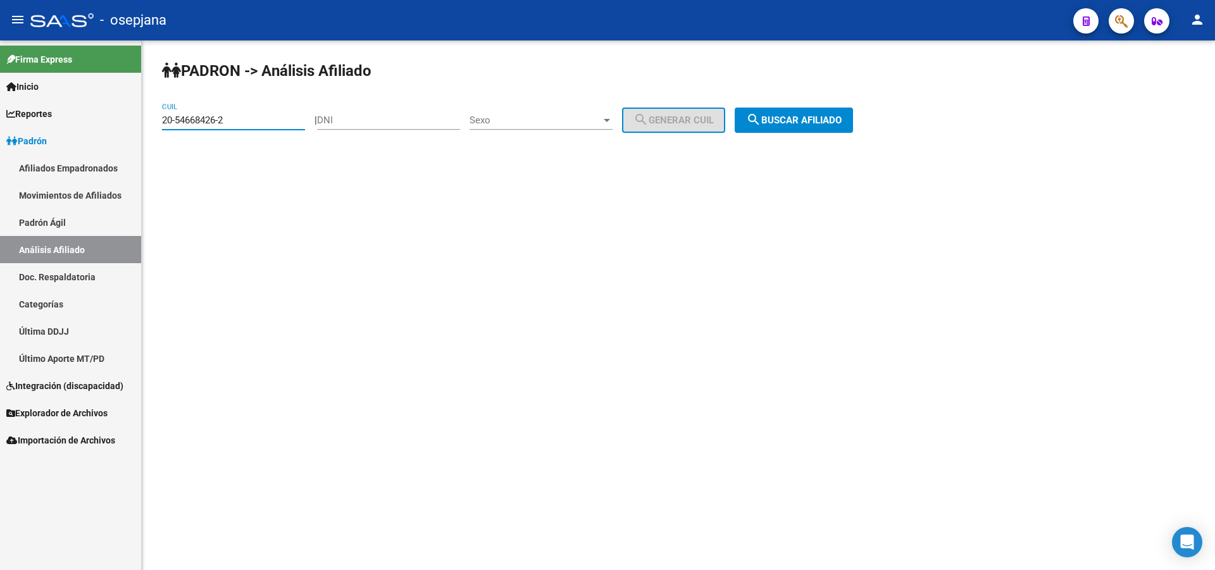
drag, startPoint x: 276, startPoint y: 116, endPoint x: 95, endPoint y: 149, distance: 184.0
click at [89, 148] on mat-sidenav-container "Firma Express Inicio Calendario SSS Instructivos Contacto OS Reportes [PERSON_N…" at bounding box center [607, 305] width 1215 height 530
paste input "43510398-8"
click at [826, 131] on button "search Buscar afiliado" at bounding box center [794, 120] width 118 height 25
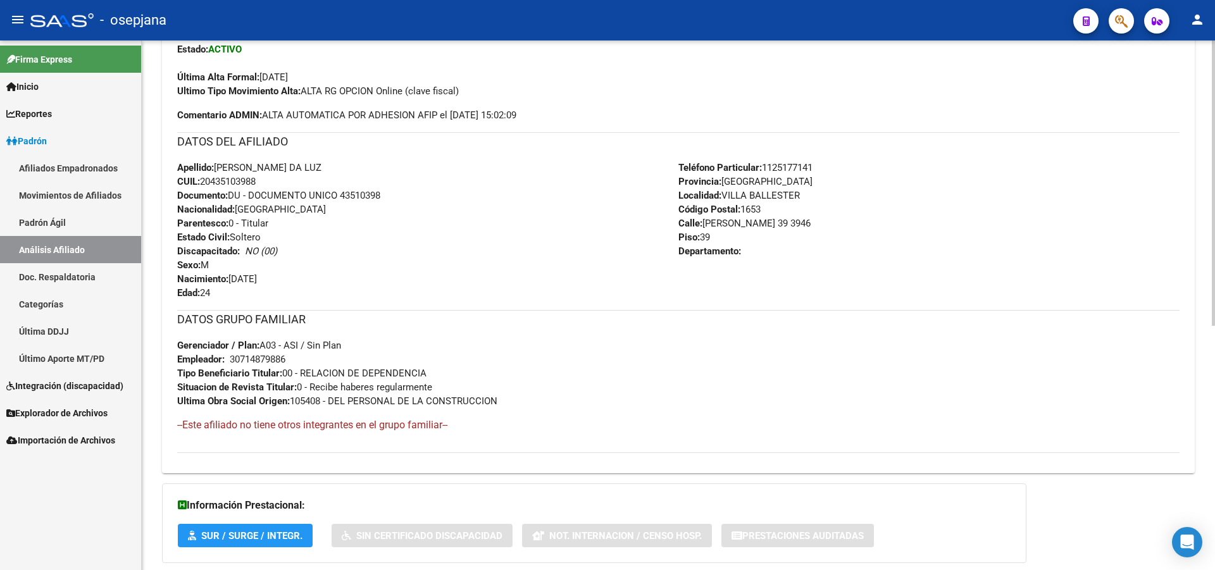
scroll to position [454, 0]
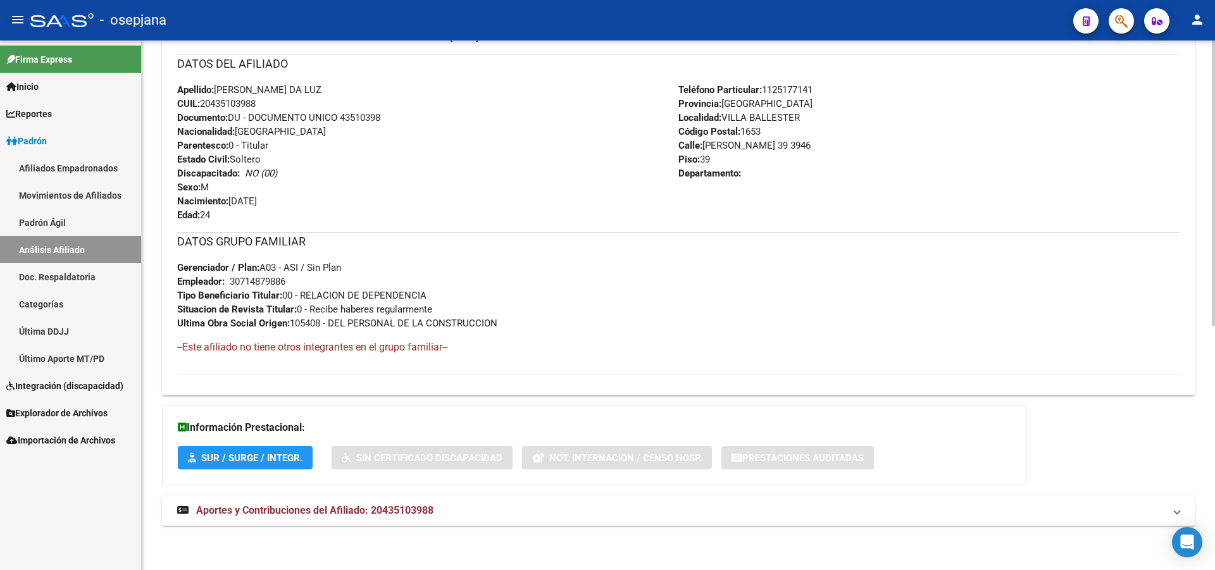
click at [605, 530] on div "DATOS PADRÓN ÁGIL: DA LUZ GONZALO NAHUEL | ACTIVO | AFILIADO TITULAR Datos Pers…" at bounding box center [678, 114] width 1032 height 852
click at [502, 521] on mat-expansion-panel-header "Aportes y Contribuciones del Afiliado: 20435103988" at bounding box center [678, 510] width 1032 height 30
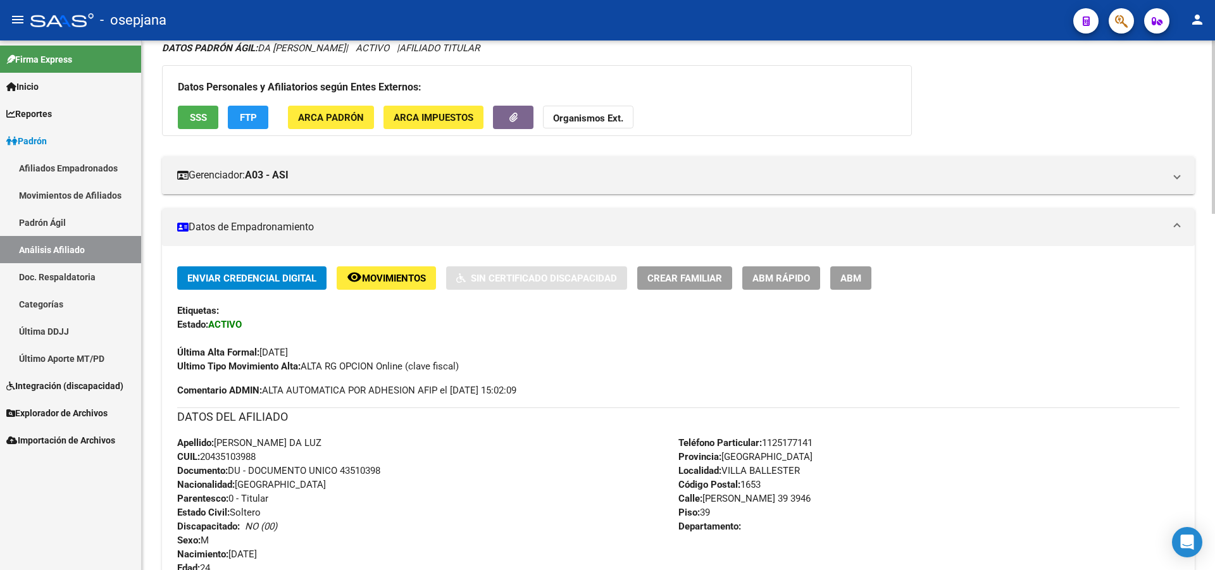
scroll to position [0, 0]
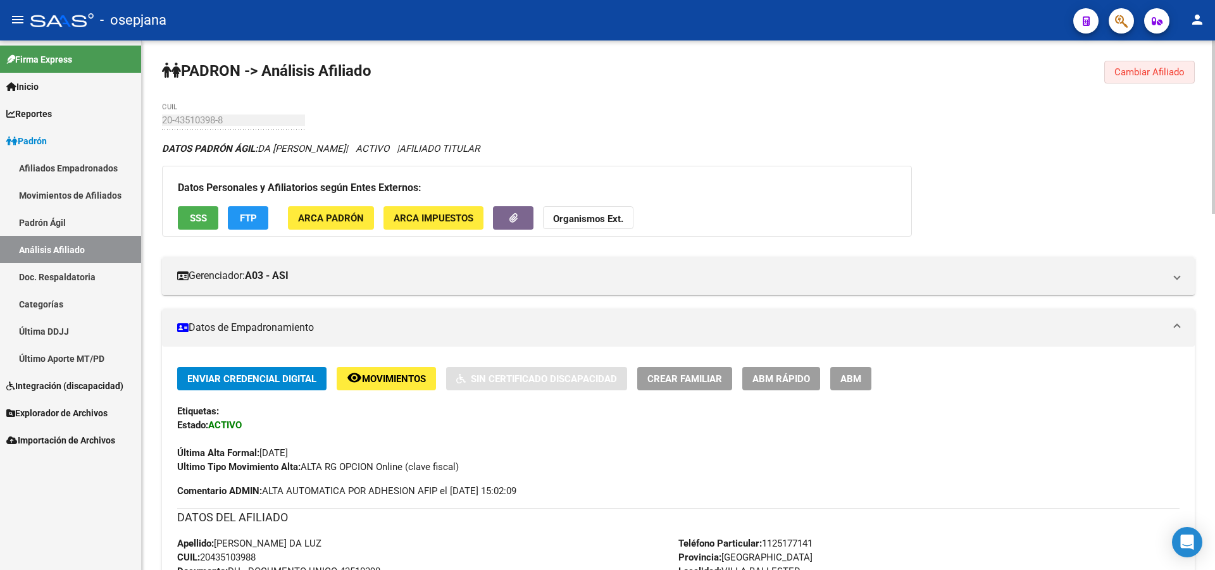
click at [1129, 71] on span "Cambiar Afiliado" at bounding box center [1149, 71] width 70 height 11
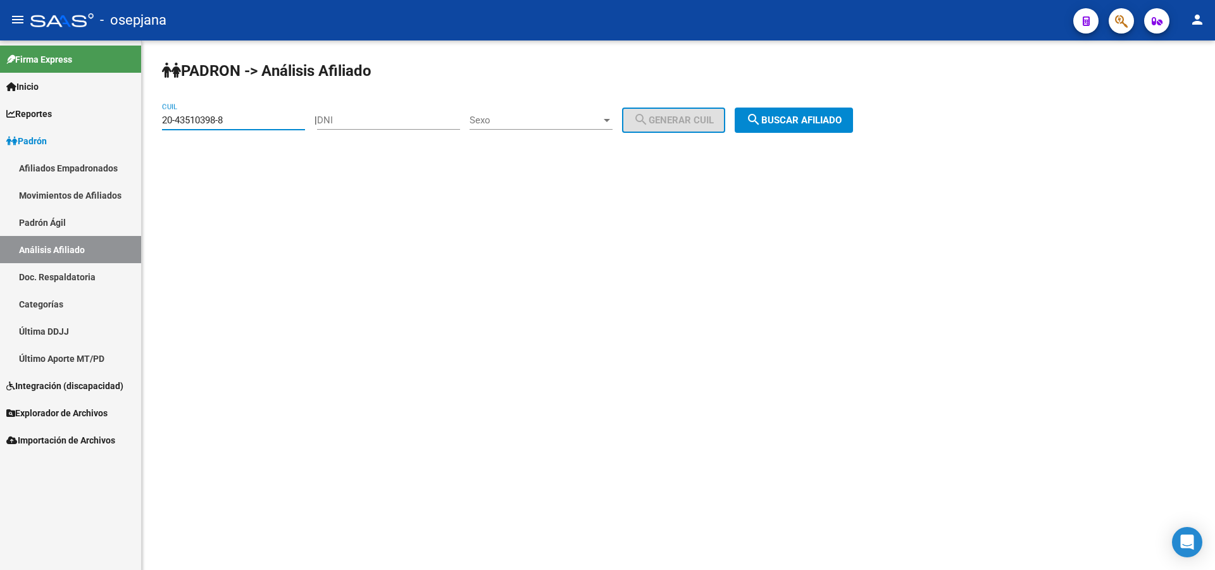
drag, startPoint x: 271, startPoint y: 117, endPoint x: 44, endPoint y: 161, distance: 231.4
click at [52, 155] on mat-sidenav-container "Firma Express Inicio Calendario SSS Instructivos Contacto OS Reportes [PERSON_N…" at bounding box center [607, 305] width 1215 height 530
paste input "34515729-9"
click at [841, 116] on span "search Buscar afiliado" at bounding box center [794, 120] width 96 height 11
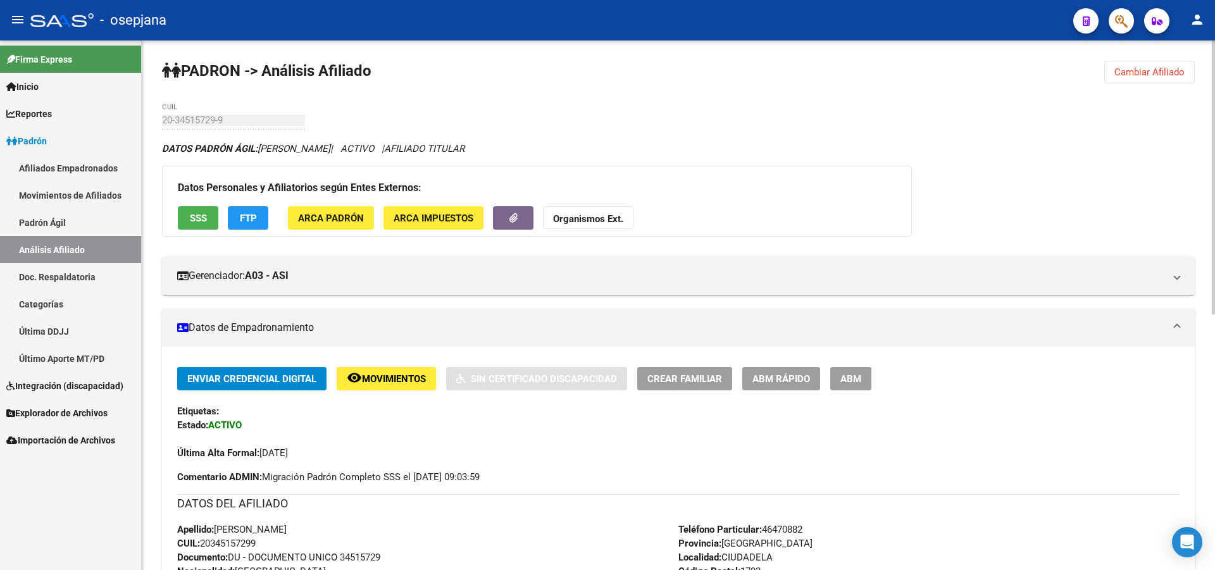
click at [1182, 59] on div "PADRON -> Análisis Afiliado Cambiar Afiliado 20-34515729-9 CUIL DATOS PADRÓN ÁG…" at bounding box center [678, 552] width 1073 height 1024
click at [1163, 63] on button "Cambiar Afiliado" at bounding box center [1149, 72] width 90 height 23
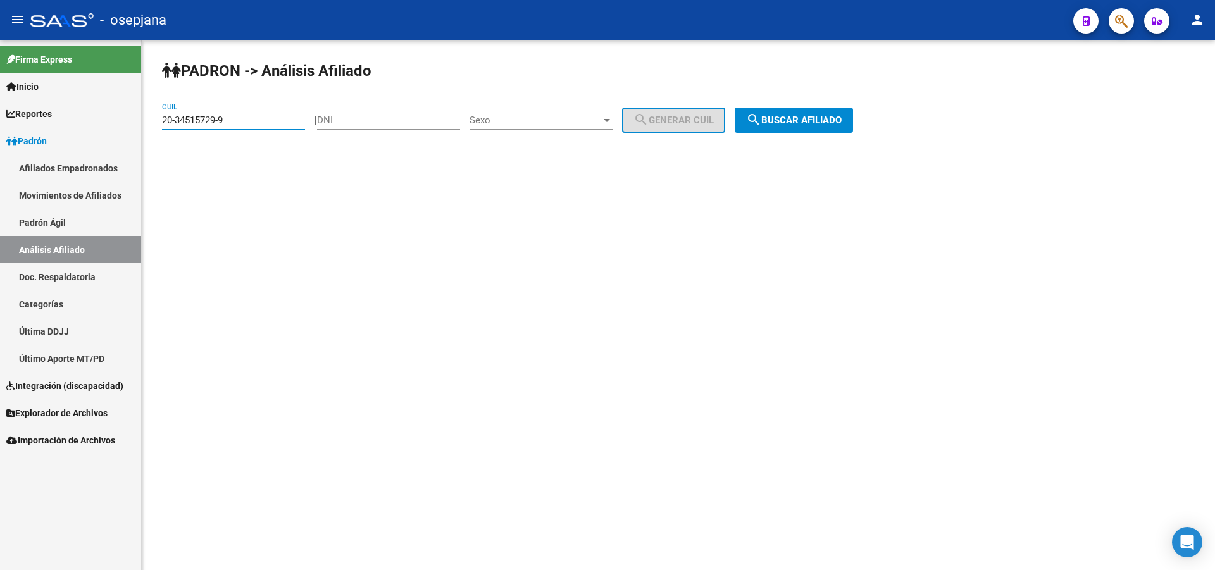
drag, startPoint x: 256, startPoint y: 121, endPoint x: 0, endPoint y: 273, distance: 297.6
click at [0, 272] on mat-sidenav-container "Firma Express Inicio Calendario SSS Instructivos Contacto OS Reportes [PERSON_N…" at bounding box center [607, 305] width 1215 height 530
paste input "18424707-1"
type input "20-18424707-1"
drag, startPoint x: 822, startPoint y: 96, endPoint x: 821, endPoint y: 106, distance: 10.1
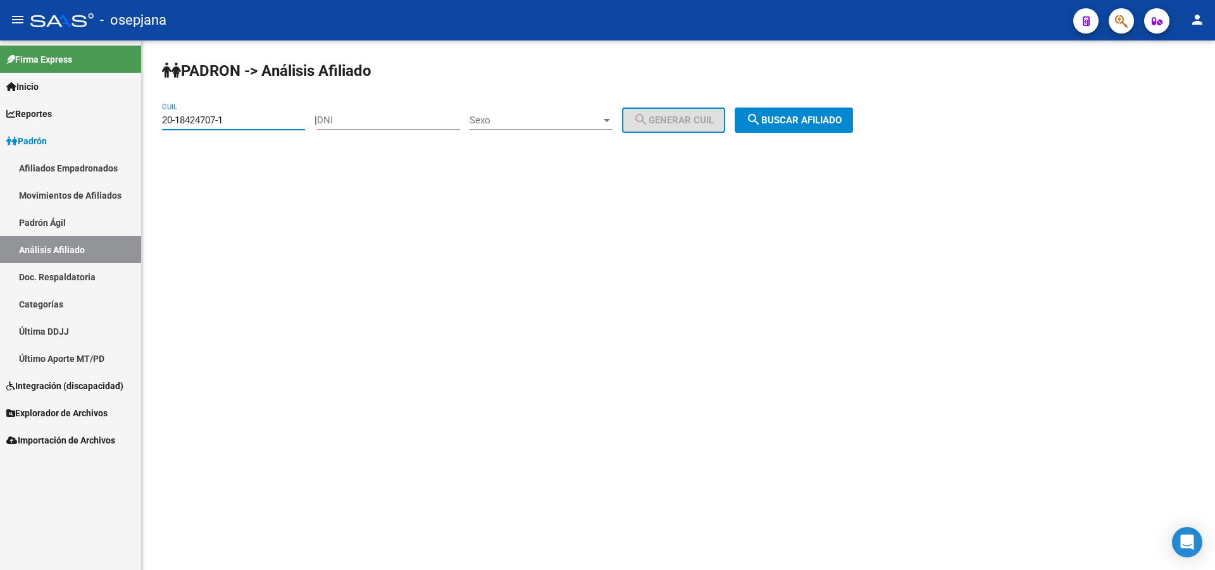
click at [822, 96] on div "PADRON -> Análisis Afiliado 20-18424707-1 CUIL | DNI Sexo Sexo search Generar C…" at bounding box center [678, 106] width 1073 height 133
click at [819, 111] on button "search Buscar afiliado" at bounding box center [794, 120] width 118 height 25
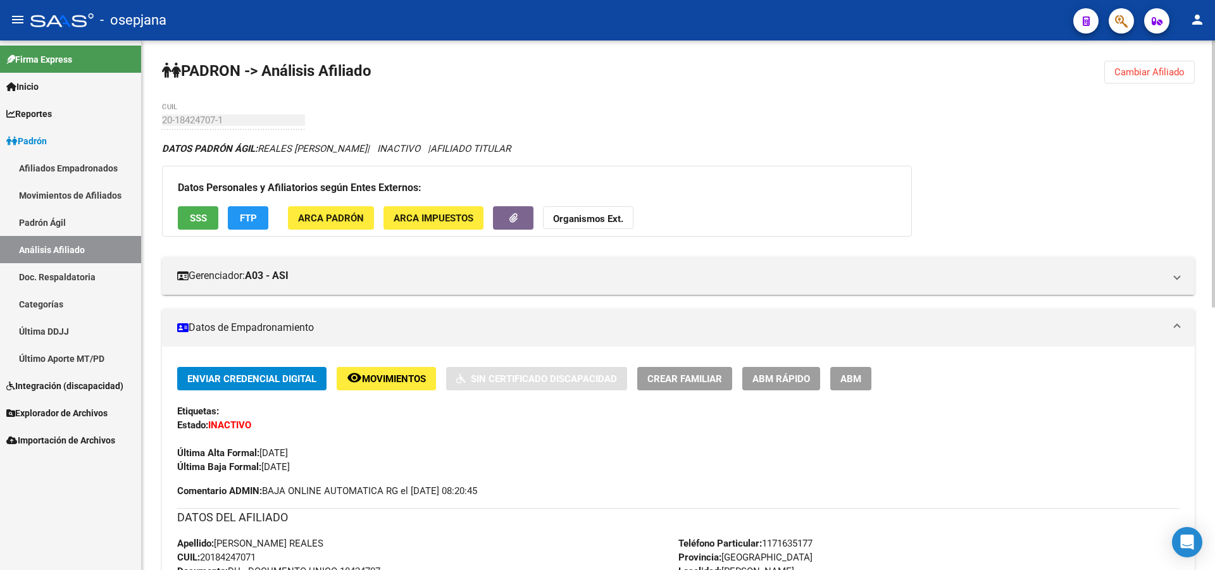
click at [191, 218] on span "SSS" at bounding box center [198, 218] width 17 height 11
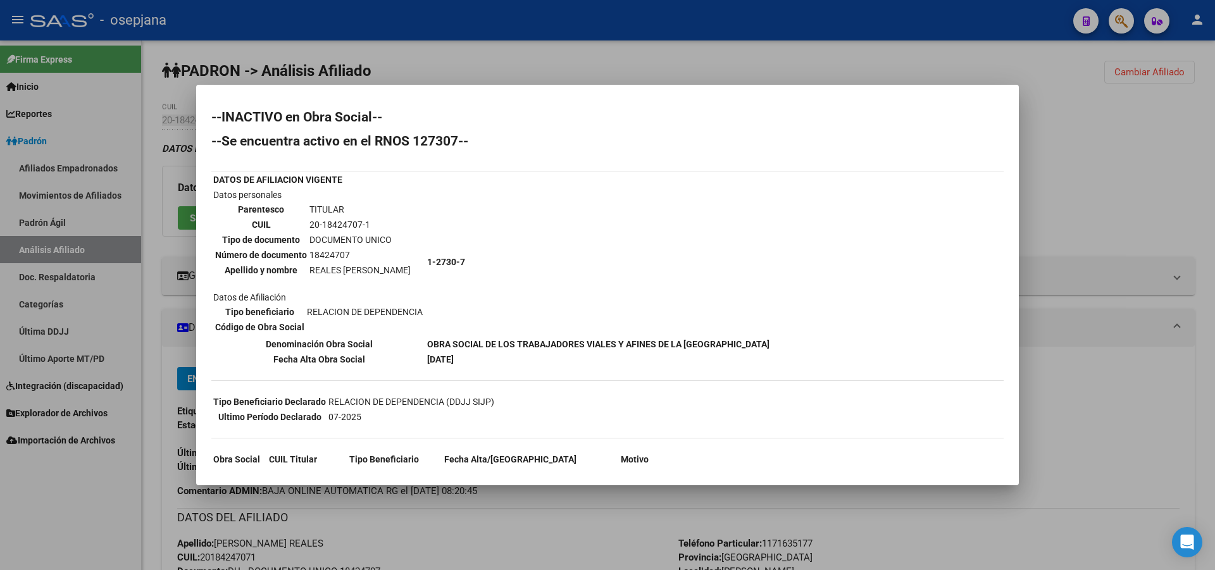
click at [1132, 125] on div at bounding box center [607, 285] width 1215 height 570
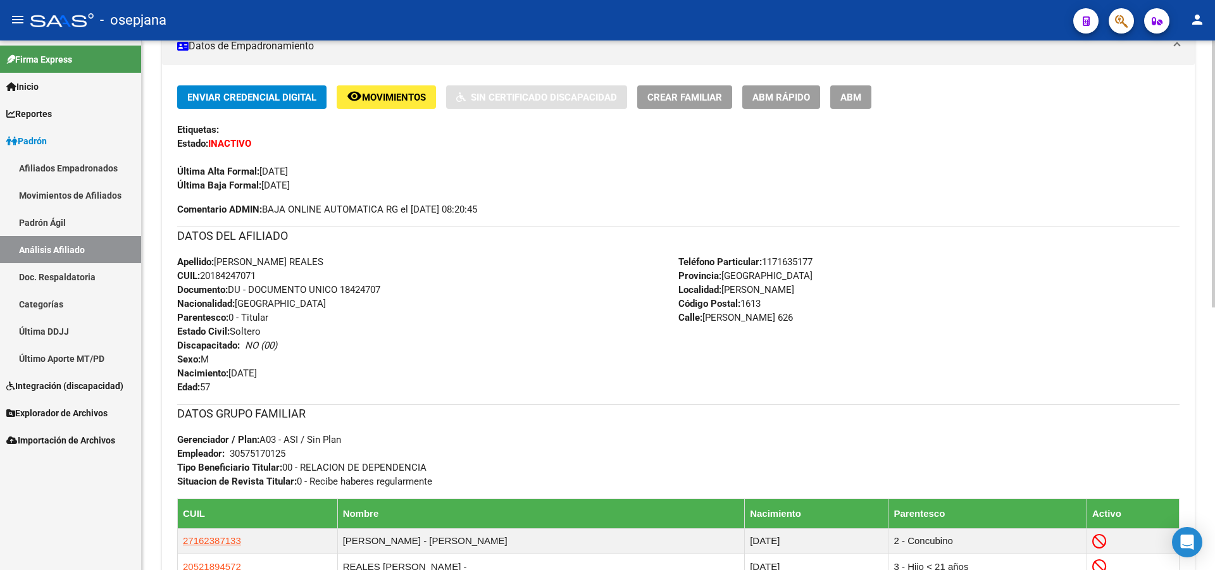
scroll to position [316, 0]
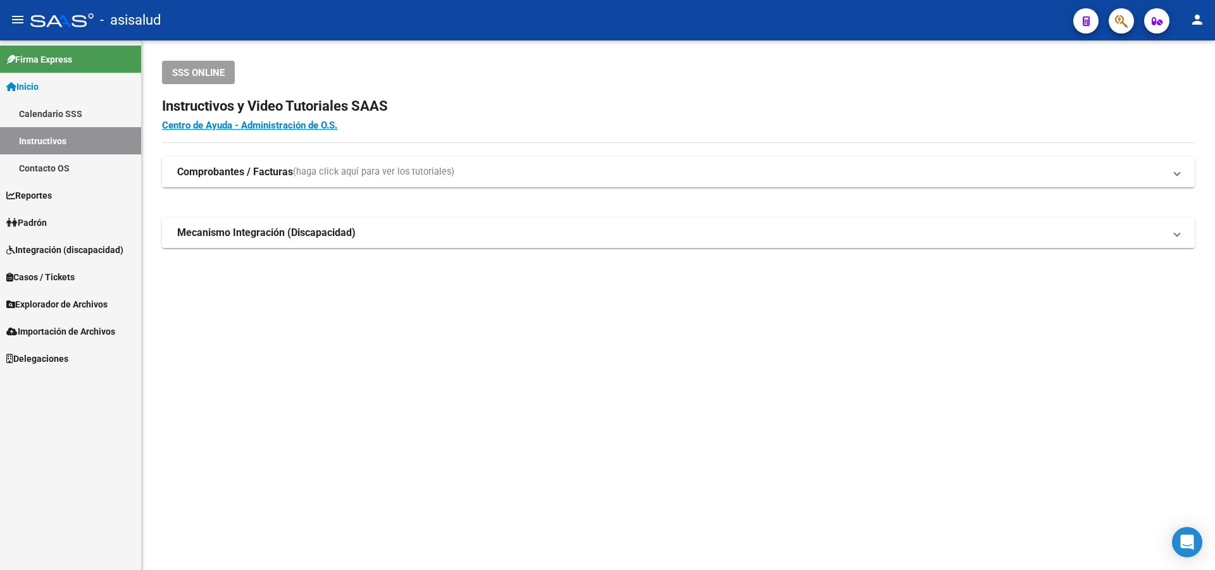
click at [44, 223] on span "Padrón" at bounding box center [26, 223] width 40 height 14
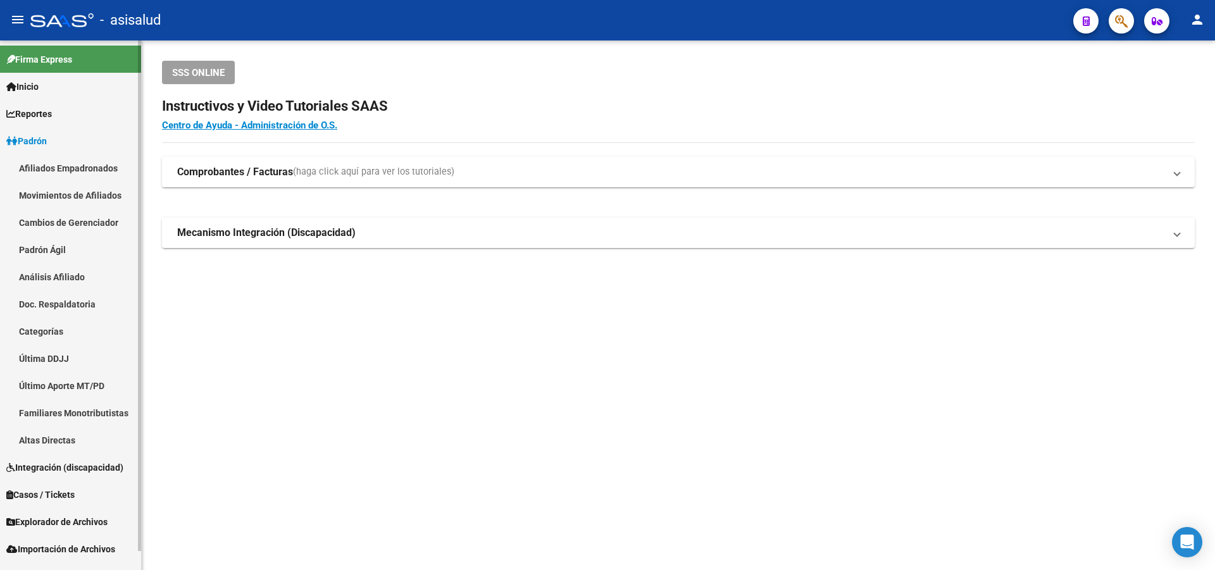
click at [61, 276] on link "Análisis Afiliado" at bounding box center [70, 276] width 141 height 27
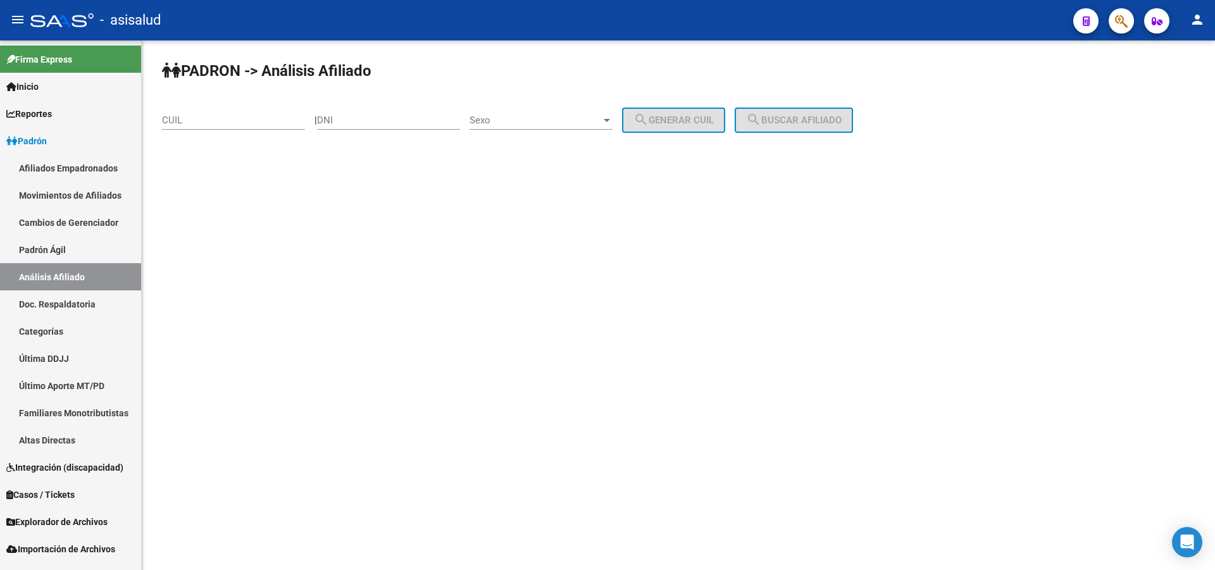
click at [247, 122] on input "CUIL" at bounding box center [233, 120] width 143 height 11
paste input "23-17831185-9"
type input "23-17831185-9"
click at [759, 114] on button "search Buscar afiliado" at bounding box center [794, 120] width 118 height 25
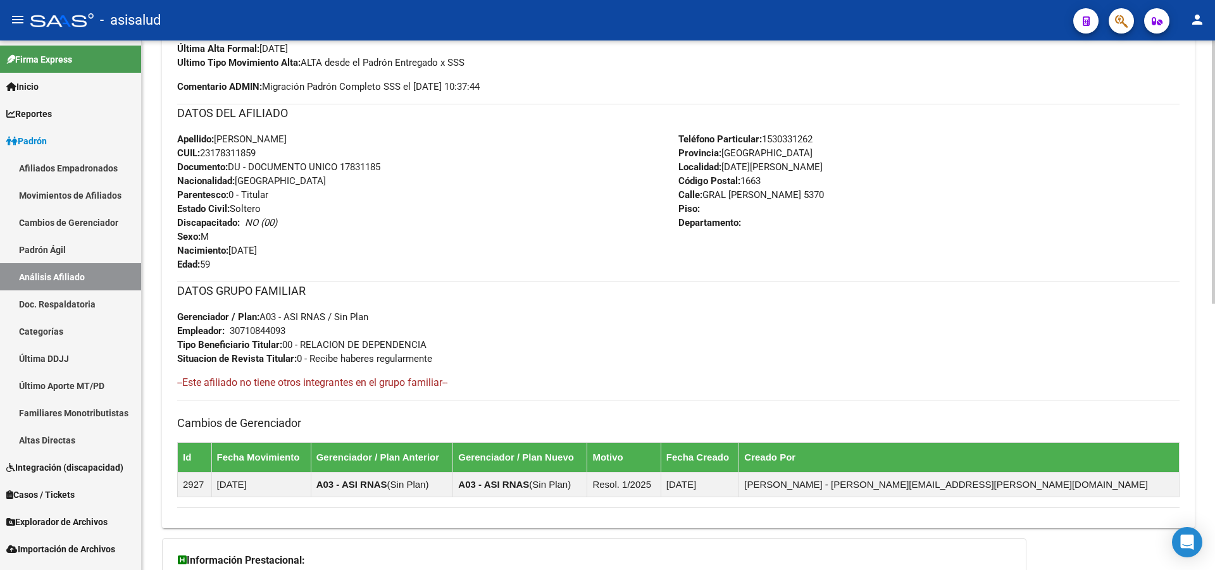
scroll to position [537, 0]
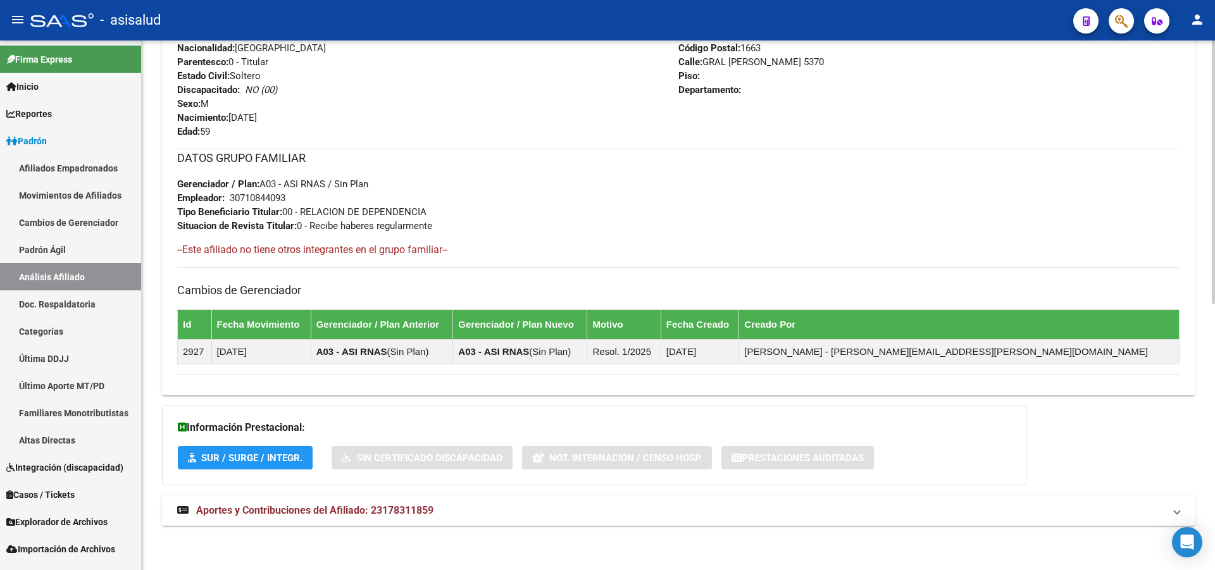
click at [1214, 529] on div at bounding box center [1213, 438] width 3 height 263
click at [1101, 501] on mat-expansion-panel-header "Aportes y Contribuciones del Afiliado: 23178311859" at bounding box center [678, 510] width 1032 height 30
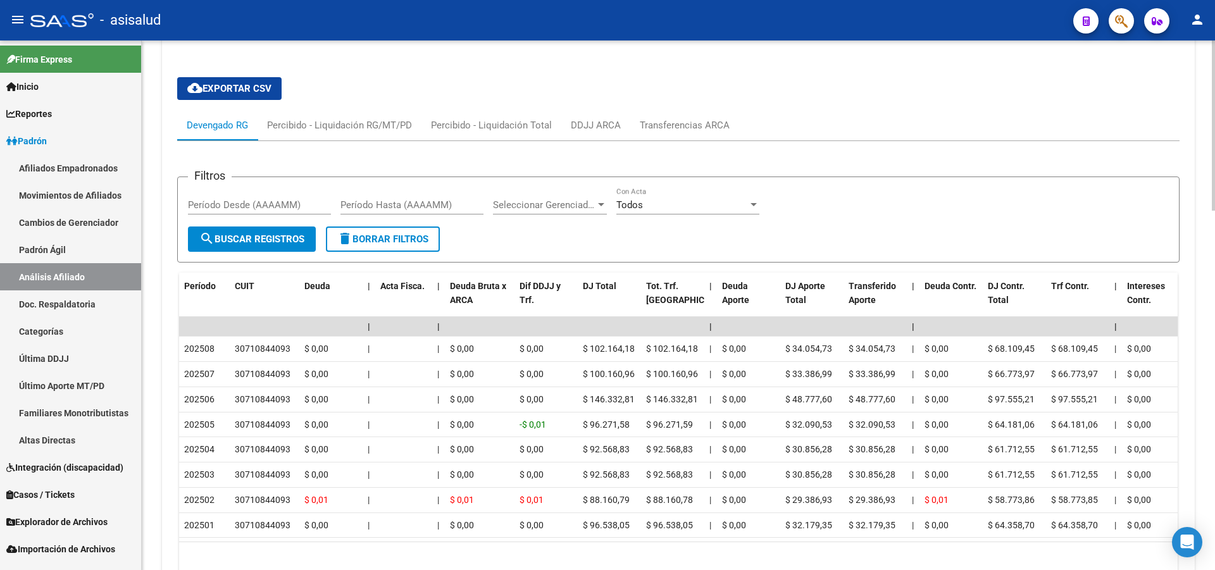
scroll to position [1116, 0]
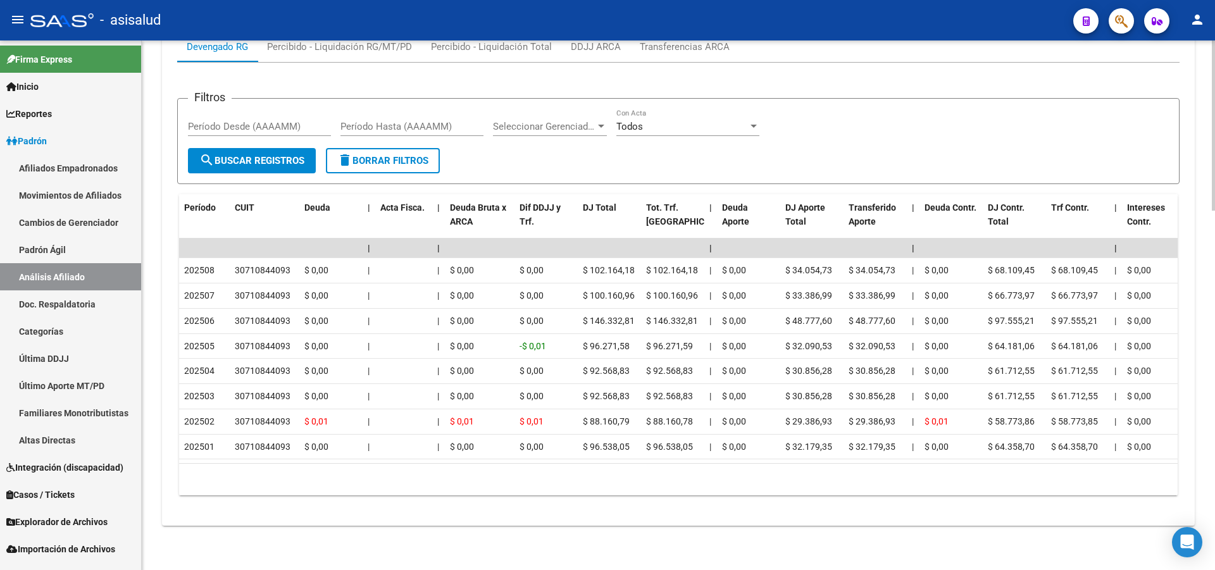
click at [1213, 566] on div at bounding box center [1213, 485] width 3 height 170
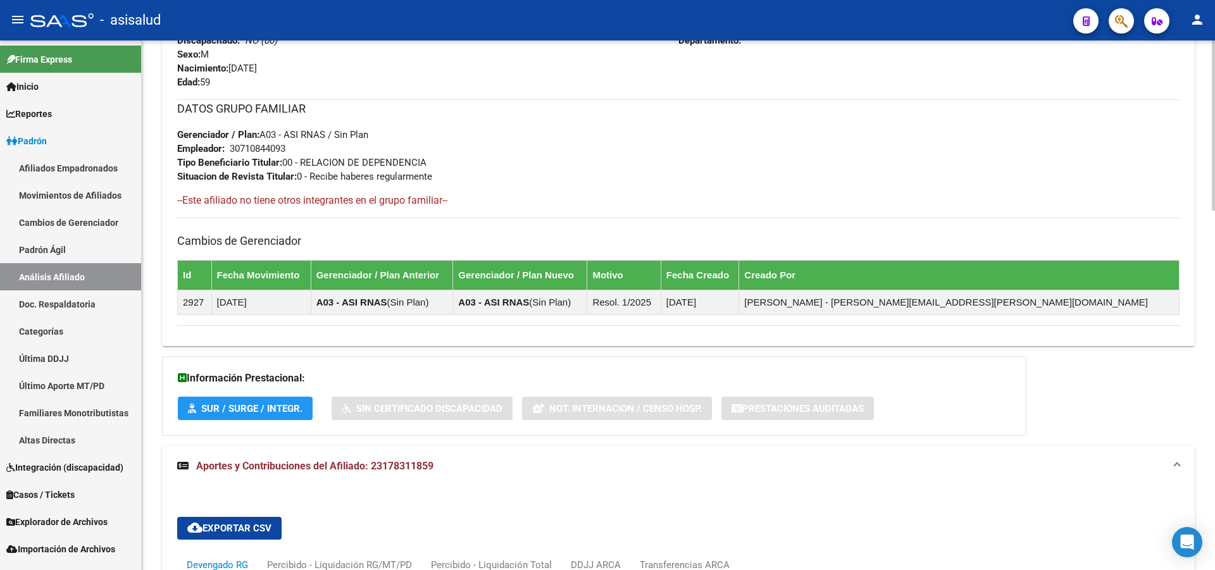
scroll to position [57, 0]
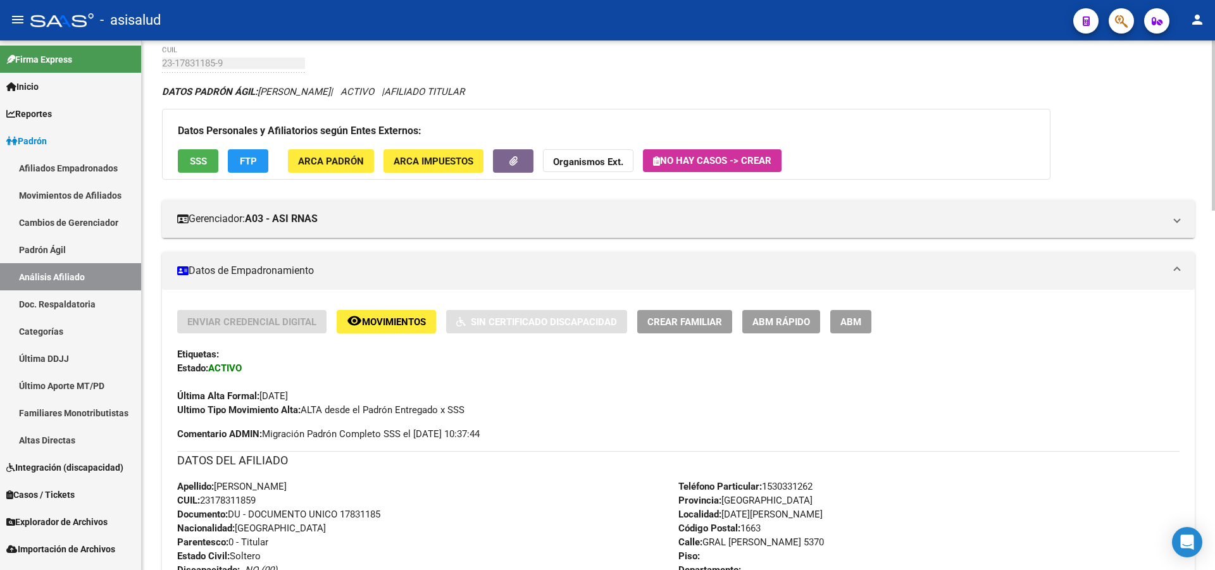
click at [1214, 140] on div at bounding box center [1213, 305] width 3 height 530
click at [204, 161] on span "SSS" at bounding box center [198, 161] width 17 height 11
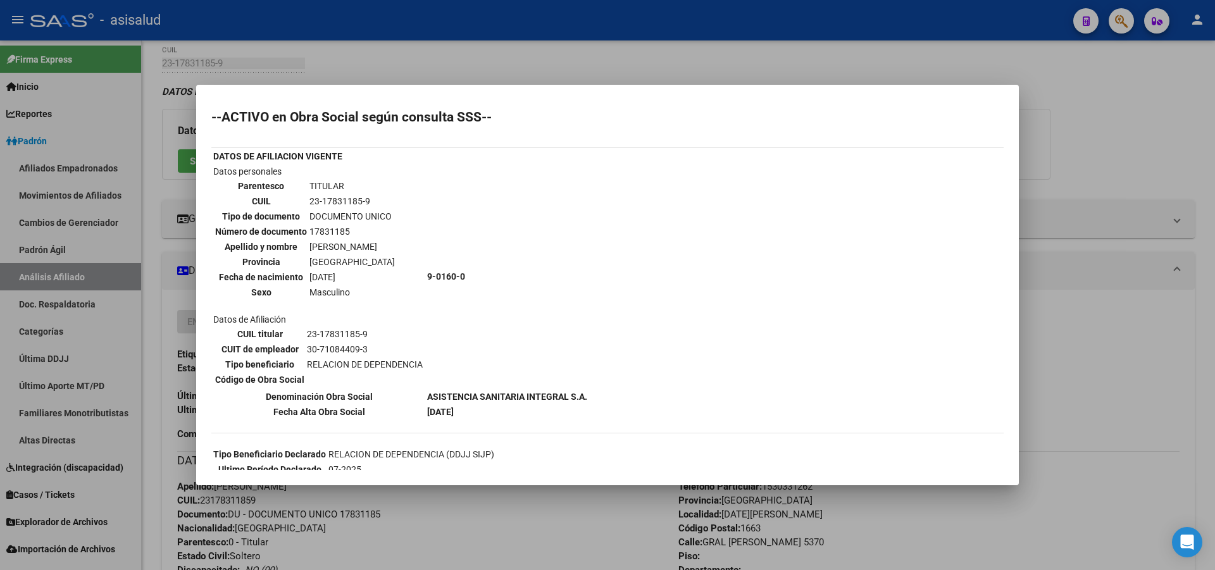
click at [1058, 266] on div at bounding box center [607, 285] width 1215 height 570
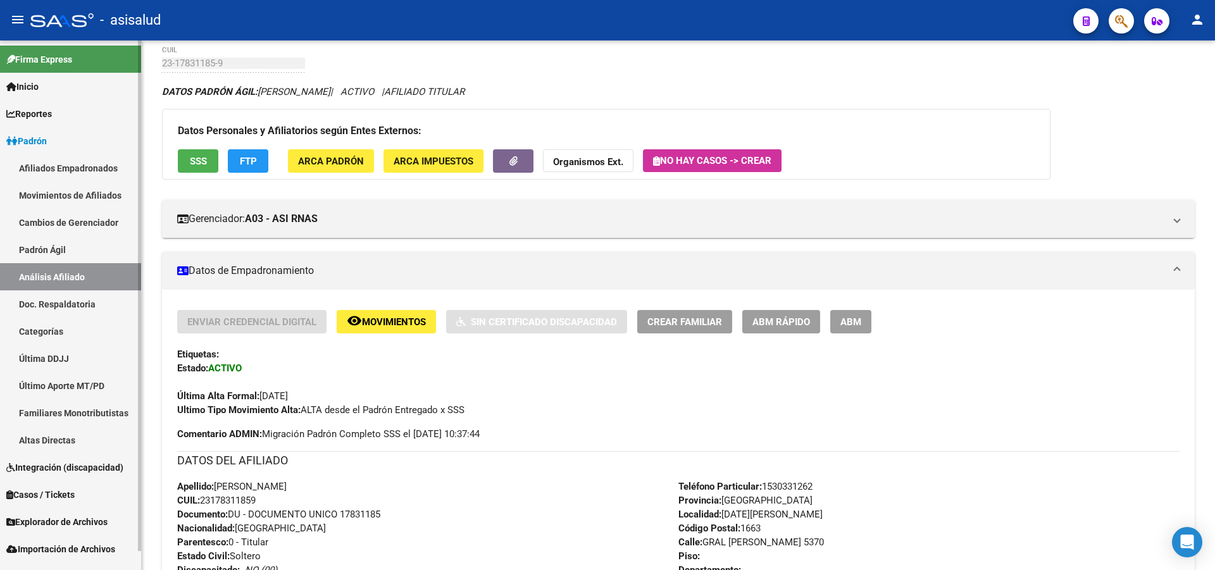
click at [77, 293] on link "Doc. Respaldatoria" at bounding box center [70, 303] width 141 height 27
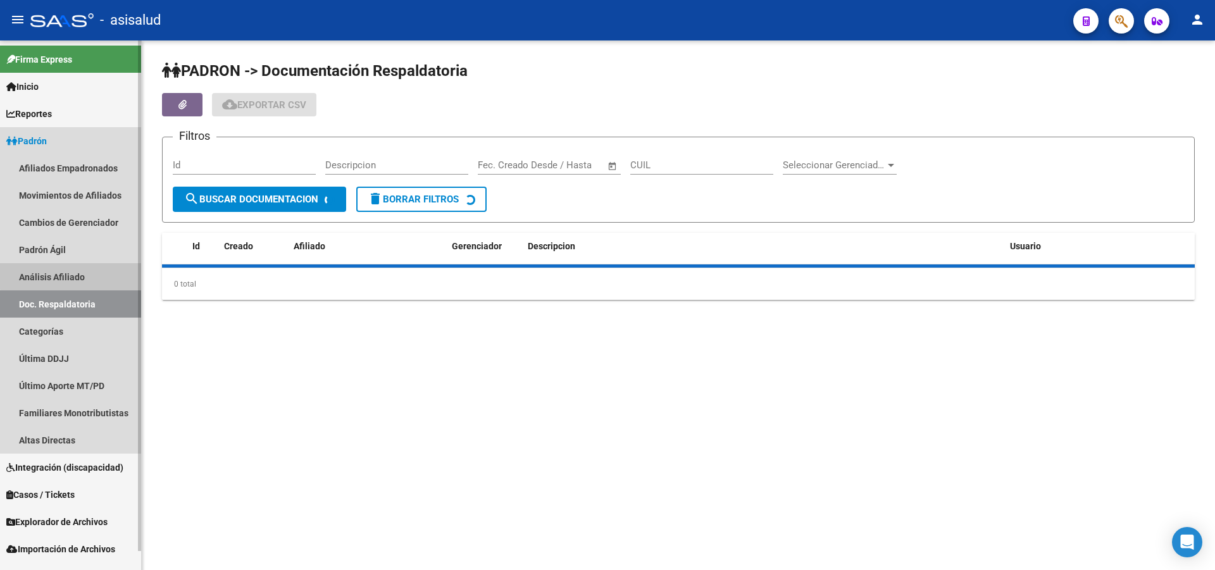
click at [78, 275] on link "Análisis Afiliado" at bounding box center [70, 276] width 141 height 27
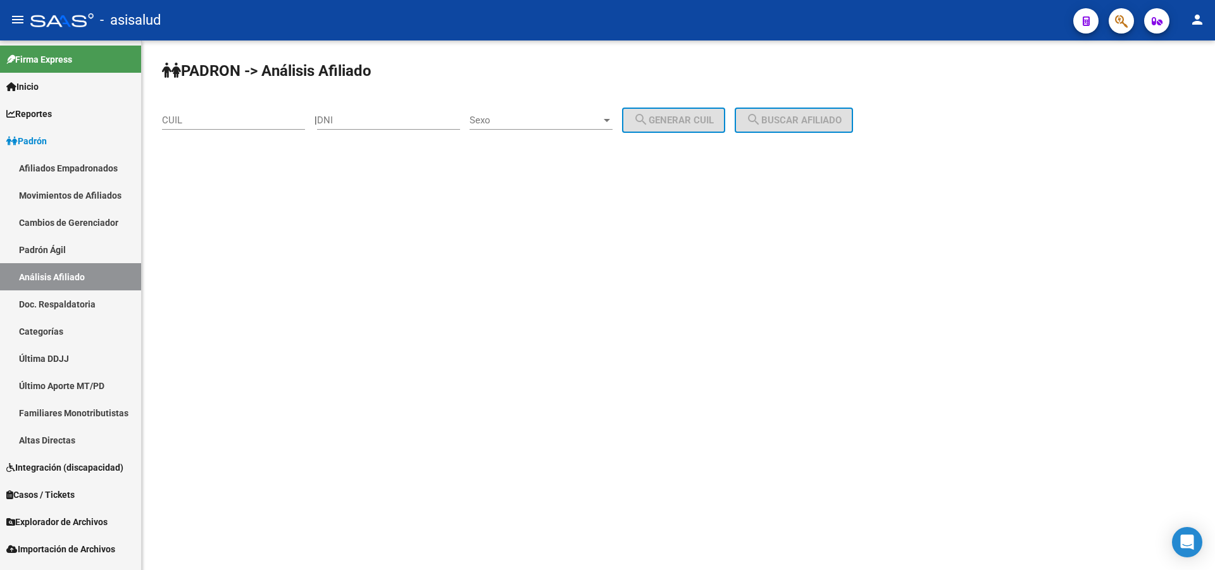
click at [258, 119] on input "CUIL" at bounding box center [233, 120] width 143 height 11
paste input "20-34530860-2"
click at [841, 123] on span "search Buscar afiliado" at bounding box center [794, 120] width 96 height 11
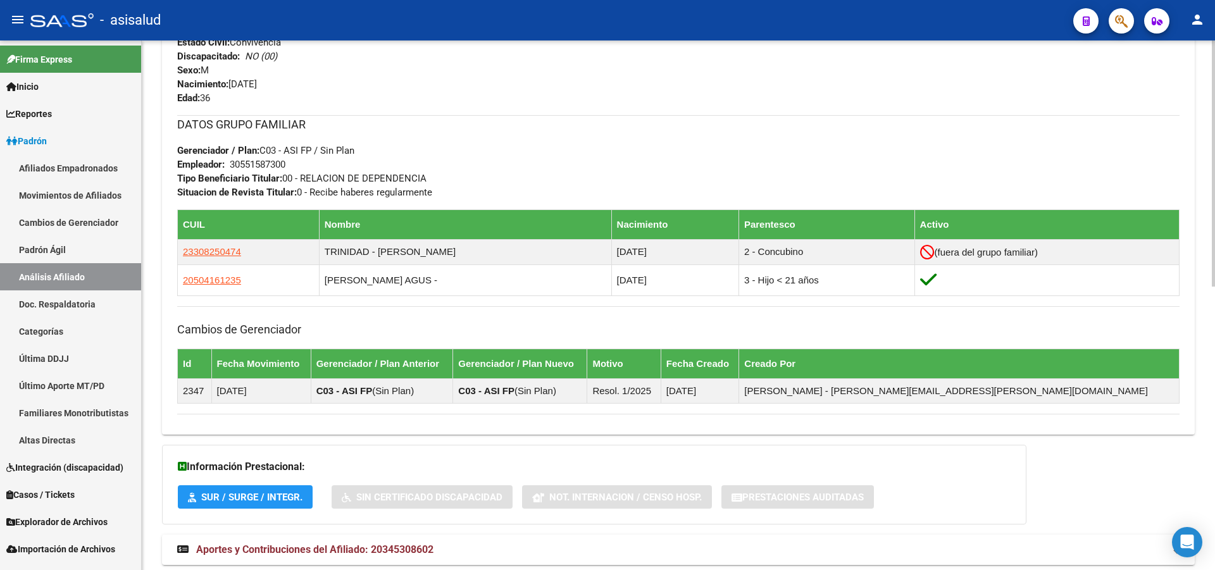
scroll to position [610, 0]
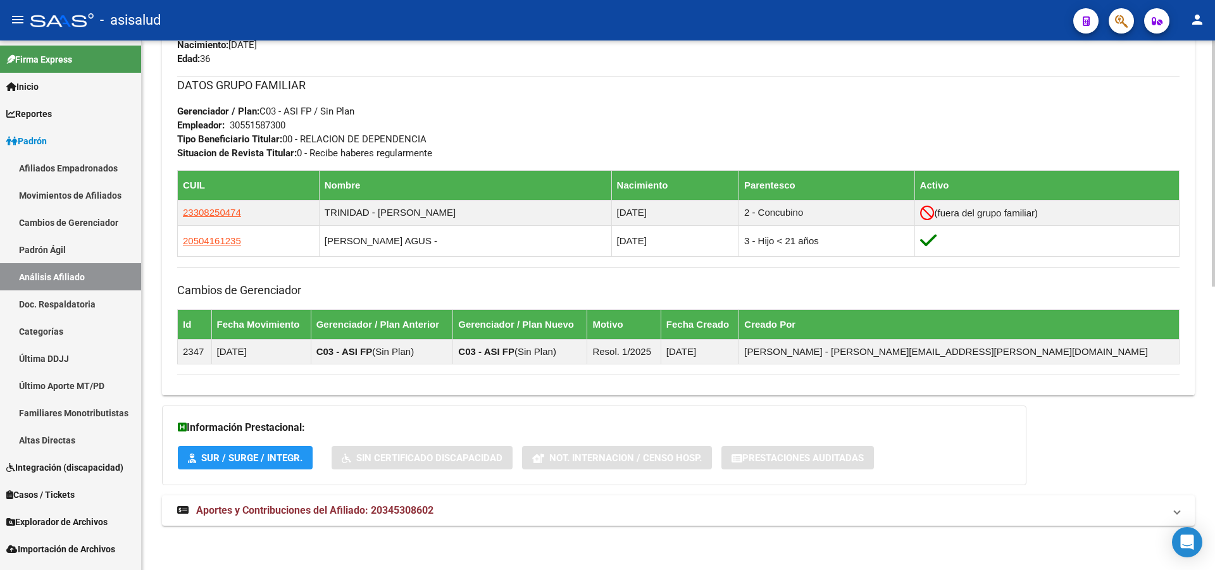
click at [1183, 513] on div "PADRON -> Análisis Afiliado Cambiar Afiliado 20-34530860-2 CUIL DATOS PADRÓN ÁG…" at bounding box center [680, 0] width 1076 height 1139
click at [1174, 511] on span at bounding box center [1176, 511] width 5 height 14
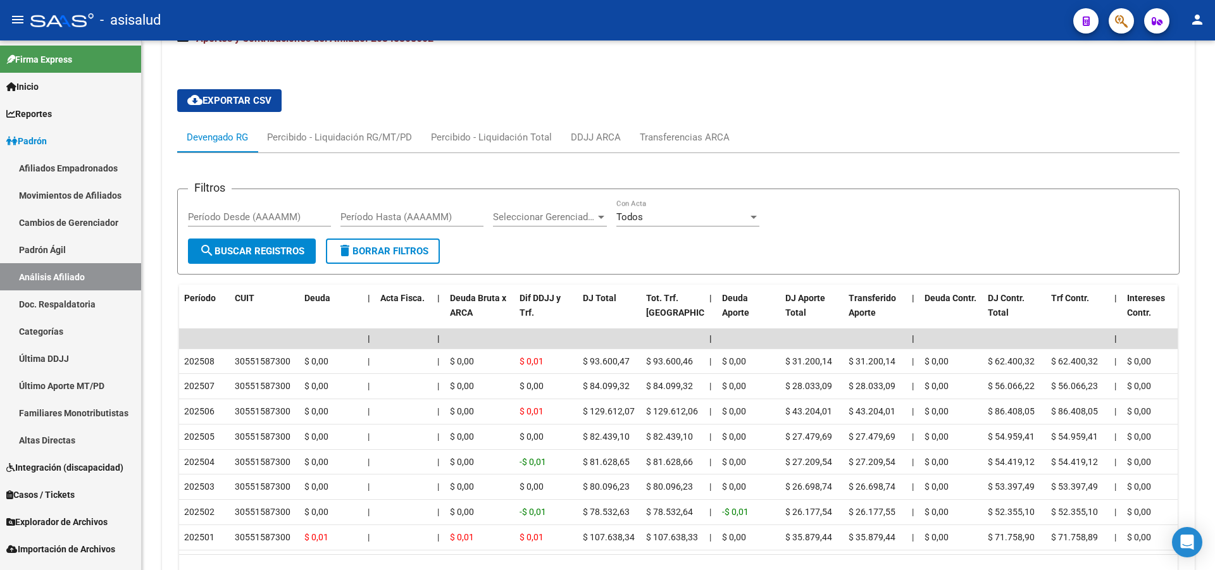
scroll to position [1108, 0]
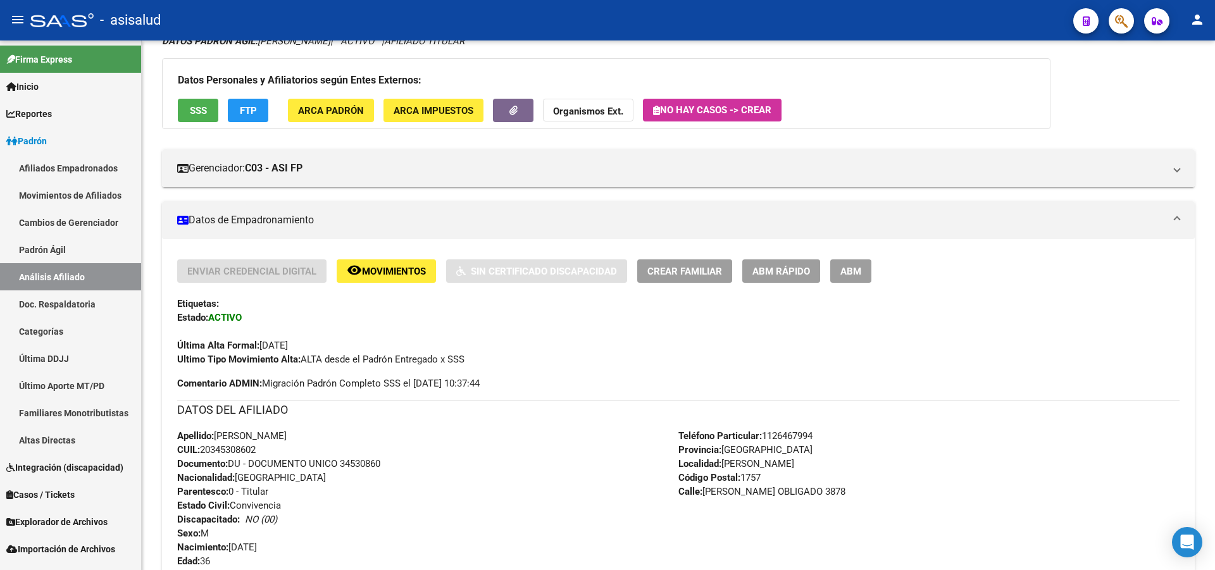
scroll to position [0, 0]
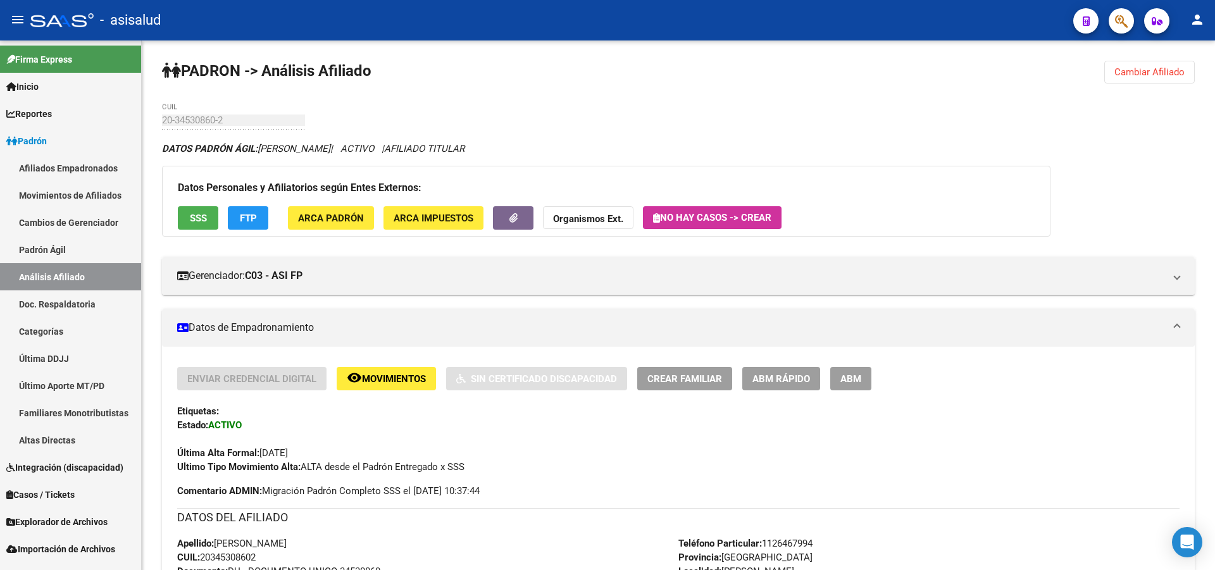
click at [201, 204] on div "Datos Personales y Afiliatorios según Entes Externos: SSS FTP ARCA Padrón ARCA …" at bounding box center [606, 201] width 888 height 71
click at [195, 223] on span "SSS" at bounding box center [198, 218] width 17 height 11
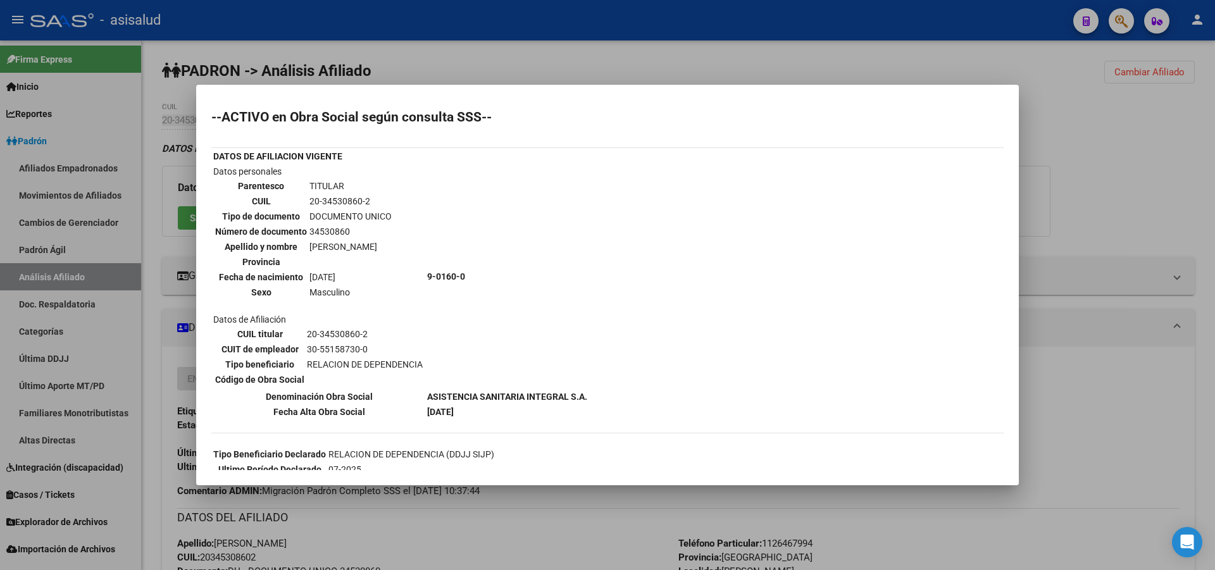
click at [1182, 105] on div at bounding box center [607, 285] width 1215 height 570
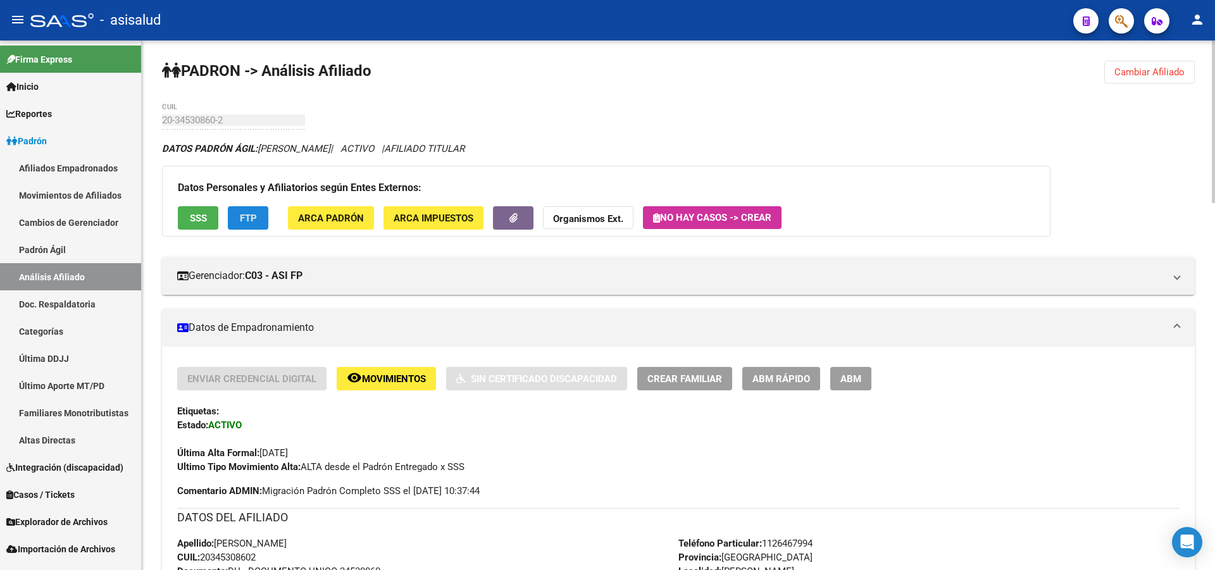
click at [233, 210] on button "FTP" at bounding box center [248, 217] width 40 height 23
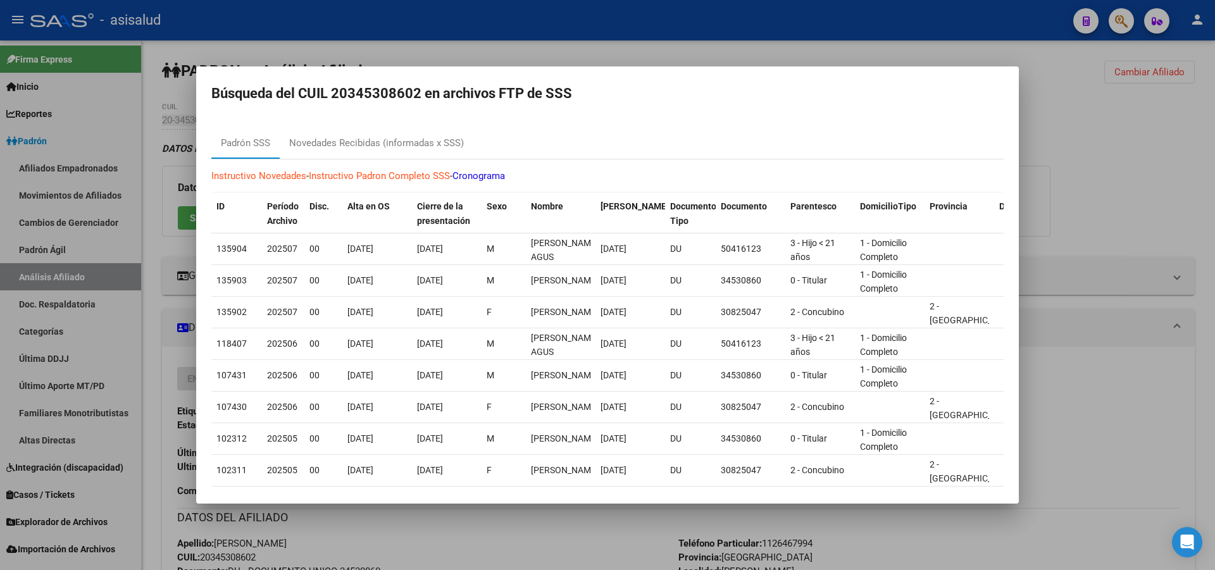
click at [1214, 127] on div at bounding box center [607, 285] width 1215 height 570
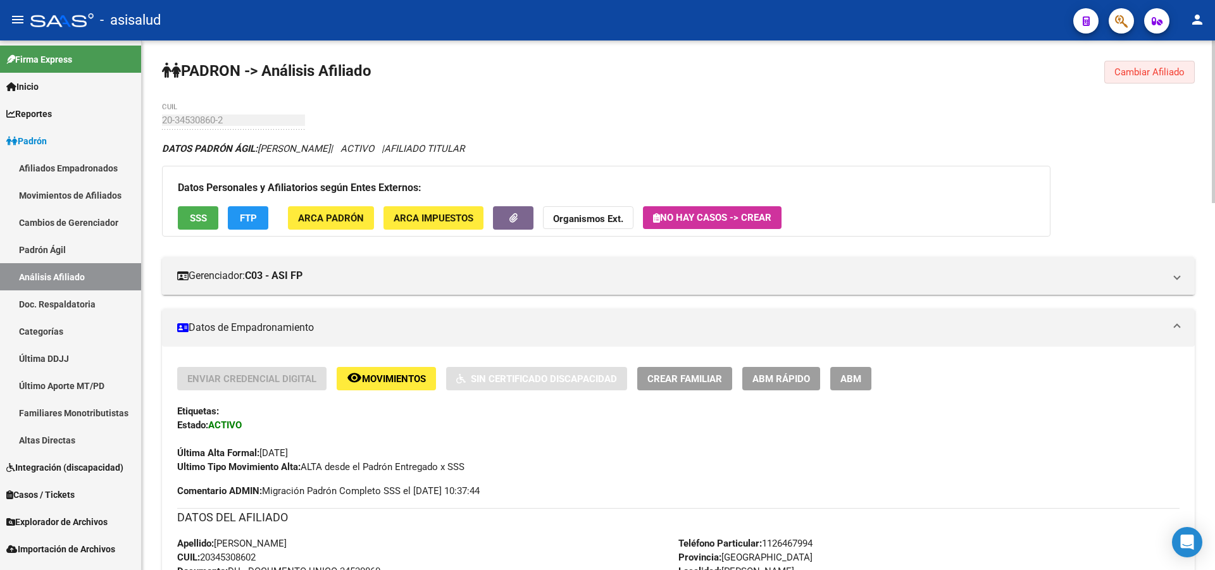
click at [1144, 68] on span "Cambiar Afiliado" at bounding box center [1149, 71] width 70 height 11
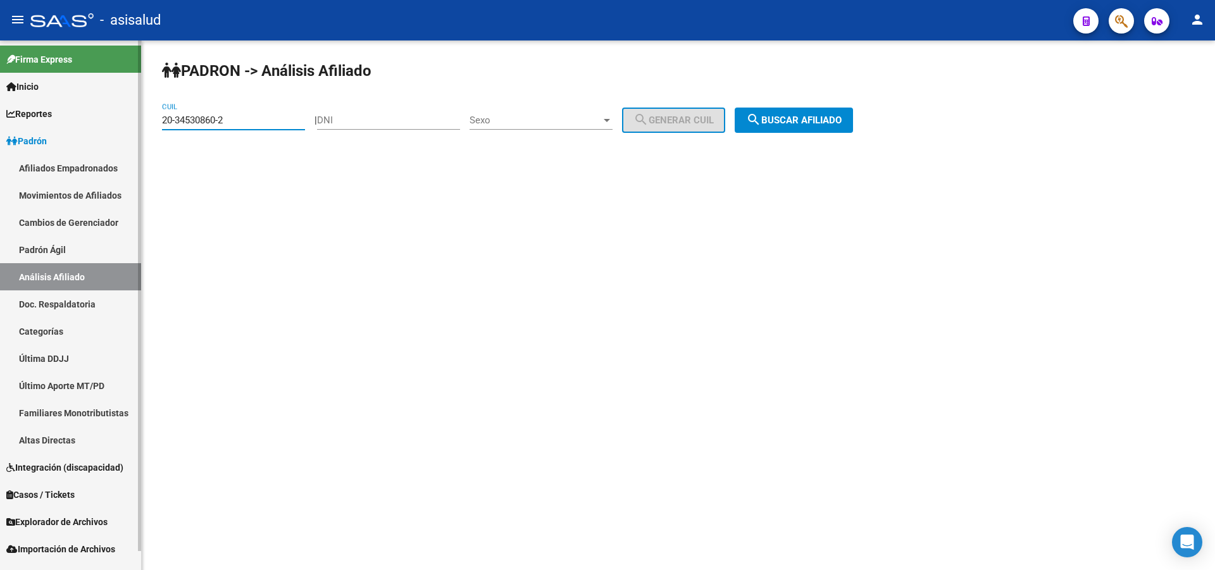
drag, startPoint x: 243, startPoint y: 123, endPoint x: 0, endPoint y: 224, distance: 263.2
click at [0, 224] on mat-sidenav-container "Firma Express Inicio Calendario SSS Instructivos Contacto OS Reportes Padrón Tr…" at bounding box center [607, 305] width 1215 height 530
paste input "7-43395706"
click at [841, 120] on span "search Buscar afiliado" at bounding box center [794, 120] width 96 height 11
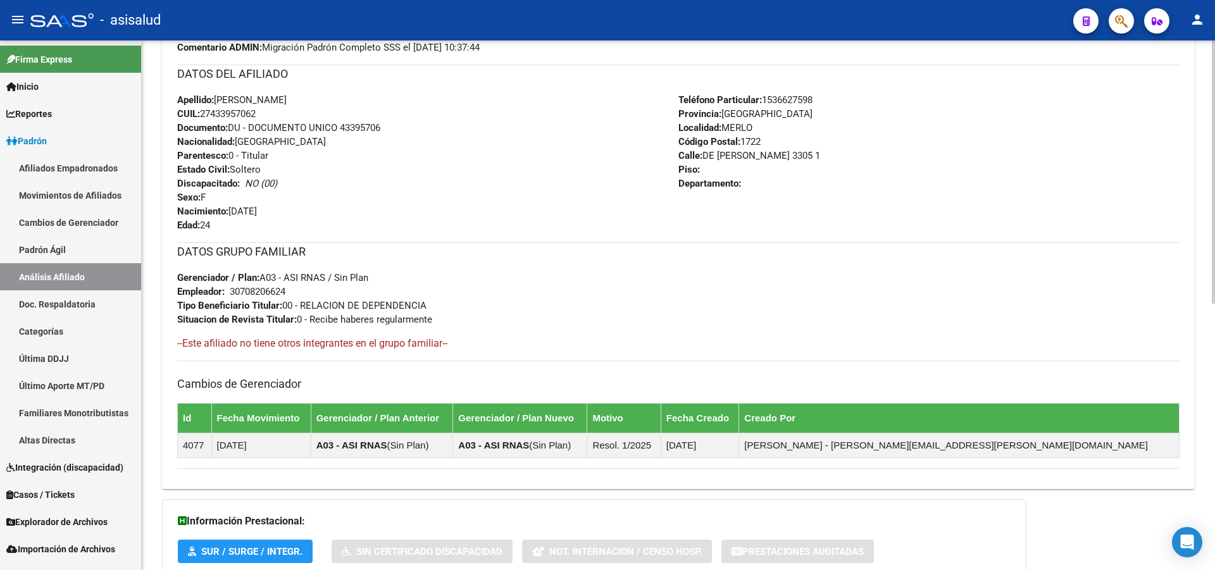
scroll to position [537, 0]
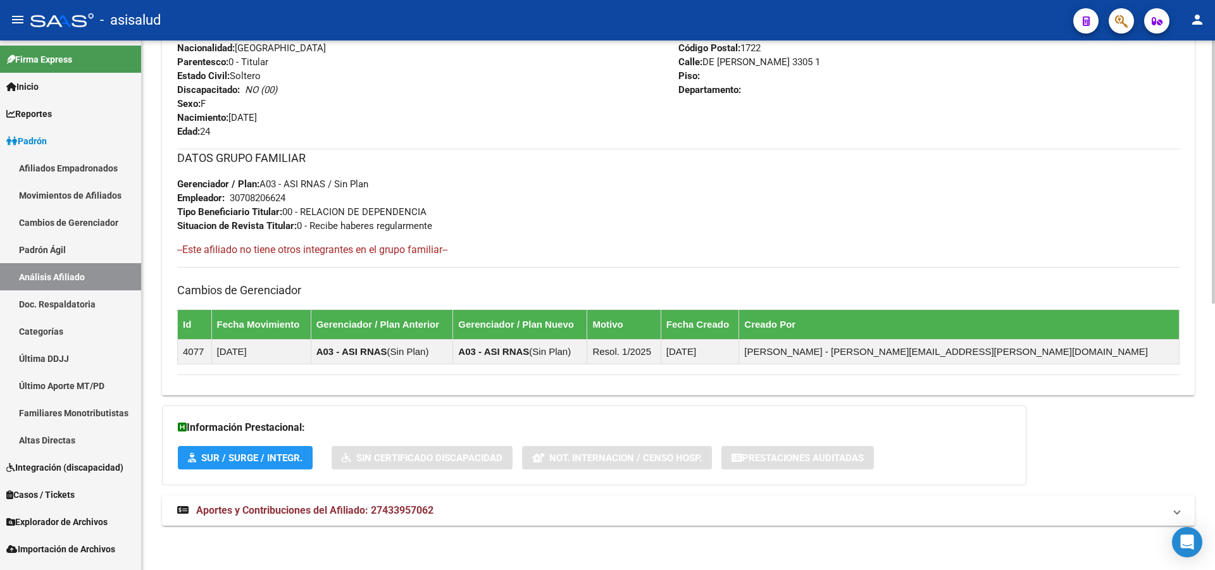
click at [1181, 493] on div "PADRON -> Análisis Afiliado Cambiar Afiliado 27-43395706-2 CUIL DATOS PADRÓN ÁG…" at bounding box center [680, 36] width 1076 height 1067
click at [1139, 509] on mat-panel-title "Aportes y Contribuciones del Afiliado: 27433957062" at bounding box center [670, 511] width 987 height 14
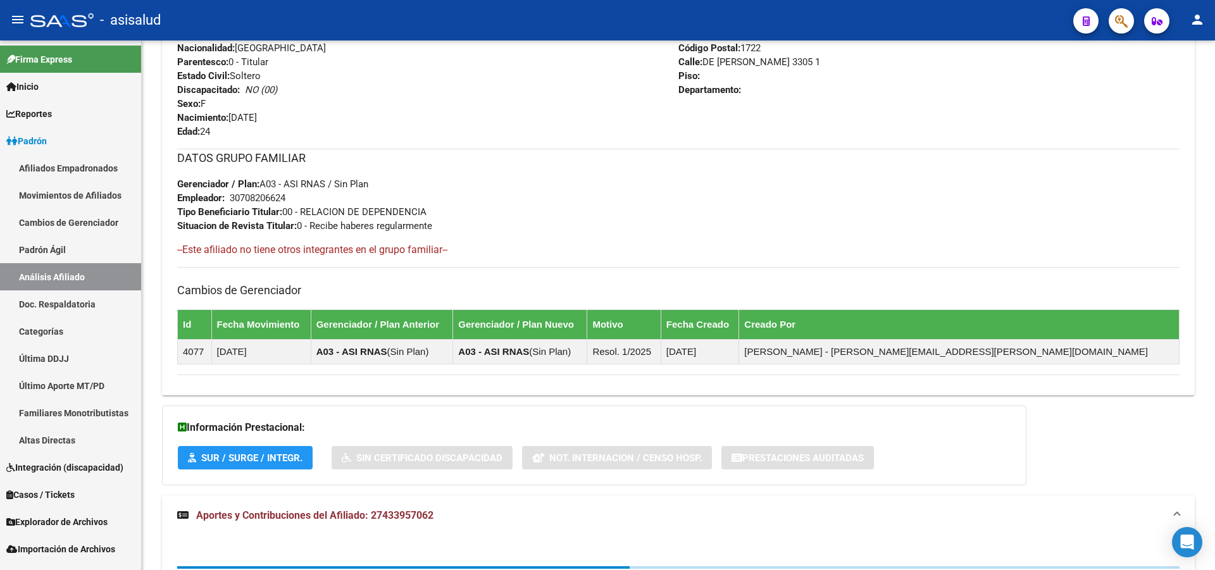
click at [1214, 273] on div at bounding box center [1213, 345] width 3 height 201
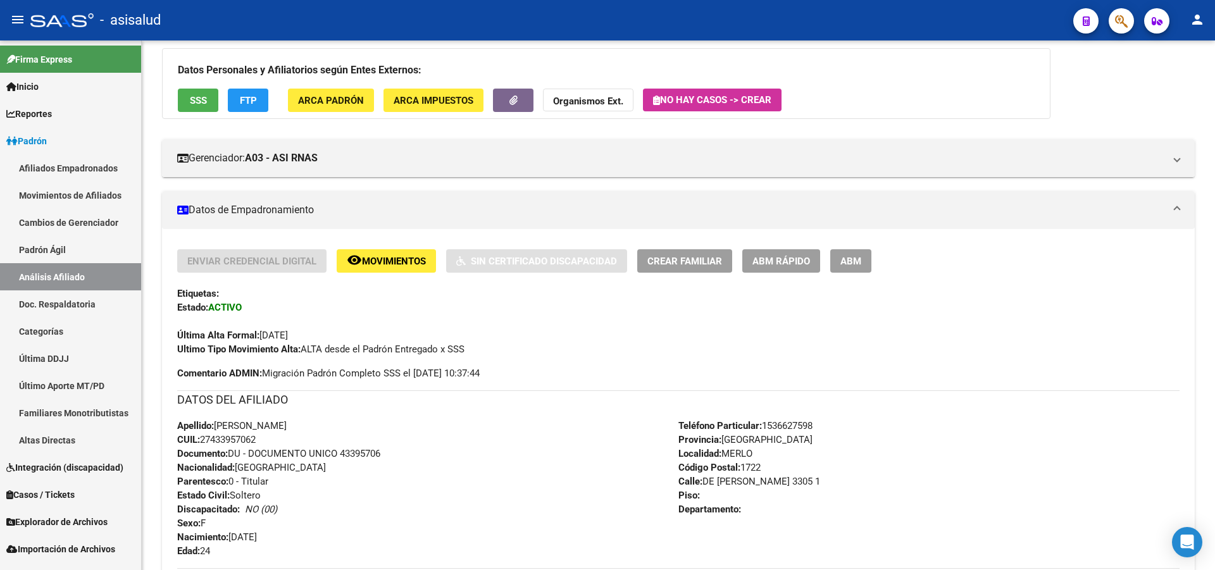
scroll to position [0, 0]
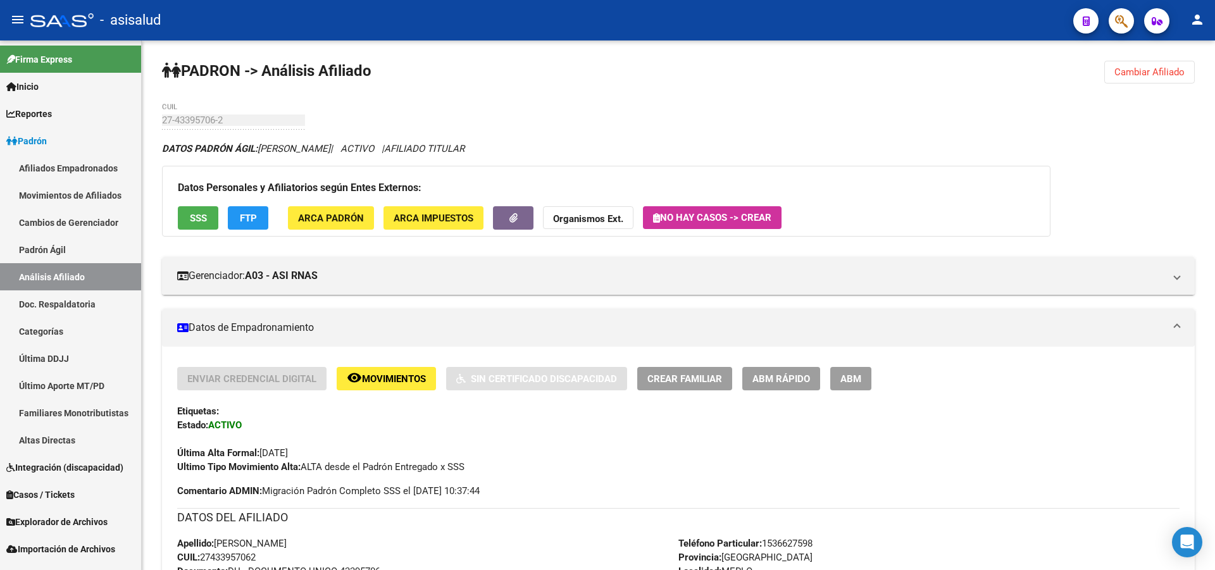
click at [1214, 22] on div "menu - asisalud person Firma Express Inicio Calendario SSS Instructivos Contact…" at bounding box center [607, 285] width 1215 height 570
click at [1146, 73] on span "Cambiar Afiliado" at bounding box center [1149, 71] width 70 height 11
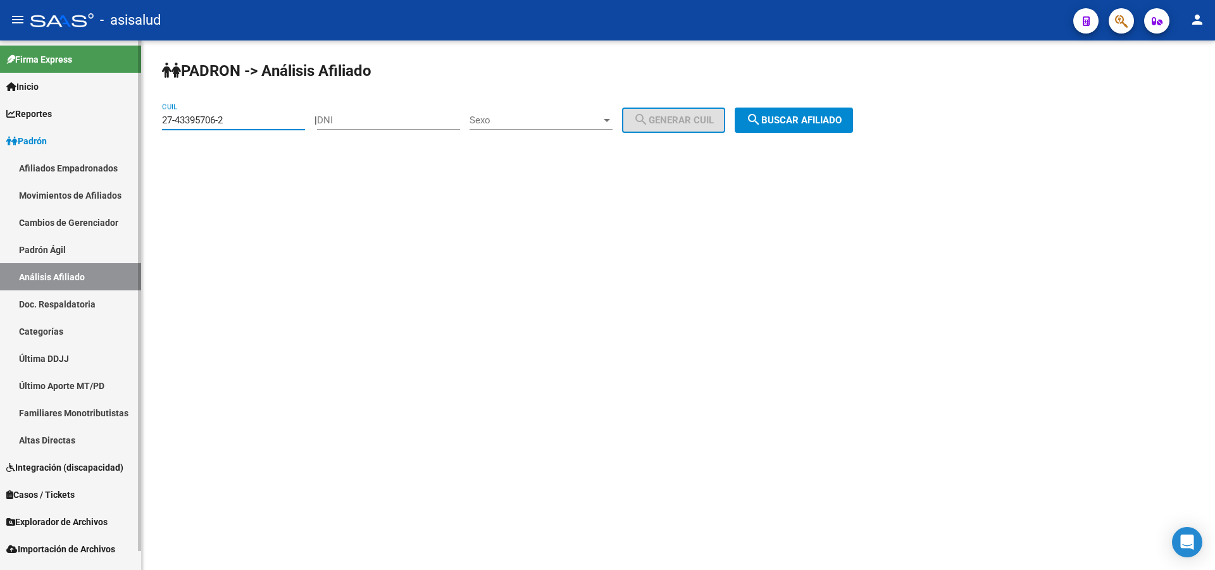
drag, startPoint x: 255, startPoint y: 125, endPoint x: 0, endPoint y: 178, distance: 260.3
click at [0, 178] on mat-sidenav-container "Firma Express Inicio Calendario SSS Instructivos Contacto OS Reportes Padrón Tr…" at bounding box center [607, 305] width 1215 height 530
paste input "0-29416763-4"
click at [862, 125] on app-analisis-afiliado "PADRON -> Análisis Afiliado 20-29416763-4 CUIL | DNI Sexo Sexo search Generar C…" at bounding box center [512, 120] width 700 height 11
click at [853, 125] on button "search Buscar afiliado" at bounding box center [794, 120] width 118 height 25
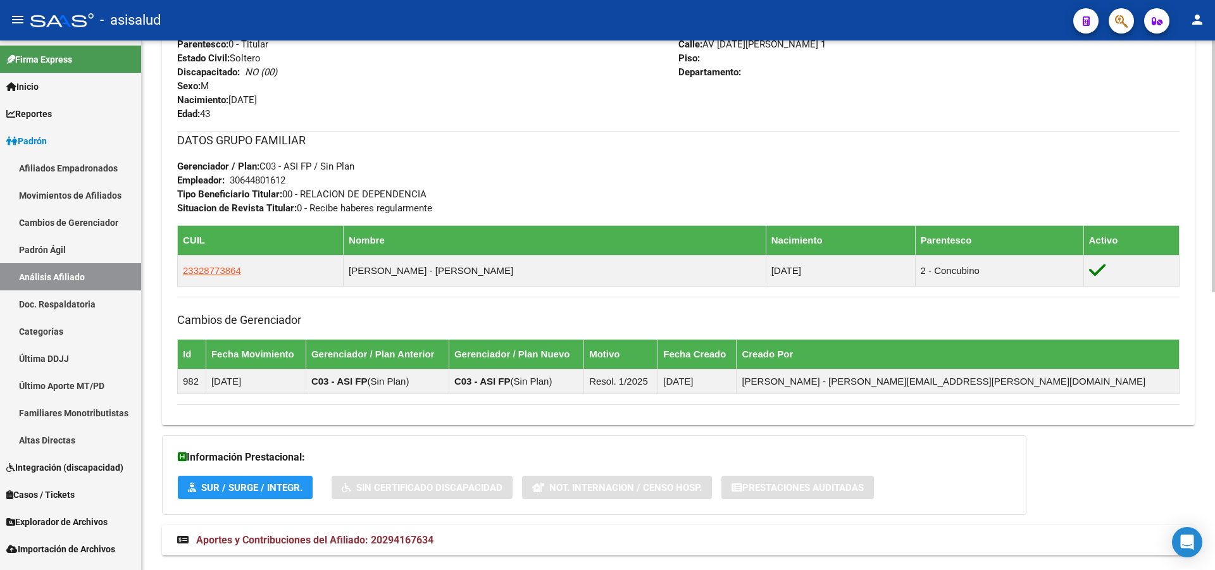
scroll to position [585, 0]
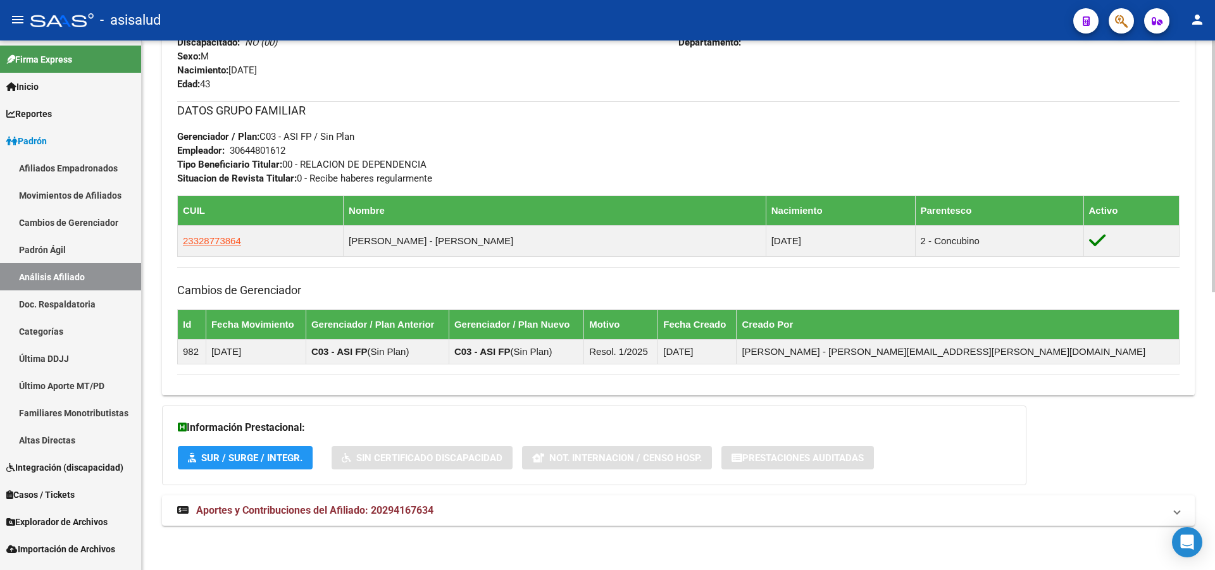
click at [1214, 475] on div at bounding box center [1213, 444] width 3 height 252
click at [704, 511] on mat-panel-title "Aportes y Contribuciones del Afiliado: 20294167634" at bounding box center [670, 511] width 987 height 14
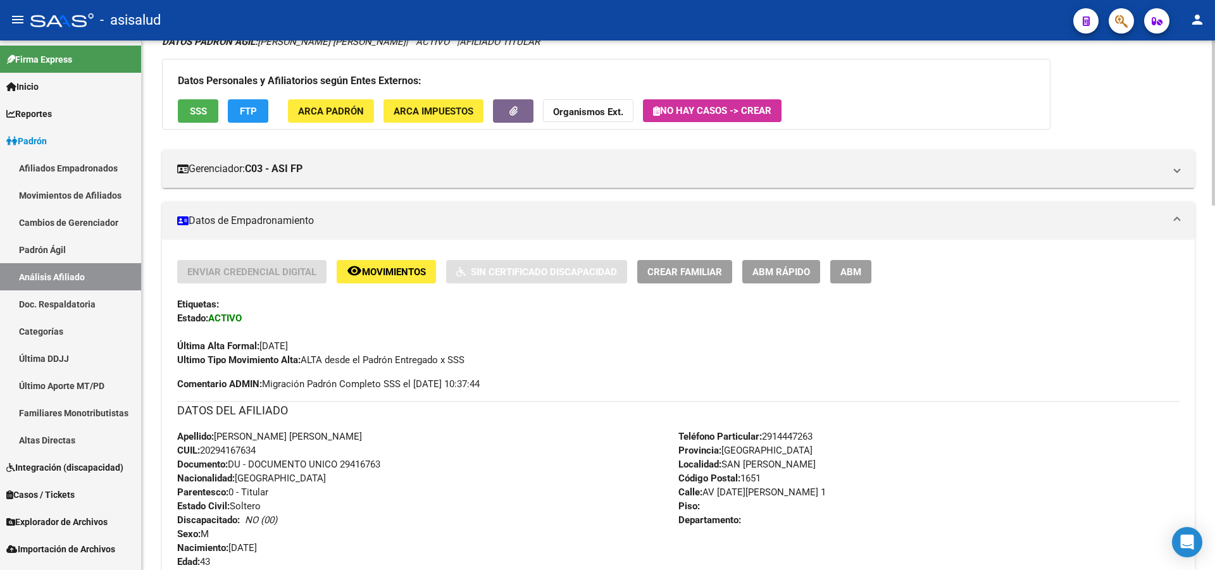
scroll to position [90, 0]
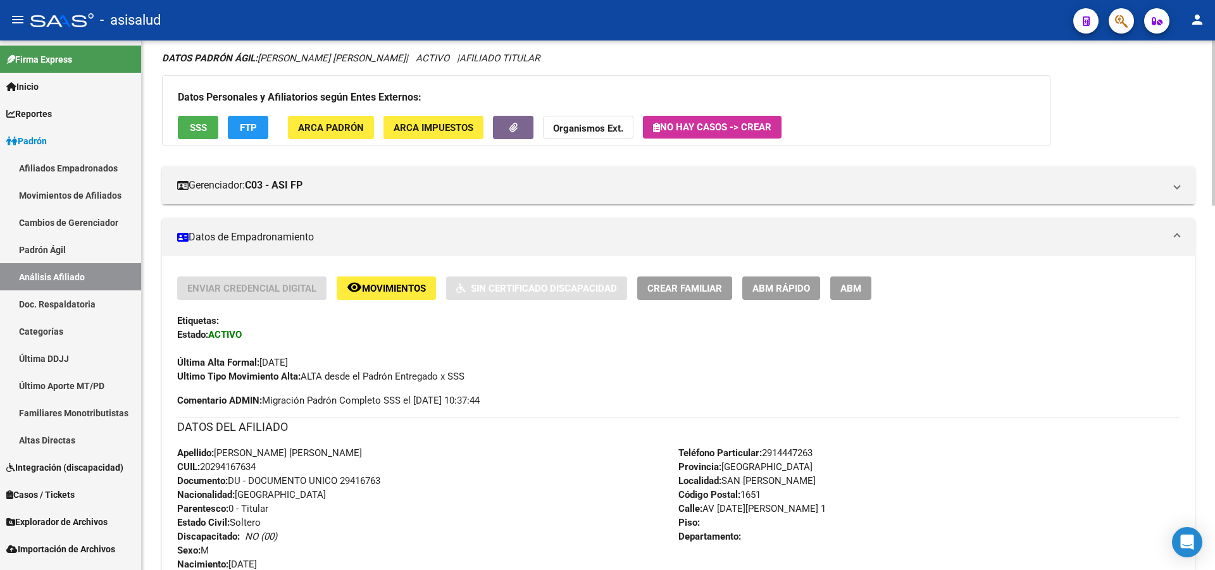
click at [195, 131] on span "SSS" at bounding box center [198, 127] width 17 height 11
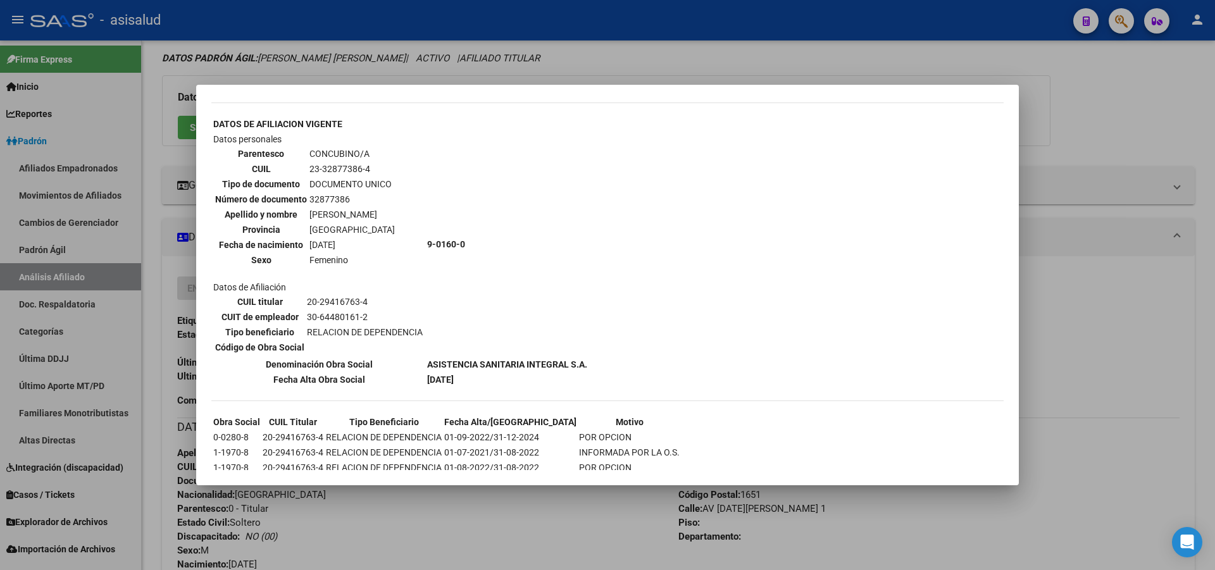
scroll to position [421, 0]
click at [1193, 338] on div at bounding box center [607, 285] width 1215 height 570
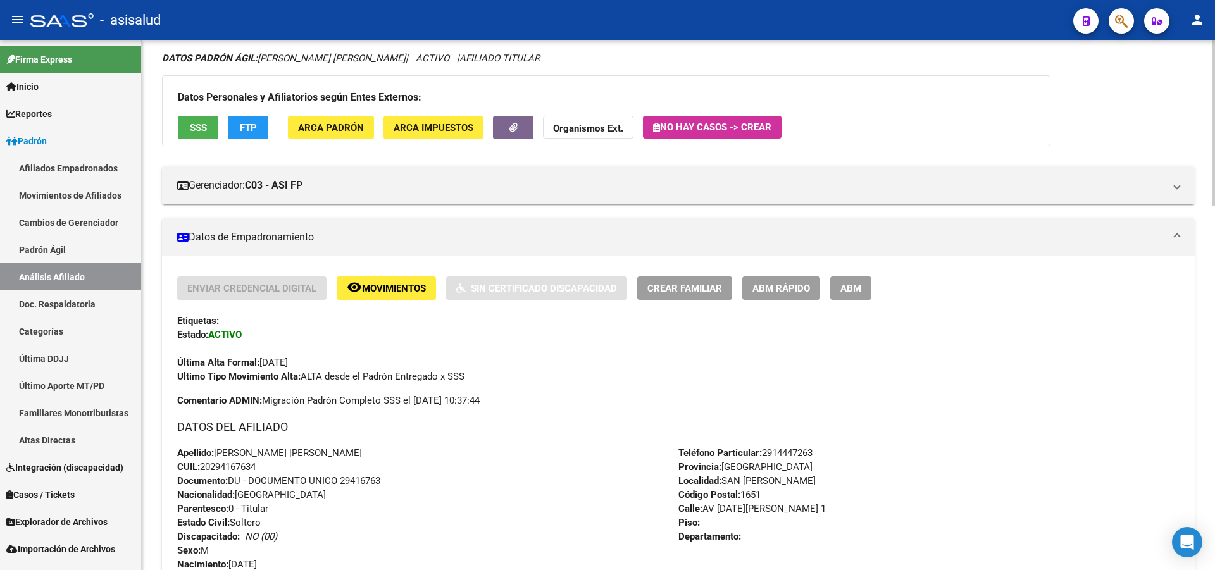
scroll to position [620, 0]
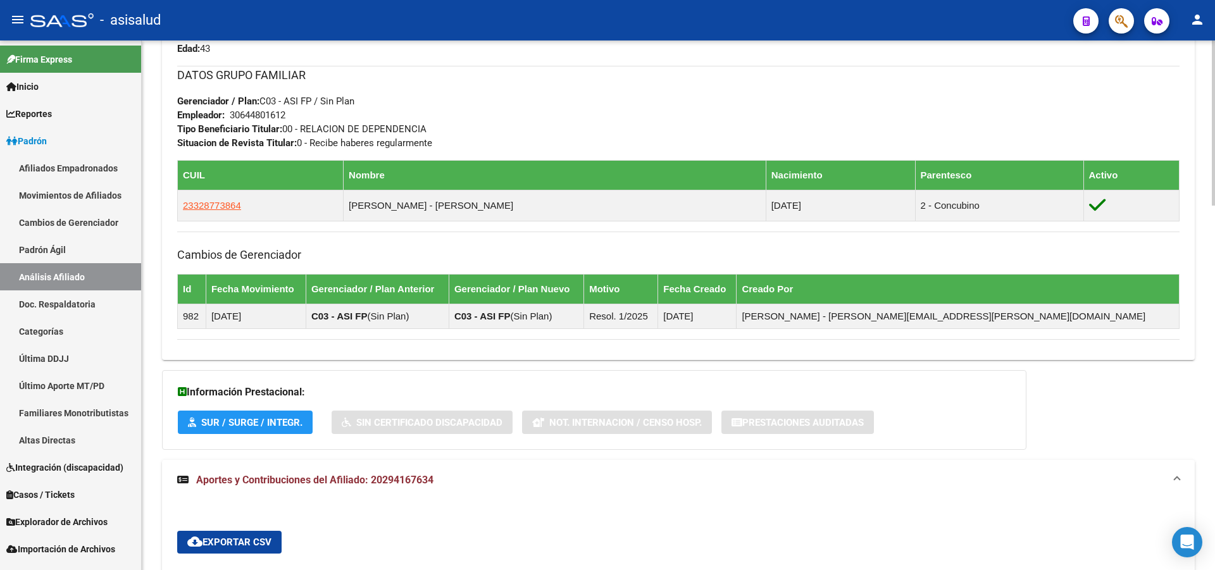
click at [1214, 358] on div at bounding box center [1213, 305] width 3 height 530
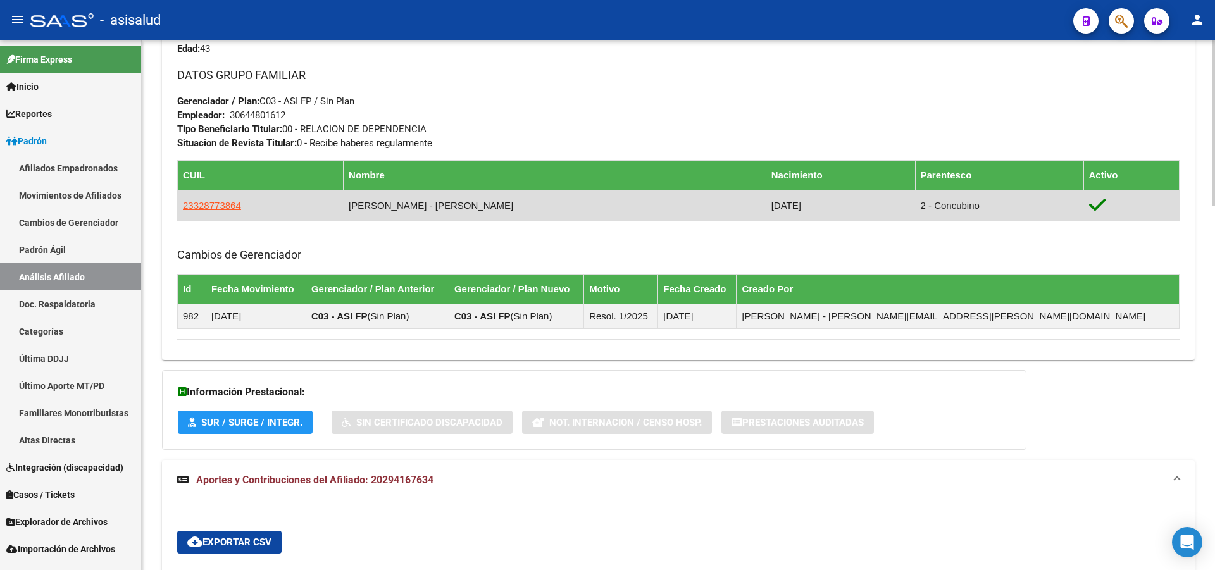
drag, startPoint x: 221, startPoint y: 214, endPoint x: 230, endPoint y: 202, distance: 14.9
click at [221, 213] on td "23328773864" at bounding box center [261, 205] width 166 height 31
click at [230, 202] on span "23328773864" at bounding box center [212, 205] width 58 height 11
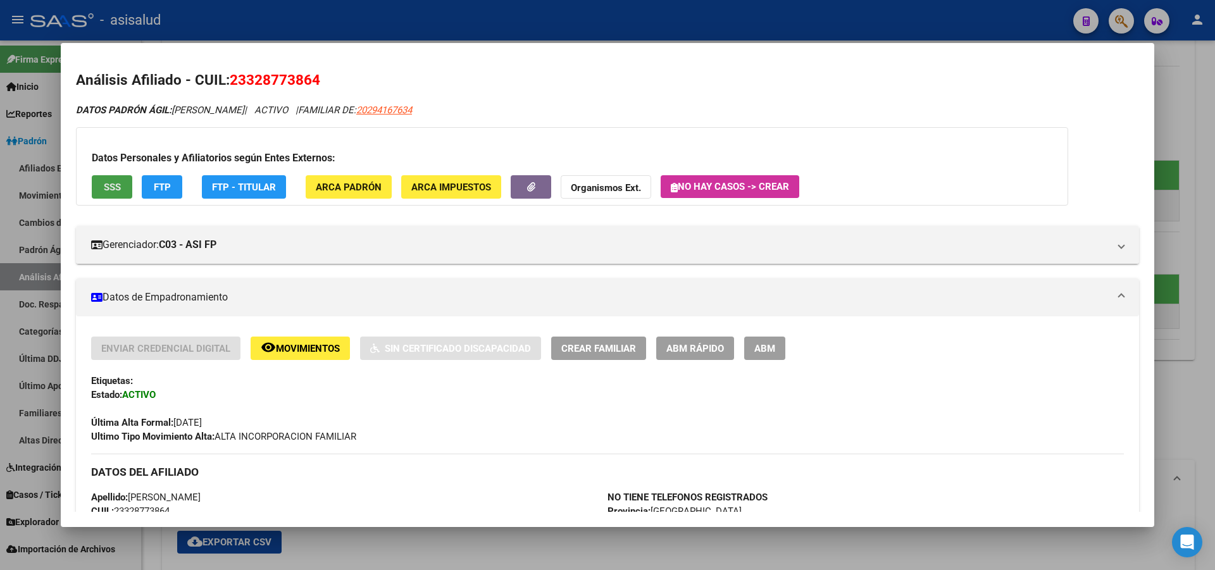
click at [116, 192] on span "SSS" at bounding box center [112, 187] width 17 height 11
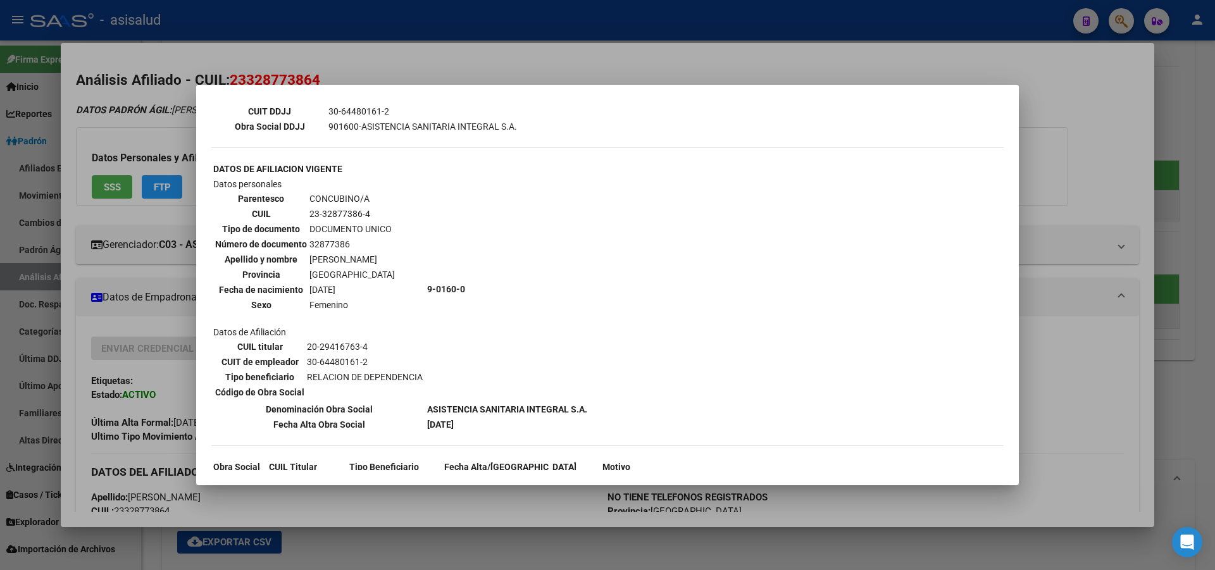
scroll to position [375, 0]
click at [1147, 182] on div at bounding box center [607, 285] width 1215 height 570
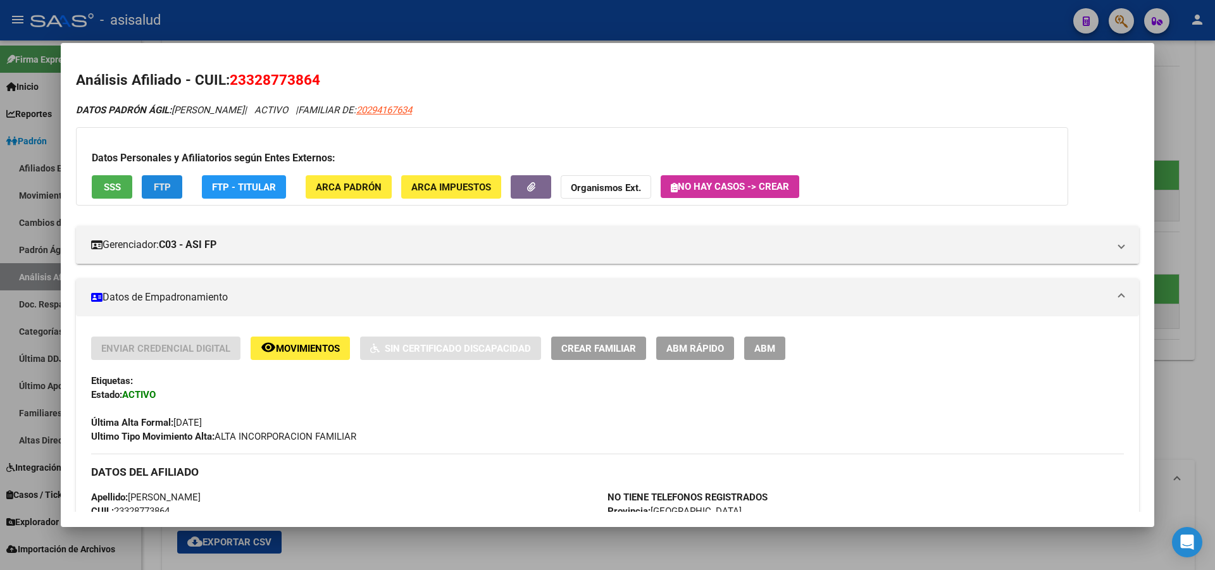
click at [164, 186] on span "FTP" at bounding box center [162, 187] width 17 height 11
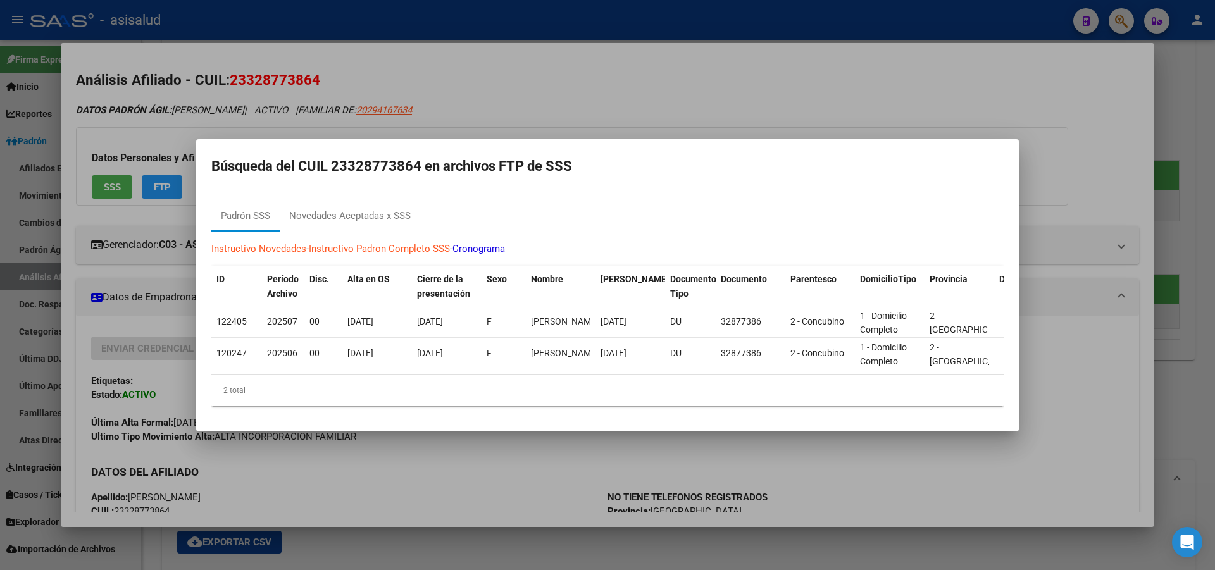
click at [1214, 187] on div at bounding box center [607, 285] width 1215 height 570
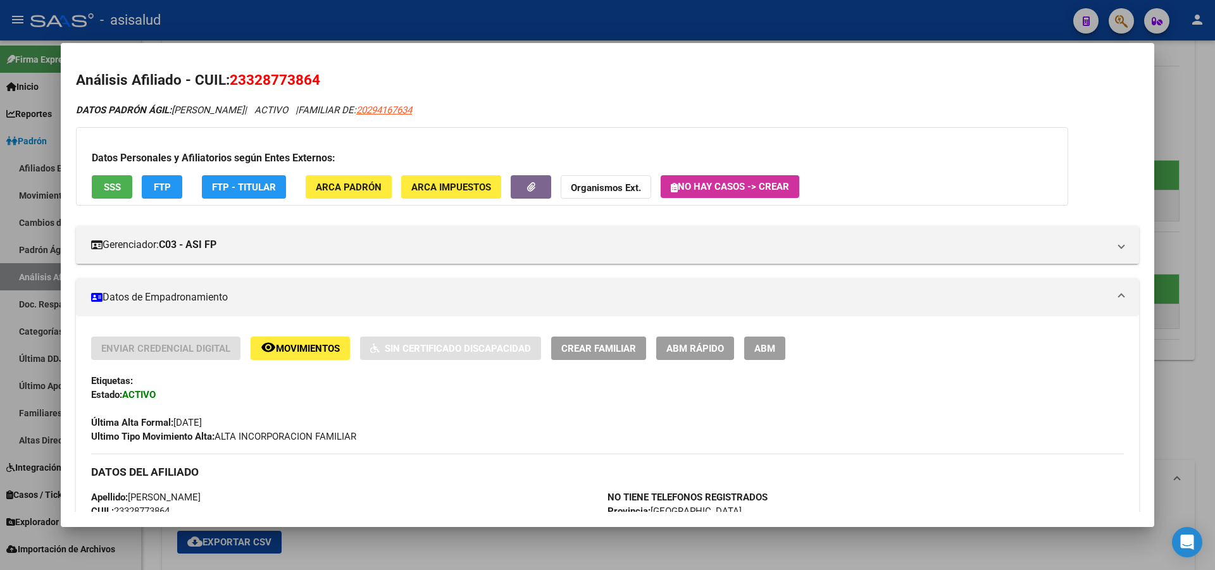
click at [1214, 187] on div at bounding box center [607, 285] width 1215 height 570
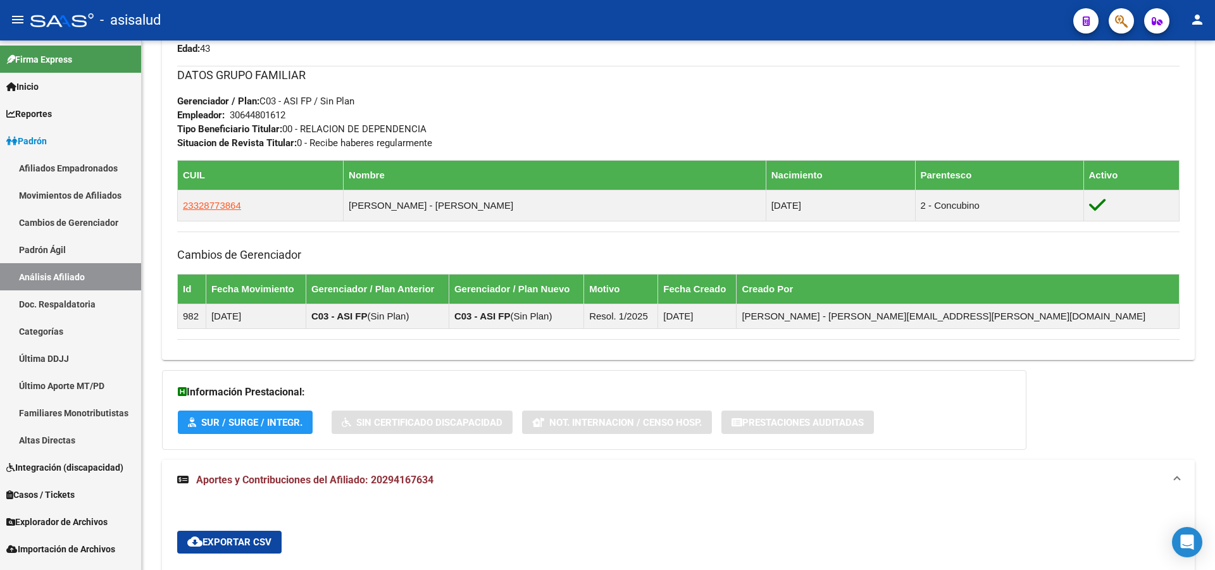
scroll to position [90, 0]
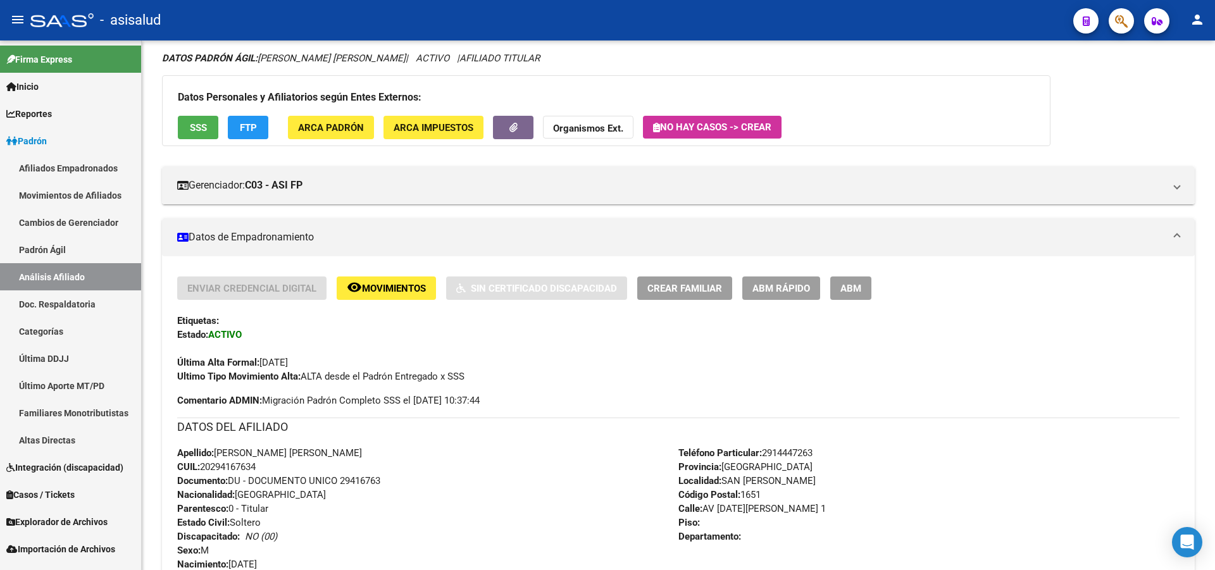
click at [1214, 187] on div at bounding box center [1213, 305] width 3 height 530
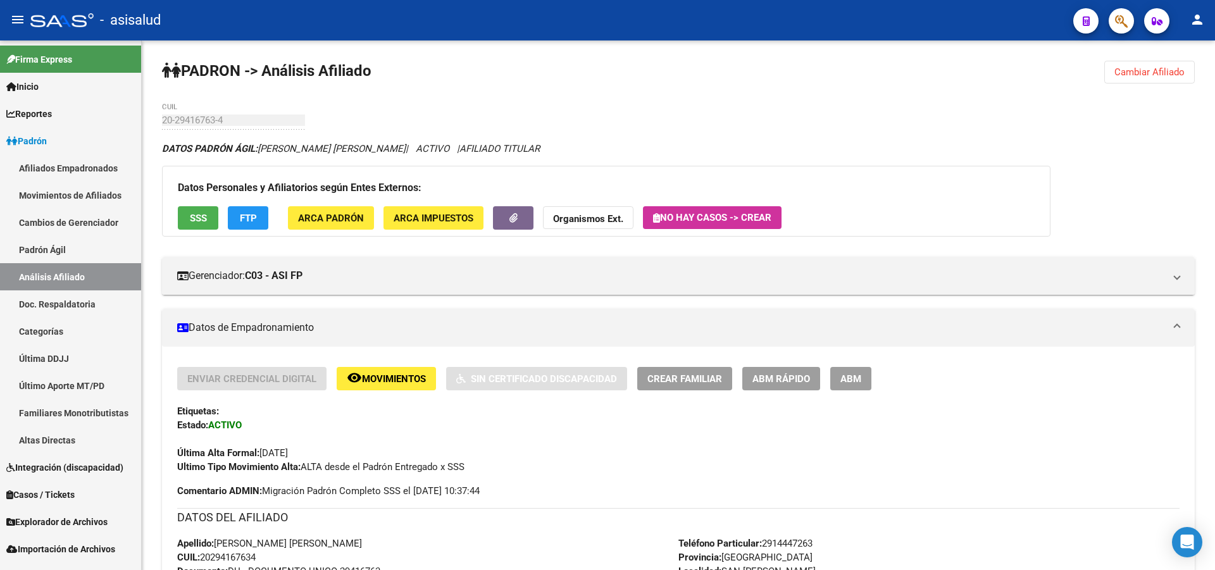
click at [1212, 137] on div at bounding box center [1213, 122] width 3 height 165
click at [1158, 75] on span "Cambiar Afiliado" at bounding box center [1149, 71] width 70 height 11
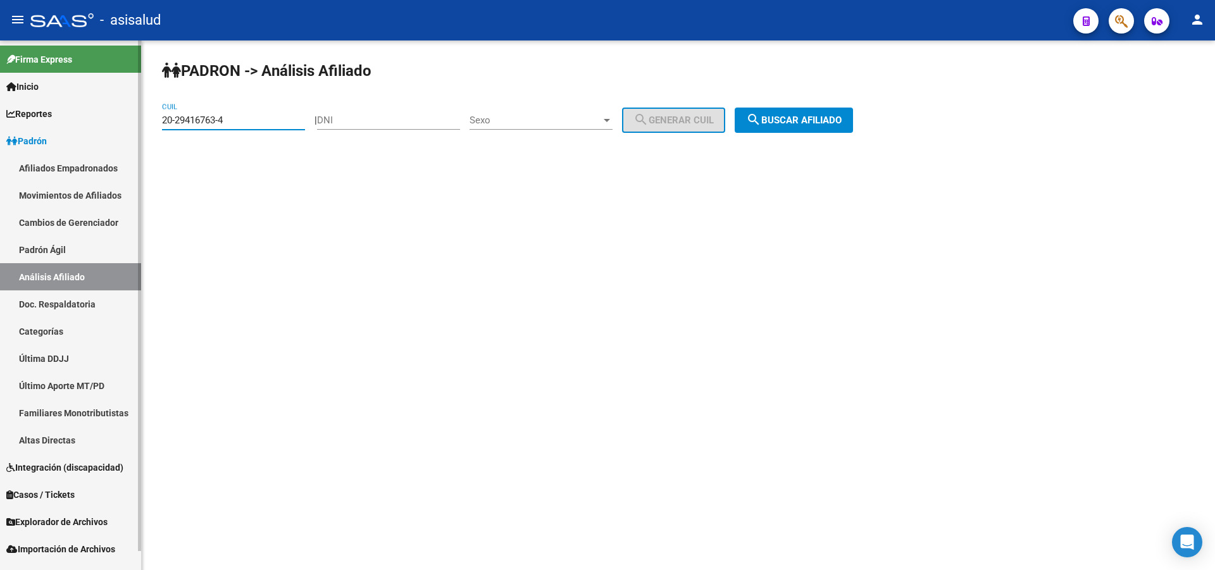
drag, startPoint x: 263, startPoint y: 121, endPoint x: 30, endPoint y: 202, distance: 247.1
click at [0, 216] on mat-sidenav-container "Firma Express Inicio Calendario SSS Instructivos Contacto OS Reportes Padrón Tr…" at bounding box center [607, 305] width 1215 height 530
paste input "40145566"
click at [761, 118] on mat-icon "search" at bounding box center [753, 119] width 15 height 15
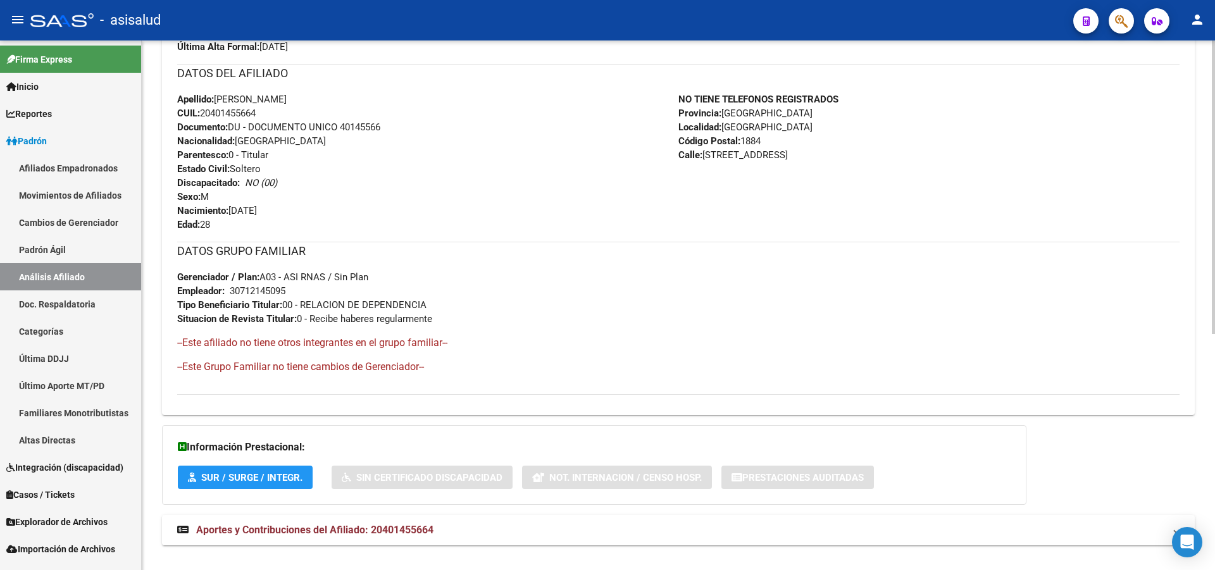
scroll to position [426, 0]
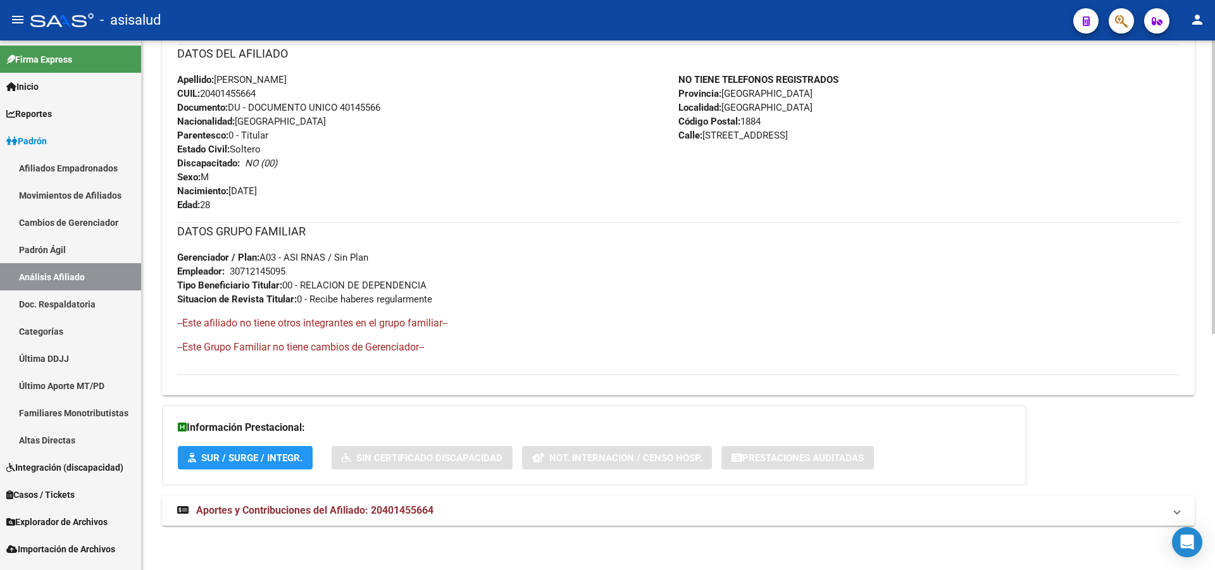
click at [1214, 471] on div at bounding box center [1213, 423] width 3 height 294
click at [1152, 521] on mat-expansion-panel-header "Aportes y Contribuciones del Afiliado: 20401455664" at bounding box center [678, 510] width 1032 height 30
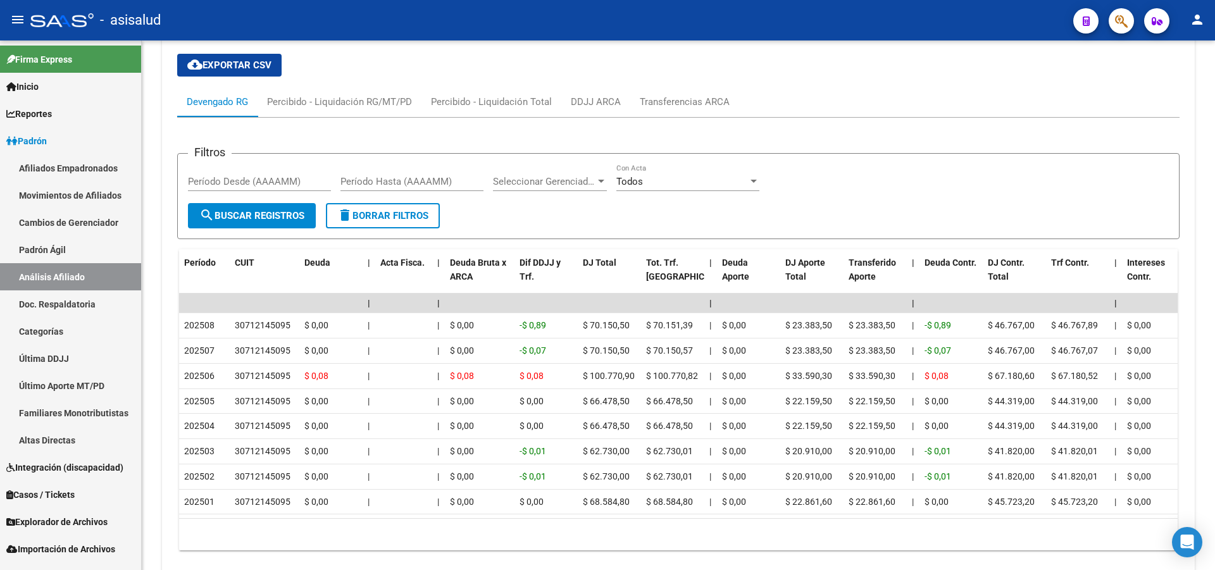
scroll to position [944, 0]
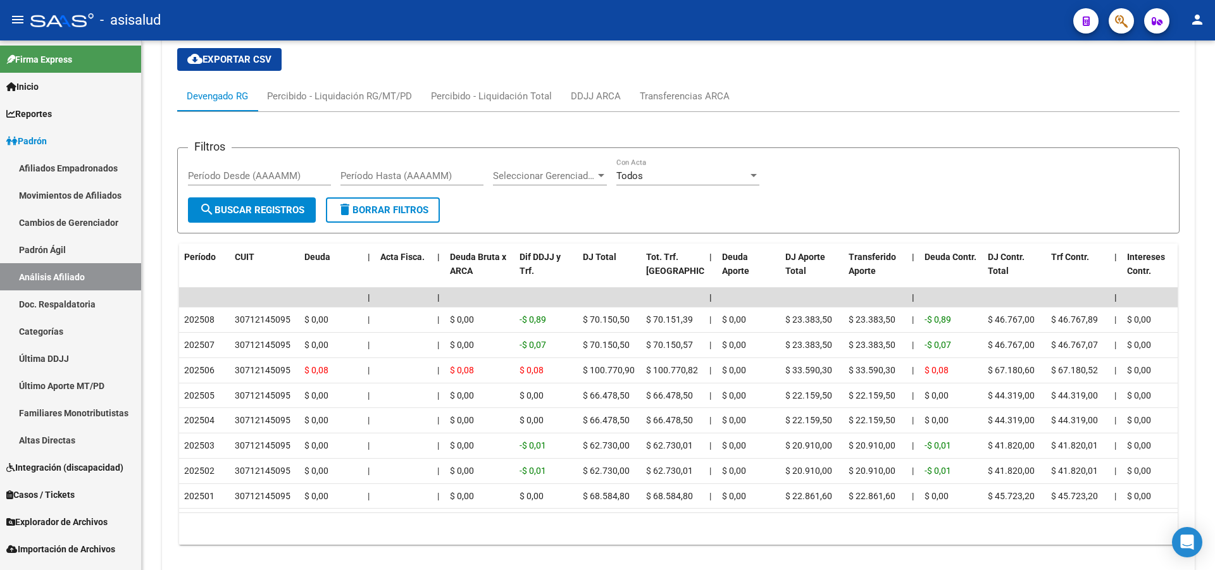
click at [1214, 426] on div at bounding box center [1213, 461] width 3 height 182
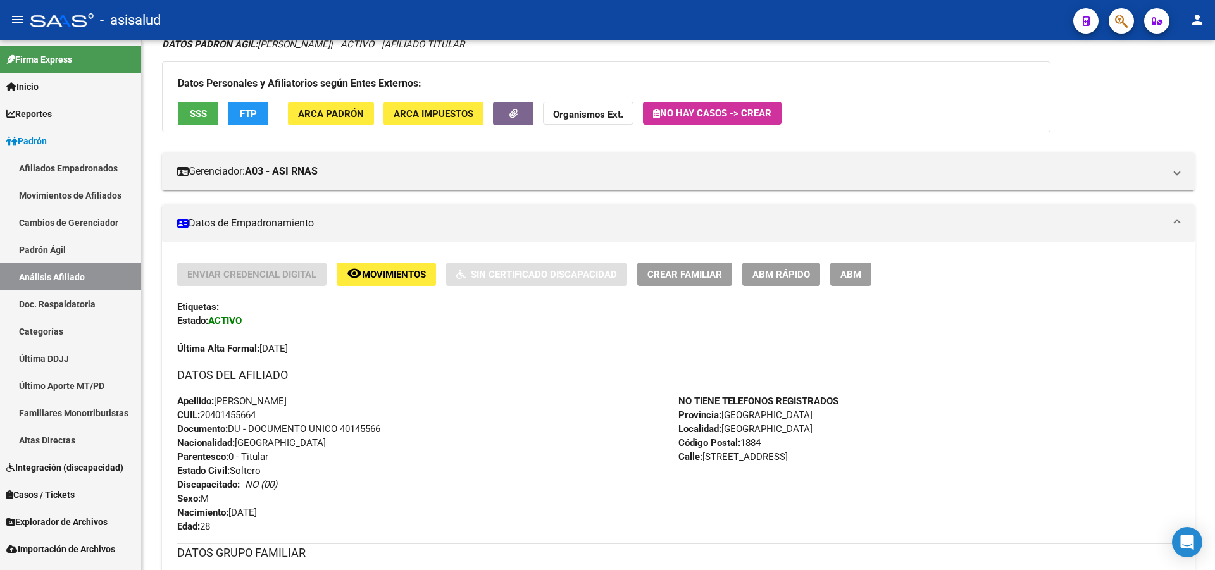
scroll to position [102, 0]
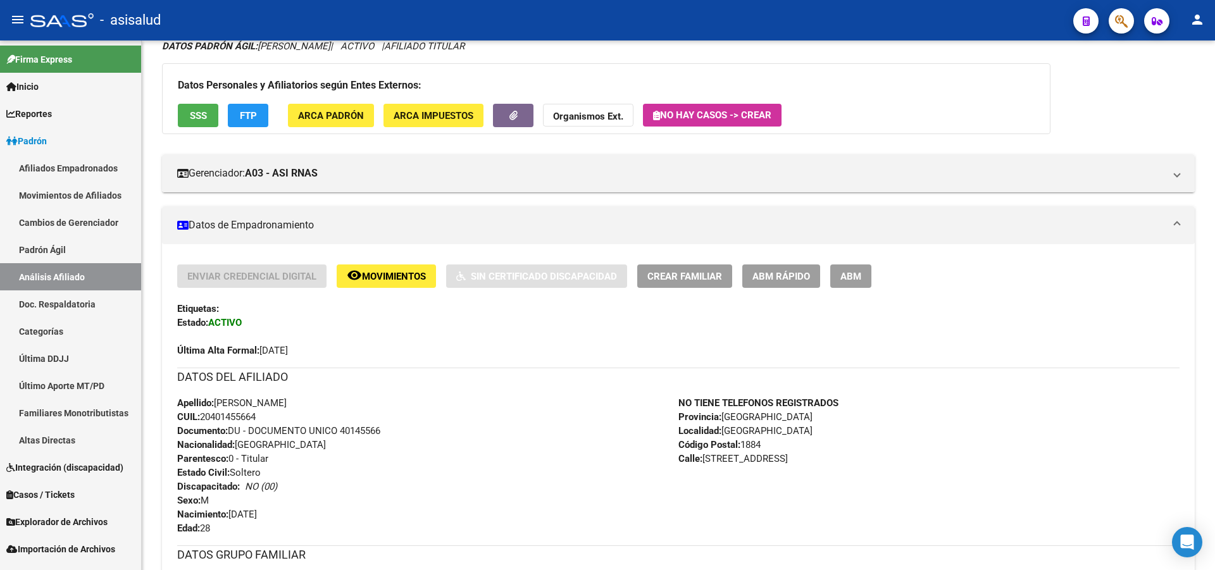
click at [1214, 80] on div at bounding box center [1213, 168] width 3 height 182
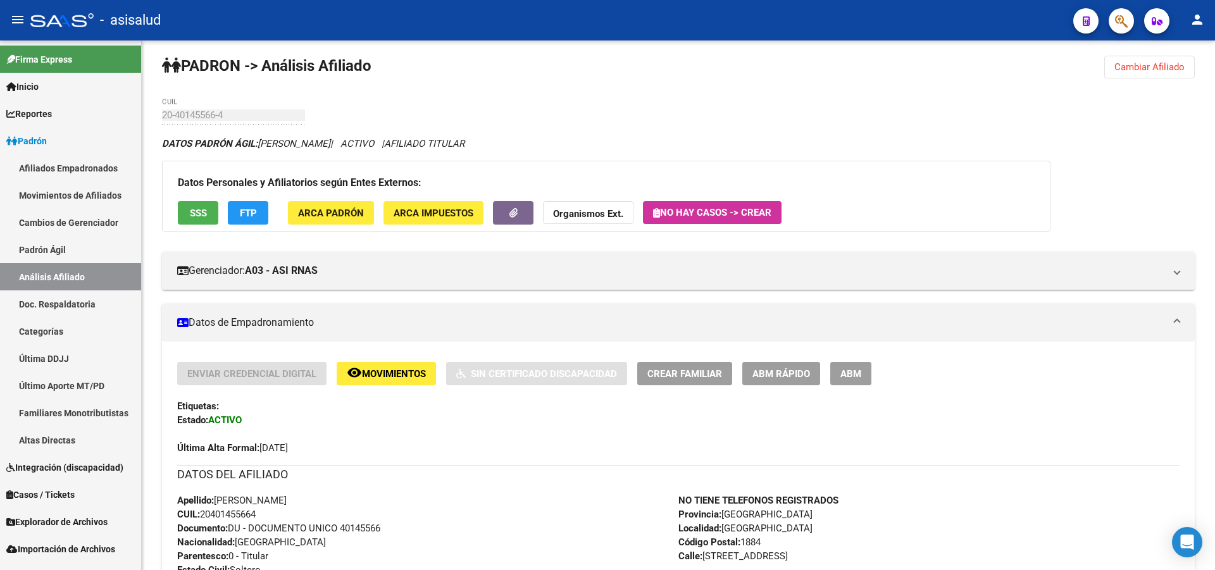
scroll to position [0, 0]
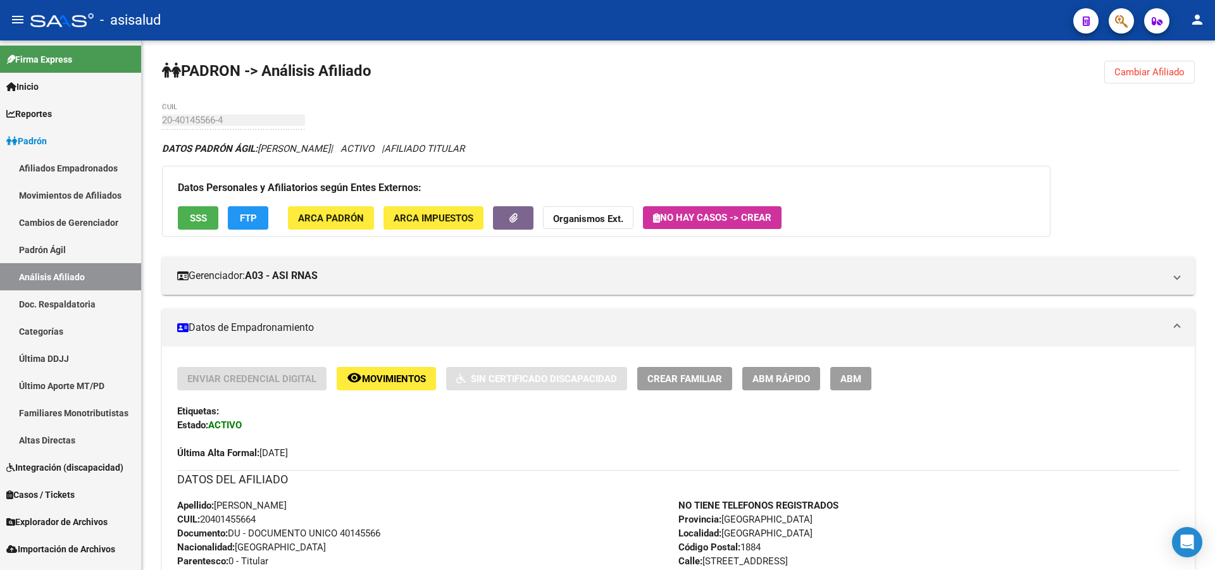
click at [1214, 104] on div at bounding box center [1213, 131] width 3 height 182
click at [205, 221] on span "SSS" at bounding box center [198, 218] width 17 height 11
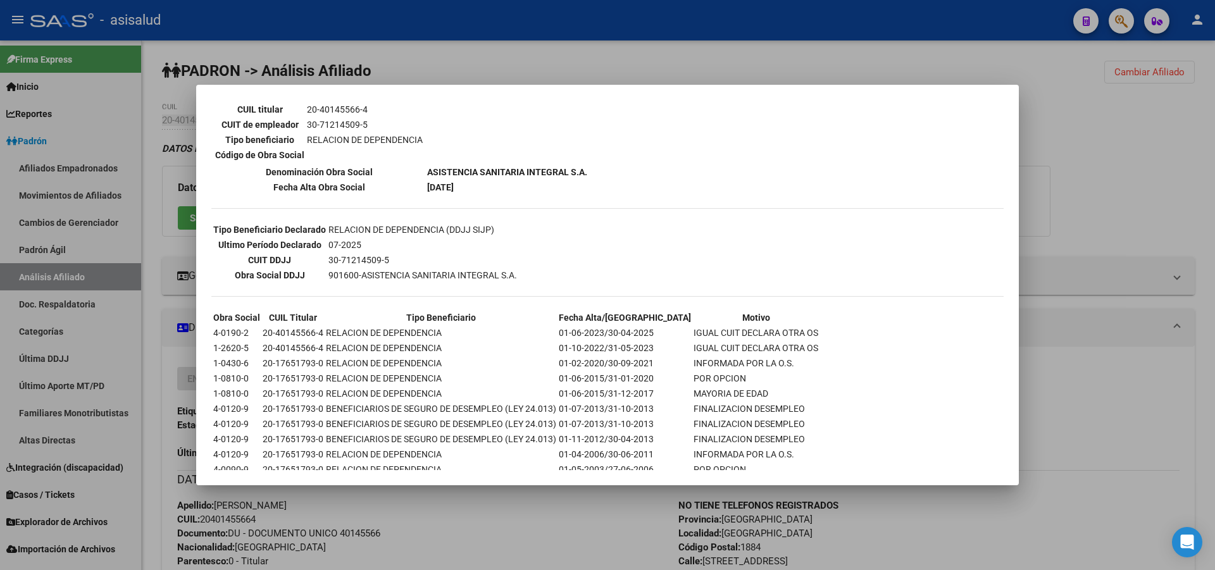
scroll to position [257, 0]
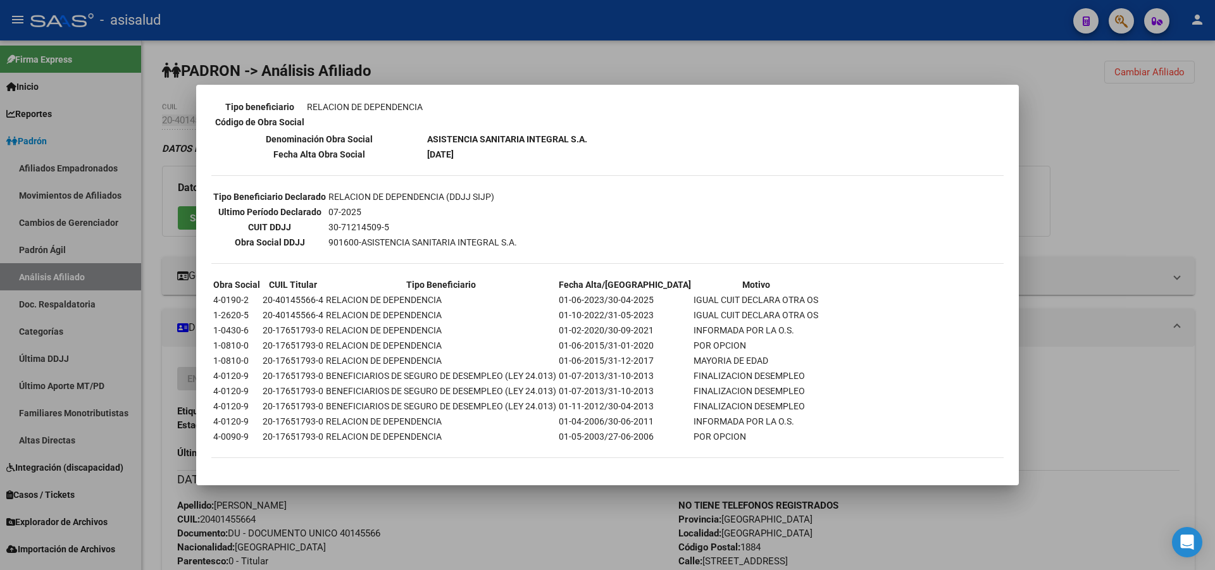
click at [1148, 165] on div at bounding box center [607, 285] width 1215 height 570
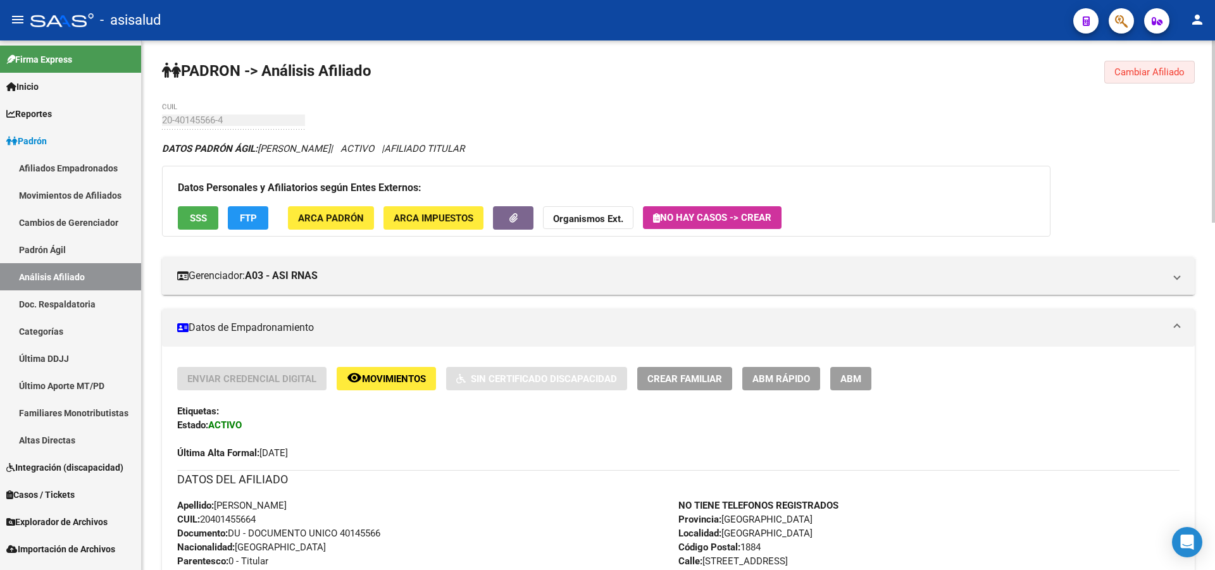
click at [1144, 67] on span "Cambiar Afiliado" at bounding box center [1149, 71] width 70 height 11
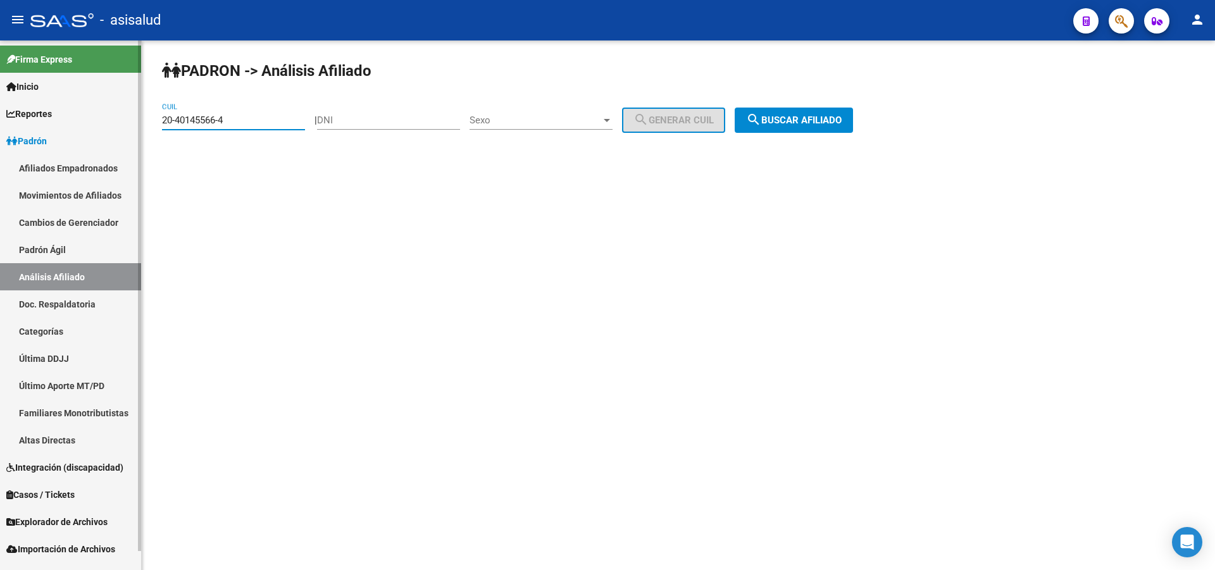
drag, startPoint x: 240, startPoint y: 116, endPoint x: 6, endPoint y: 230, distance: 260.3
click at [0, 232] on mat-sidenav-container "Firma Express Inicio Calendario SSS Instructivos Contacto OS Reportes Padrón Tr…" at bounding box center [607, 305] width 1215 height 530
paste input "3904058-1"
click at [840, 104] on div "PADRON -> Análisis Afiliado 20-43904058-1 CUIL | DNI Sexo Sexo search Generar C…" at bounding box center [678, 106] width 1073 height 133
click at [821, 116] on span "search Buscar afiliado" at bounding box center [794, 120] width 96 height 11
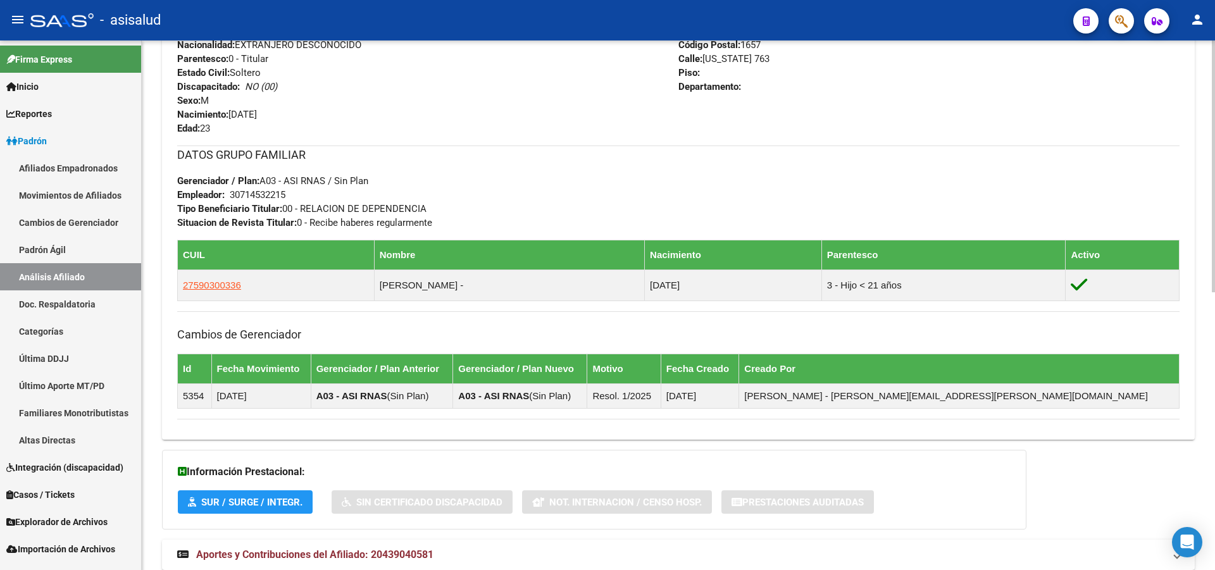
scroll to position [585, 0]
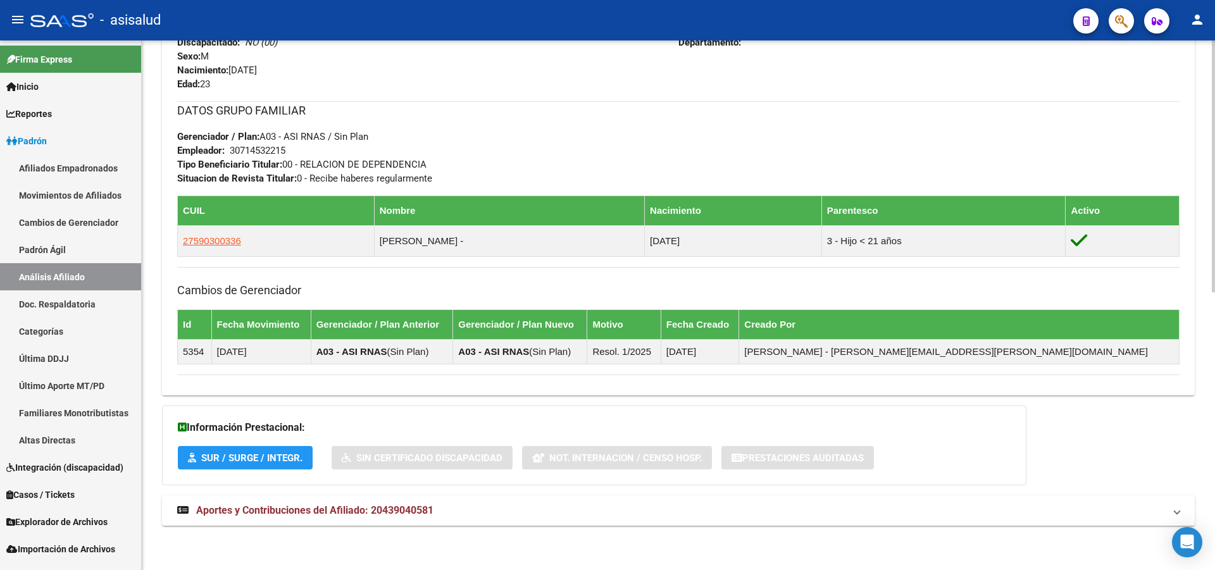
click at [1213, 429] on div at bounding box center [1213, 444] width 3 height 252
click at [944, 504] on mat-panel-title "Aportes y Contribuciones del Afiliado: 20439040581" at bounding box center [670, 511] width 987 height 14
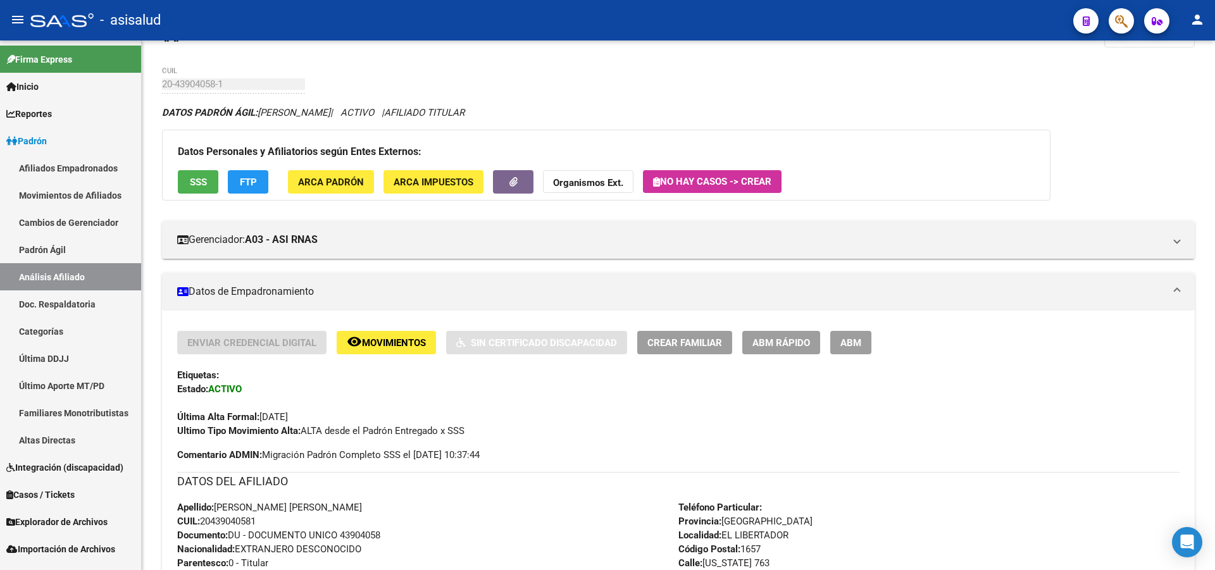
click at [1214, 70] on div at bounding box center [1213, 134] width 3 height 165
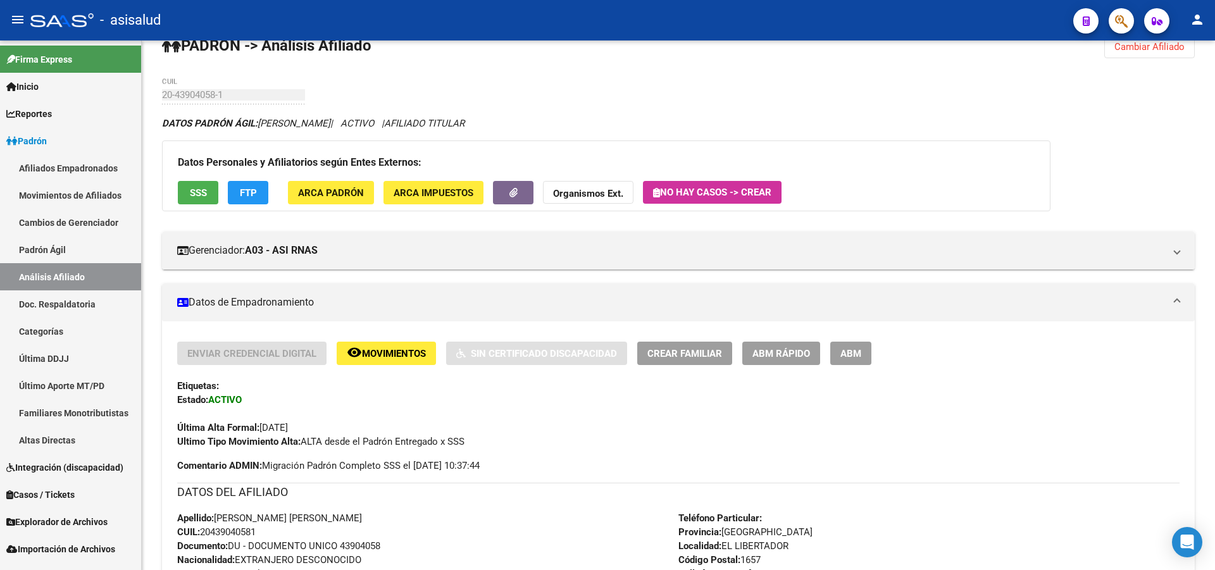
click at [201, 195] on span "SSS" at bounding box center [198, 192] width 17 height 11
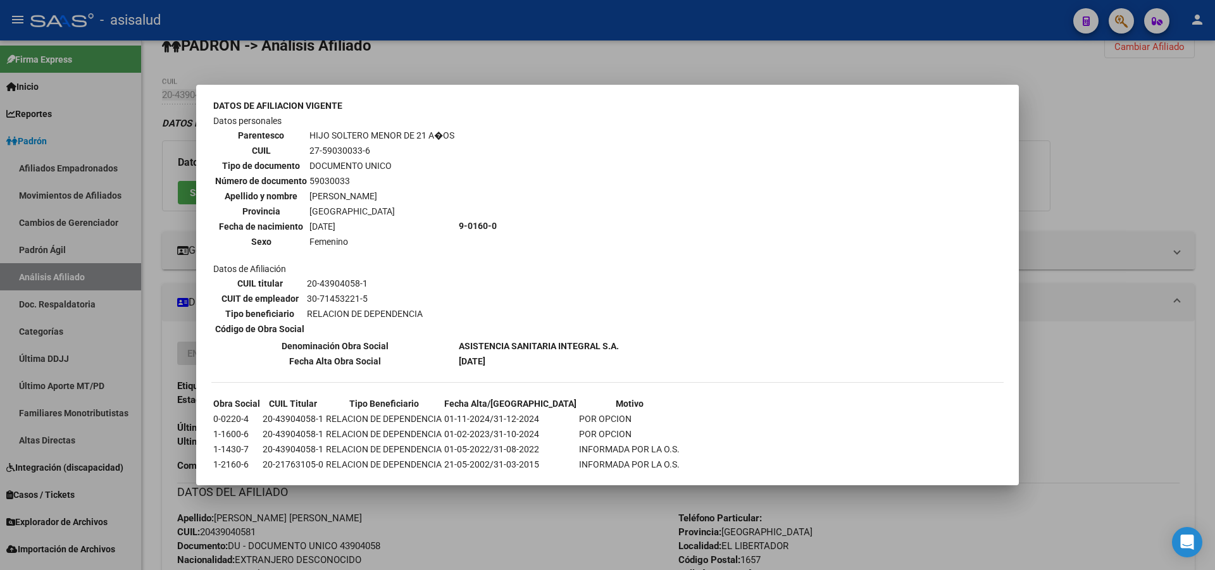
scroll to position [400, 0]
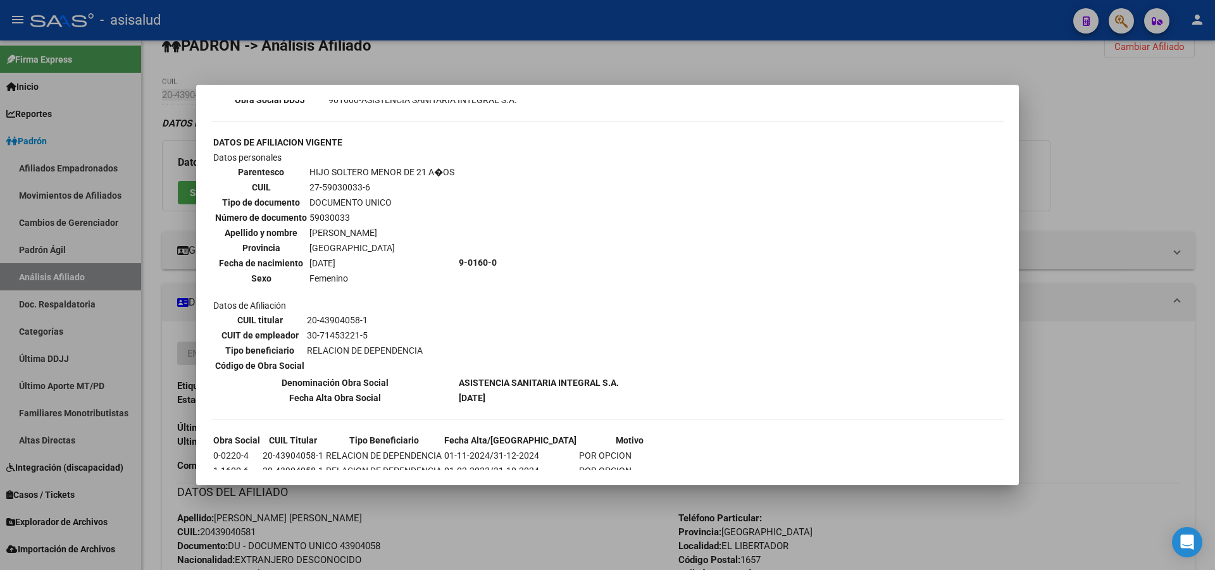
click at [1131, 169] on div at bounding box center [607, 285] width 1215 height 570
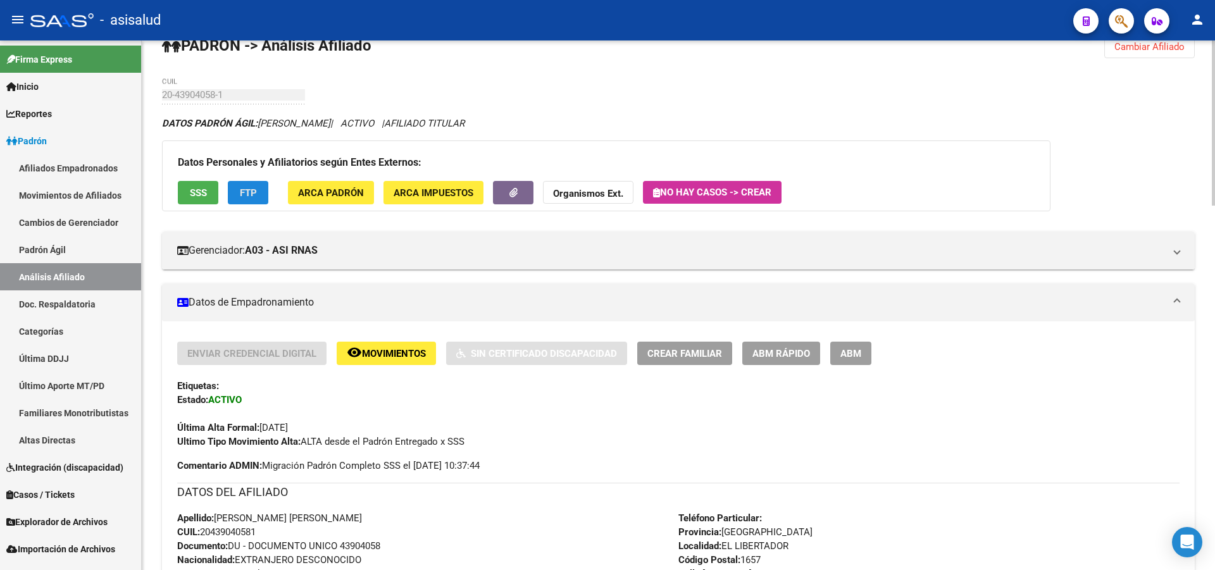
click at [264, 184] on button "FTP" at bounding box center [248, 192] width 40 height 23
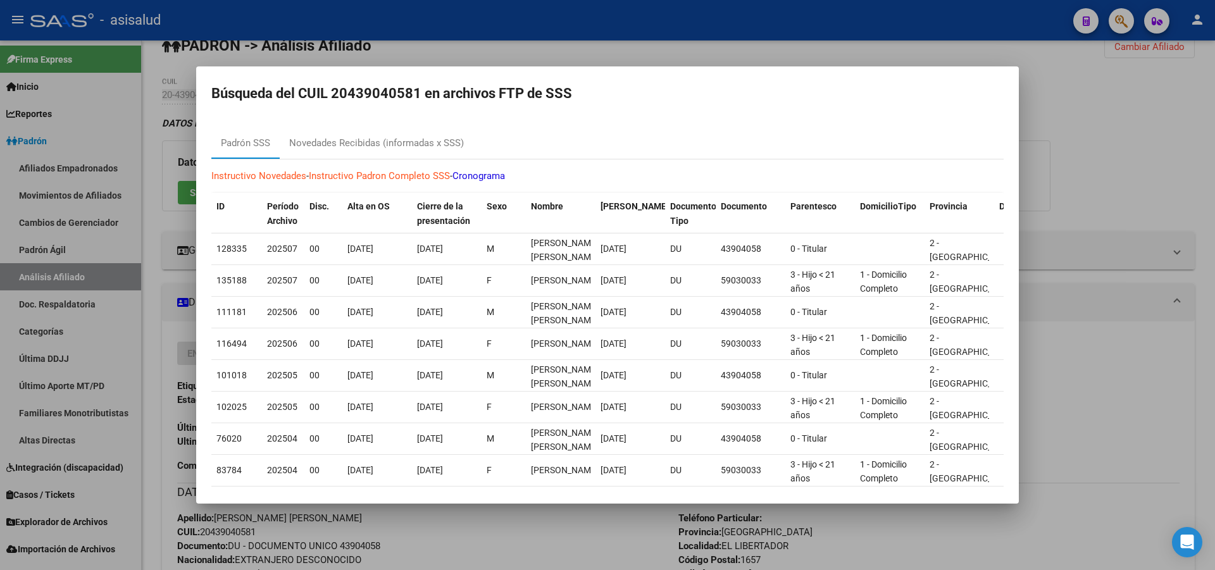
click at [1214, 189] on div at bounding box center [607, 285] width 1215 height 570
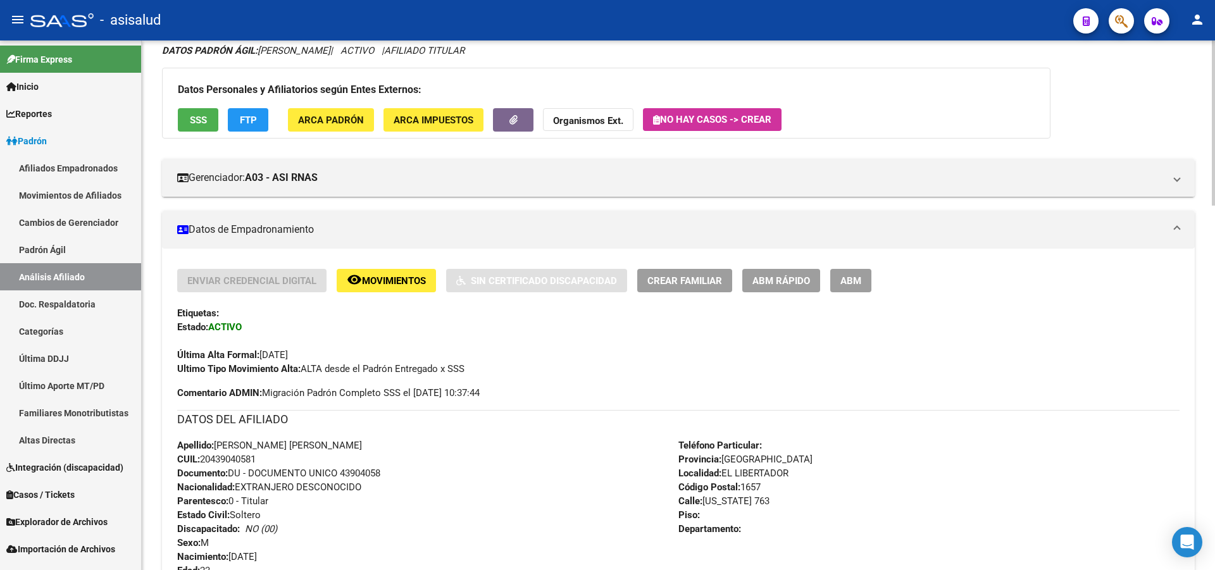
scroll to position [0, 0]
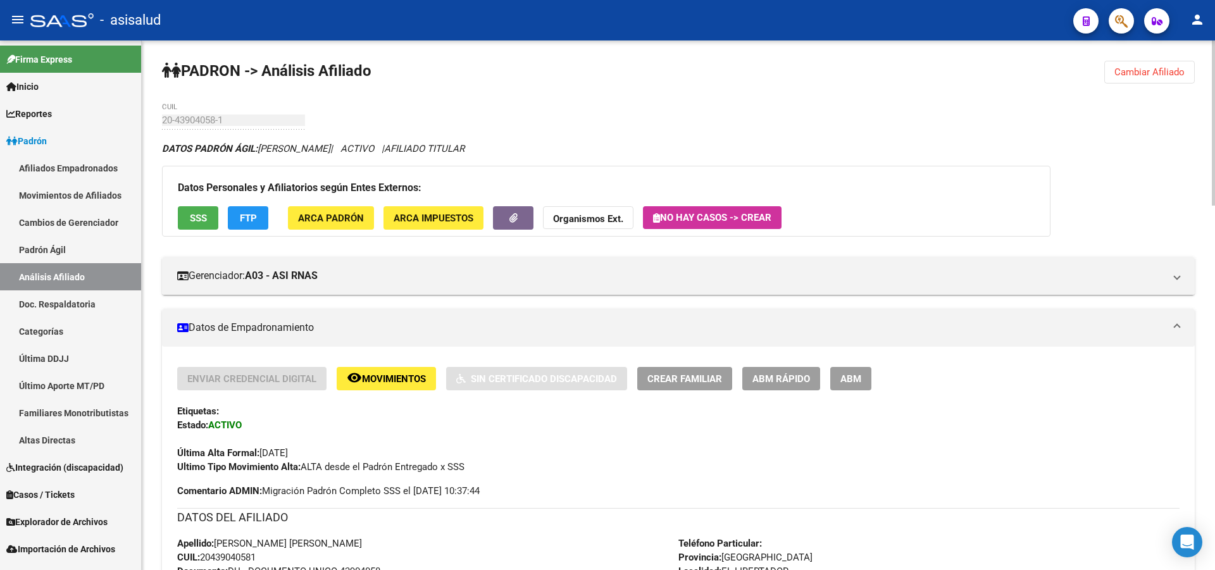
click at [1135, 63] on button "Cambiar Afiliado" at bounding box center [1149, 72] width 90 height 23
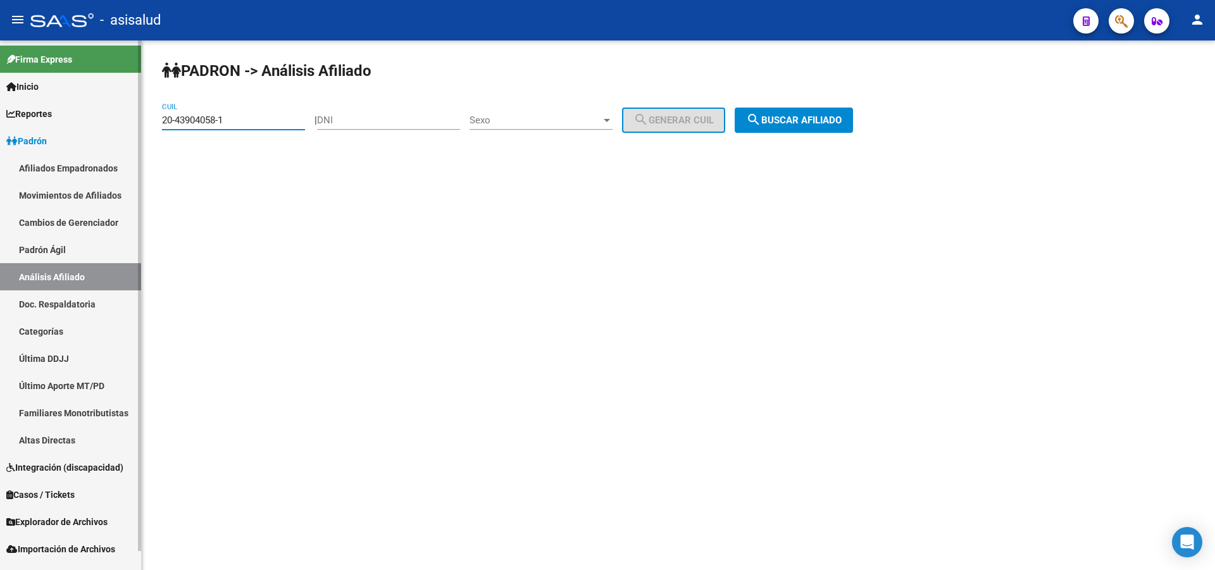
drag, startPoint x: 235, startPoint y: 119, endPoint x: 21, endPoint y: 167, distance: 219.8
click at [21, 167] on mat-sidenav-container "Firma Express Inicio Calendario SSS Instructivos Contacto OS Reportes Padrón Tr…" at bounding box center [607, 305] width 1215 height 530
paste input "37896595"
drag, startPoint x: 756, startPoint y: 136, endPoint x: 766, endPoint y: 136, distance: 9.5
click at [758, 136] on div "PADRON -> Análisis Afiliado 20-37896595-1 CUIL | DNI Sexo Sexo search Generar C…" at bounding box center [678, 106] width 1073 height 133
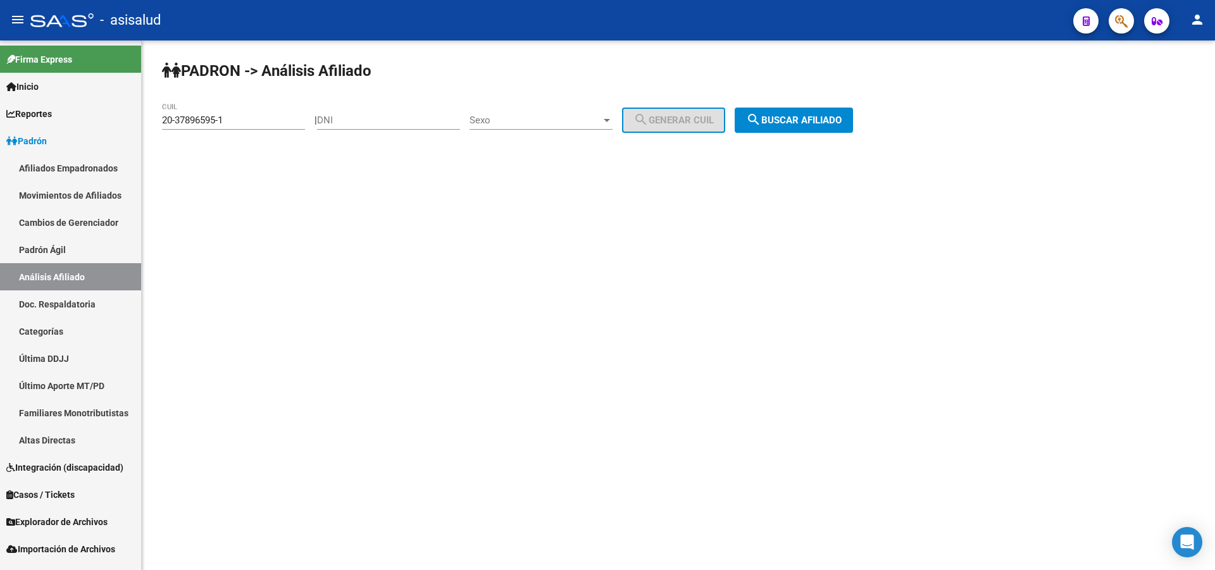
click at [839, 104] on div "PADRON -> Análisis Afiliado 20-37896595-1 CUIL | DNI Sexo Sexo search Generar C…" at bounding box center [678, 106] width 1073 height 133
click at [838, 109] on button "search Buscar afiliado" at bounding box center [794, 120] width 118 height 25
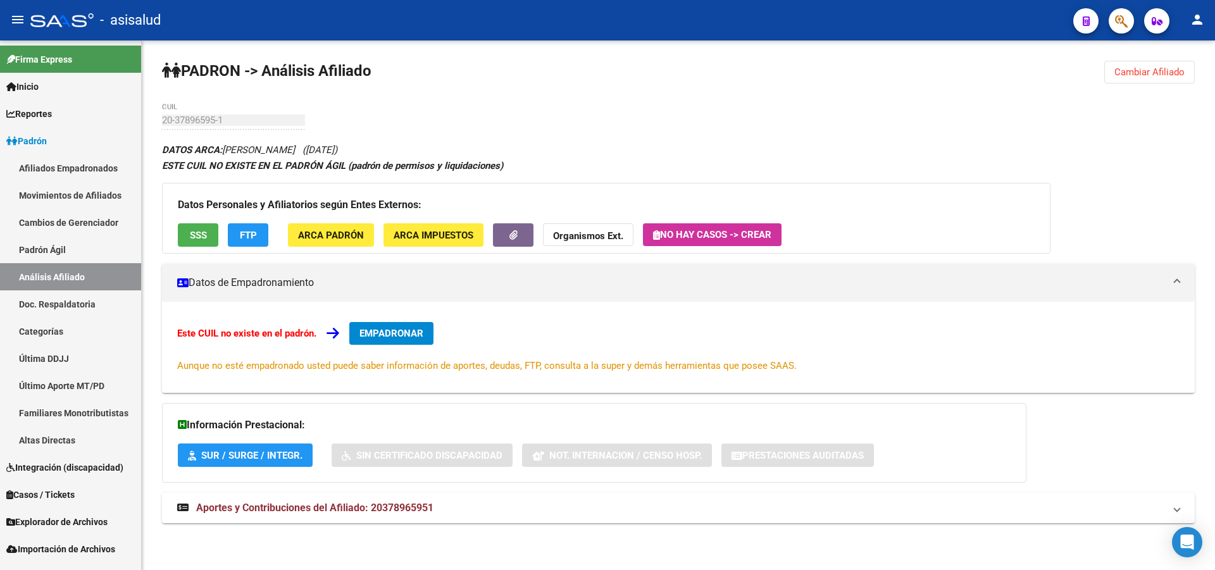
click at [192, 229] on span "SSS" at bounding box center [198, 234] width 17 height 11
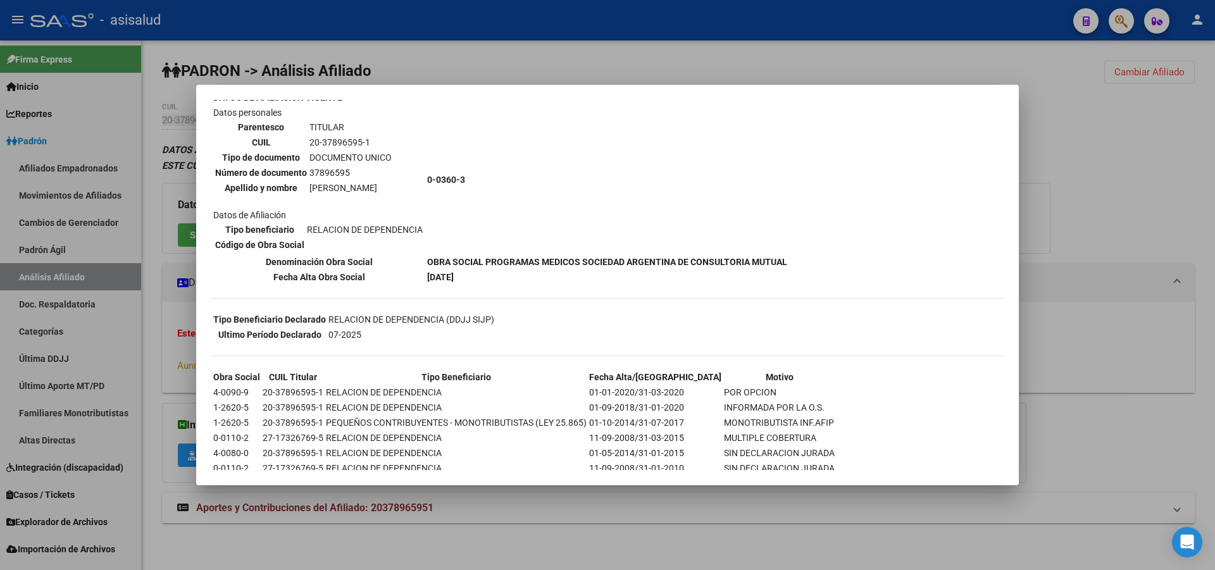
scroll to position [114, 0]
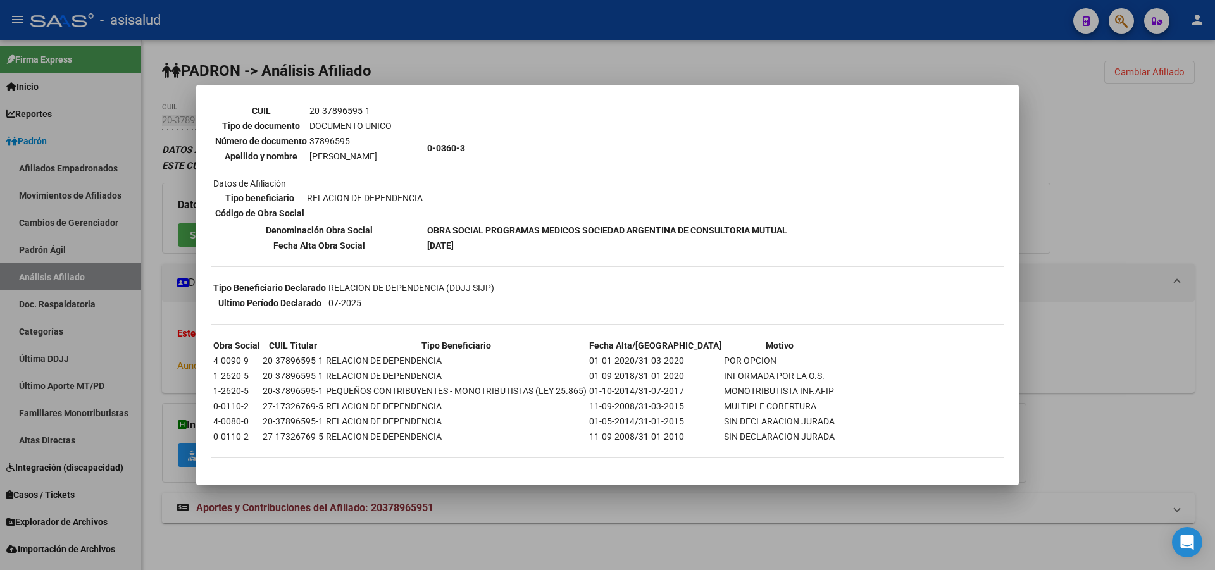
click at [1214, 144] on div at bounding box center [607, 285] width 1215 height 570
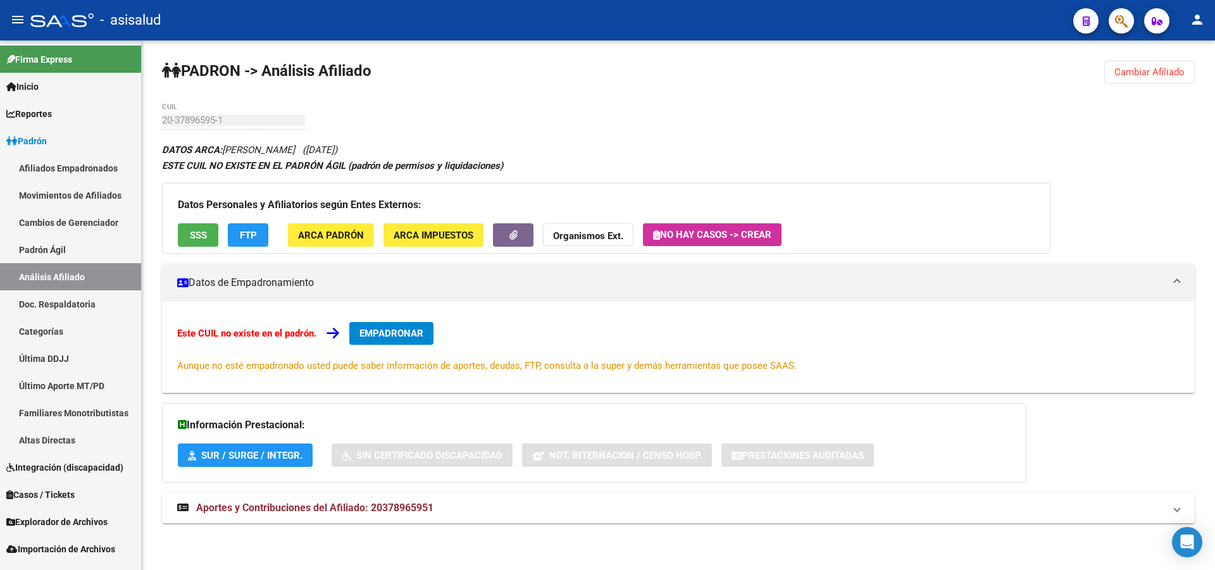
click at [1122, 73] on span "Cambiar Afiliado" at bounding box center [1149, 71] width 70 height 11
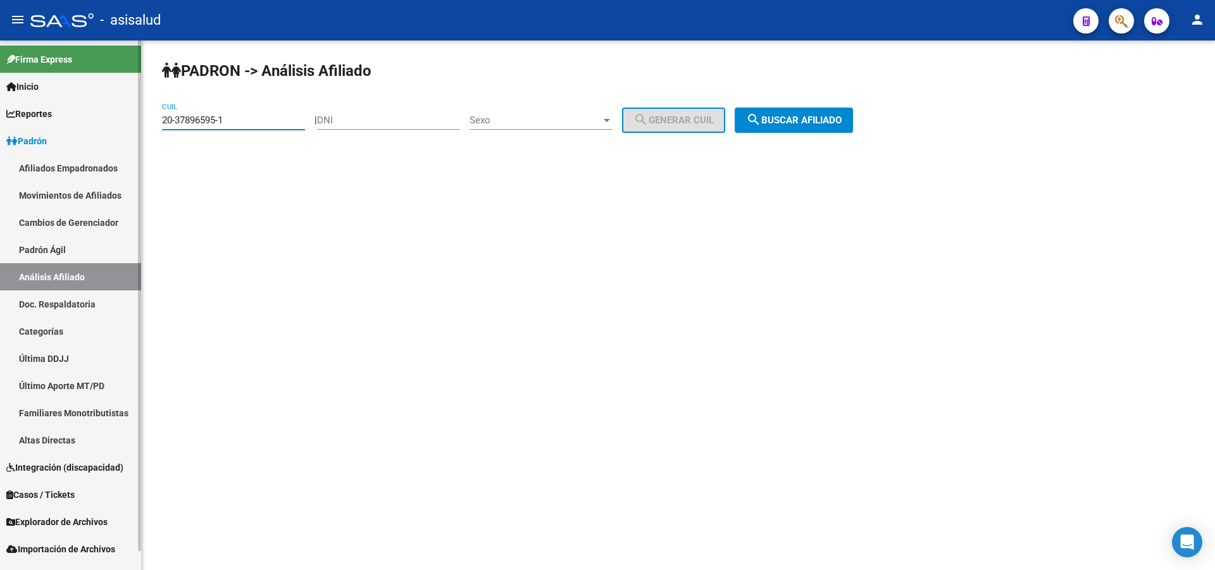
drag, startPoint x: 259, startPoint y: 125, endPoint x: 0, endPoint y: 159, distance: 261.6
click at [0, 159] on mat-sidenav-container "Firma Express Inicio Calendario SSS Instructivos Contacto OS Reportes Padrón Tr…" at bounding box center [607, 305] width 1215 height 530
paste input "1894614"
click at [827, 108] on button "search Buscar afiliado" at bounding box center [794, 120] width 118 height 25
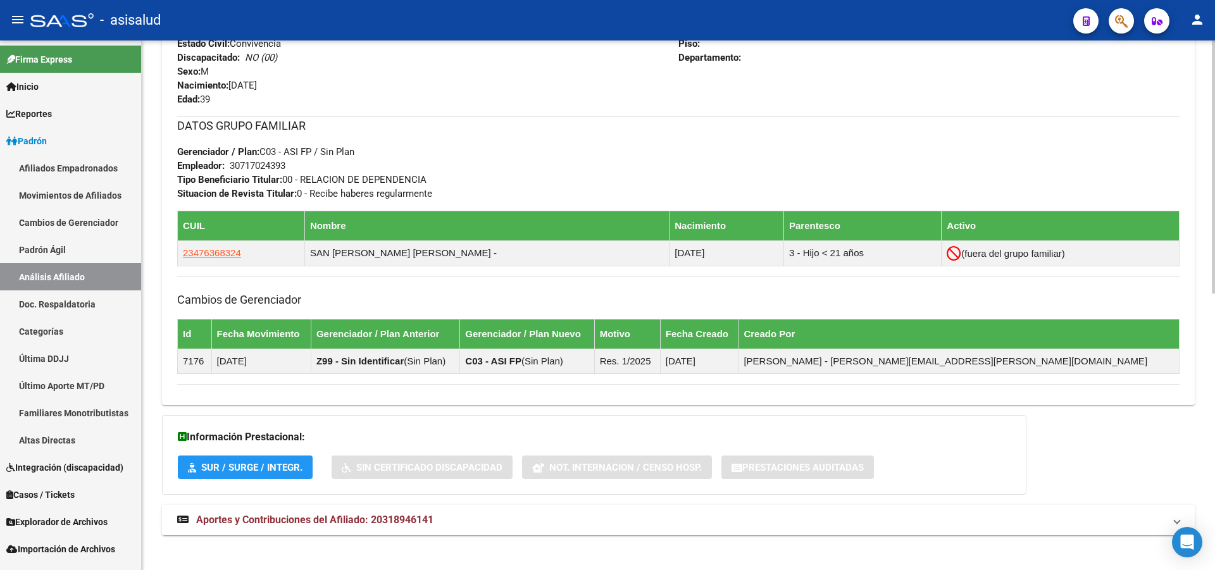
scroll to position [579, 0]
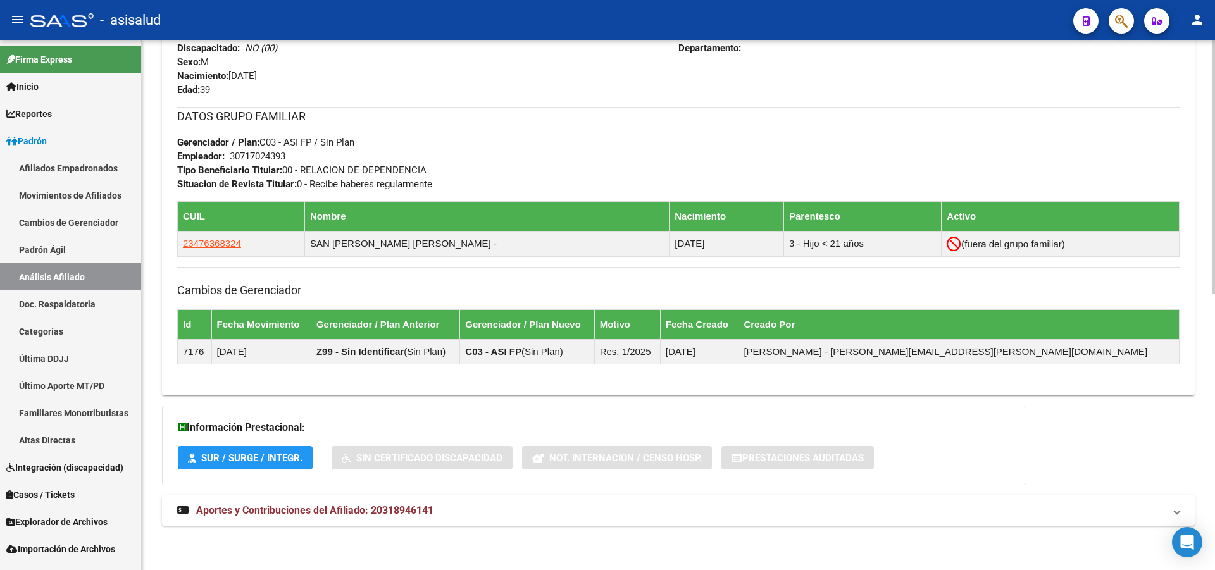
click at [545, 517] on mat-panel-title "Aportes y Contribuciones del Afiliado: 20318946141" at bounding box center [670, 511] width 987 height 14
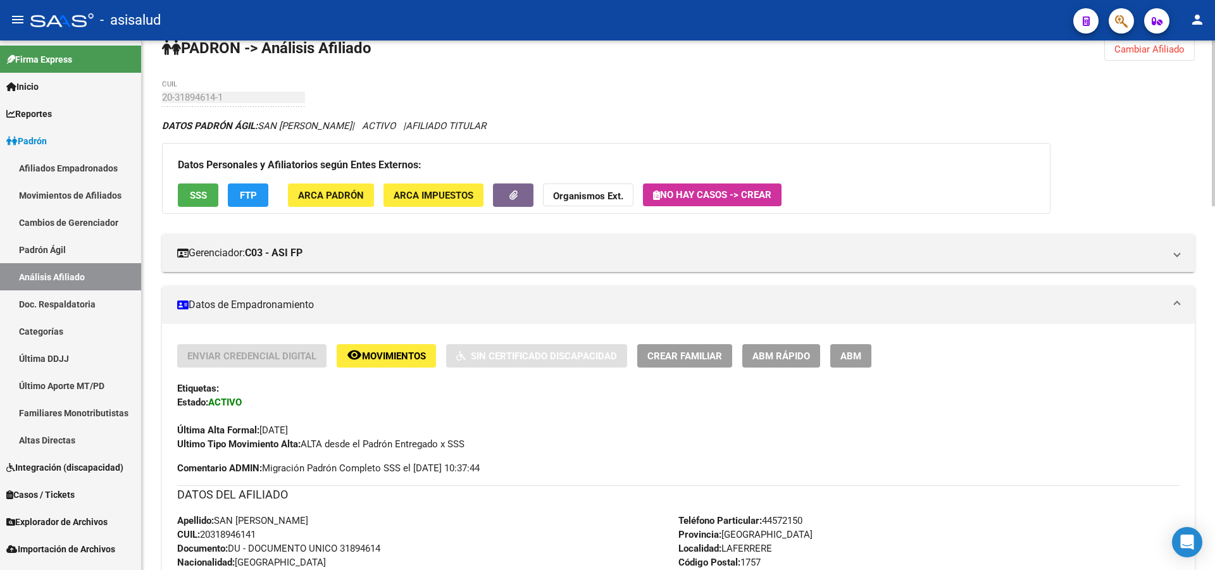
scroll to position [0, 0]
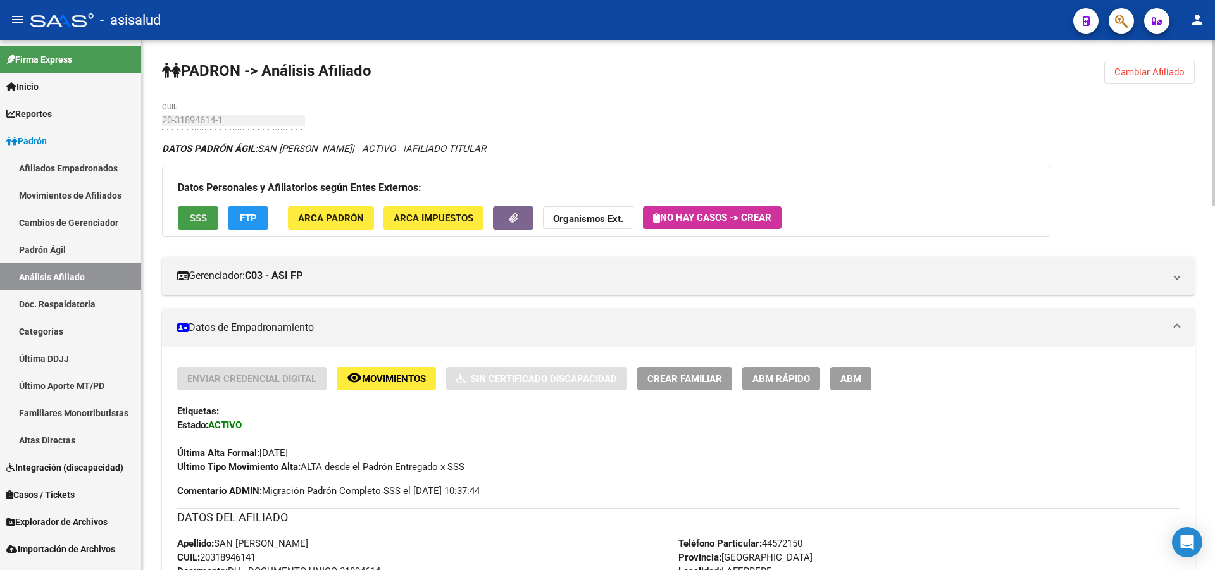
click at [197, 206] on button "SSS" at bounding box center [198, 217] width 40 height 23
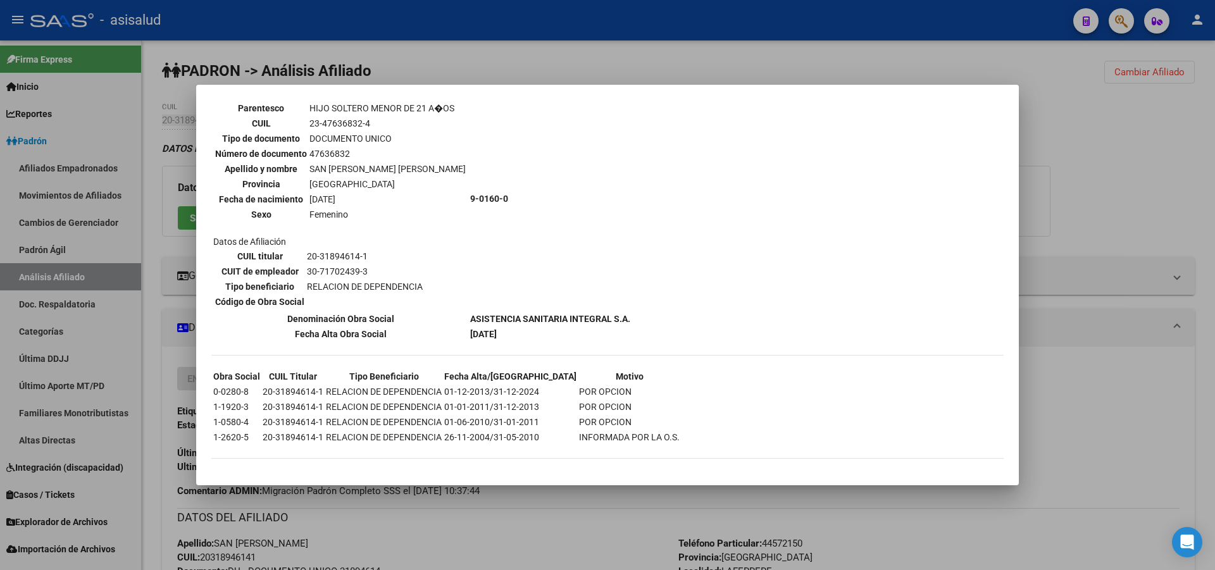
scroll to position [464, 0]
drag, startPoint x: 1214, startPoint y: 137, endPoint x: 626, endPoint y: 345, distance: 623.3
click at [1214, 138] on div at bounding box center [607, 285] width 1215 height 570
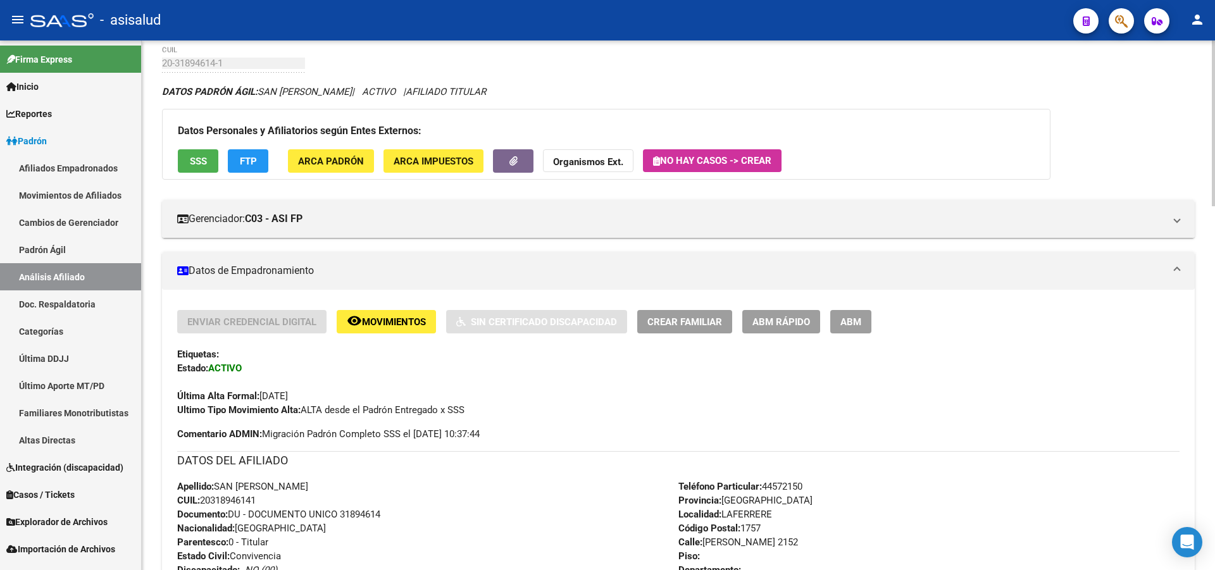
scroll to position [0, 0]
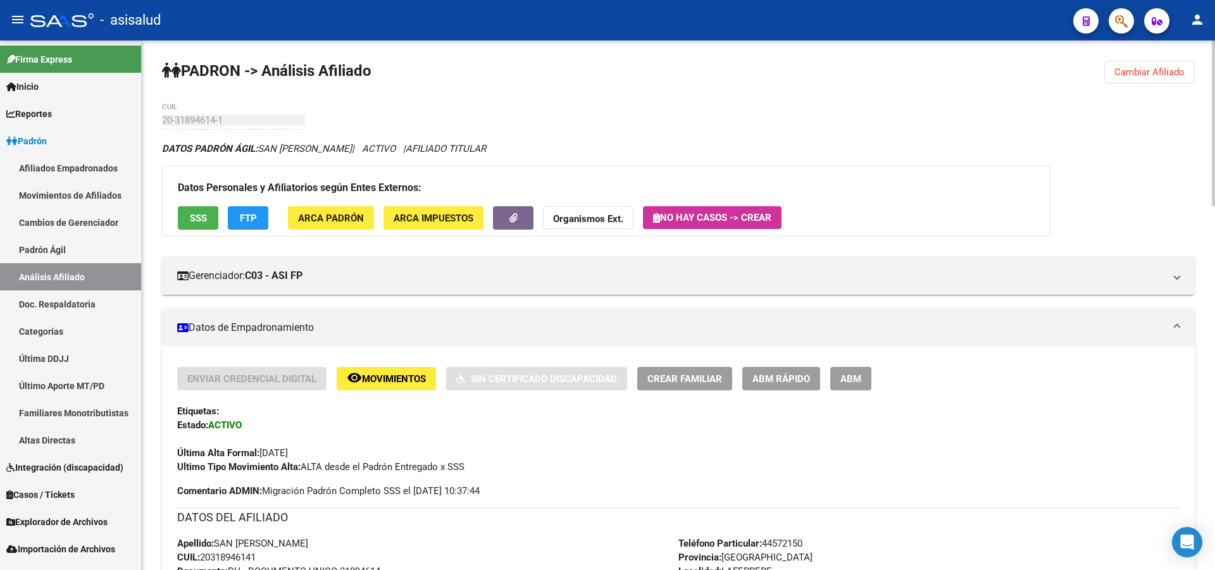
click at [207, 216] on button "SSS" at bounding box center [198, 217] width 40 height 23
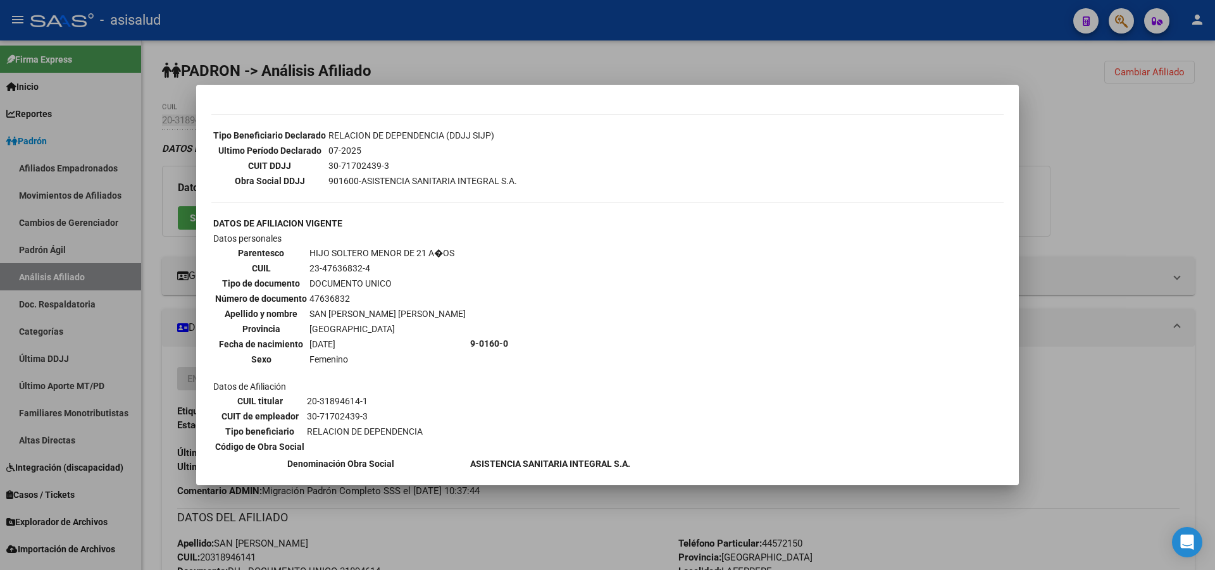
scroll to position [464, 0]
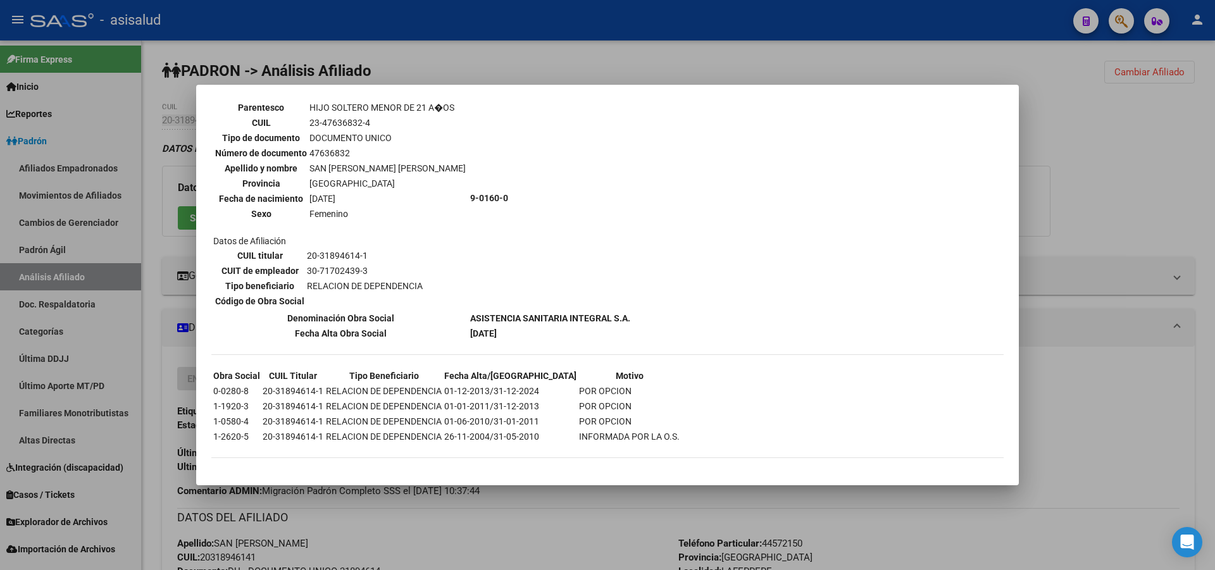
click at [1214, 127] on div at bounding box center [607, 285] width 1215 height 570
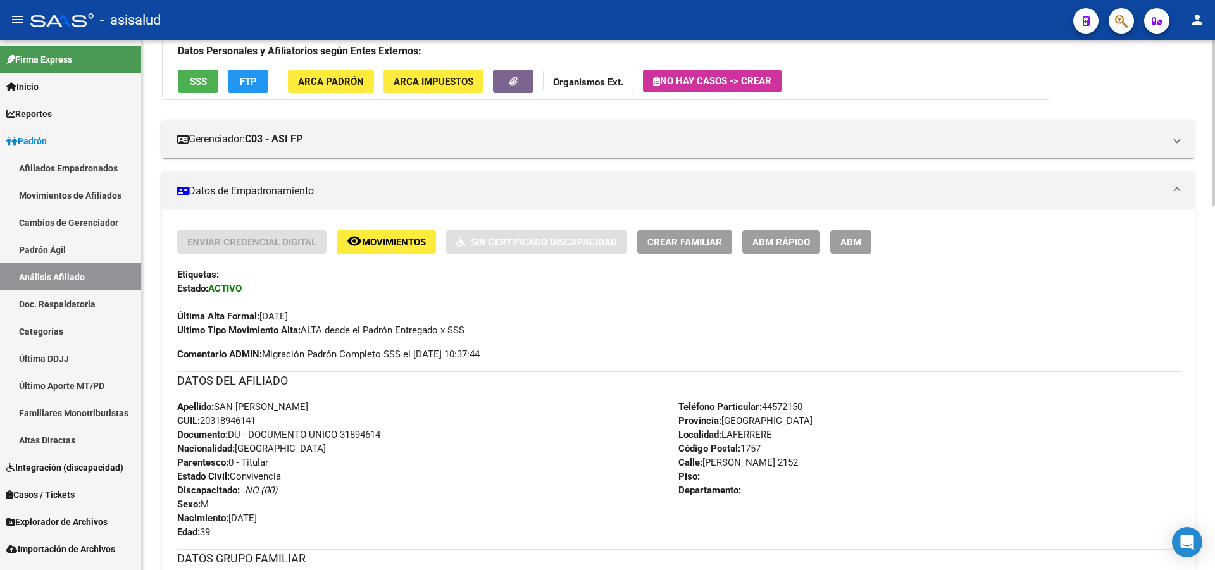
scroll to position [0, 0]
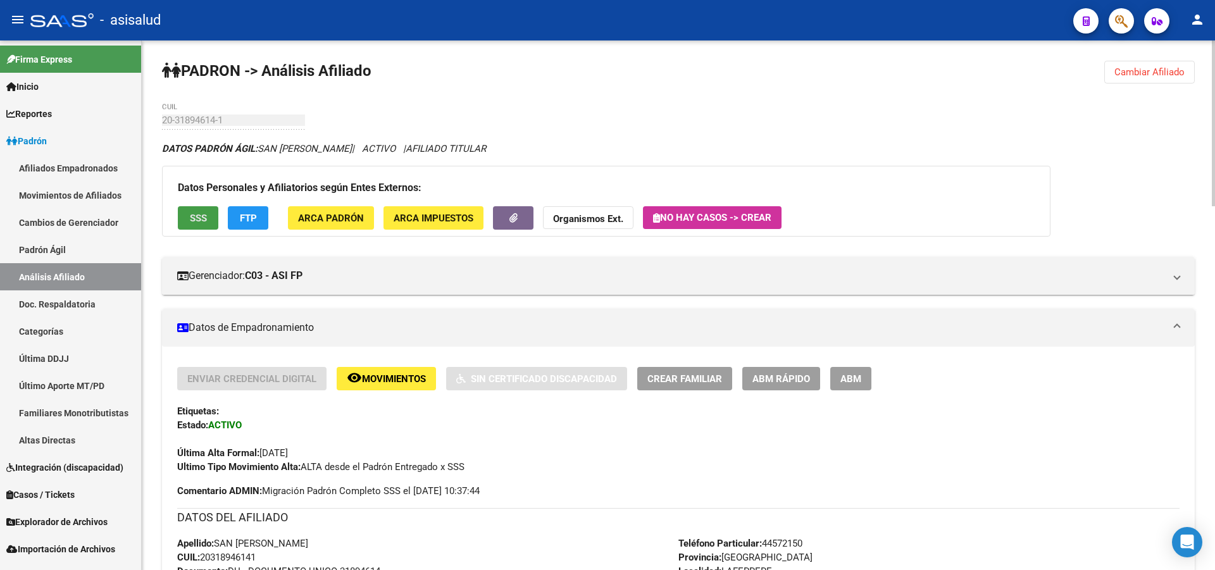
click at [190, 215] on span "SSS" at bounding box center [198, 218] width 17 height 11
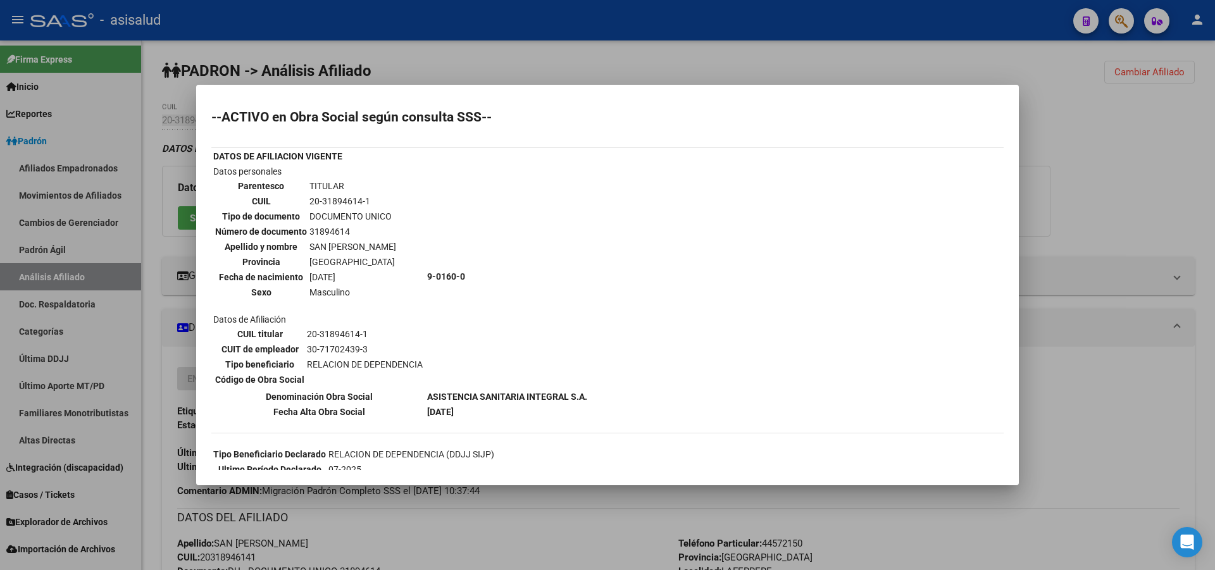
click at [1214, 77] on div at bounding box center [607, 285] width 1215 height 570
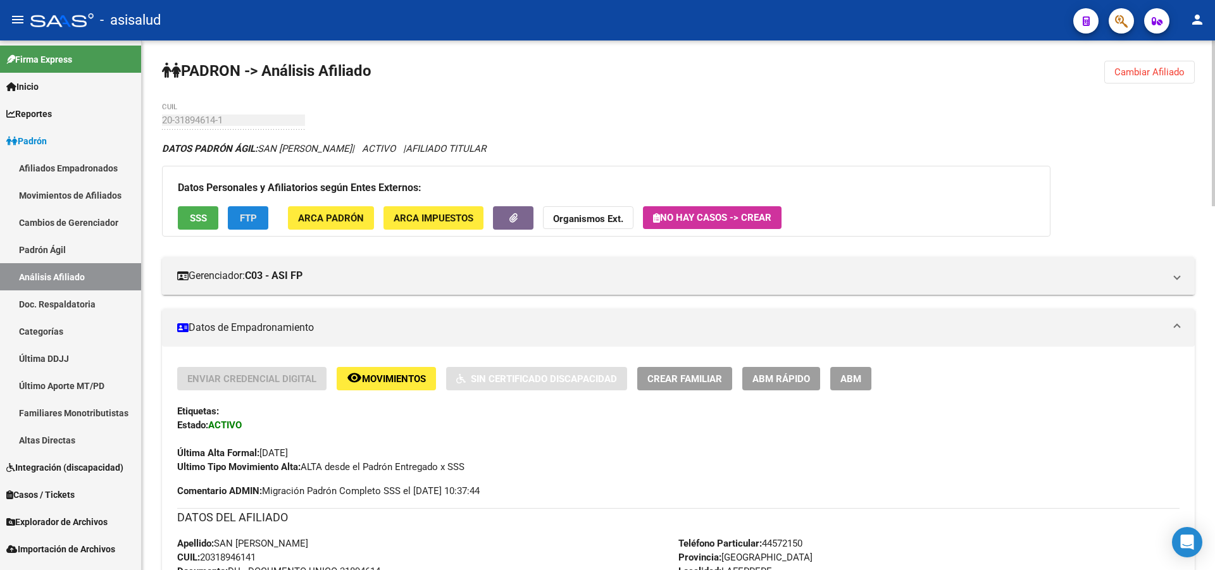
click at [253, 219] on span "FTP" at bounding box center [248, 218] width 17 height 11
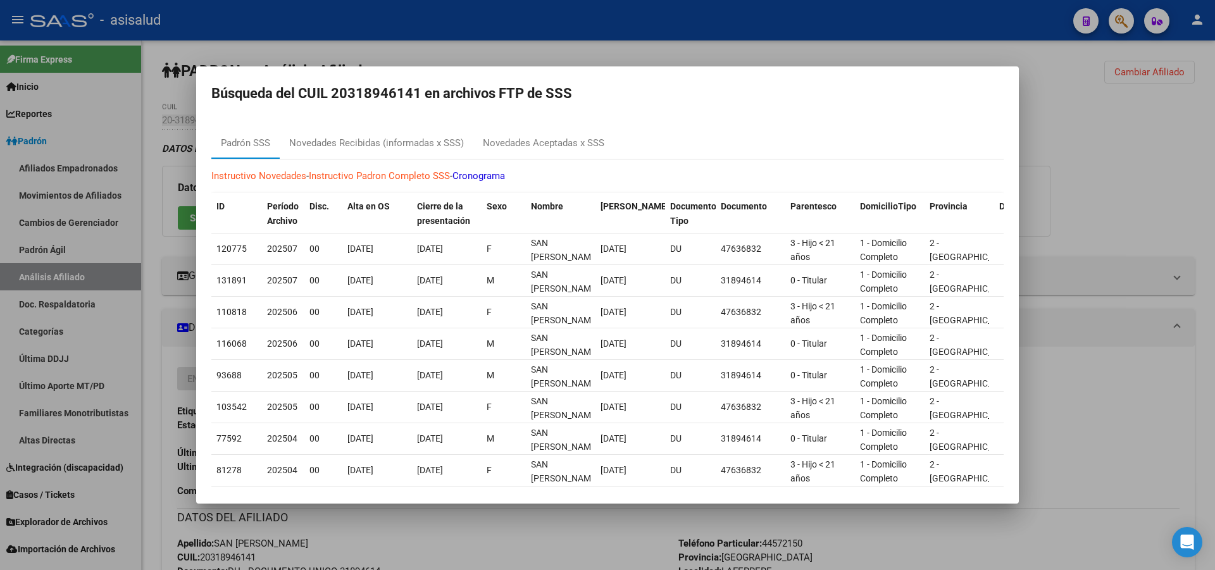
click at [1211, 175] on div at bounding box center [607, 285] width 1215 height 570
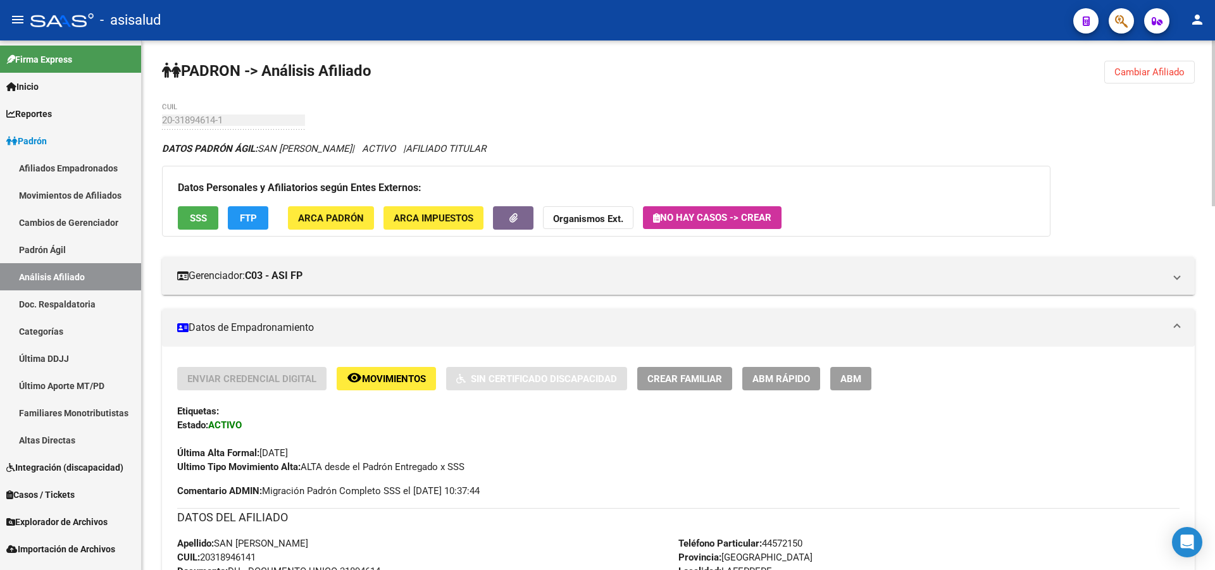
click at [1163, 73] on span "Cambiar Afiliado" at bounding box center [1149, 71] width 70 height 11
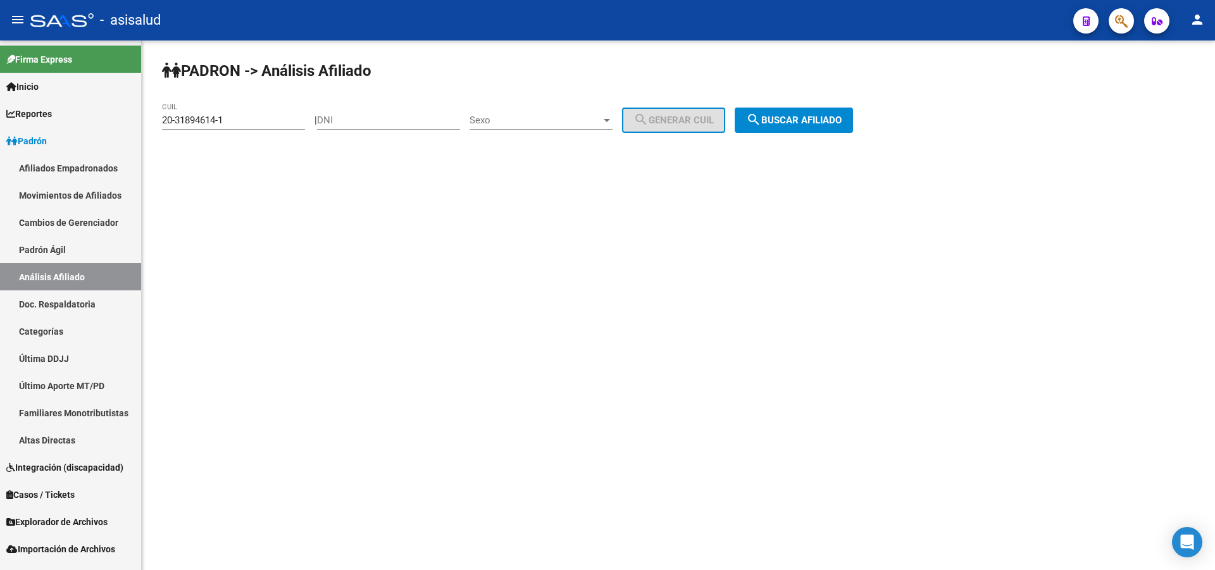
drag, startPoint x: 276, startPoint y: 113, endPoint x: 146, endPoint y: 130, distance: 132.2
click at [146, 130] on div "PADRON -> Análisis Afiliado 20-31894614-1 CUIL | DNI Sexo Sexo search Generar C…" at bounding box center [678, 106] width 1073 height 133
drag, startPoint x: 243, startPoint y: 116, endPoint x: 149, endPoint y: 122, distance: 93.8
click at [149, 122] on div "PADRON -> Análisis Afiliado 20-31894614-1 CUIL | DNI Sexo Sexo search Generar C…" at bounding box center [678, 106] width 1073 height 133
paste input "7837085-0"
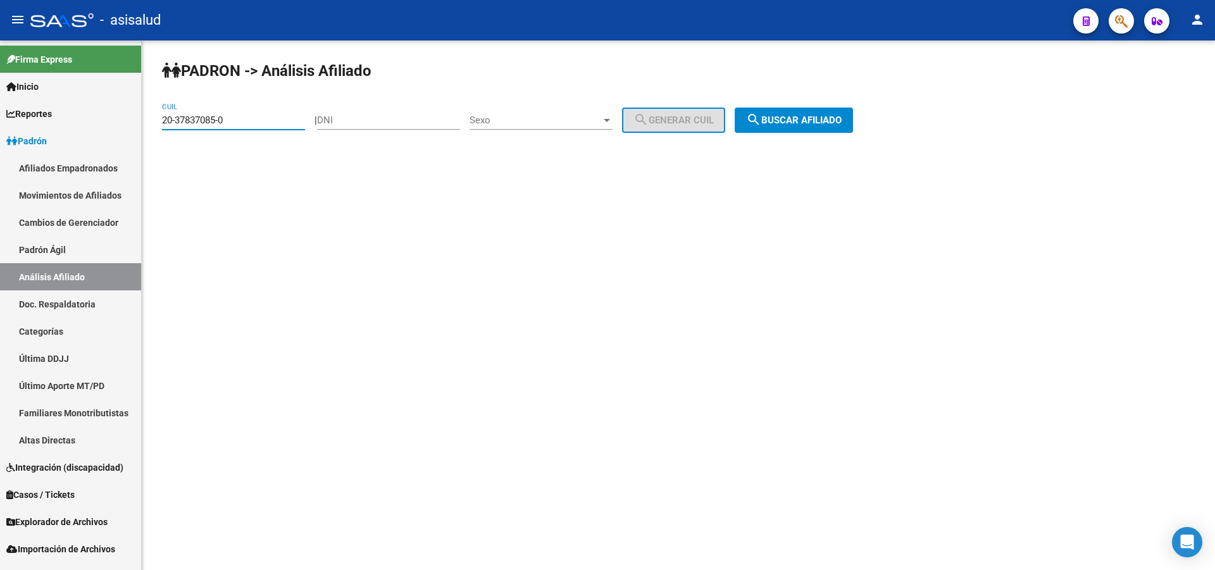
drag, startPoint x: 809, startPoint y: 127, endPoint x: 824, endPoint y: 132, distance: 16.0
click at [810, 128] on button "search Buscar afiliado" at bounding box center [794, 120] width 118 height 25
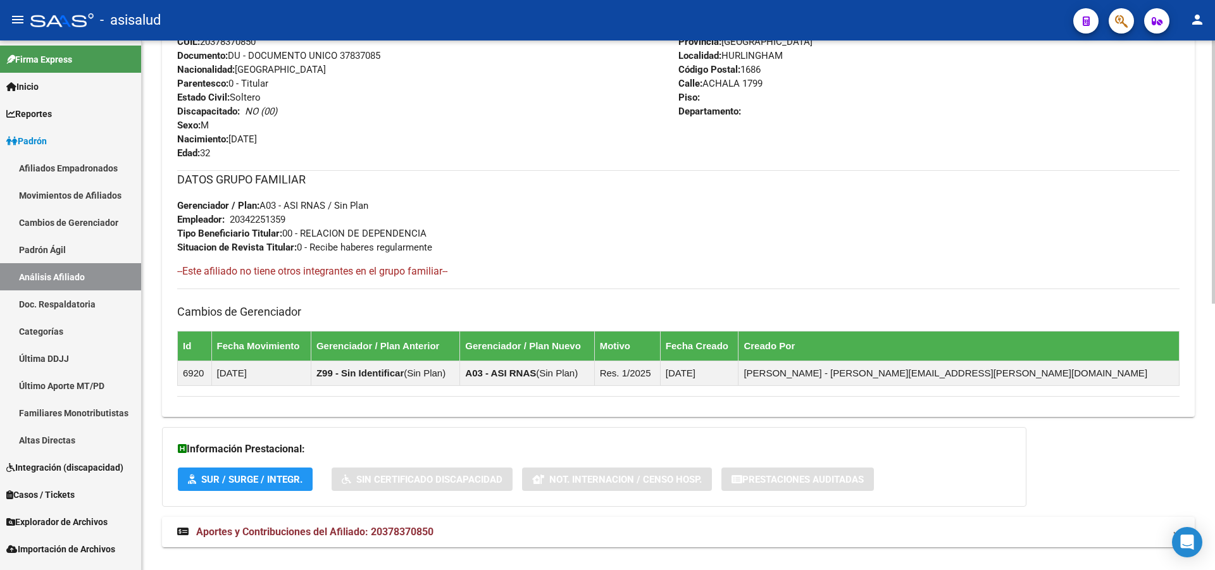
scroll to position [537, 0]
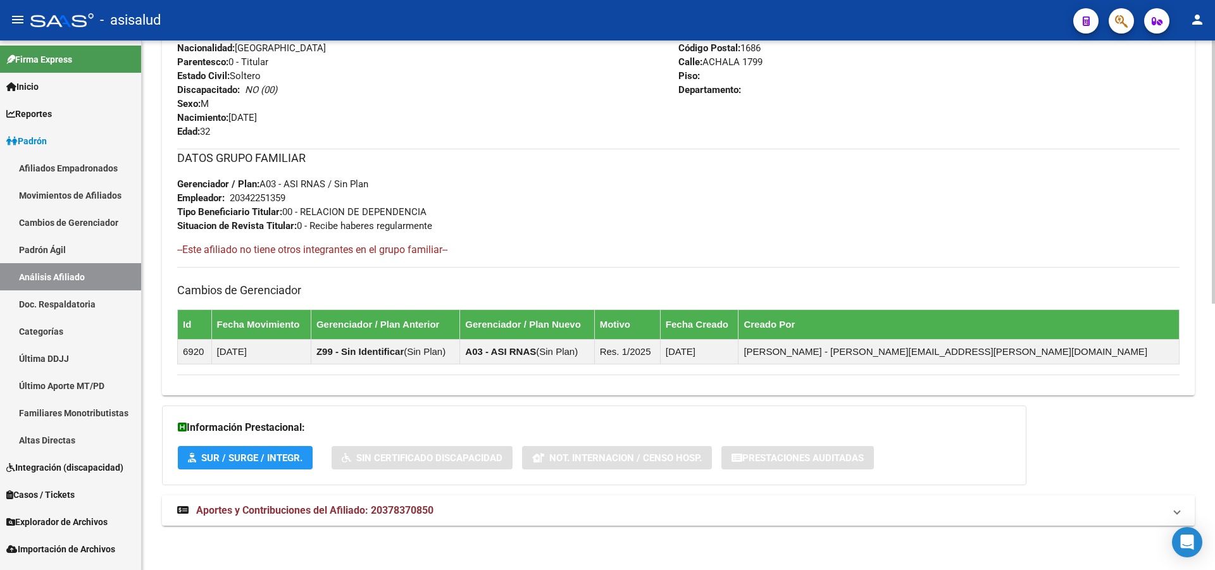
click at [546, 507] on mat-panel-title "Aportes y Contribuciones del Afiliado: 20378370850" at bounding box center [670, 511] width 987 height 14
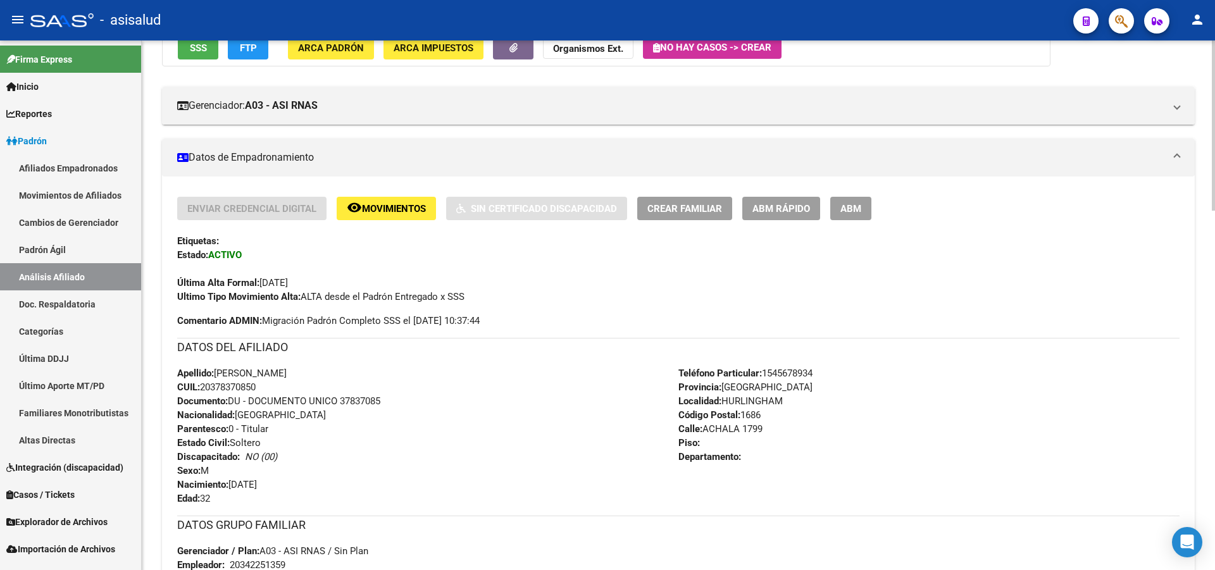
scroll to position [0, 0]
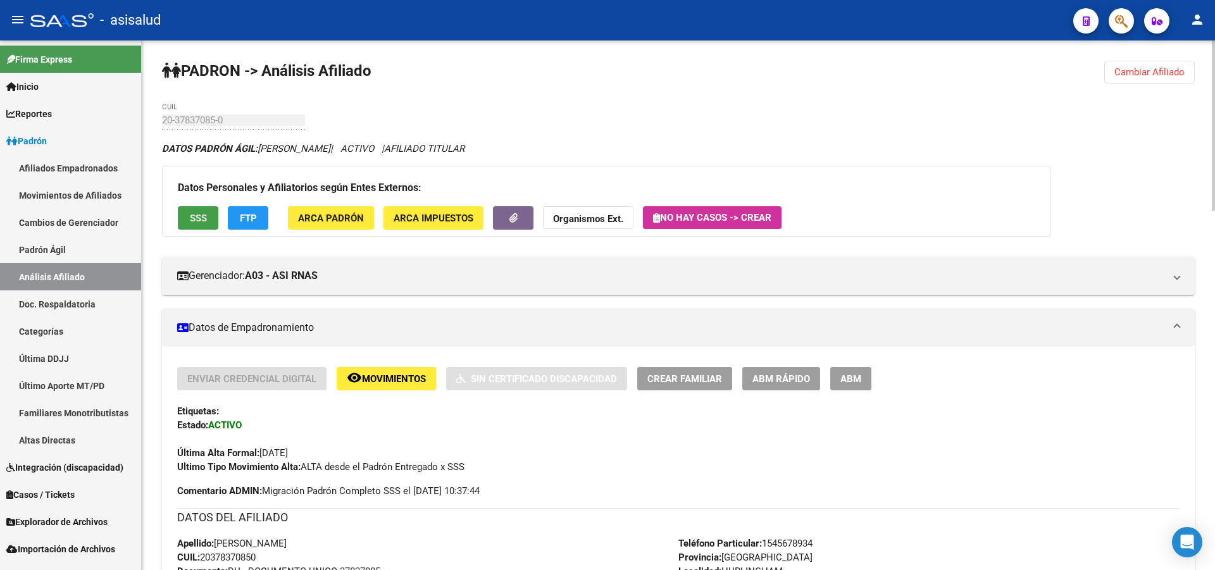
click at [192, 218] on span "SSS" at bounding box center [198, 218] width 17 height 11
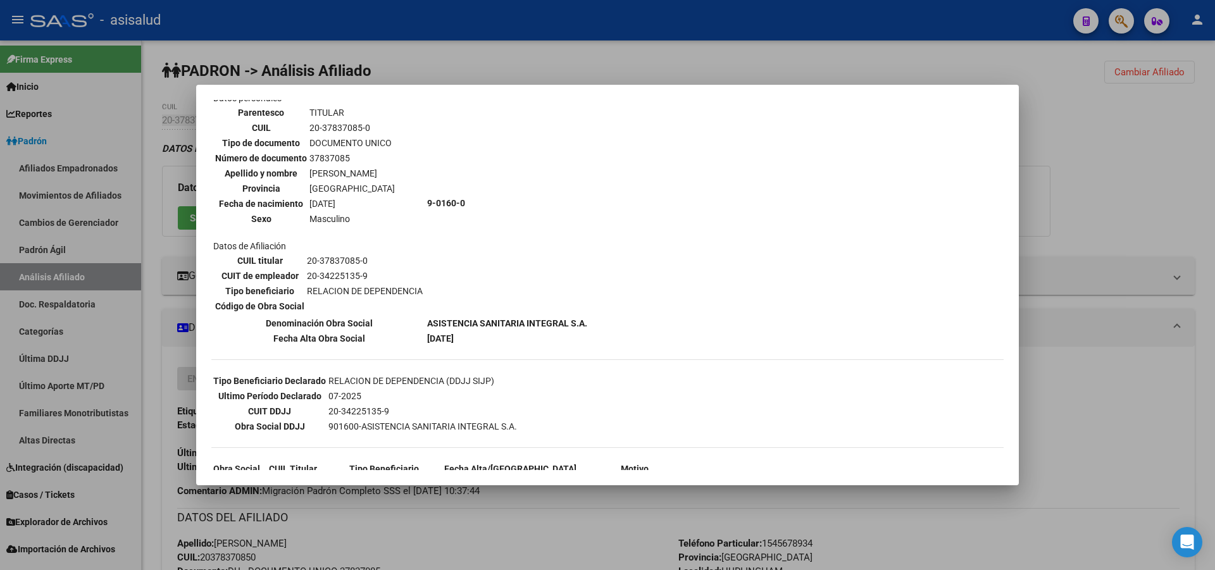
scroll to position [182, 0]
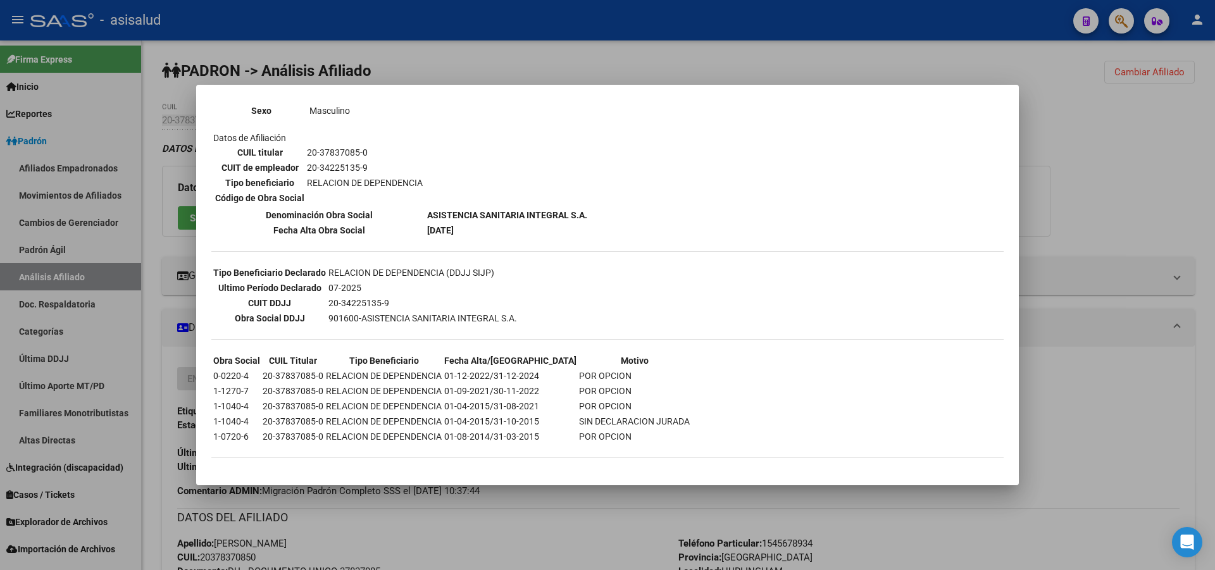
click at [1183, 185] on div at bounding box center [607, 285] width 1215 height 570
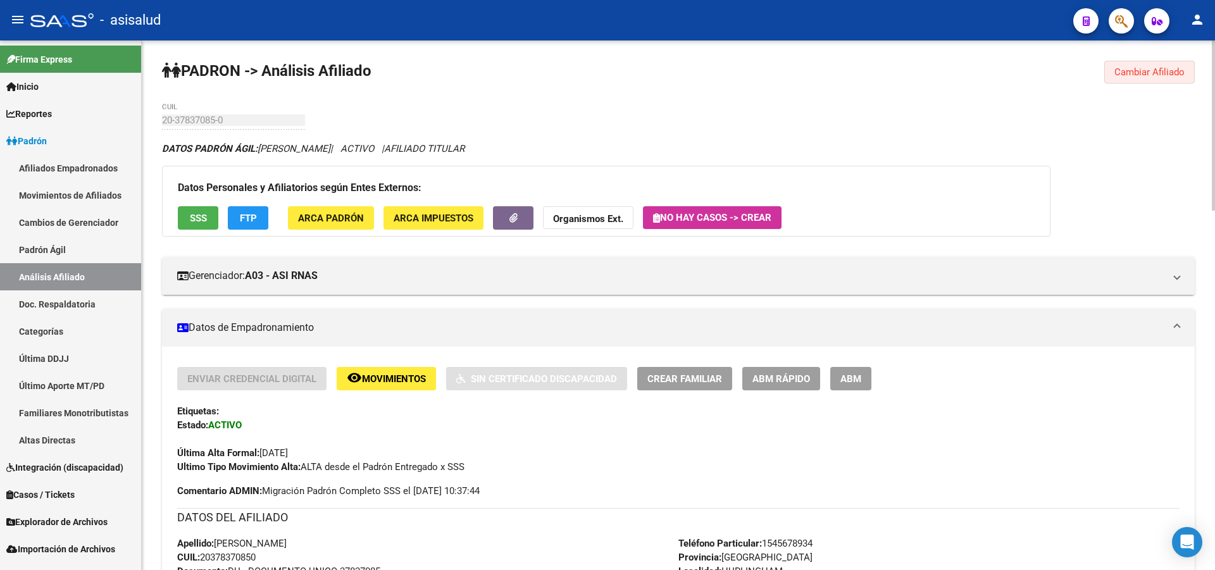
click at [1165, 68] on span "Cambiar Afiliado" at bounding box center [1149, 71] width 70 height 11
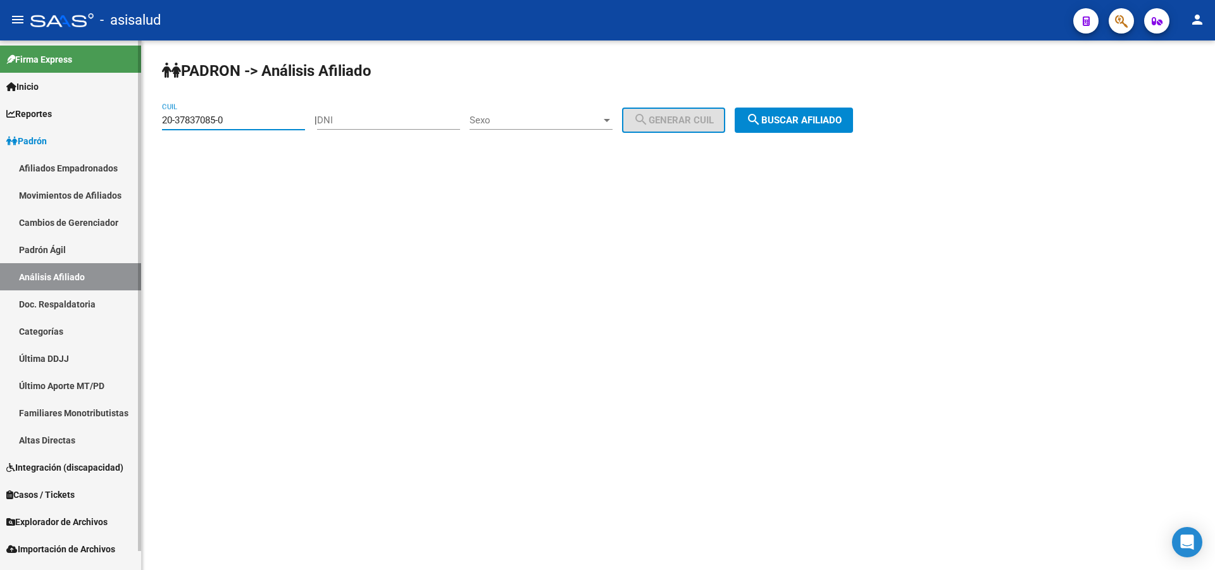
drag, startPoint x: 259, startPoint y: 120, endPoint x: 0, endPoint y: 164, distance: 263.1
click at [0, 164] on mat-sidenav-container "Firma Express Inicio Calendario SSS Instructivos Contacto OS Reportes Padrón Tr…" at bounding box center [607, 305] width 1215 height 530
paste input "43904058-1"
click at [817, 120] on span "search Buscar afiliado" at bounding box center [794, 120] width 96 height 11
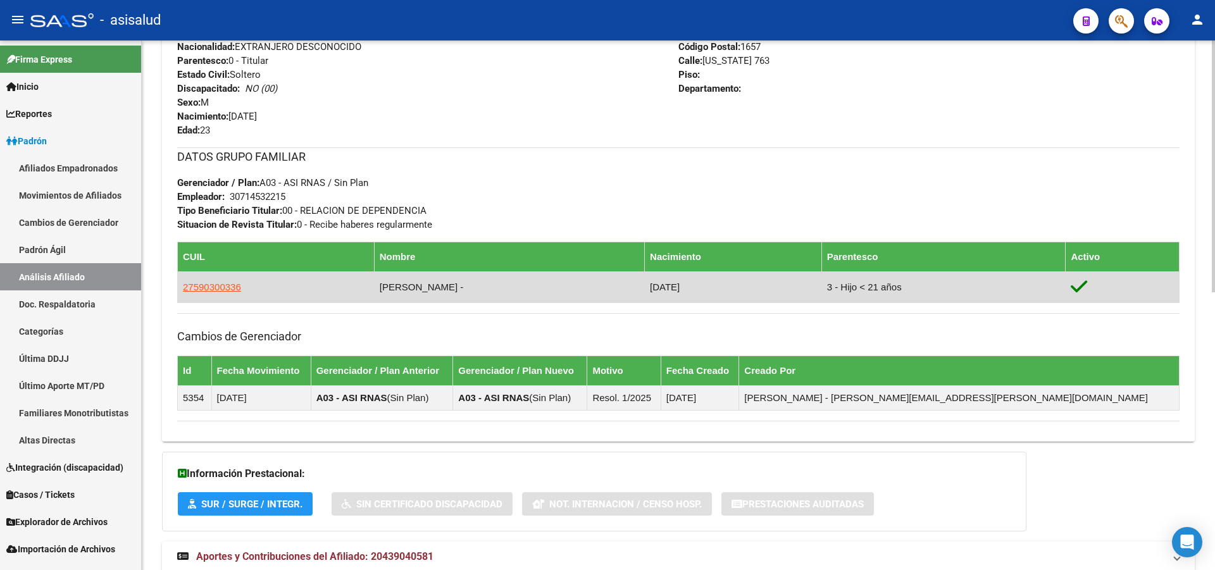
scroll to position [585, 0]
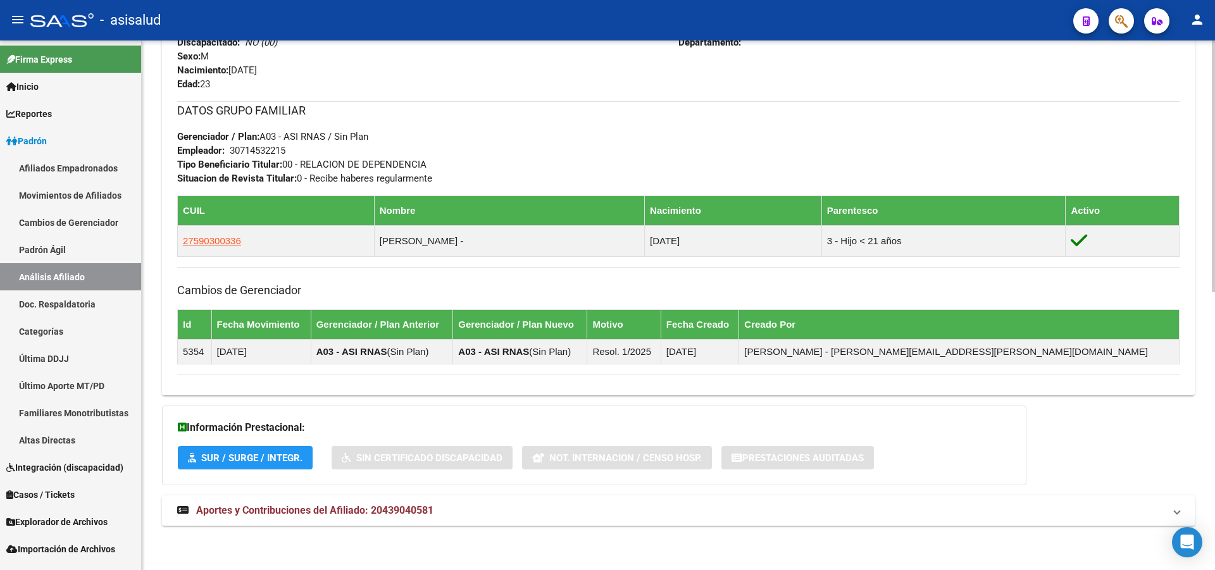
click at [617, 511] on mat-panel-title "Aportes y Contribuciones del Afiliado: 20439040581" at bounding box center [670, 511] width 987 height 14
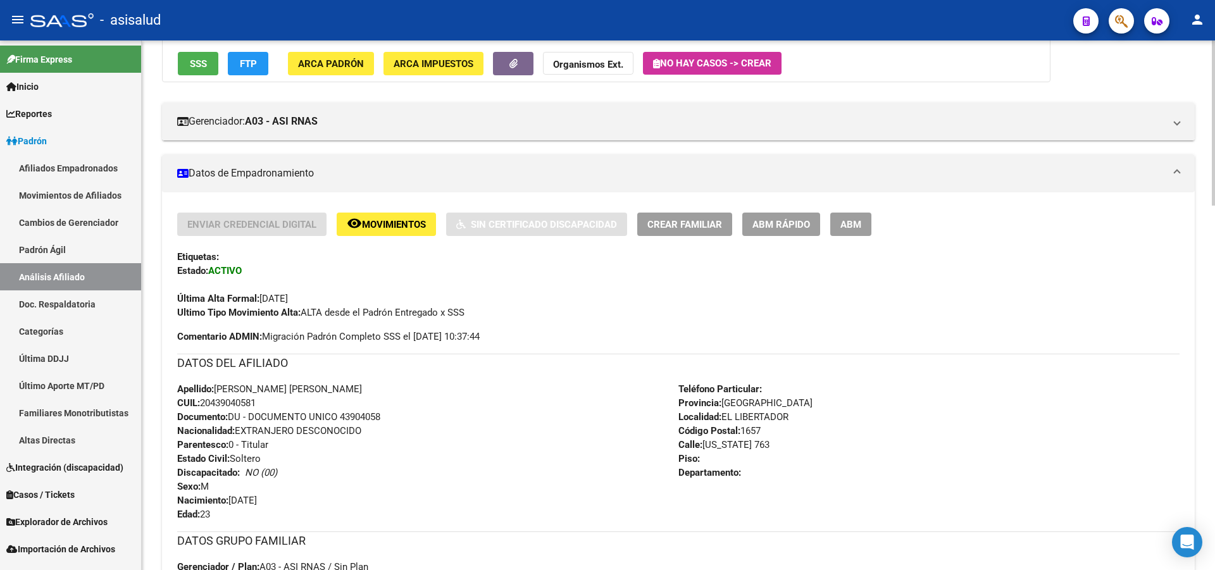
scroll to position [0, 0]
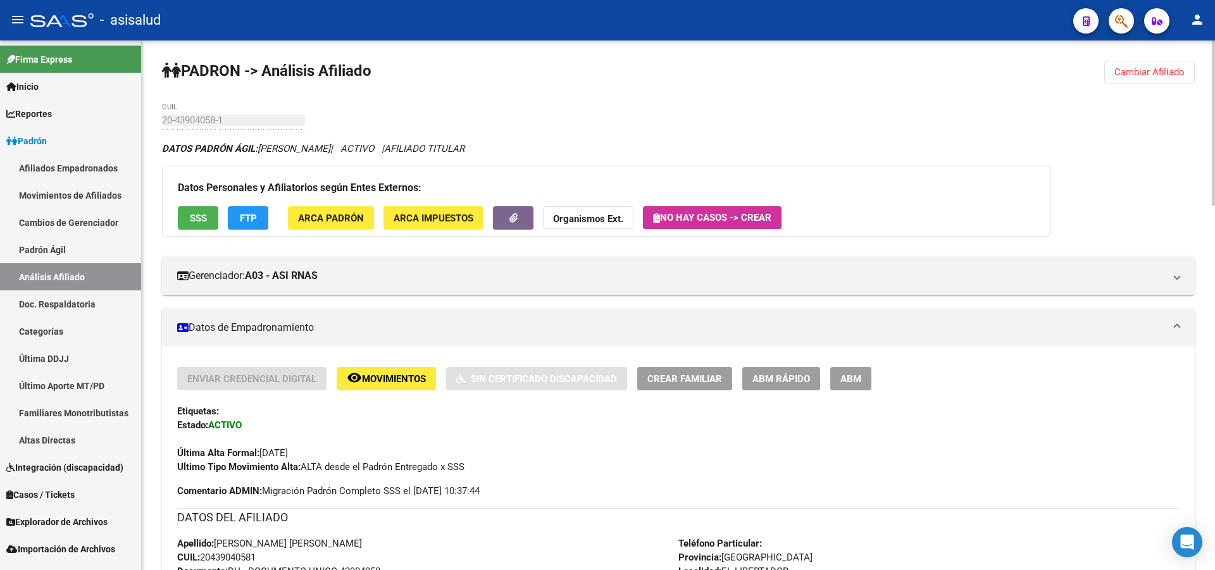
click at [189, 205] on div "Datos Personales y Afiliatorios según Entes Externos: SSS FTP ARCA Padrón ARCA …" at bounding box center [606, 201] width 888 height 71
click at [187, 213] on button "SSS" at bounding box center [198, 217] width 40 height 23
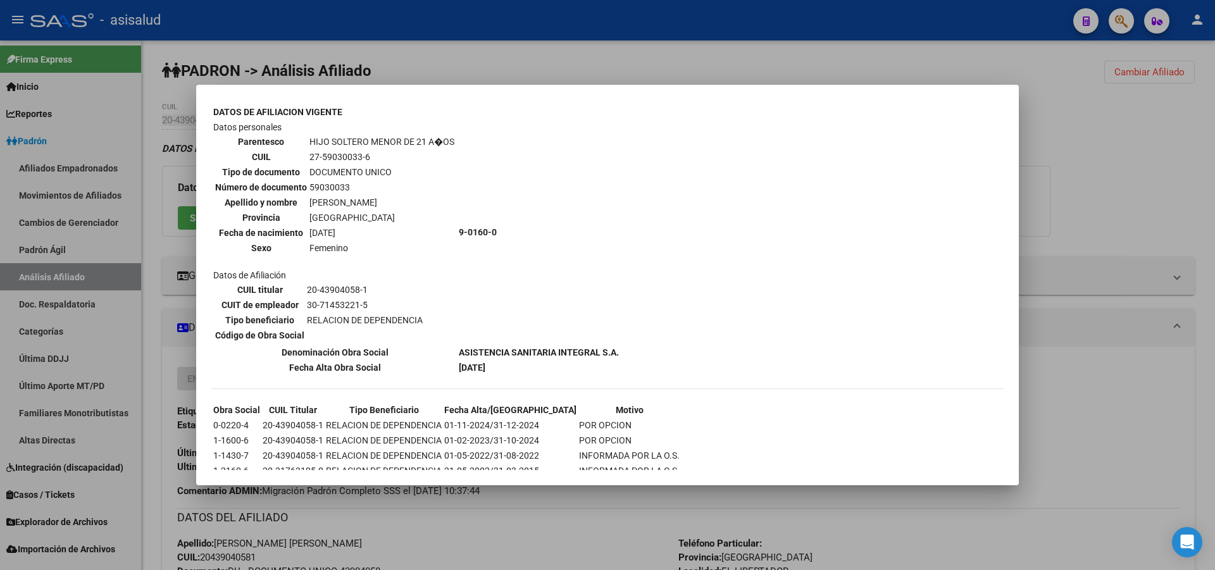
scroll to position [480, 0]
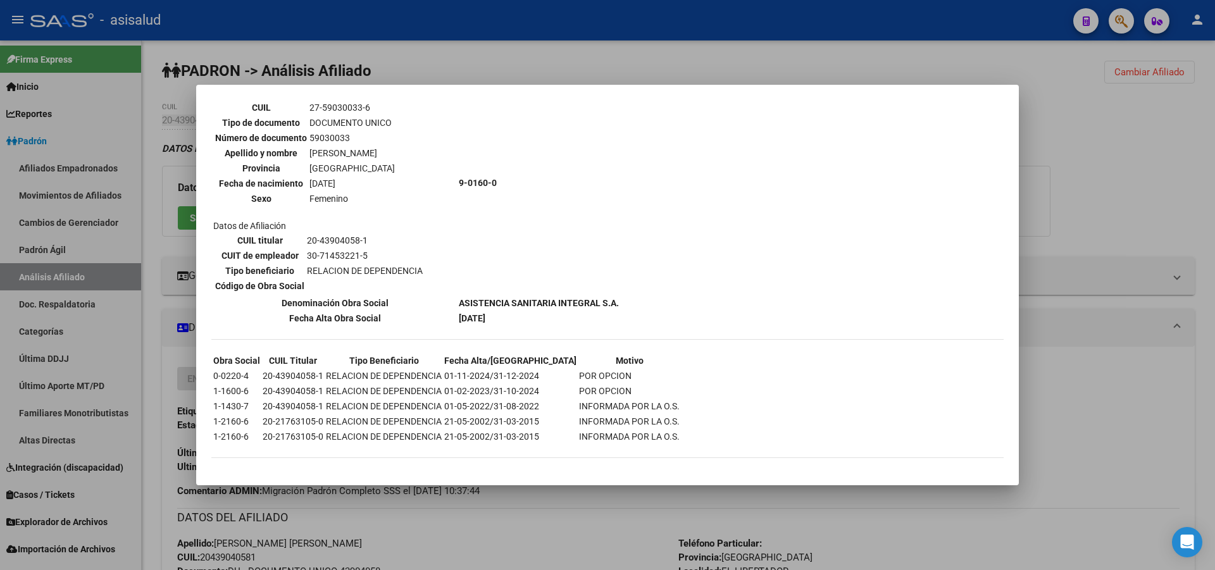
click at [1214, 152] on div at bounding box center [607, 285] width 1215 height 570
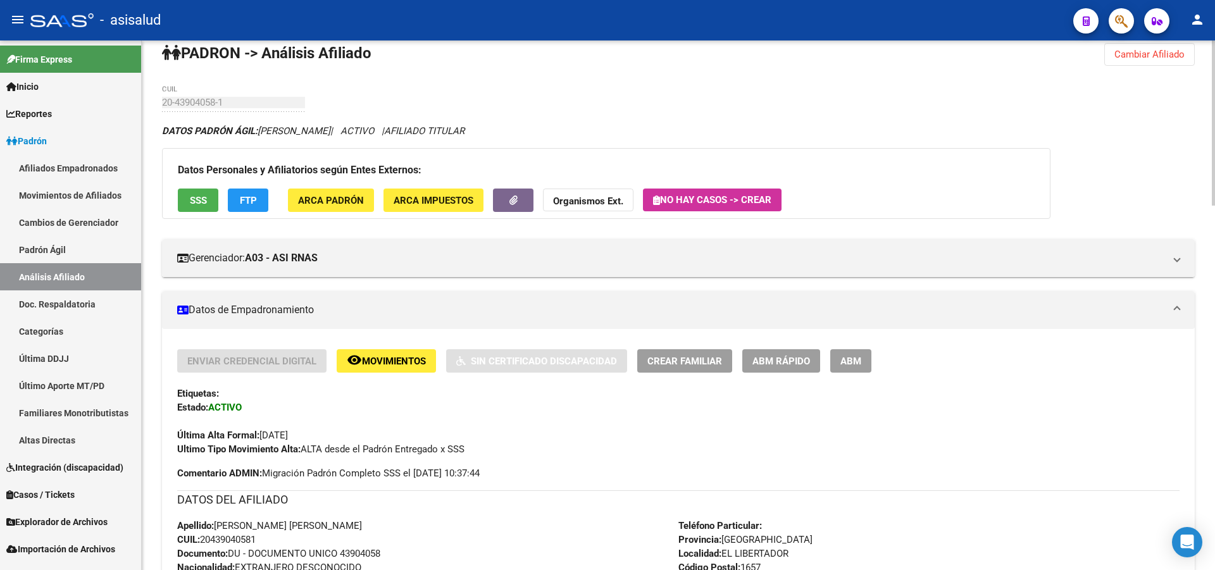
scroll to position [0, 0]
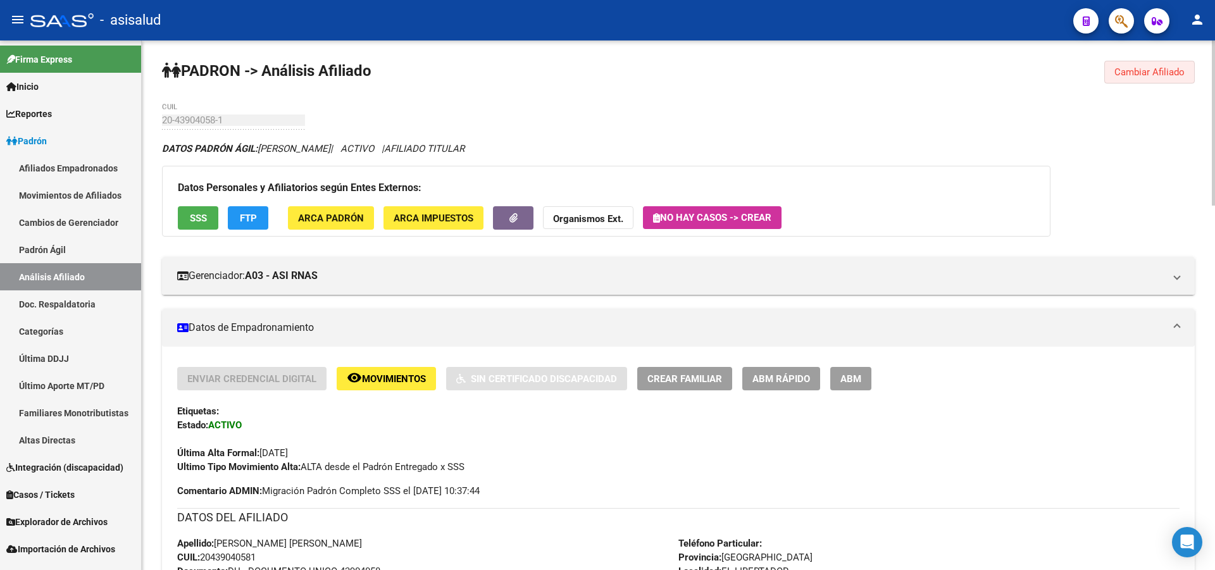
click at [1119, 73] on span "Cambiar Afiliado" at bounding box center [1149, 71] width 70 height 11
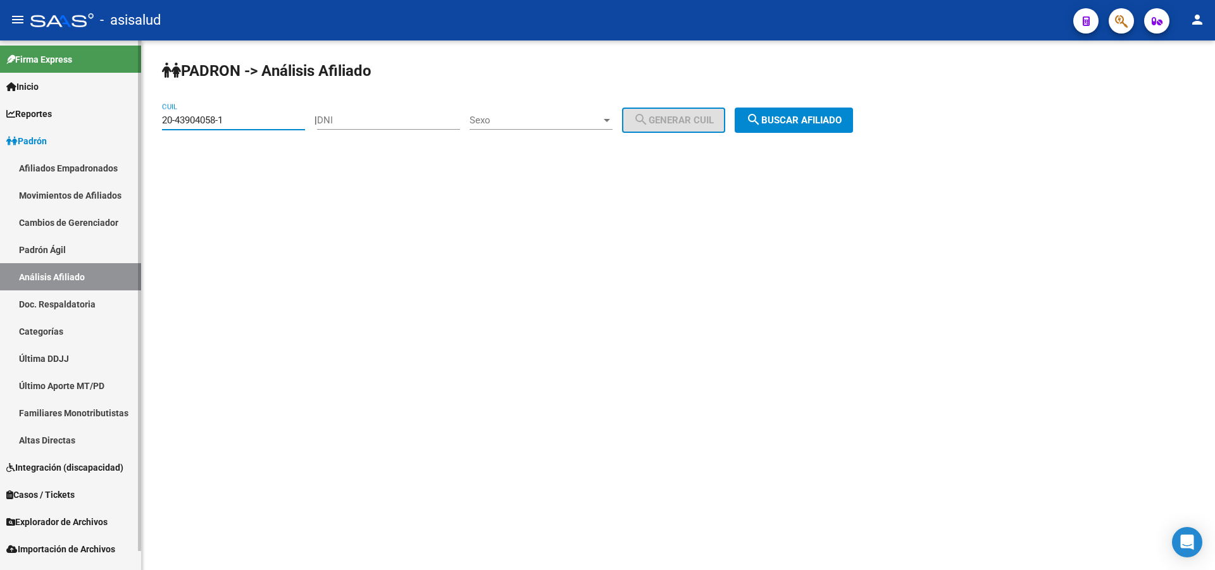
drag, startPoint x: 249, startPoint y: 123, endPoint x: 0, endPoint y: 214, distance: 264.8
click at [0, 209] on mat-sidenav-container "Firma Express Inicio Calendario SSS Instructivos Contacto OS Reportes Padrón Tr…" at bounding box center [607, 305] width 1215 height 530
paste input "31894614"
click at [824, 126] on button "search Buscar afiliado" at bounding box center [794, 120] width 118 height 25
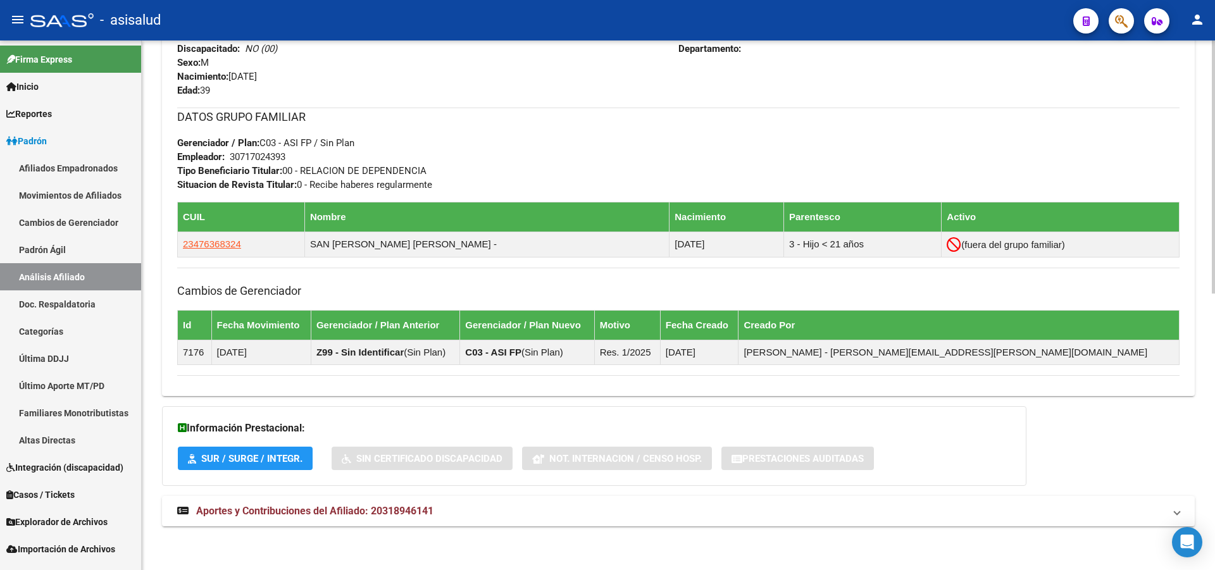
scroll to position [579, 0]
click at [415, 518] on strong "Aportes y Contribuciones del Afiliado: 20318946141" at bounding box center [305, 511] width 256 height 14
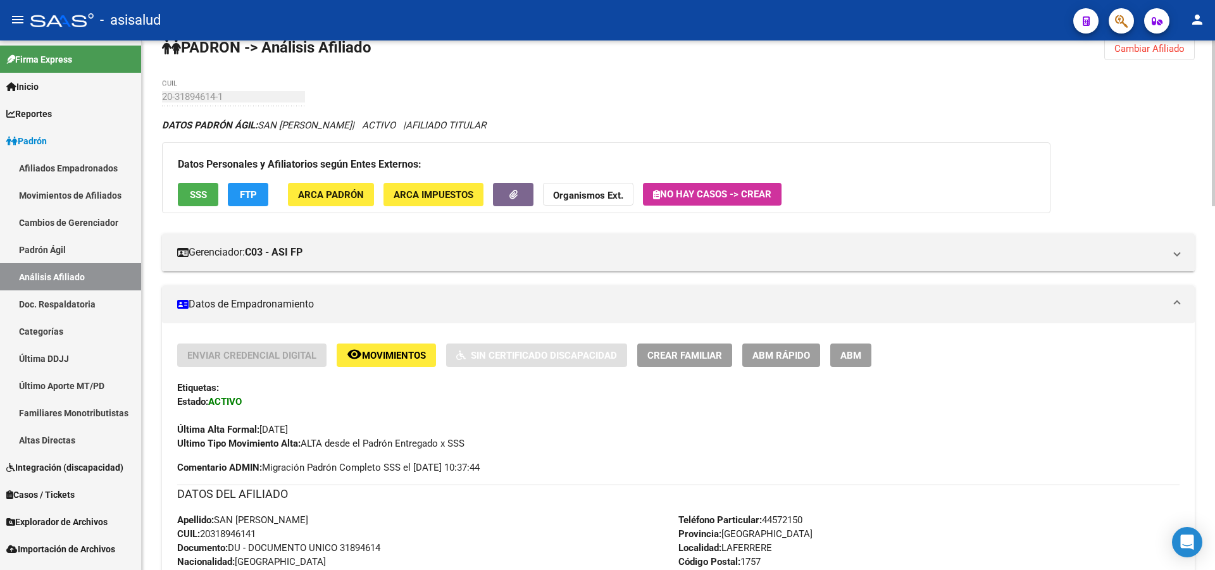
scroll to position [0, 0]
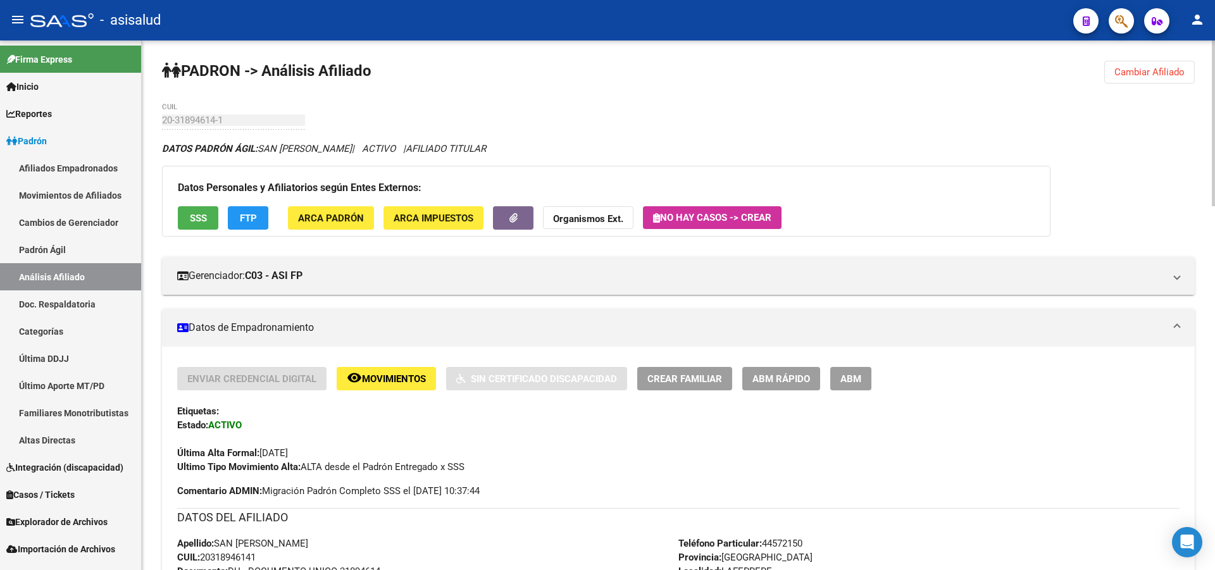
click at [177, 223] on div "Datos Personales y Afiliatorios según Entes Externos: SSS FTP ARCA Padrón ARCA …" at bounding box center [606, 201] width 888 height 71
click at [185, 218] on button "SSS" at bounding box center [198, 217] width 40 height 23
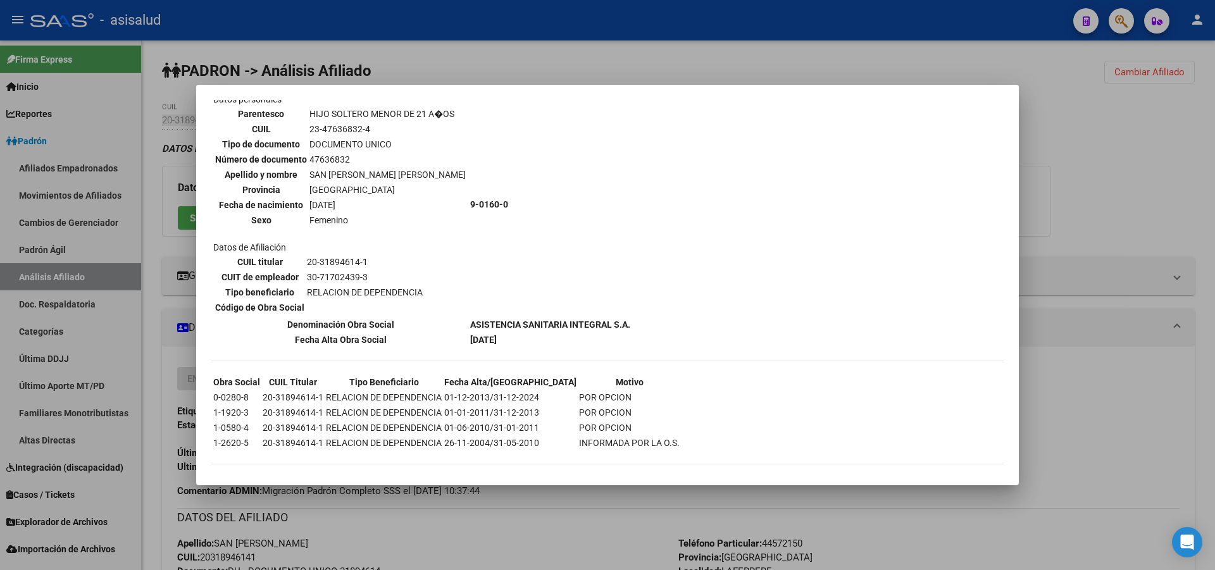
scroll to position [464, 0]
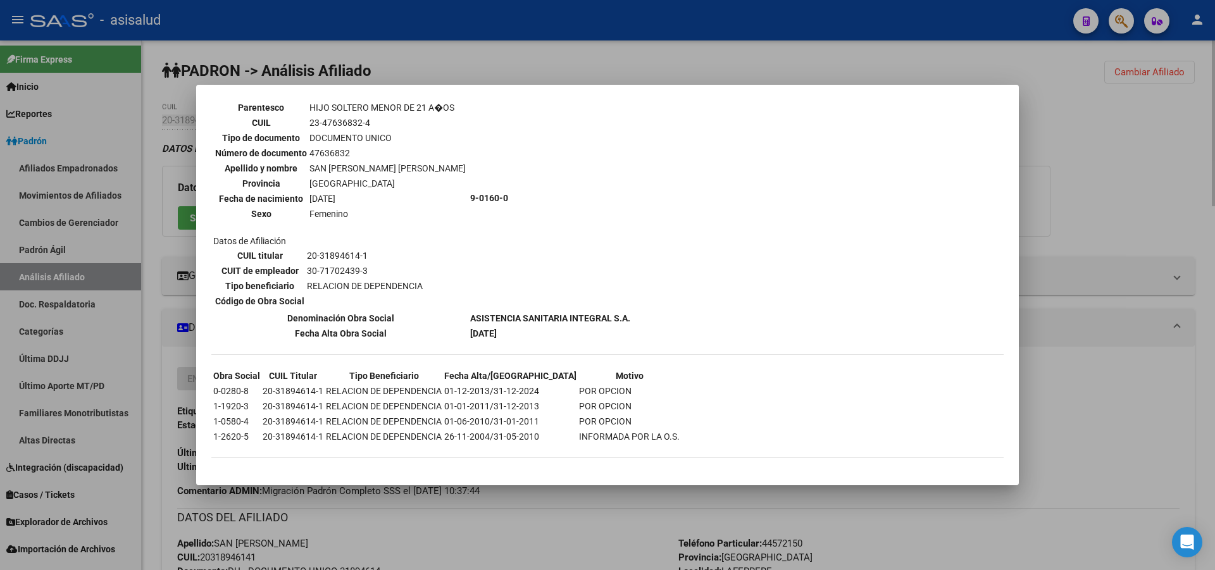
click at [1171, 123] on div at bounding box center [607, 285] width 1215 height 570
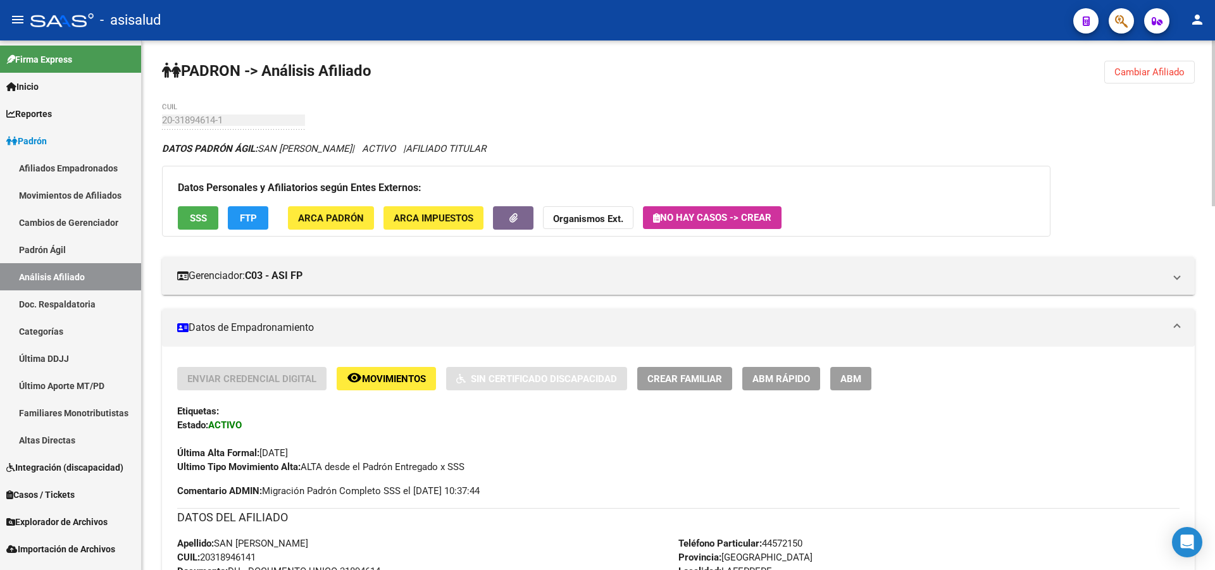
click at [245, 221] on span "FTP" at bounding box center [248, 218] width 17 height 11
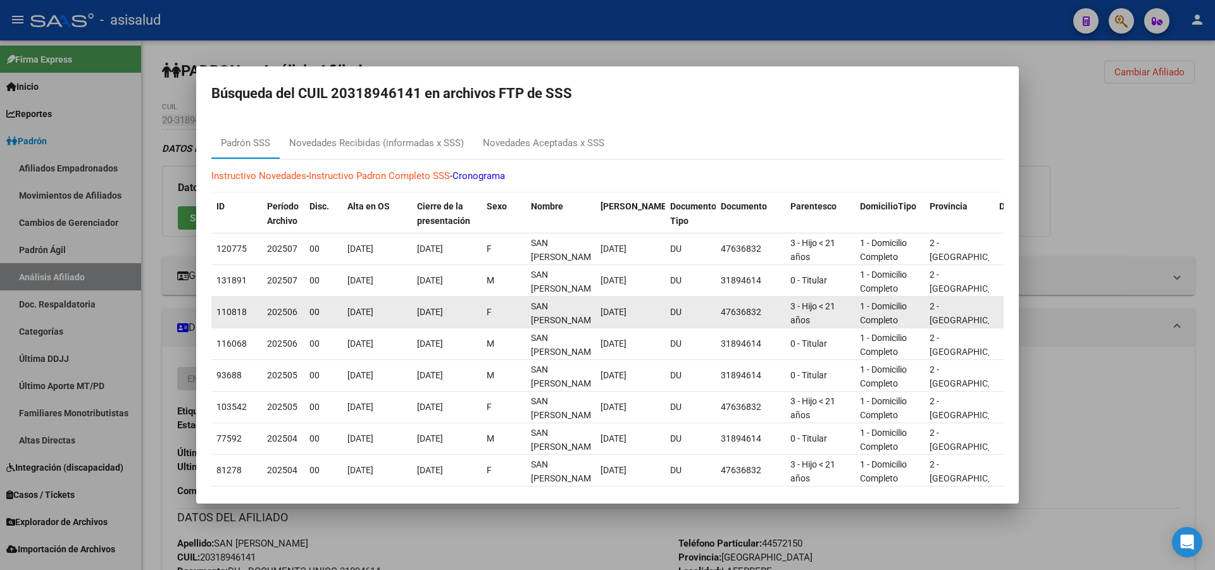
scroll to position [1, 0]
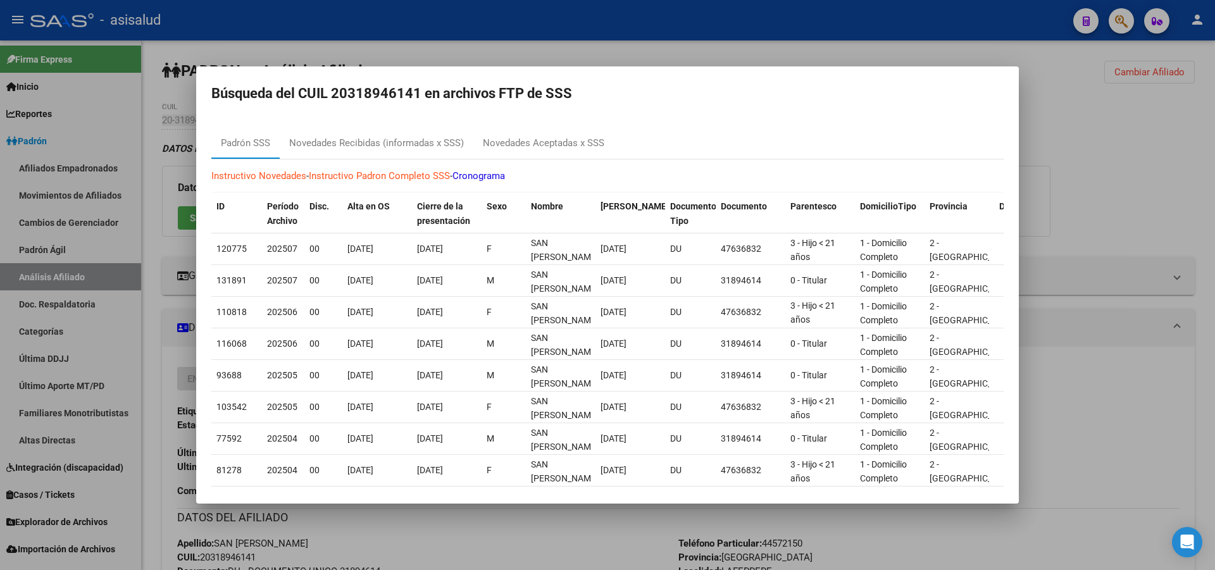
click at [1122, 165] on div at bounding box center [607, 285] width 1215 height 570
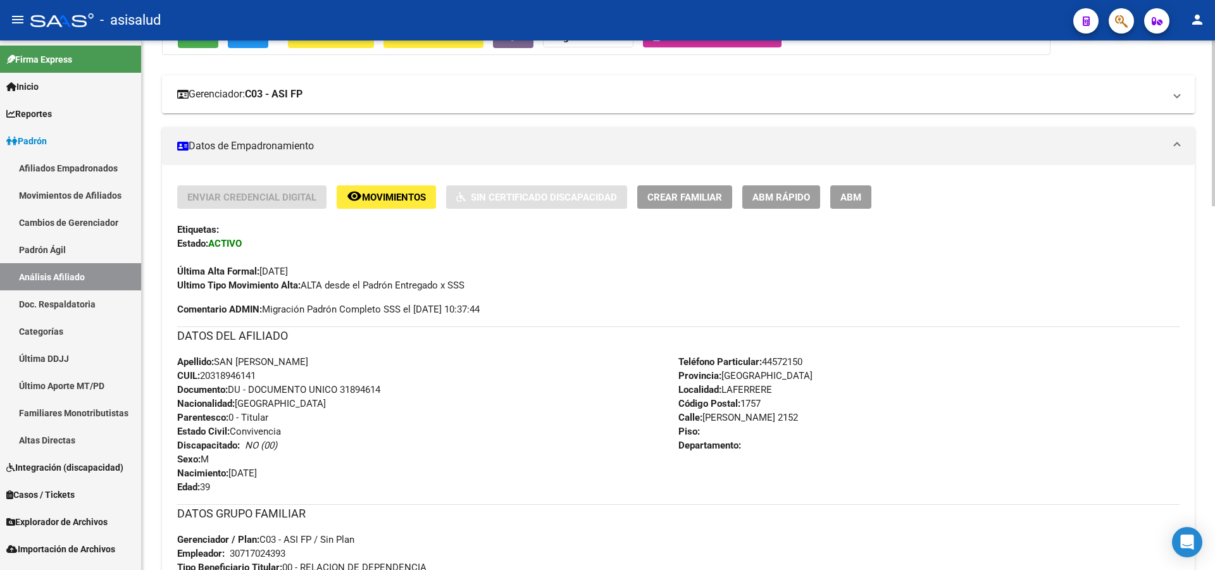
scroll to position [0, 0]
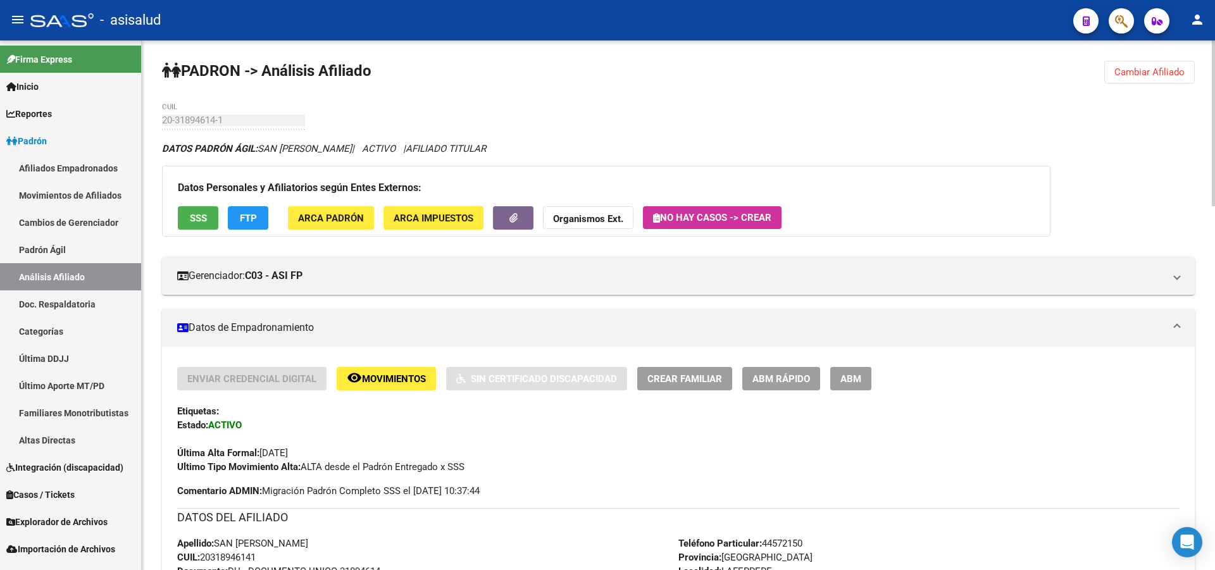
drag, startPoint x: 1120, startPoint y: 71, endPoint x: 750, endPoint y: 132, distance: 375.6
click at [1107, 75] on button "Cambiar Afiliado" at bounding box center [1149, 72] width 90 height 23
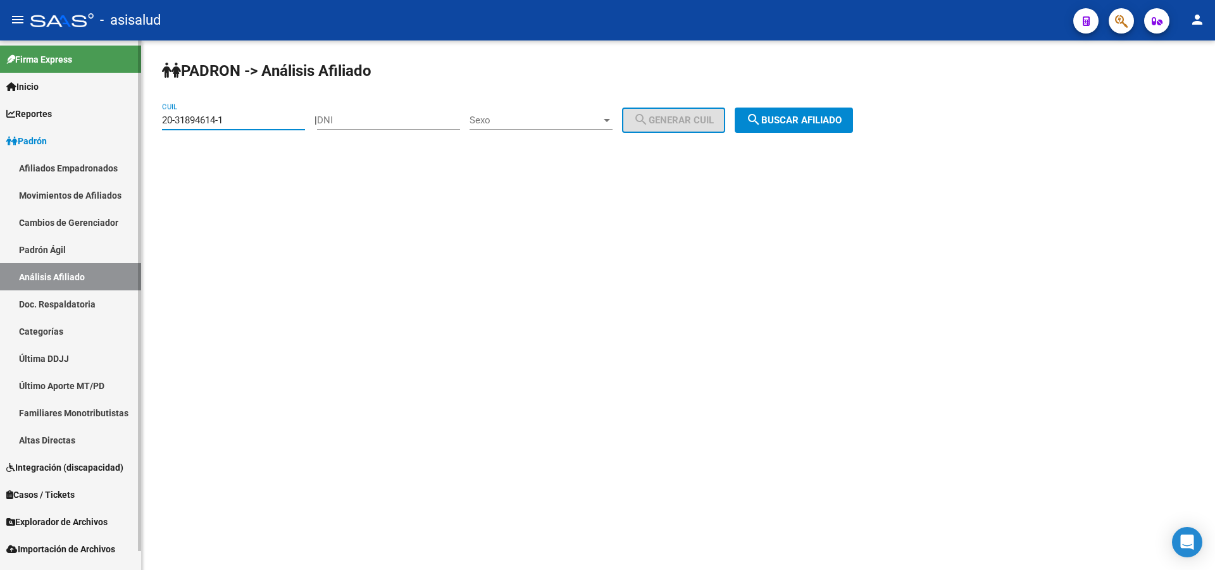
drag, startPoint x: 281, startPoint y: 118, endPoint x: 0, endPoint y: 132, distance: 281.3
click at [0, 126] on mat-sidenav-container "Firma Express Inicio Calendario SSS Instructivos Contacto OS Reportes Padrón Tr…" at bounding box center [607, 305] width 1215 height 530
paste input "24435904-4"
type input "20-24435904-4"
click at [824, 115] on span "search Buscar afiliado" at bounding box center [794, 120] width 96 height 11
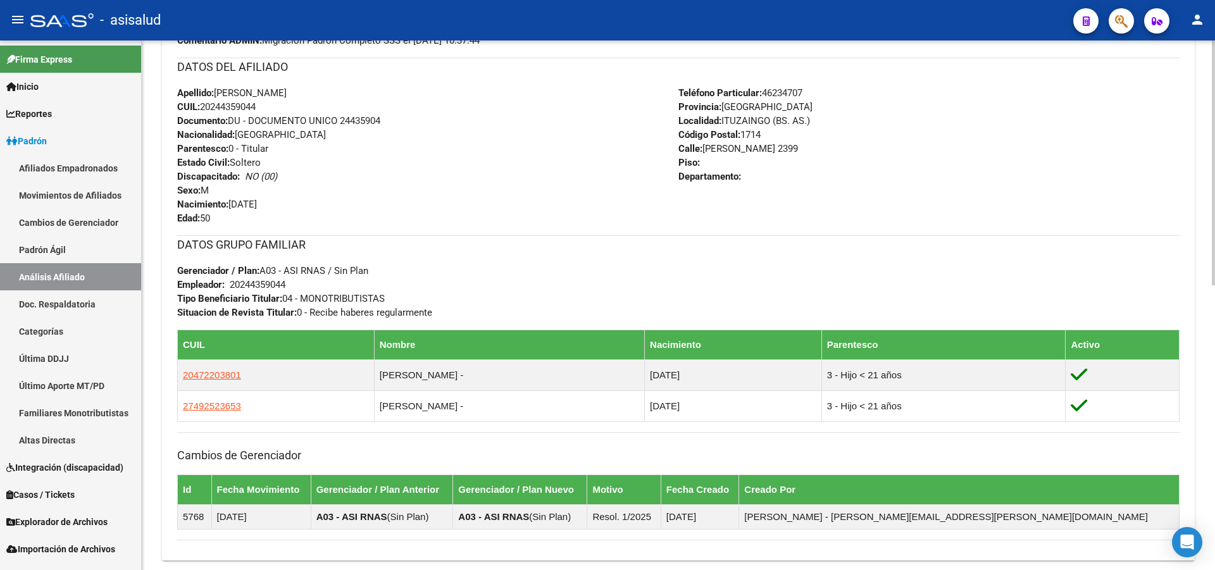
scroll to position [503, 0]
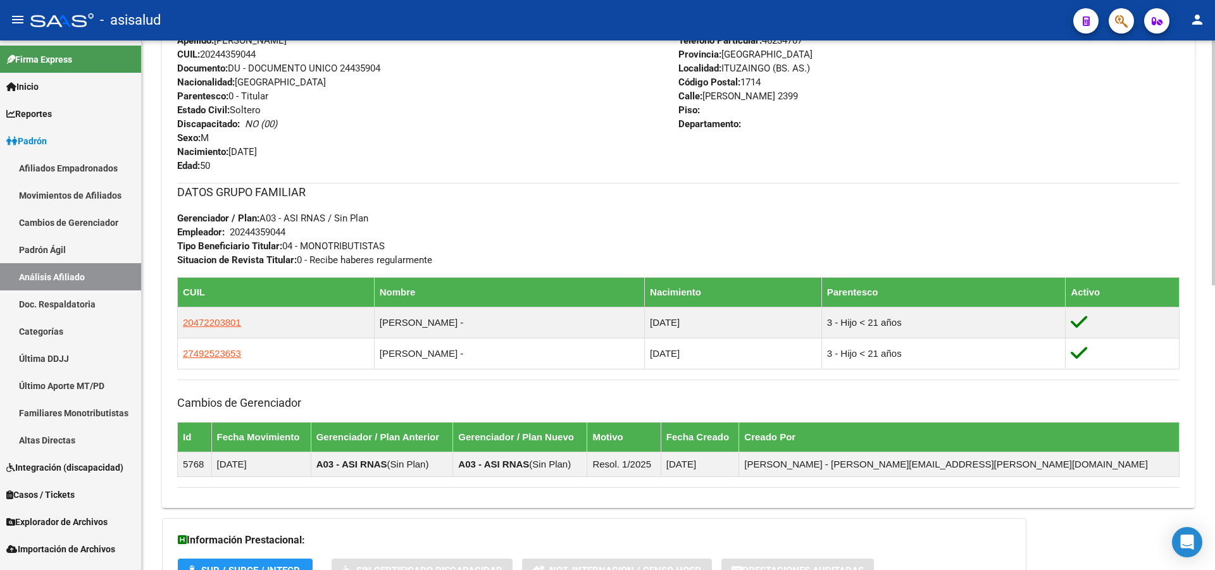
click at [1199, 569] on html "menu - asisalud person Firma Express Inicio Calendario SSS Instructivos Contact…" at bounding box center [607, 285] width 1215 height 570
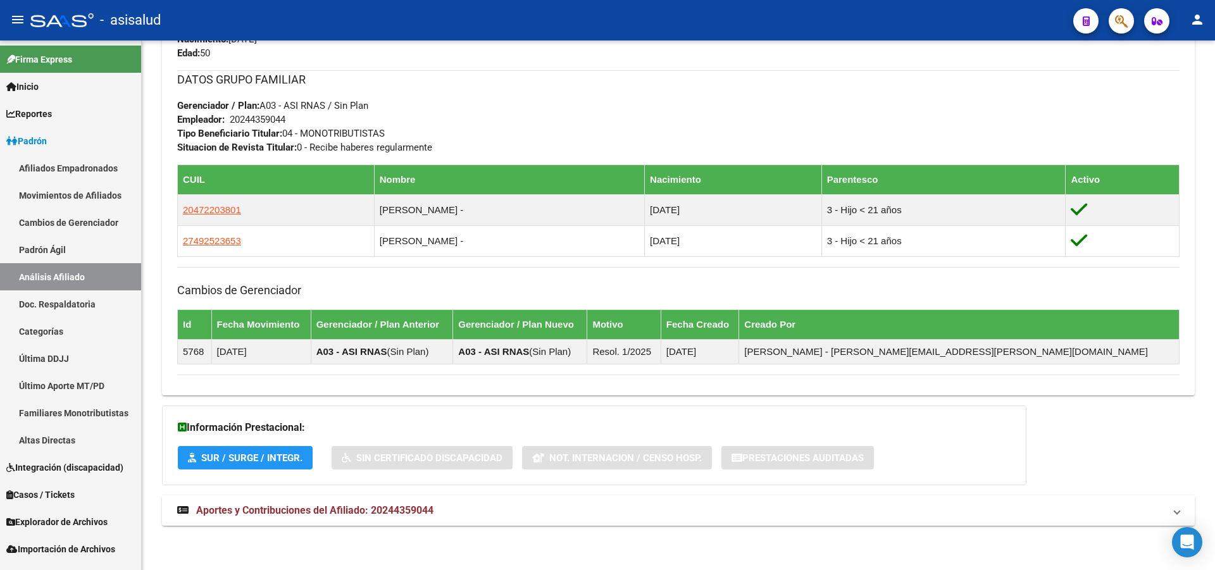
click at [1106, 506] on mat-panel-title "Aportes y Contribuciones del Afiliado: 20244359044" at bounding box center [670, 511] width 987 height 14
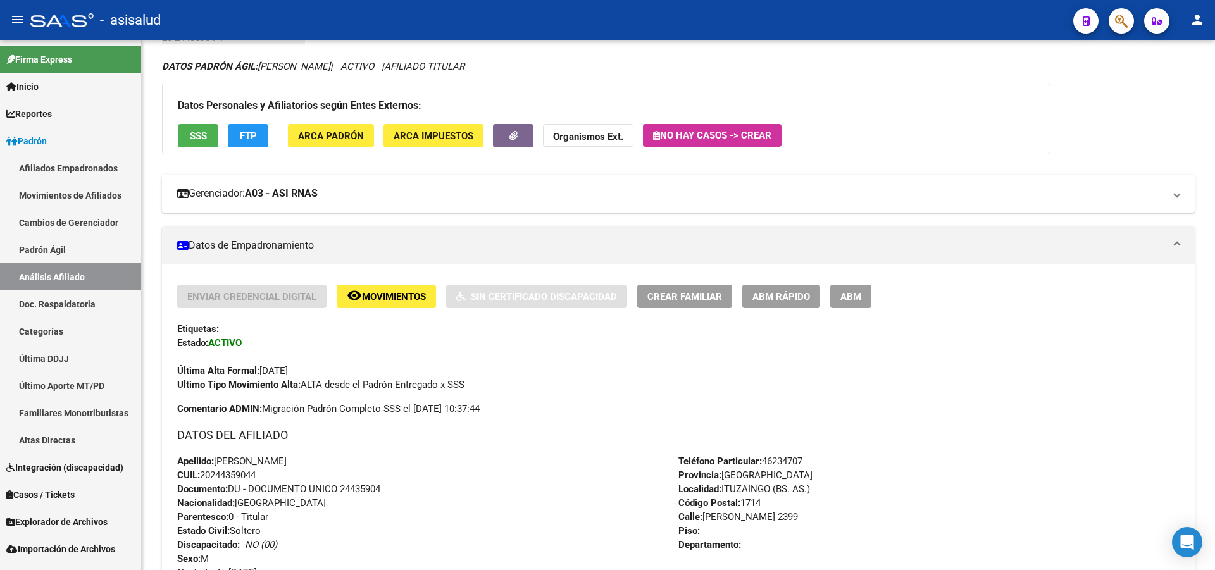
scroll to position [0, 0]
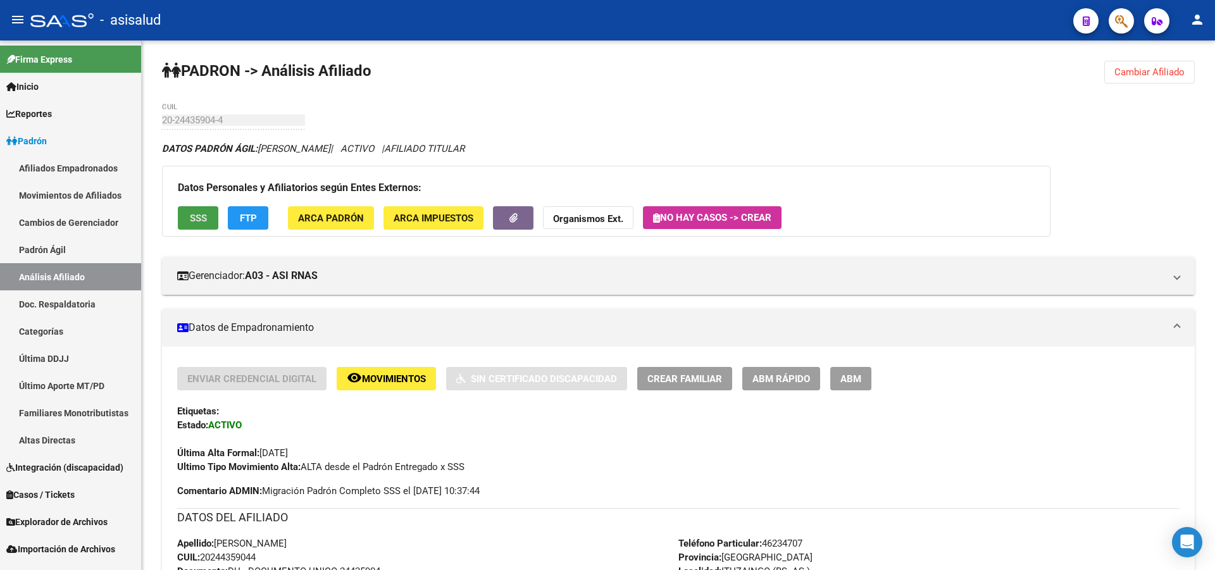
click at [192, 213] on span "SSS" at bounding box center [198, 218] width 17 height 11
click at [200, 230] on div "Datos Personales y Afiliatorios según Entes Externos: SSS FTP ARCA Padrón ARCA …" at bounding box center [606, 201] width 888 height 71
click at [201, 223] on span "SSS" at bounding box center [198, 218] width 17 height 11
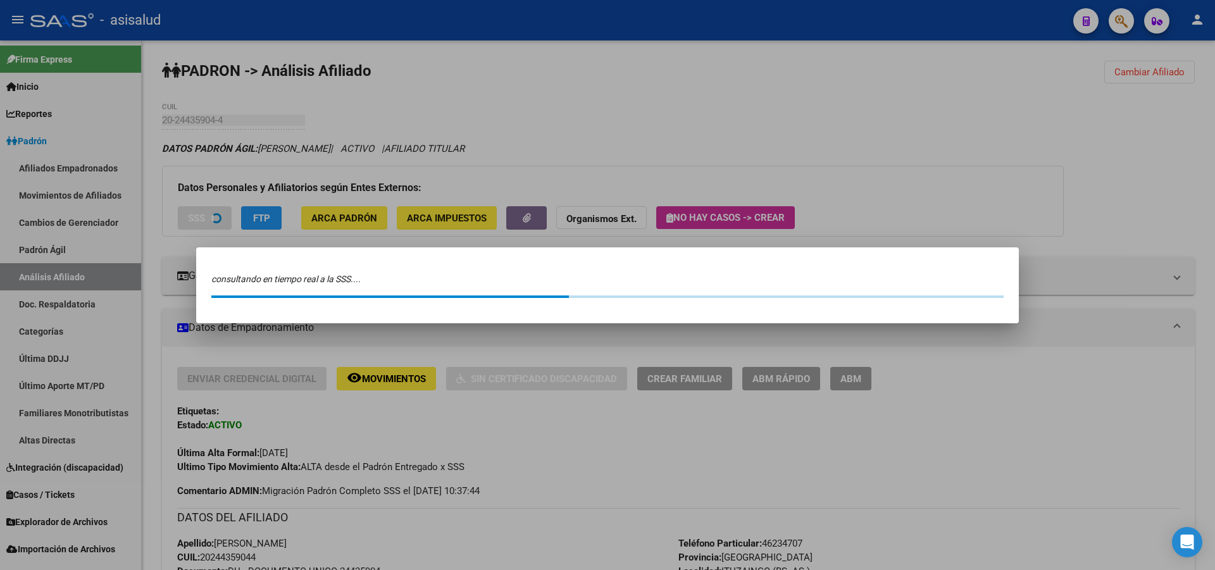
click at [779, 88] on div at bounding box center [607, 285] width 1215 height 570
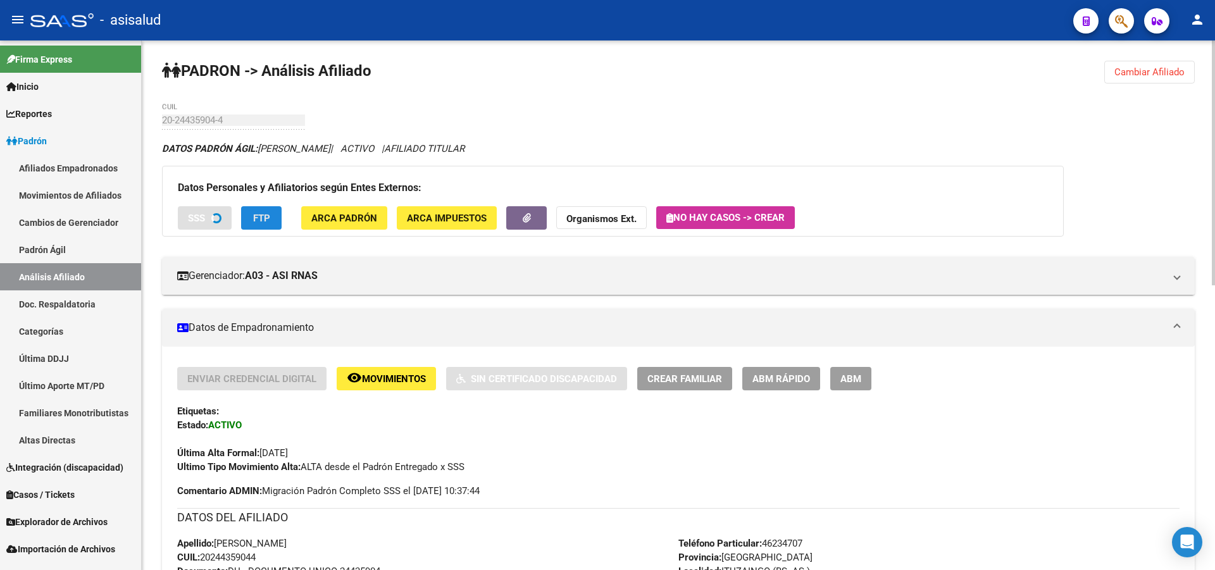
click at [281, 216] on button "FTP" at bounding box center [261, 217] width 40 height 23
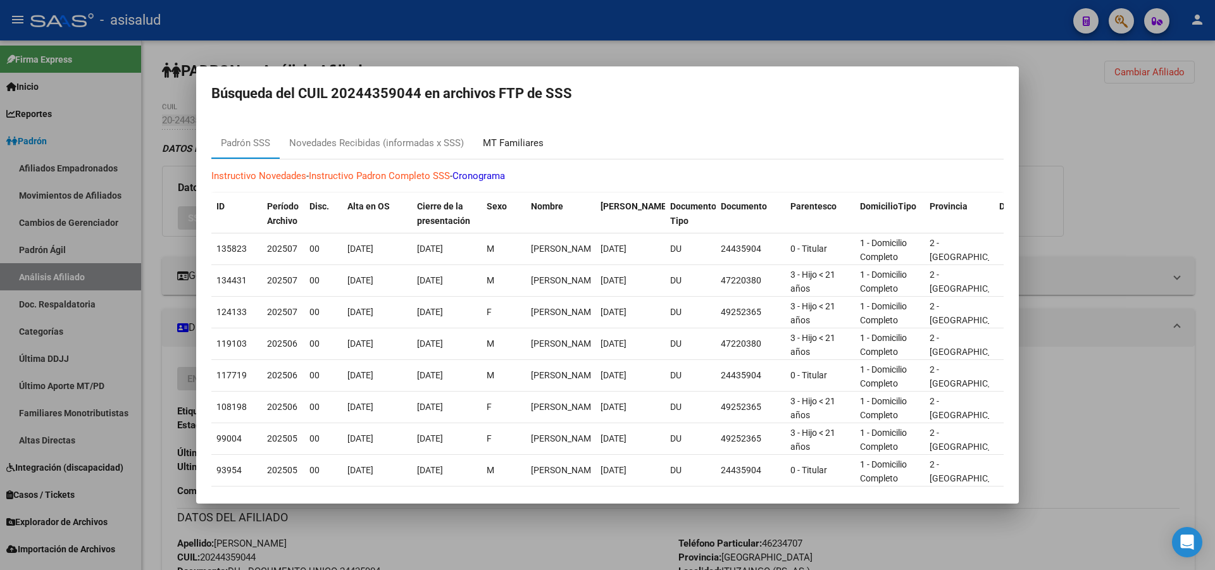
click at [527, 142] on div "MT Familiares" at bounding box center [513, 143] width 61 height 15
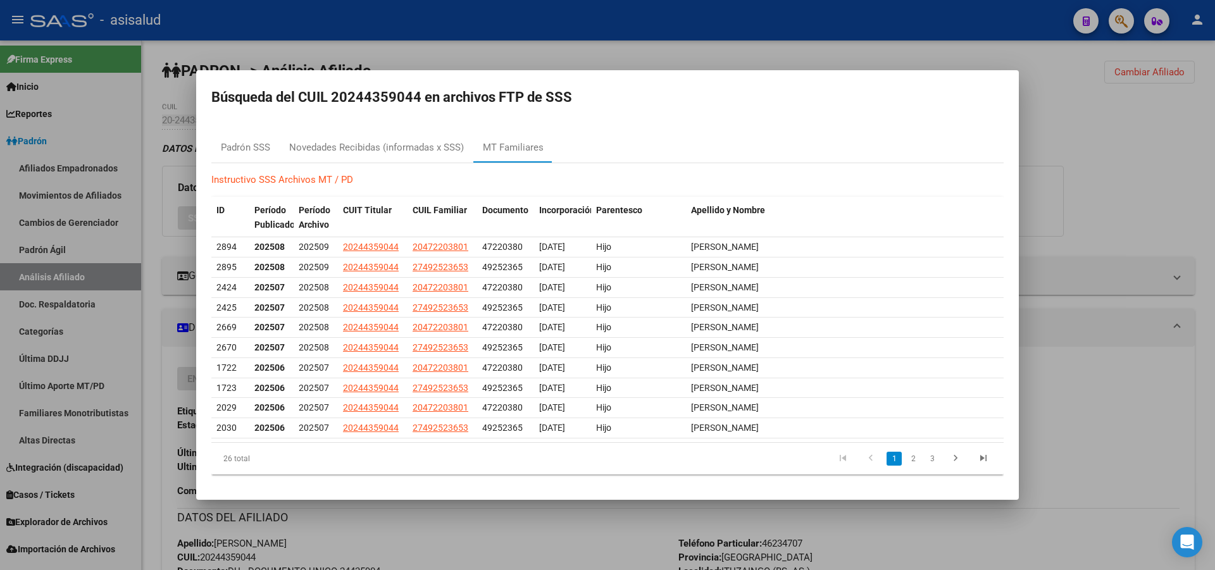
click at [1096, 162] on div at bounding box center [607, 285] width 1215 height 570
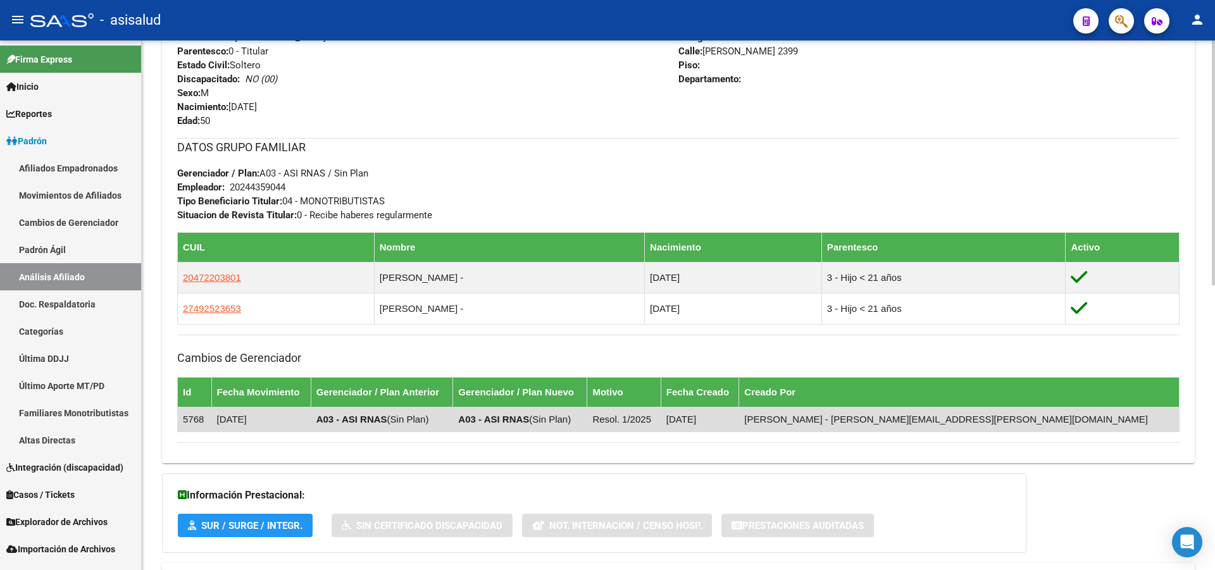
scroll to position [552, 0]
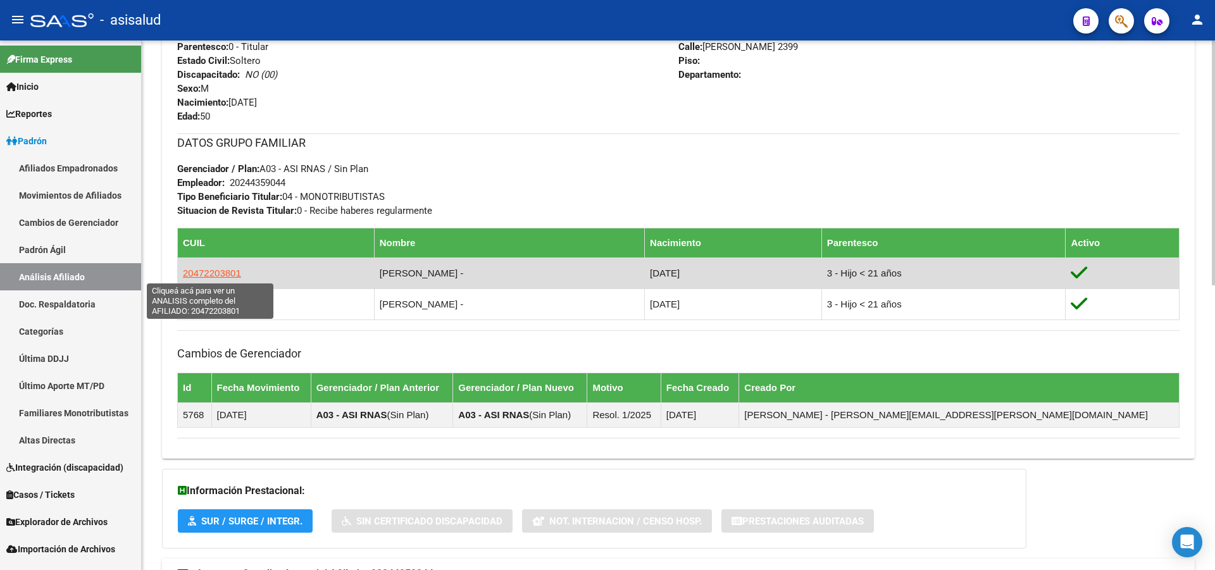
click at [223, 275] on span "20472203801" at bounding box center [212, 273] width 58 height 11
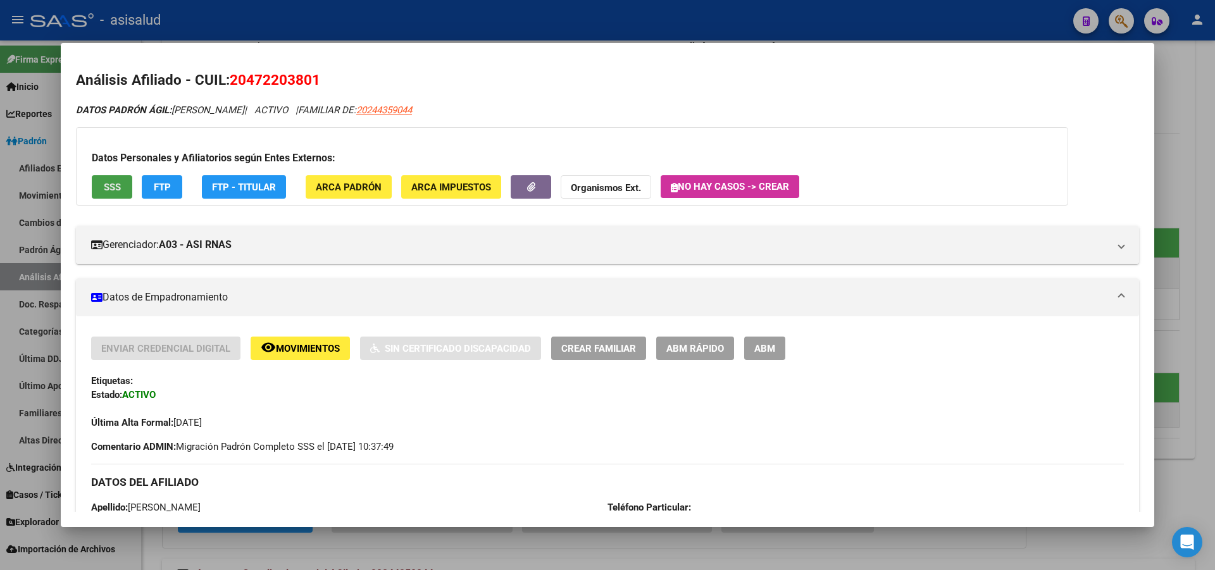
click at [127, 187] on button "SSS" at bounding box center [112, 186] width 40 height 23
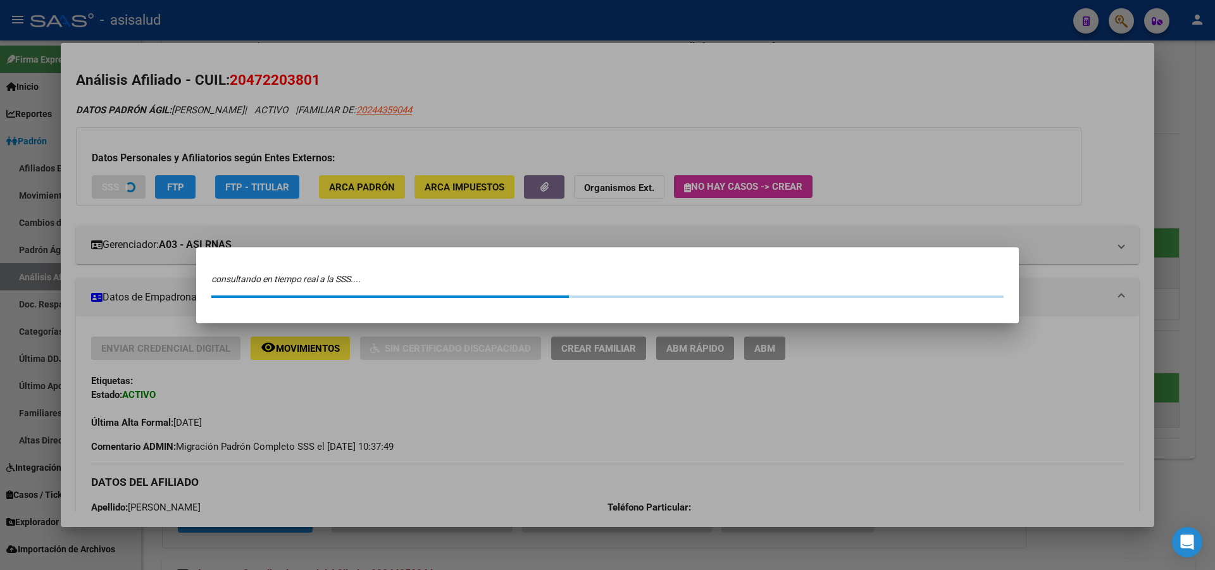
click at [626, 89] on div at bounding box center [607, 285] width 1215 height 570
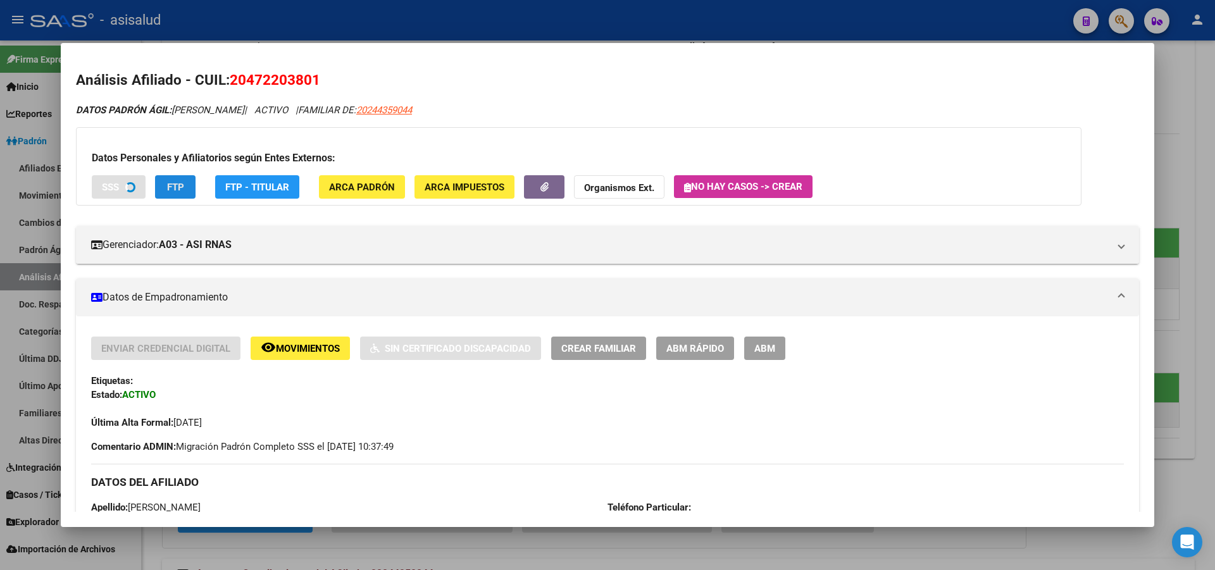
click at [176, 194] on button "FTP" at bounding box center [175, 186] width 40 height 23
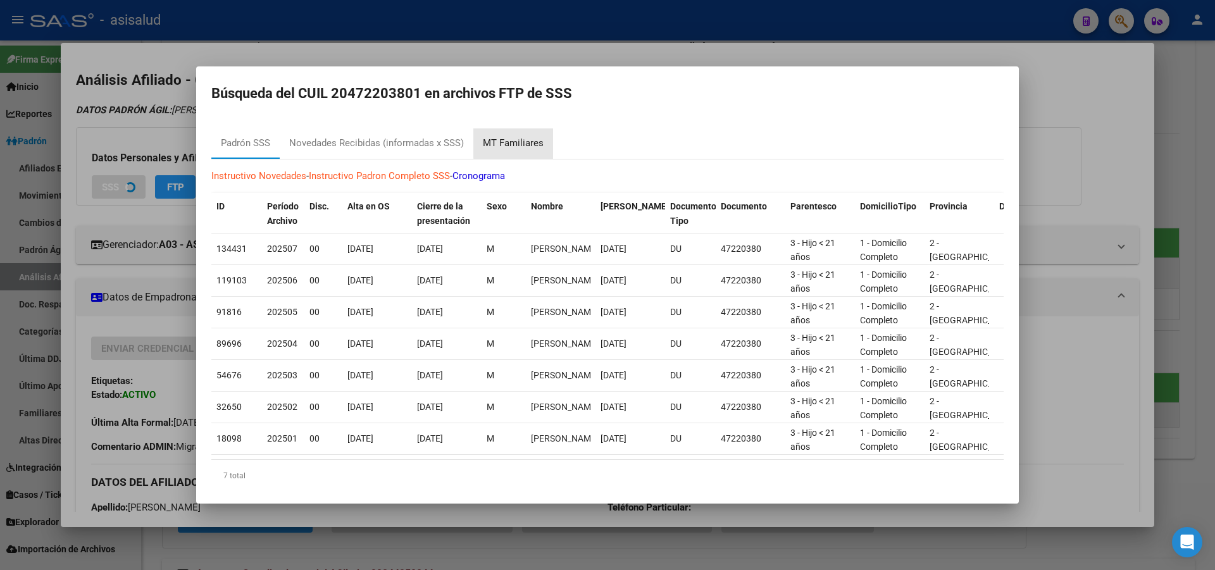
click at [523, 142] on div "MT Familiares" at bounding box center [513, 143] width 61 height 15
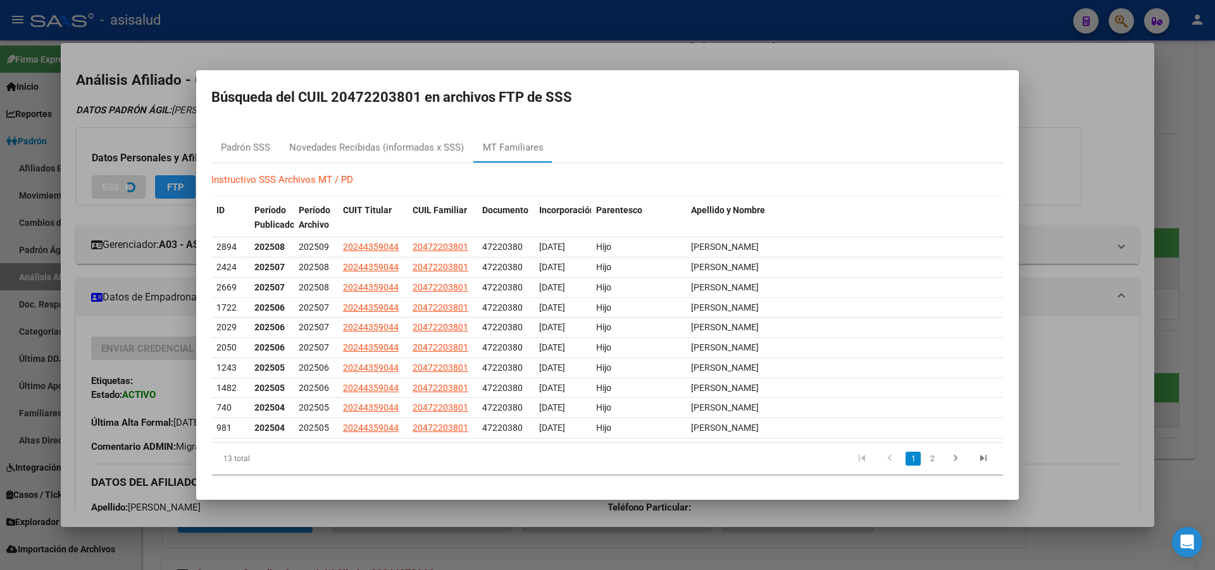
click at [1214, 197] on div at bounding box center [607, 285] width 1215 height 570
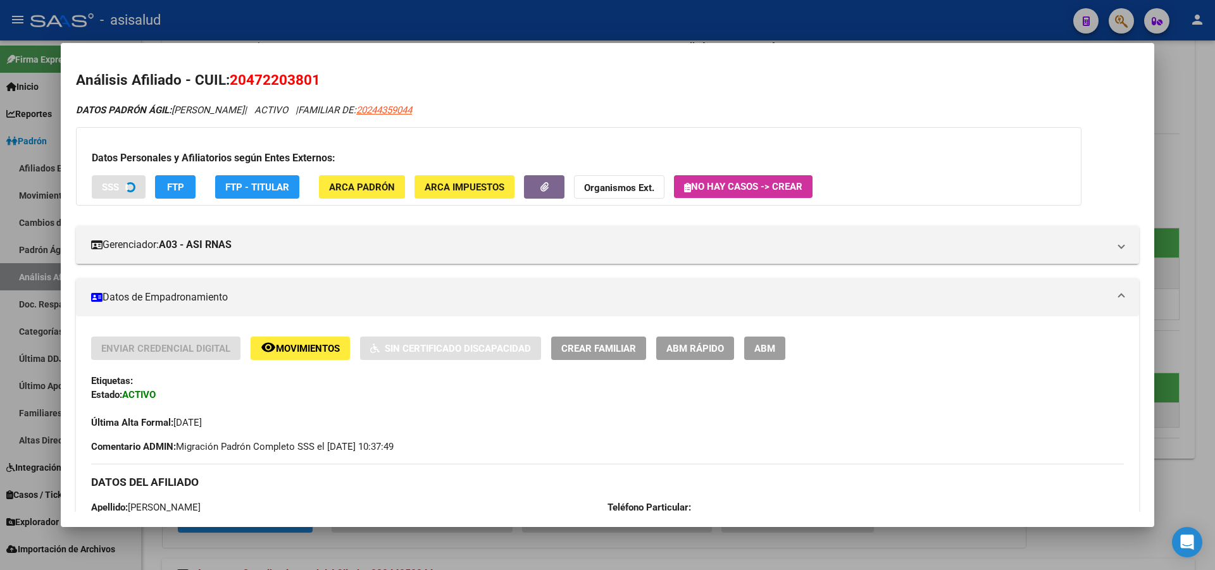
click at [1214, 197] on div at bounding box center [607, 285] width 1215 height 570
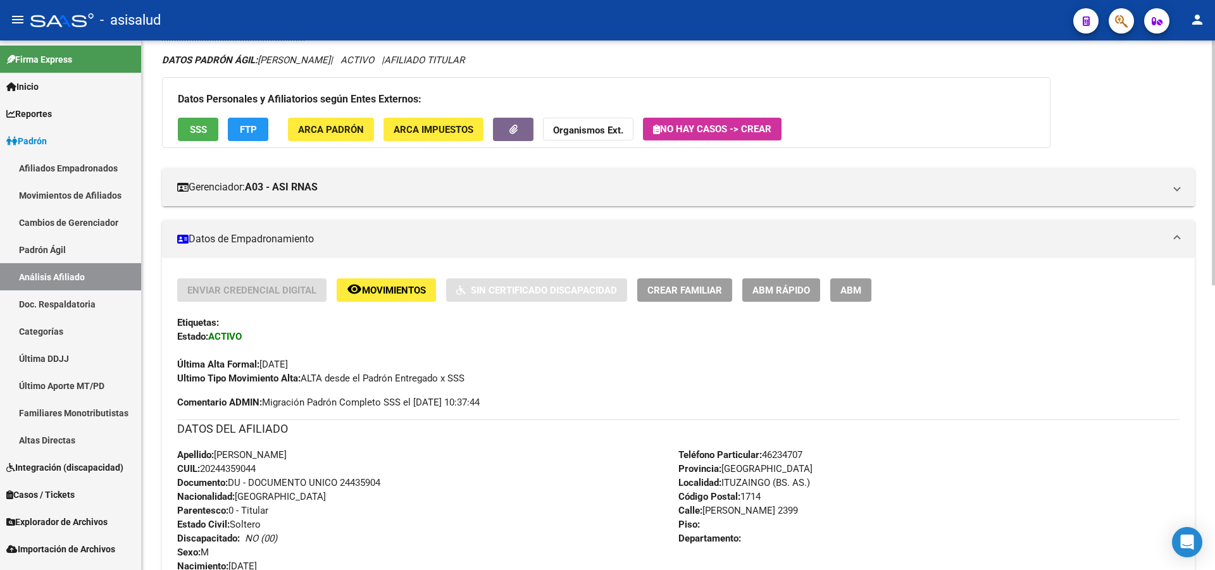
scroll to position [0, 0]
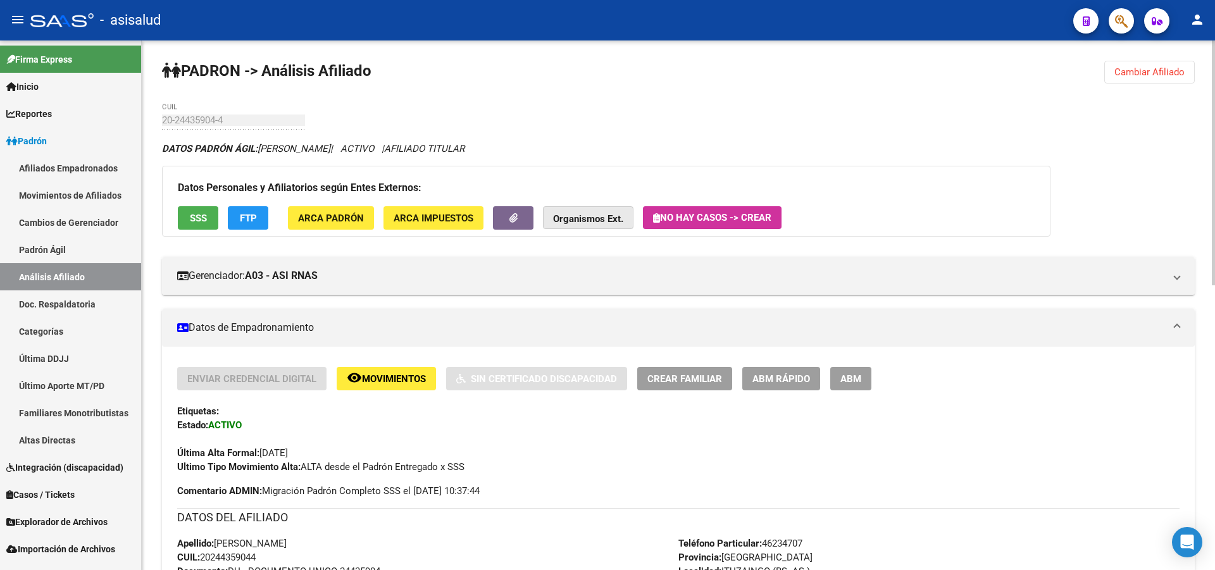
click at [570, 216] on strong "Organismos Ext." at bounding box center [588, 218] width 70 height 11
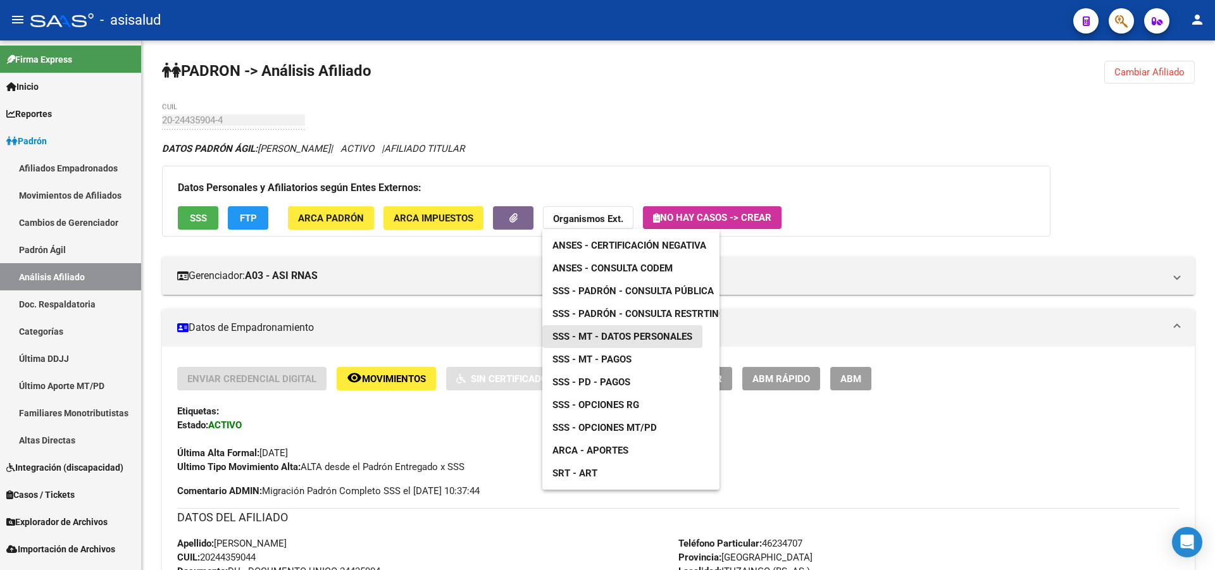
click at [655, 334] on span "SSS - MT - Datos Personales" at bounding box center [622, 336] width 140 height 11
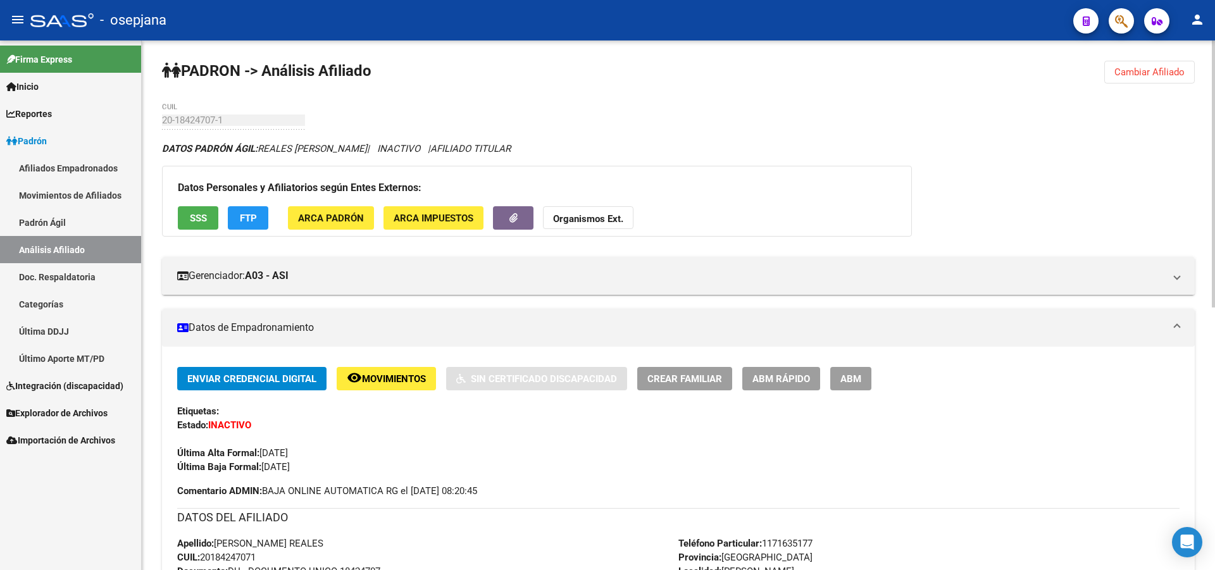
click at [1153, 66] on span "Cambiar Afiliado" at bounding box center [1149, 71] width 70 height 11
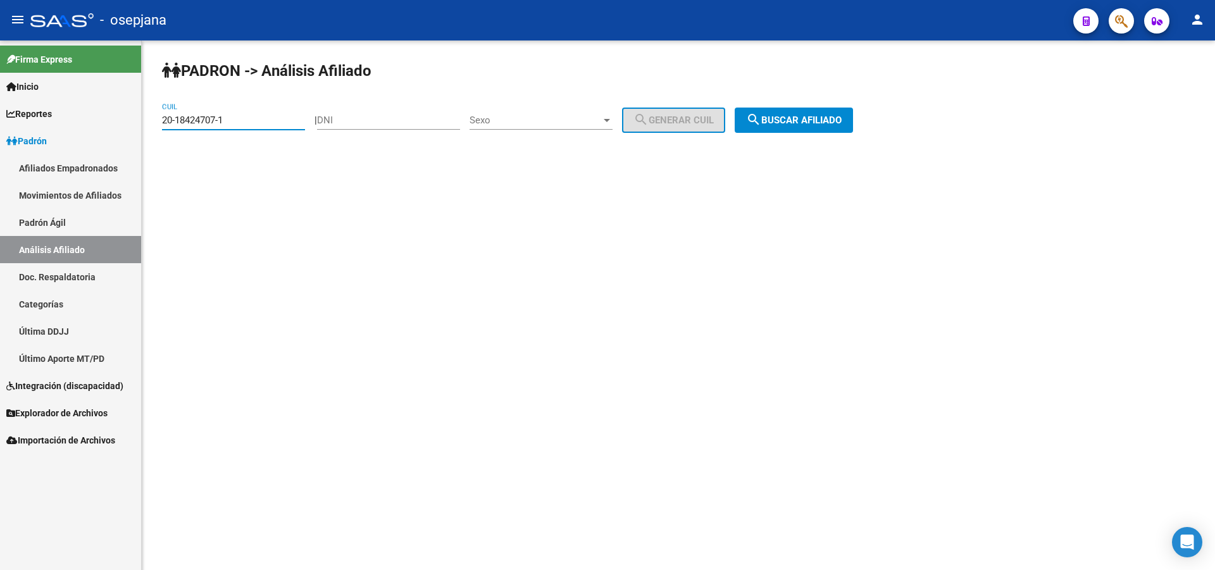
drag, startPoint x: 255, startPoint y: 123, endPoint x: 0, endPoint y: 186, distance: 262.7
click at [0, 184] on mat-sidenav-container "Firma Express Inicio Calendario SSS Instructivos Contacto OS Reportes [PERSON_N…" at bounding box center [607, 305] width 1215 height 530
paste input "27-30953919-8"
click at [810, 119] on span "search Buscar afiliado" at bounding box center [794, 120] width 96 height 11
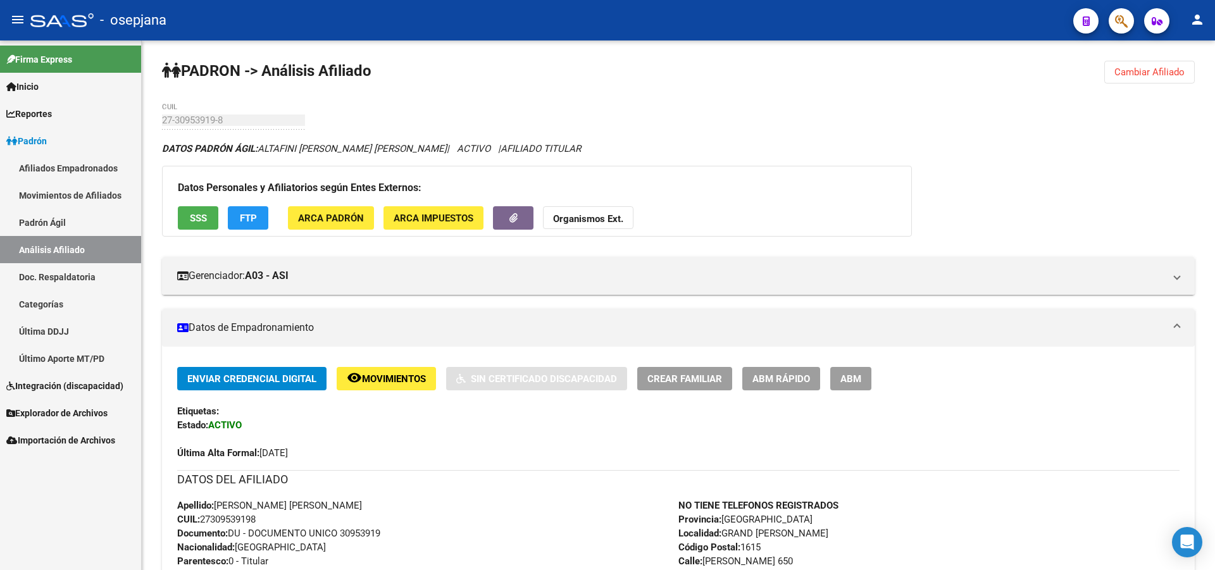
click at [202, 222] on span "SSS" at bounding box center [198, 218] width 17 height 11
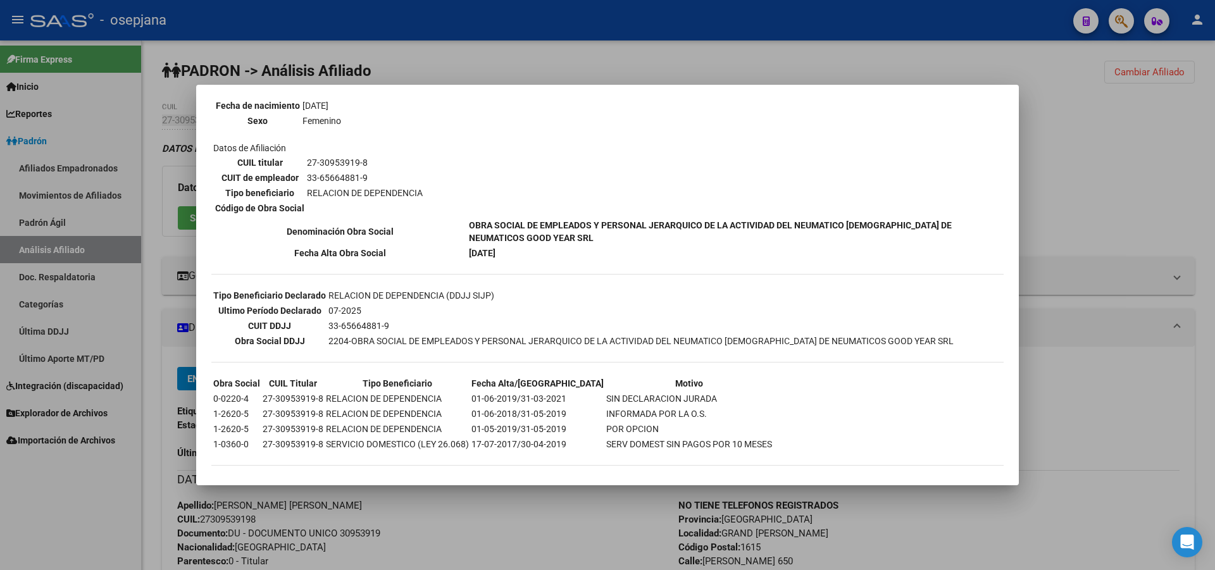
scroll to position [204, 0]
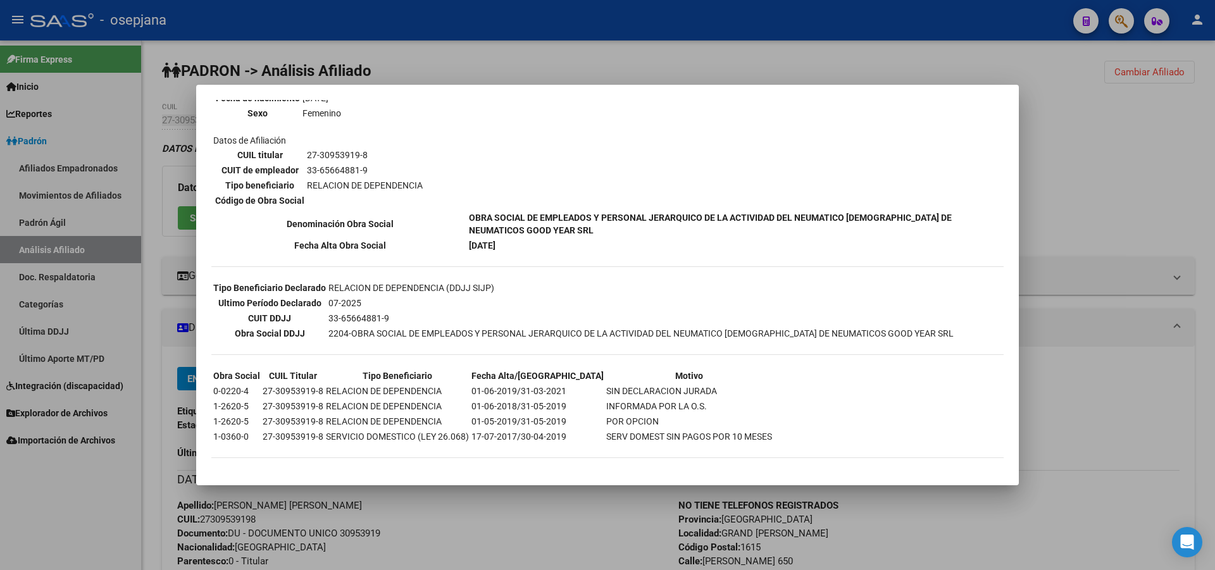
click at [1133, 174] on div at bounding box center [607, 285] width 1215 height 570
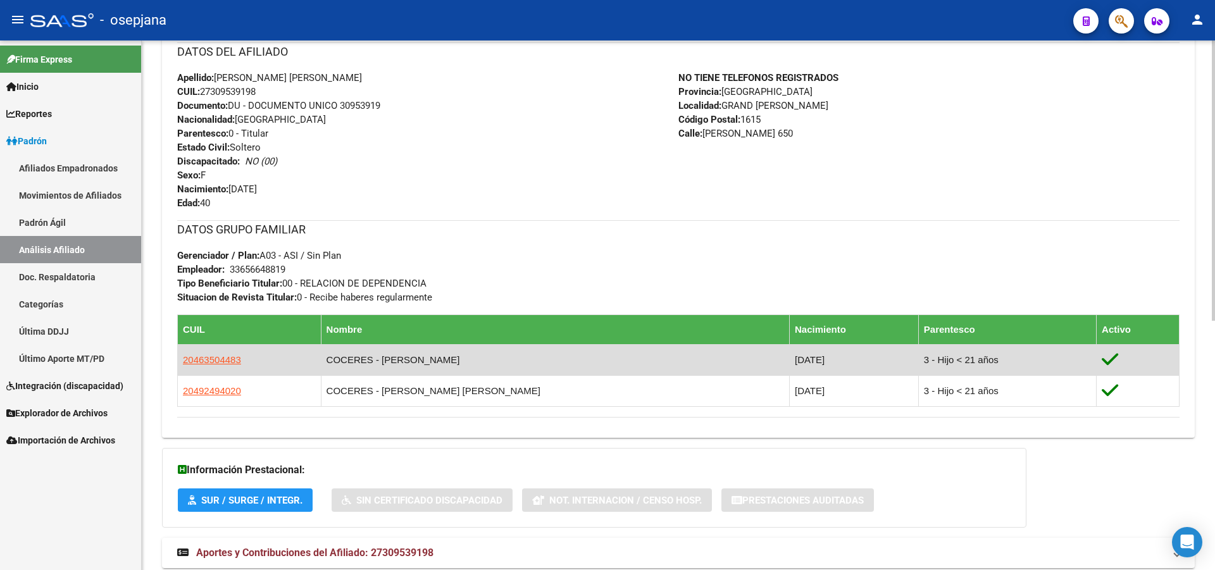
scroll to position [470, 0]
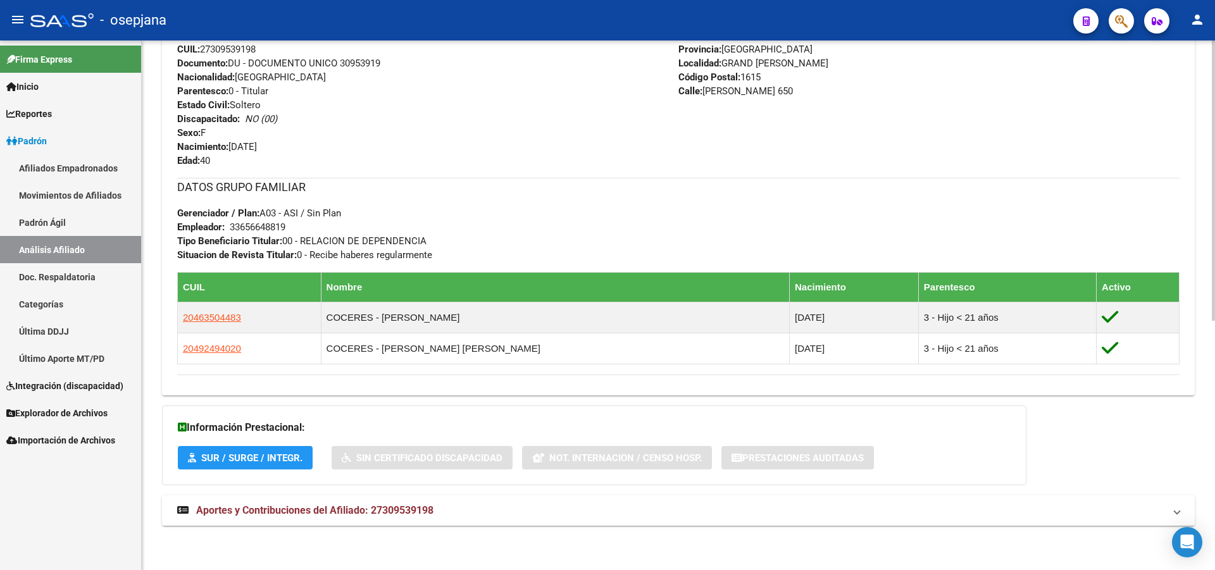
click at [577, 527] on div "DATOS [PERSON_NAME] ÁGIL: ALTAFINI [PERSON_NAME] [PERSON_NAME] | ACTIVO | AFILI…" at bounding box center [678, 106] width 1032 height 868
click at [592, 502] on mat-expansion-panel-header "Aportes y Contribuciones del Afiliado: 27309539198" at bounding box center [678, 510] width 1032 height 30
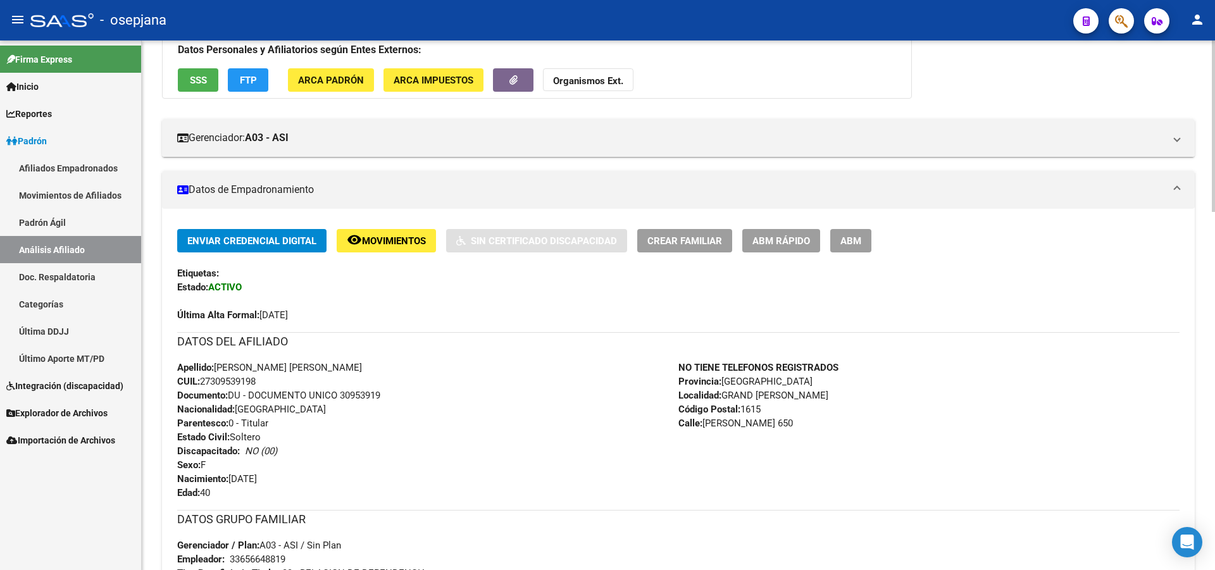
scroll to position [101, 0]
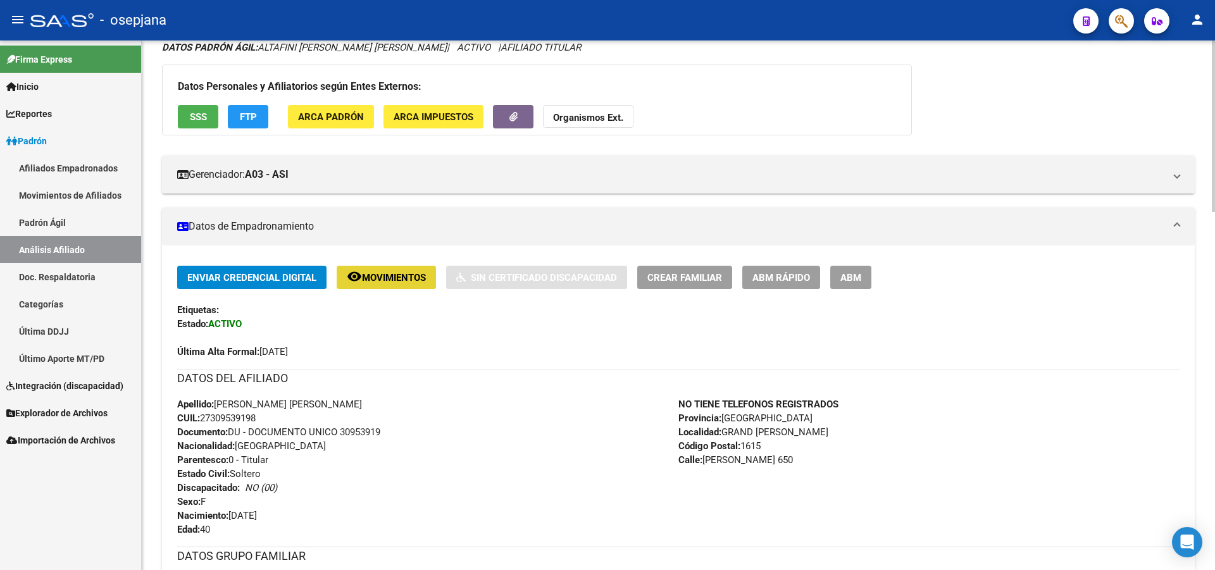
click at [402, 285] on button "remove_red_eye Movimientos" at bounding box center [386, 277] width 99 height 23
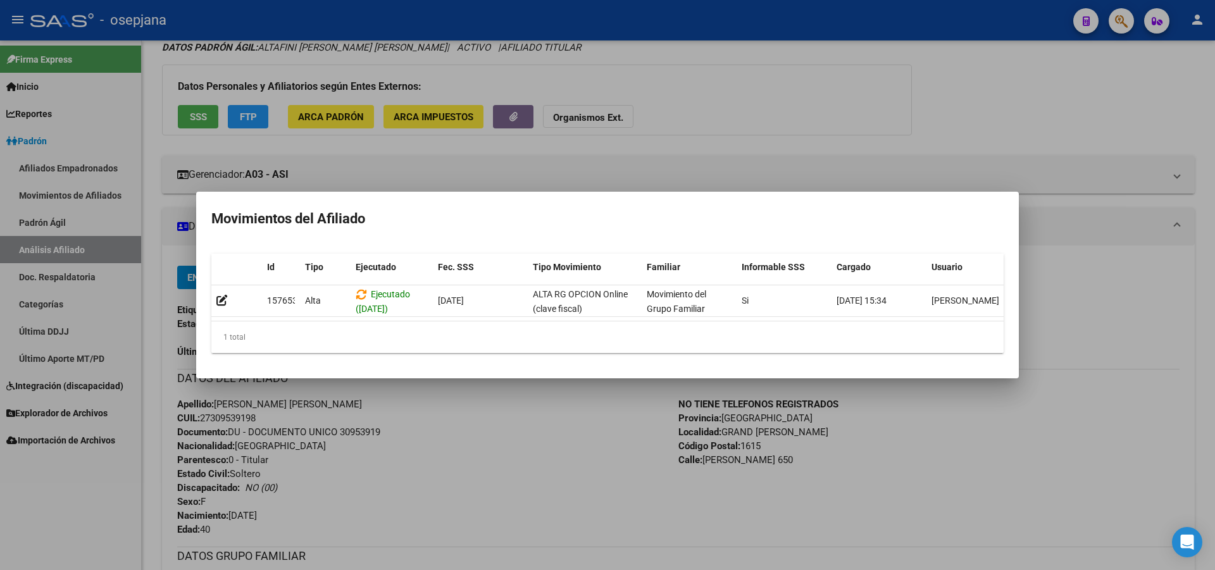
click at [543, 516] on div at bounding box center [607, 285] width 1215 height 570
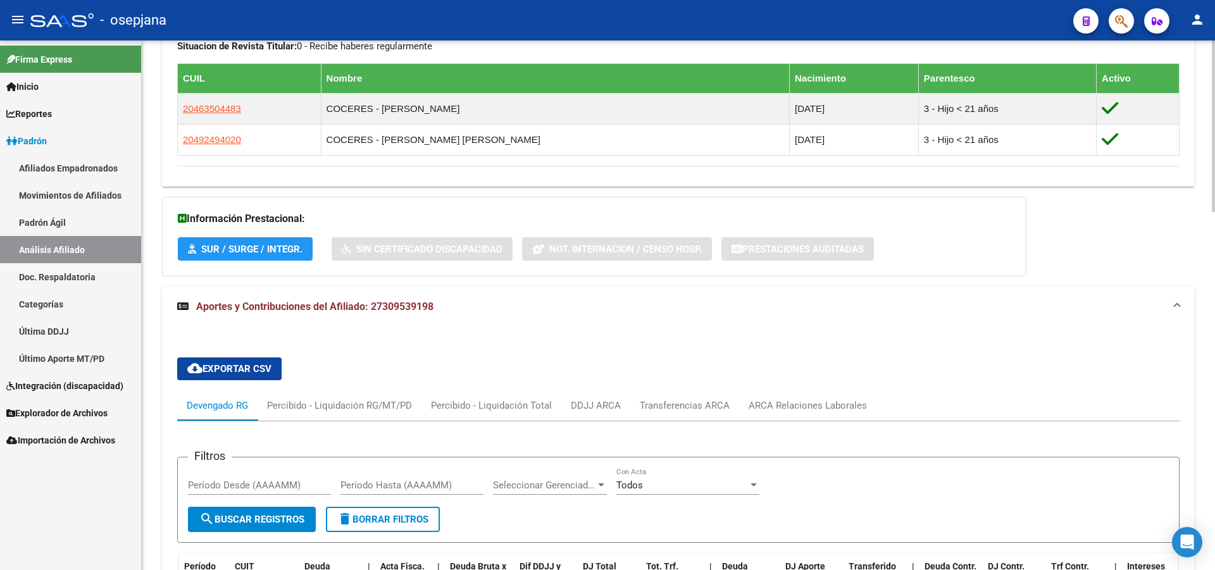
scroll to position [860, 0]
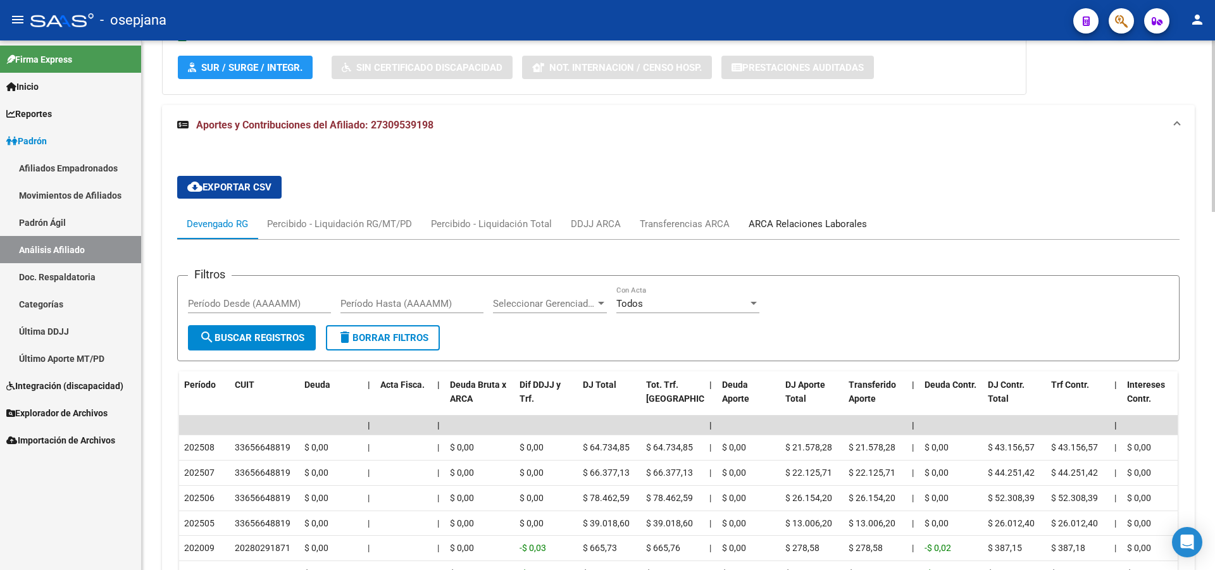
click at [828, 230] on div "ARCA Relaciones Laborales" at bounding box center [807, 224] width 118 height 14
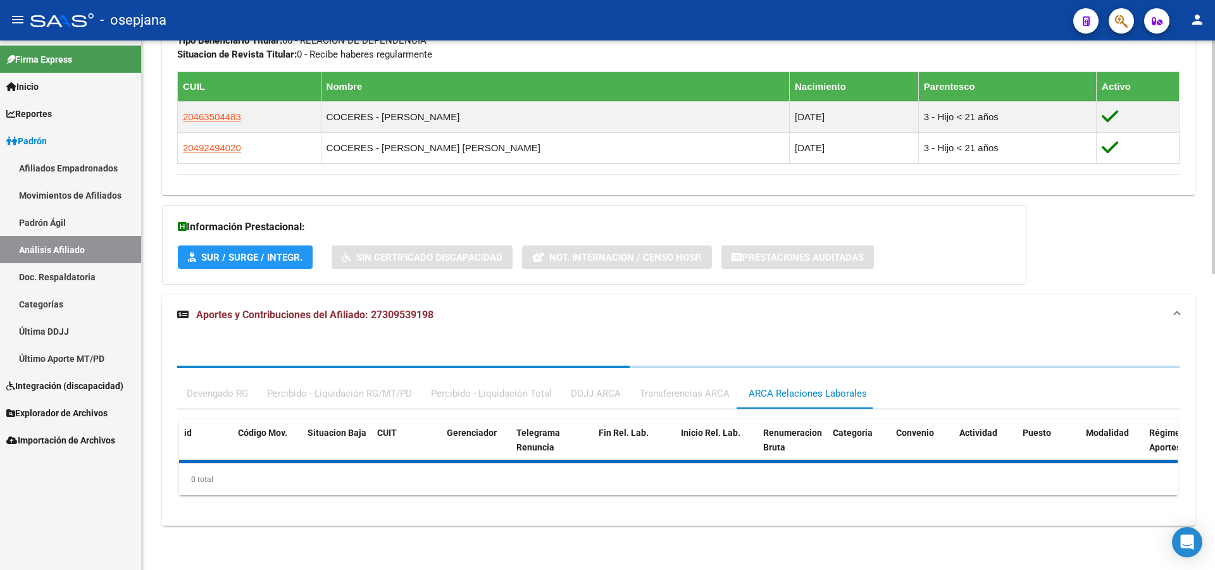
scroll to position [733, 0]
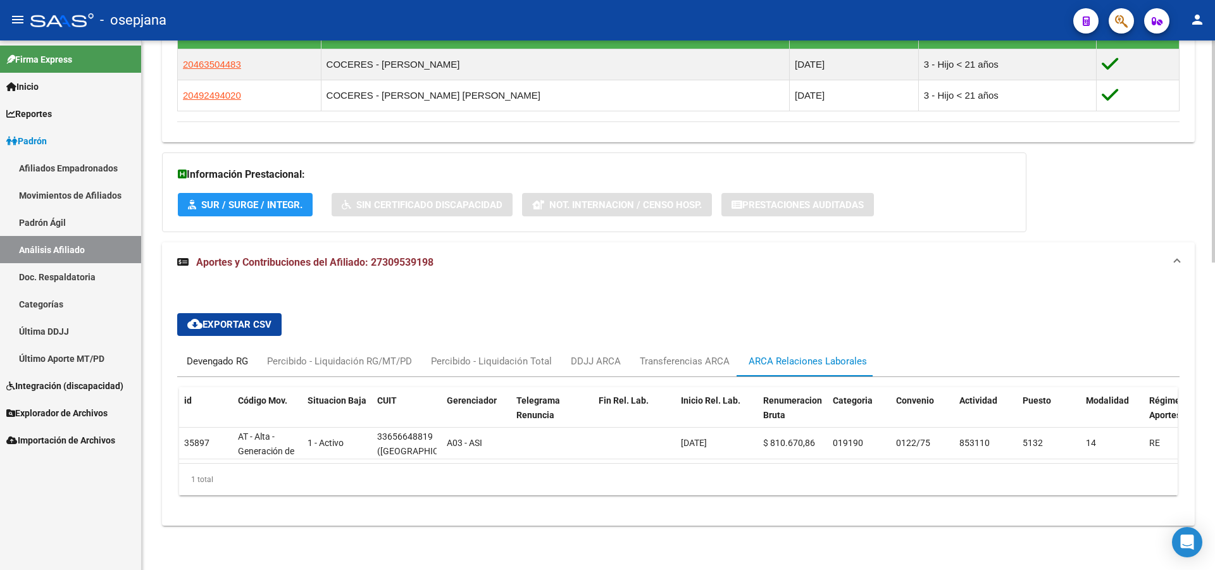
drag, startPoint x: 235, startPoint y: 352, endPoint x: 245, endPoint y: 352, distance: 10.8
click at [235, 354] on div "Devengado RG" at bounding box center [217, 361] width 61 height 14
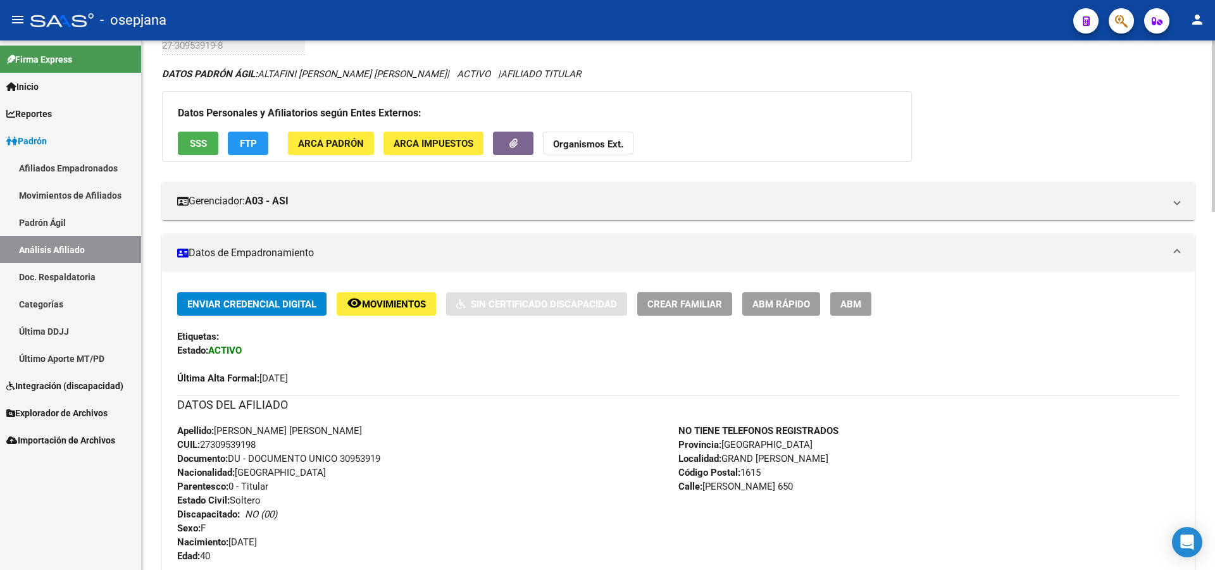
scroll to position [0, 0]
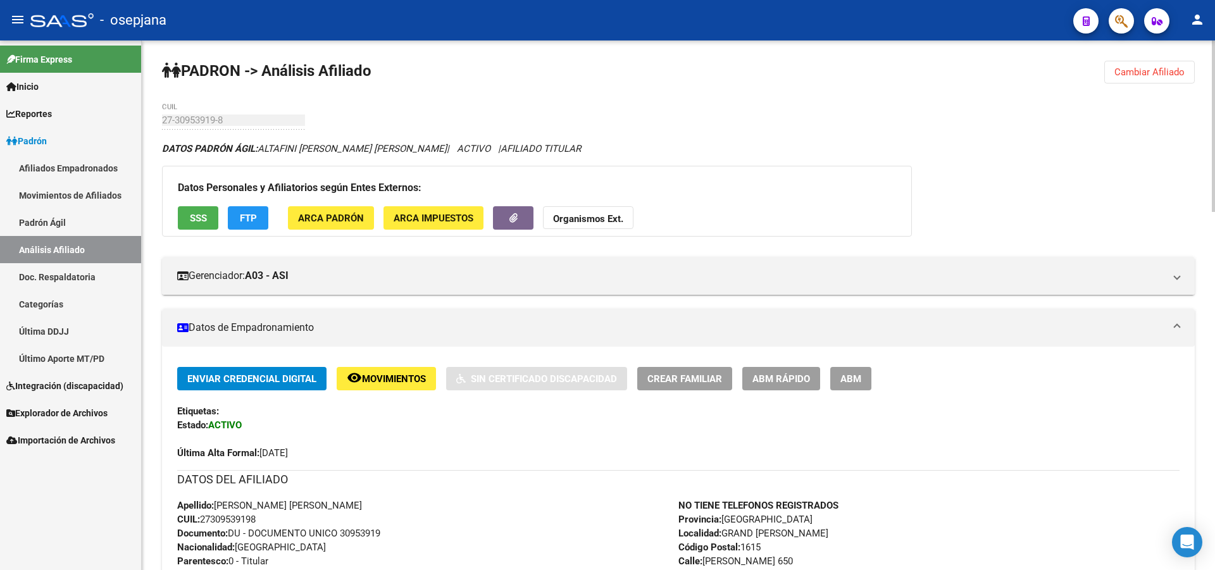
click at [1139, 64] on button "Cambiar Afiliado" at bounding box center [1149, 72] width 90 height 23
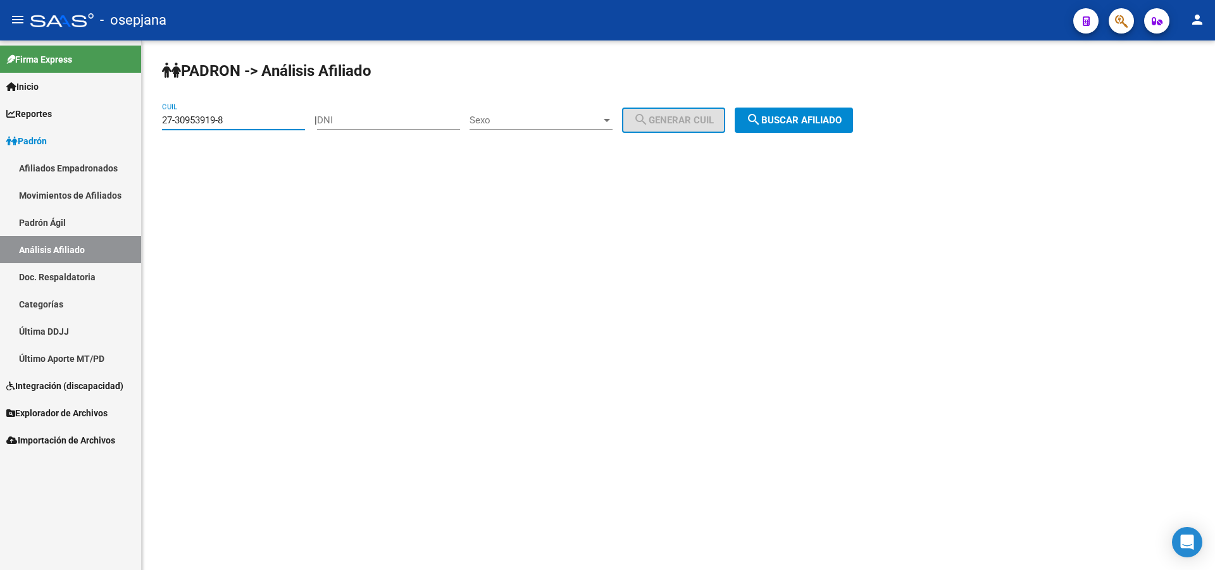
drag, startPoint x: 248, startPoint y: 115, endPoint x: 0, endPoint y: 142, distance: 249.6
click at [0, 141] on mat-sidenav-container "Firma Express Inicio Calendario SSS Instructivos Contacto OS Reportes [PERSON_N…" at bounding box center [607, 305] width 1215 height 530
paste input "3-29074209-9"
type input "23-29074209-9"
click at [765, 104] on div "PADRON -> Análisis Afiliado 23-29074209-9 CUIL | DNI Sexo Sexo search Generar C…" at bounding box center [678, 106] width 1073 height 133
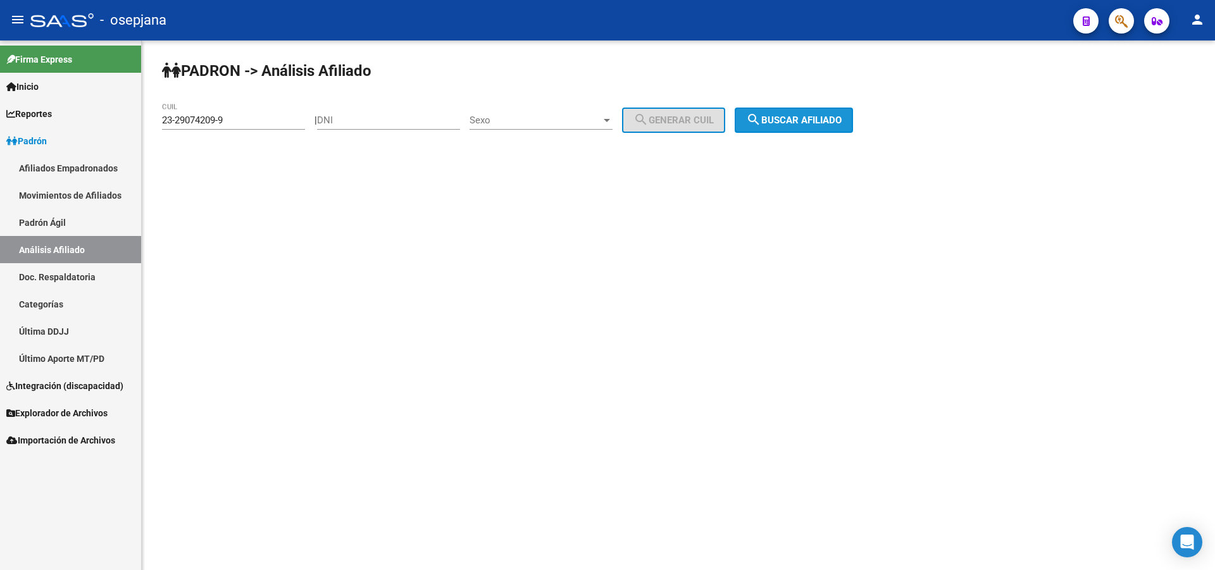
click at [793, 120] on span "search Buscar afiliado" at bounding box center [794, 120] width 96 height 11
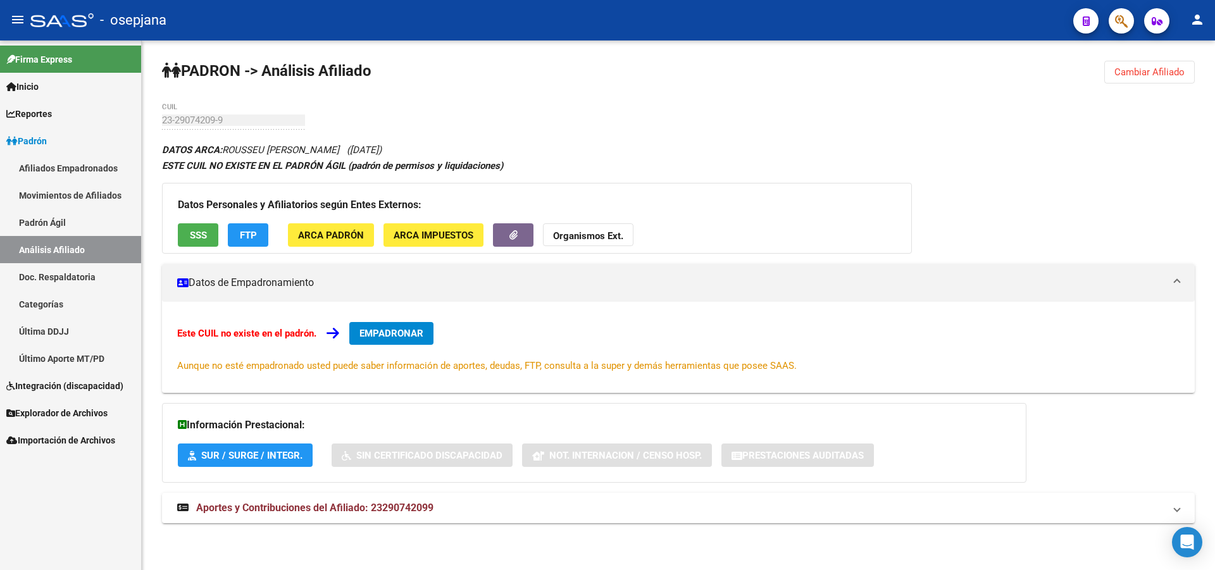
click at [206, 228] on button "SSS" at bounding box center [198, 234] width 40 height 23
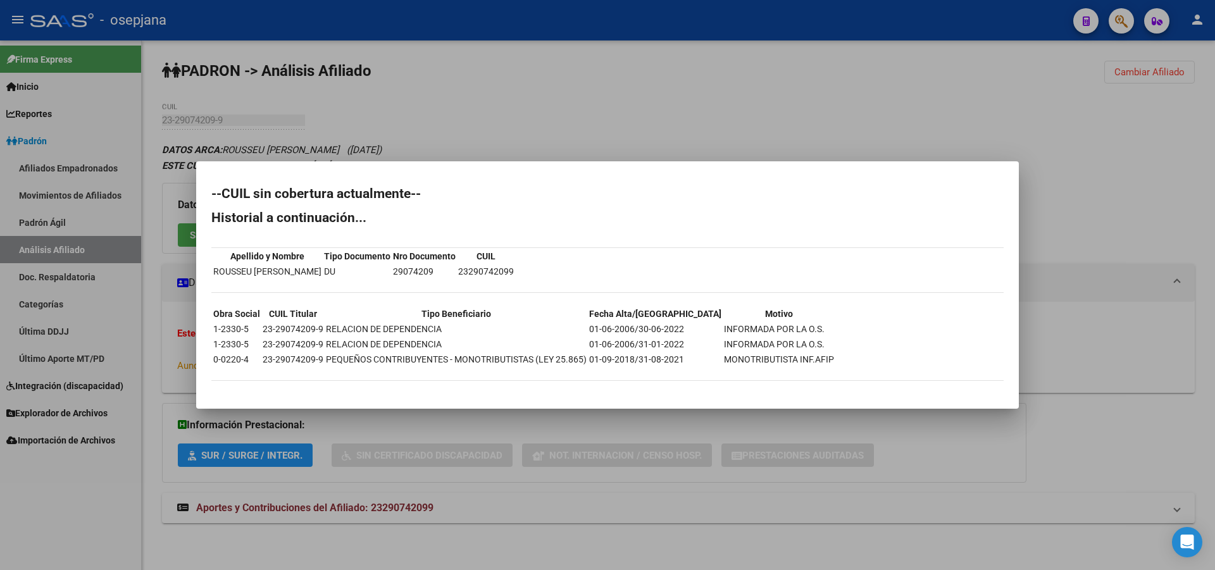
click at [790, 106] on div at bounding box center [607, 285] width 1215 height 570
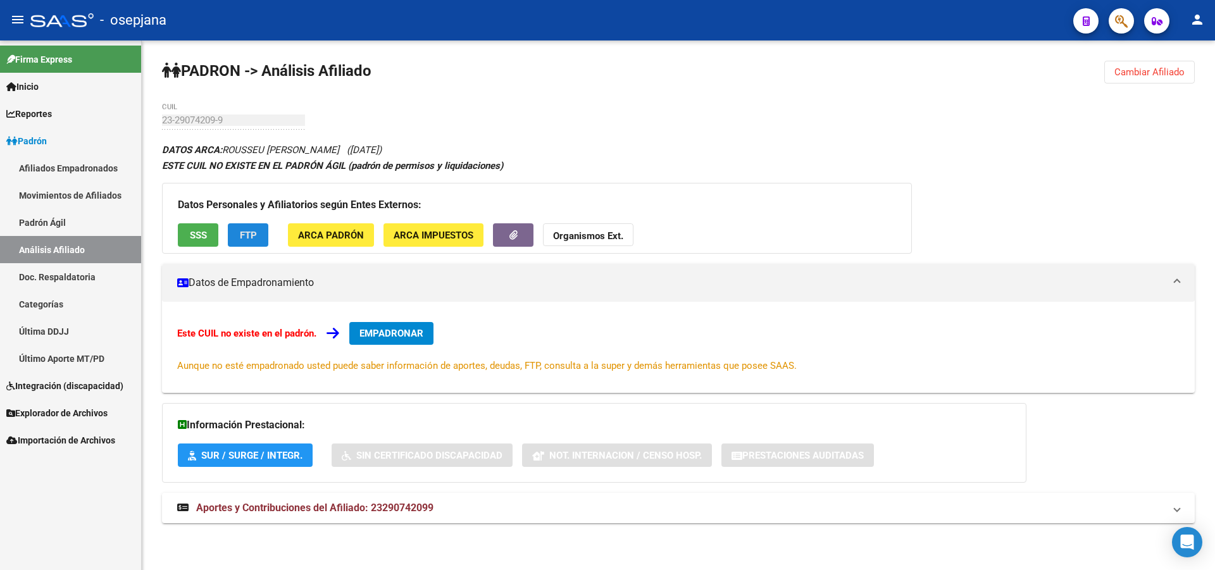
click at [246, 232] on span "FTP" at bounding box center [248, 235] width 17 height 11
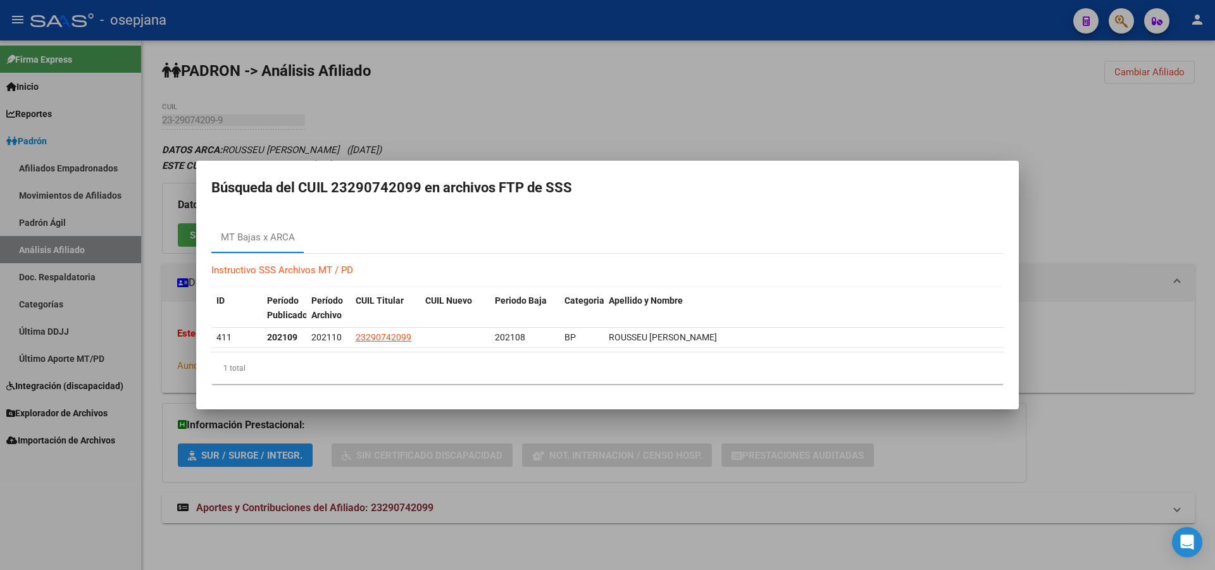
click at [945, 120] on div at bounding box center [607, 285] width 1215 height 570
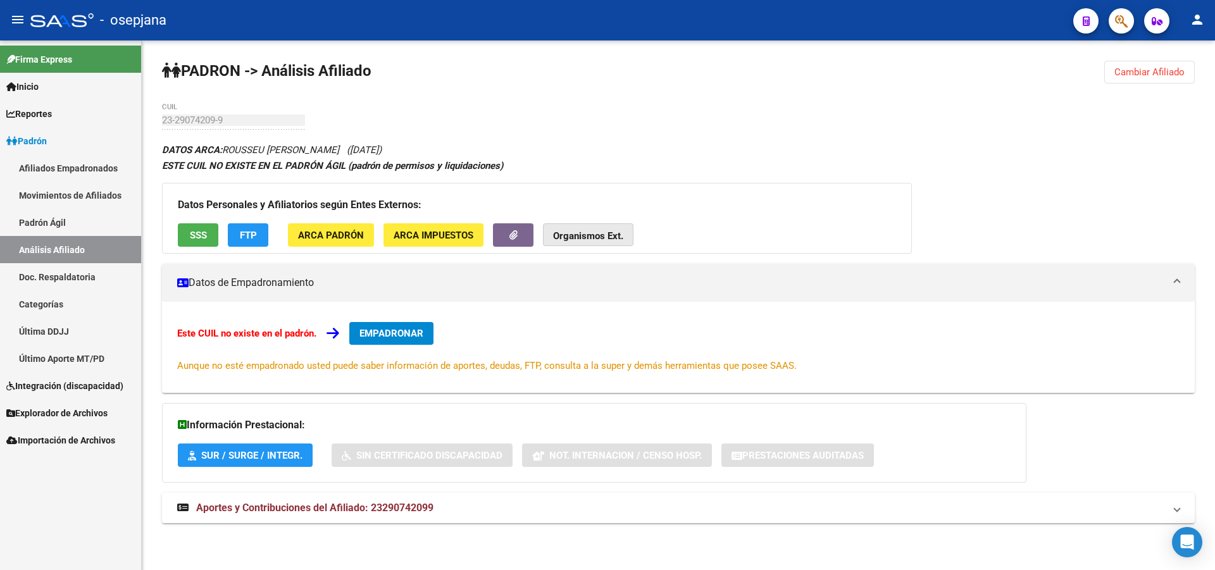
click at [590, 232] on strong "Organismos Ext." at bounding box center [588, 235] width 70 height 11
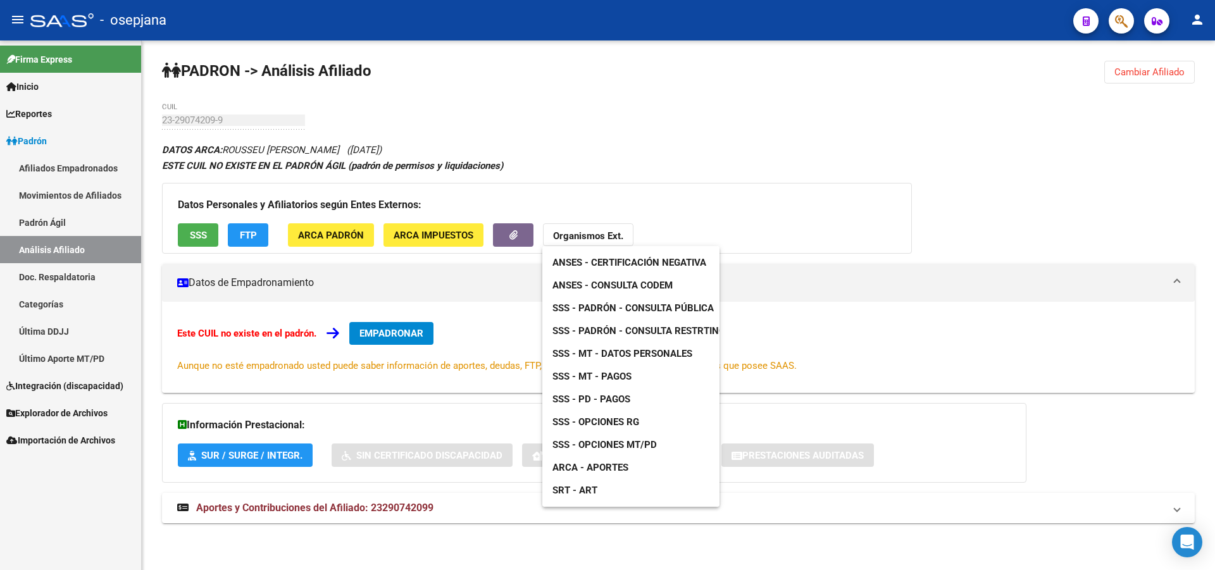
click at [631, 350] on span "SSS - MT - Datos Personales" at bounding box center [622, 353] width 140 height 11
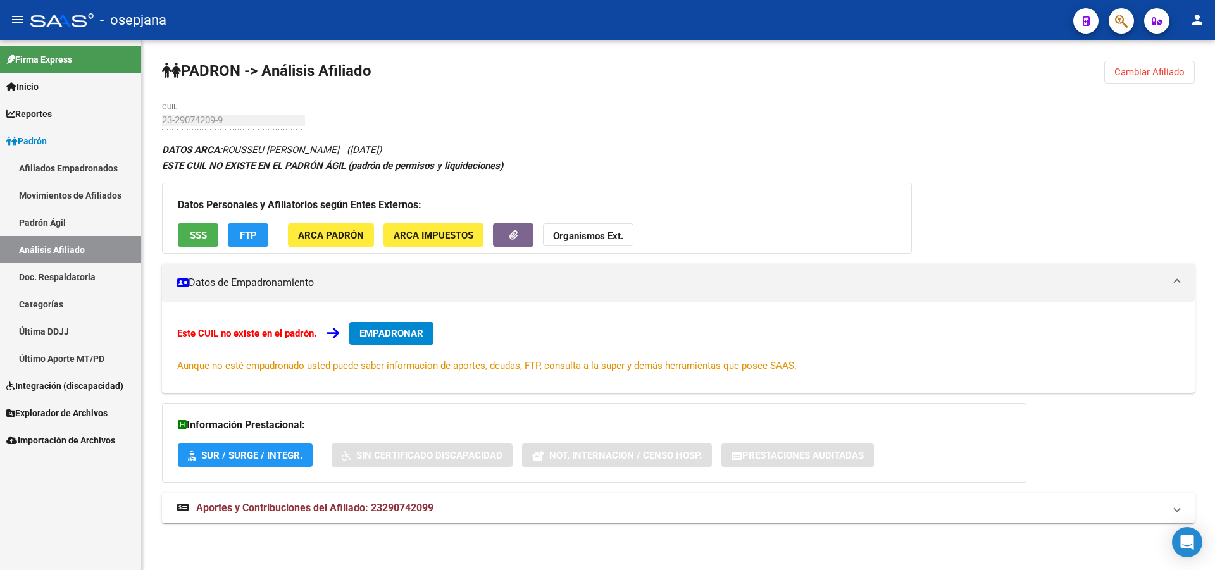
click at [151, 123] on div "[PERSON_NAME] -> Análisis Afiliado Cambiar Afiliado 23-29074209-9 CUIL DATOS AR…" at bounding box center [678, 303] width 1073 height 527
